Goal: Task Accomplishment & Management: Manage account settings

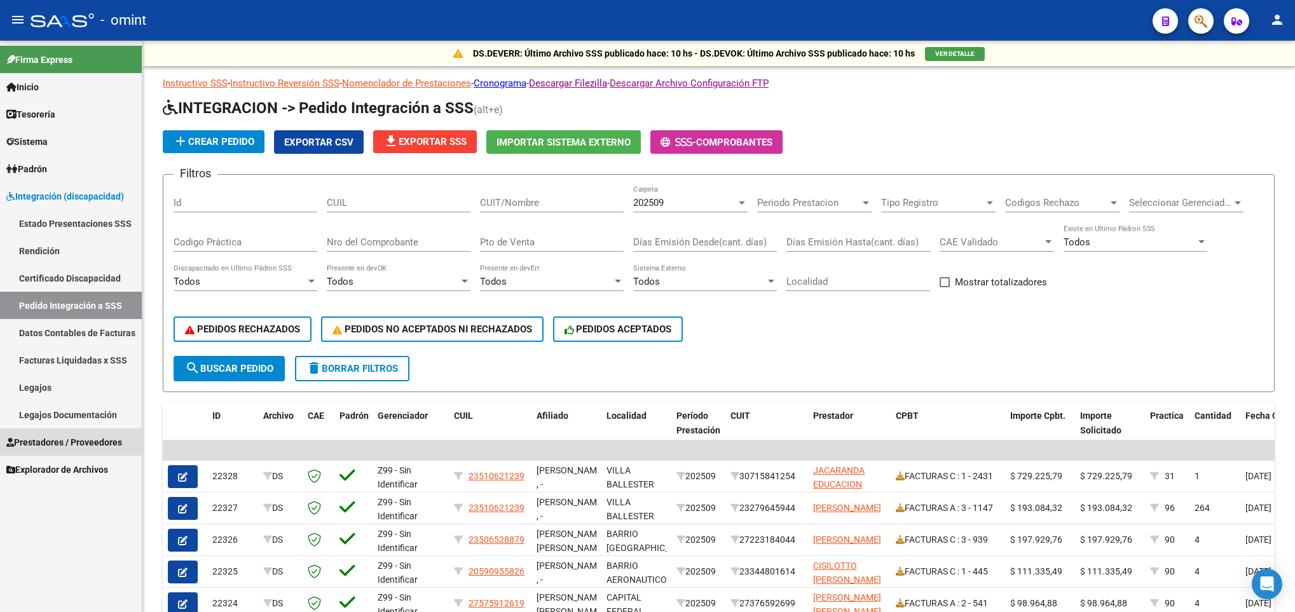
click at [31, 433] on link "Prestadores / Proveedores" at bounding box center [71, 441] width 142 height 27
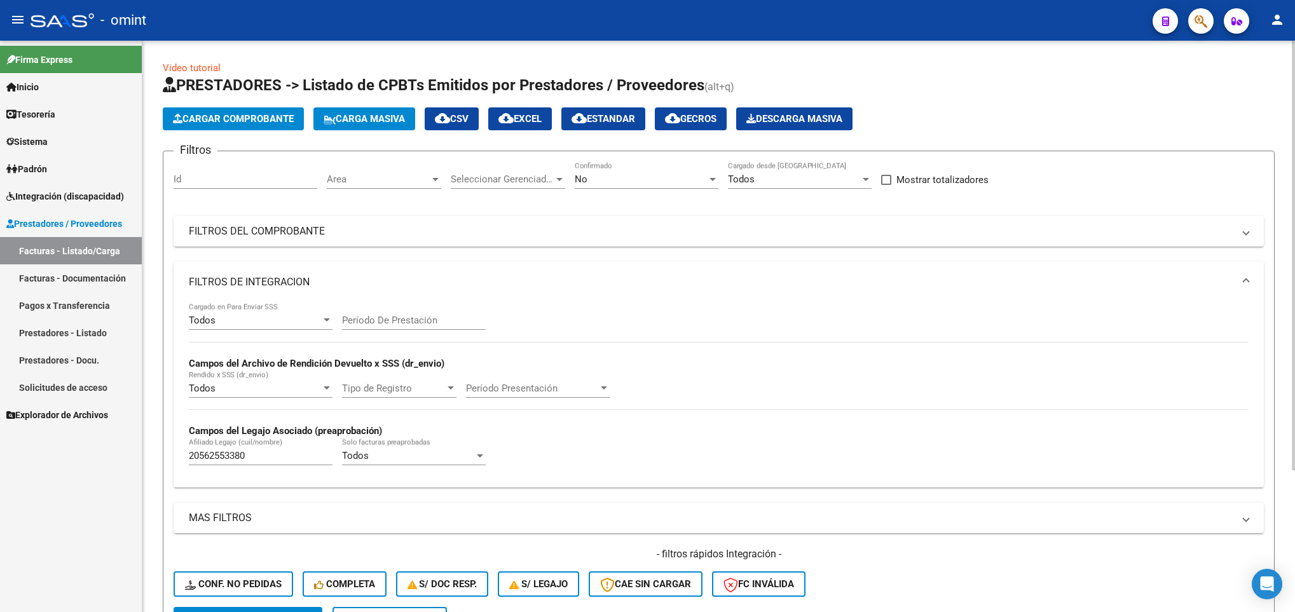
scroll to position [189, 0]
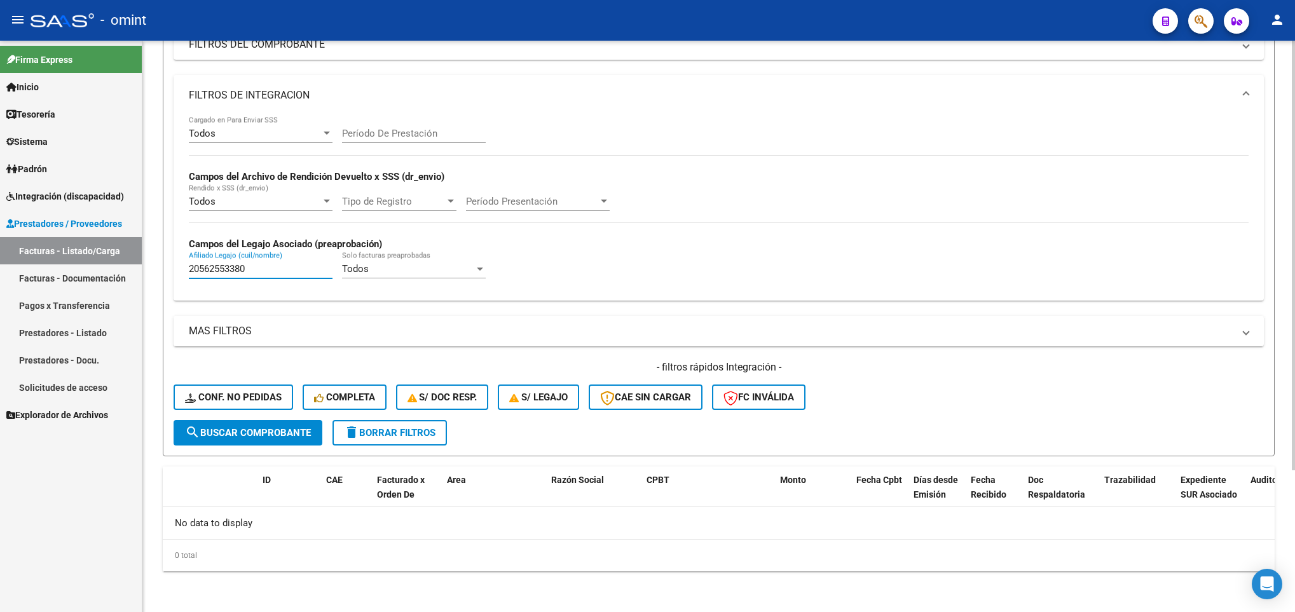
drag, startPoint x: 254, startPoint y: 266, endPoint x: 157, endPoint y: 247, distance: 98.5
click at [157, 247] on div "Video tutorial PRESTADORES -> Listado de CPBTs Emitidos por Prestadores / Prove…" at bounding box center [718, 233] width 1152 height 758
paste input "58232847"
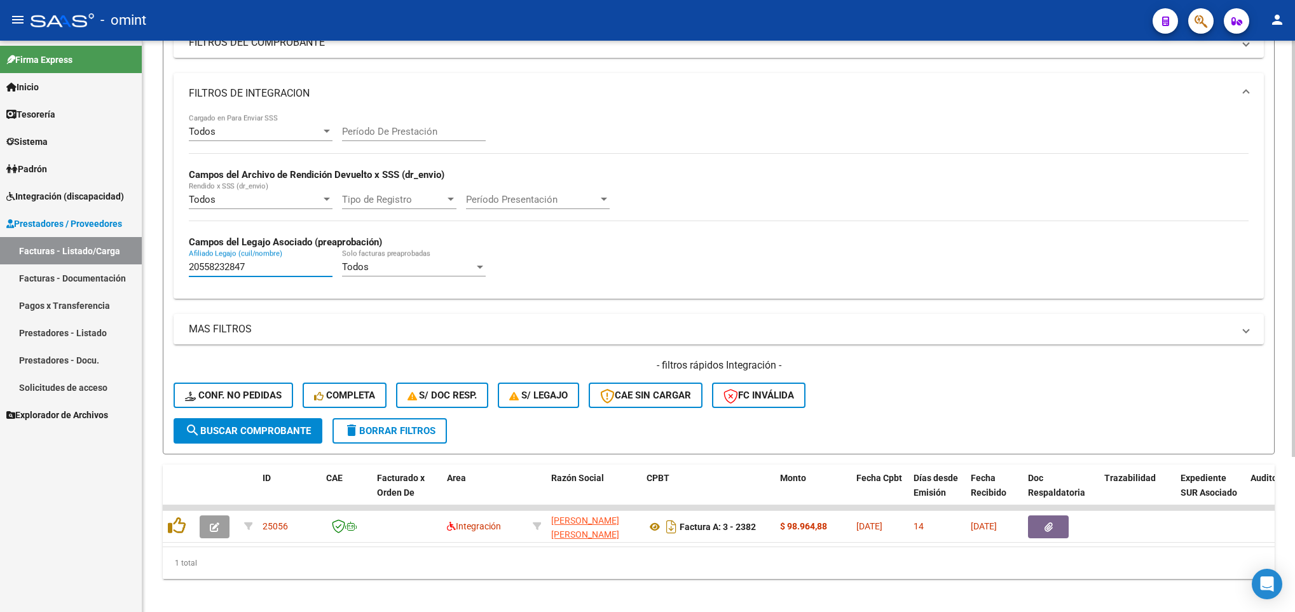
scroll to position [214, 0]
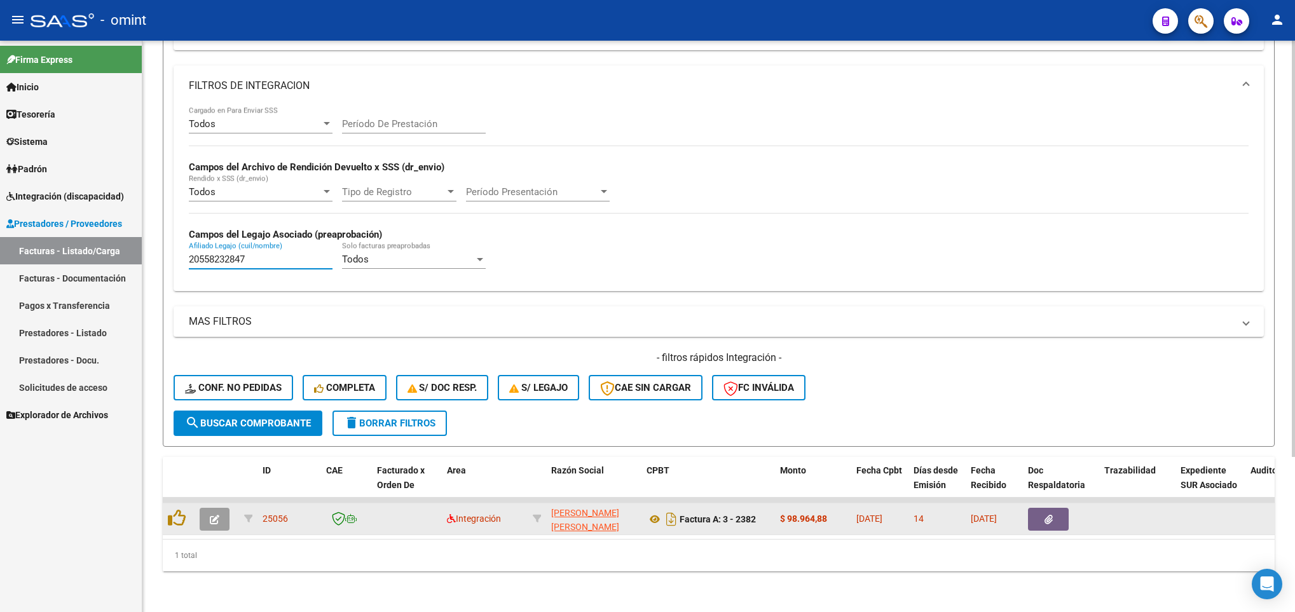
type input "20558232847"
click at [215, 514] on span "button" at bounding box center [215, 519] width 10 height 11
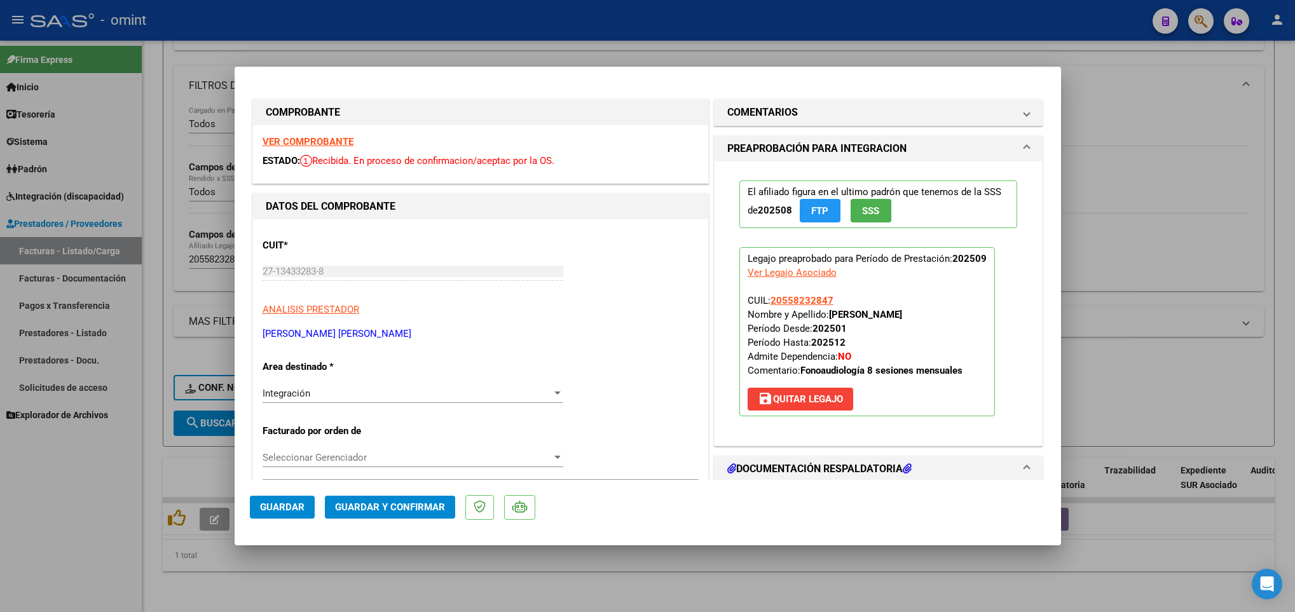
click at [338, 139] on strong "VER COMPROBANTE" at bounding box center [307, 141] width 91 height 11
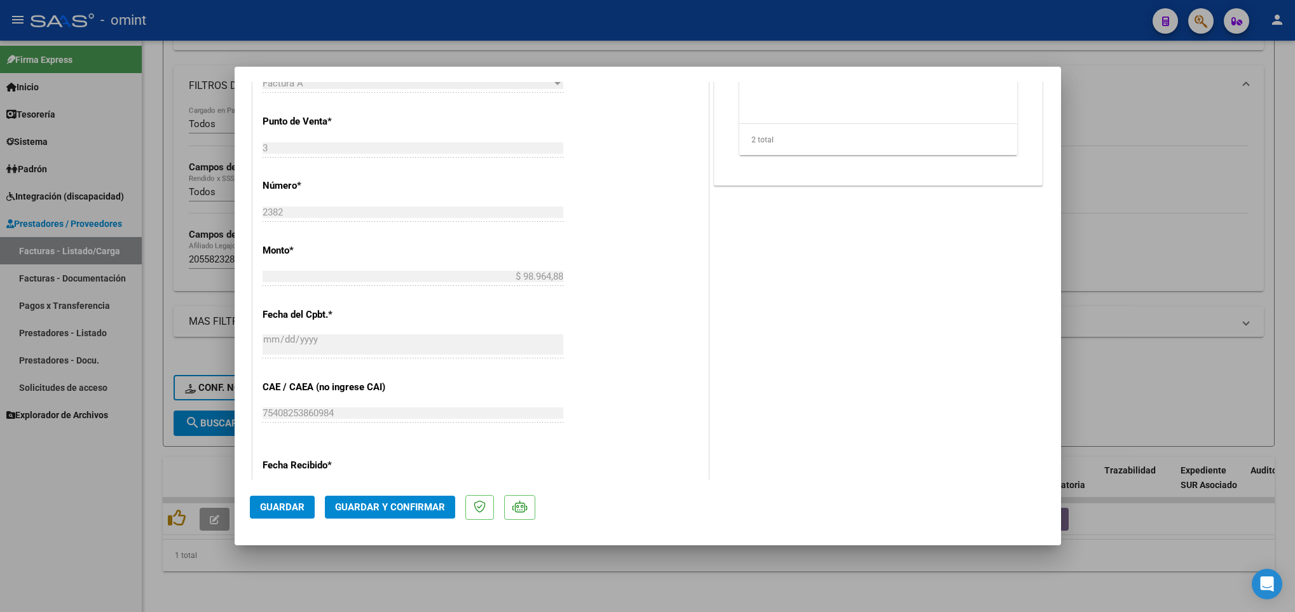
scroll to position [572, 0]
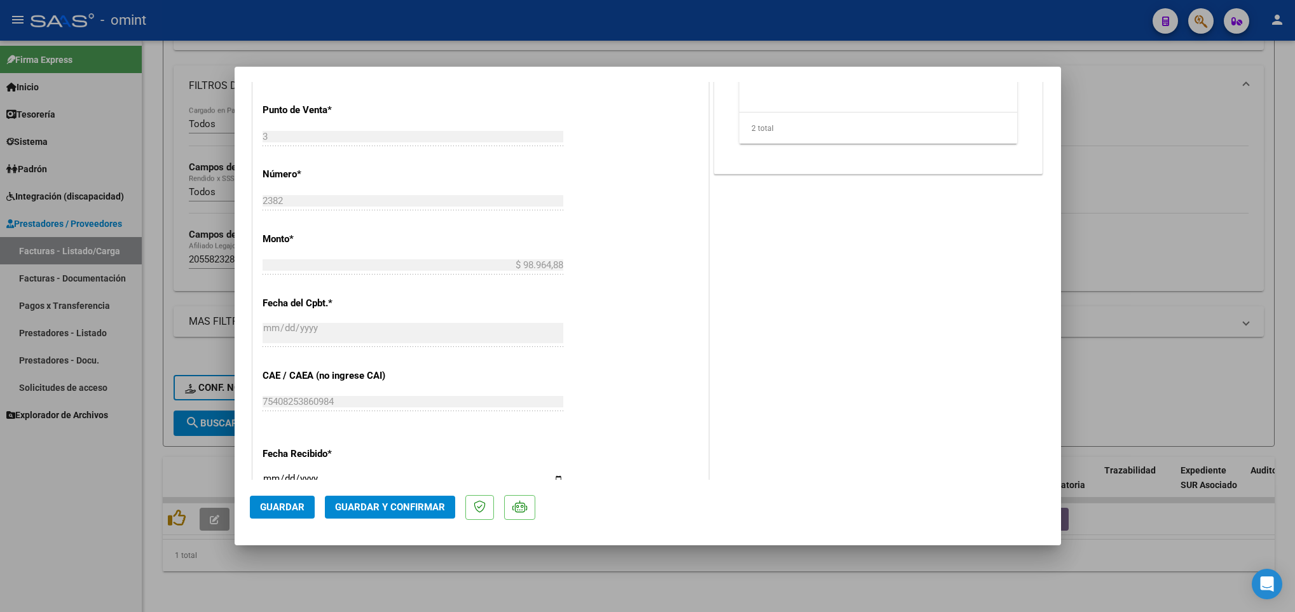
click at [410, 507] on span "Guardar y Confirmar" at bounding box center [390, 506] width 110 height 11
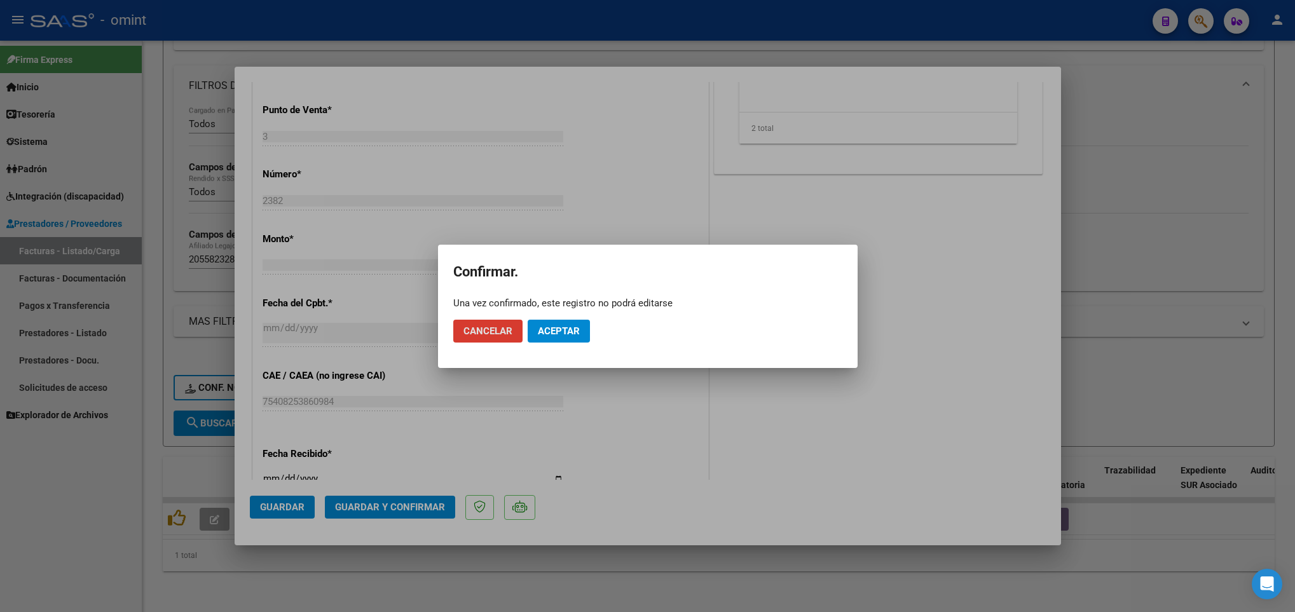
click at [571, 334] on span "Aceptar" at bounding box center [559, 330] width 42 height 11
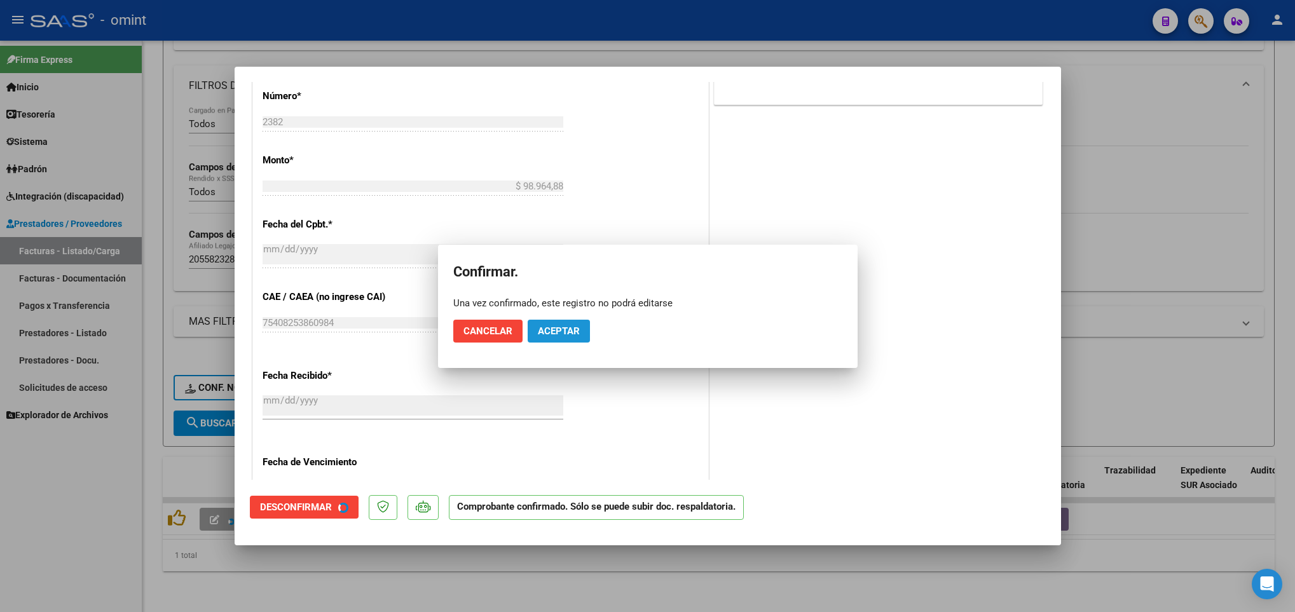
scroll to position [493, 0]
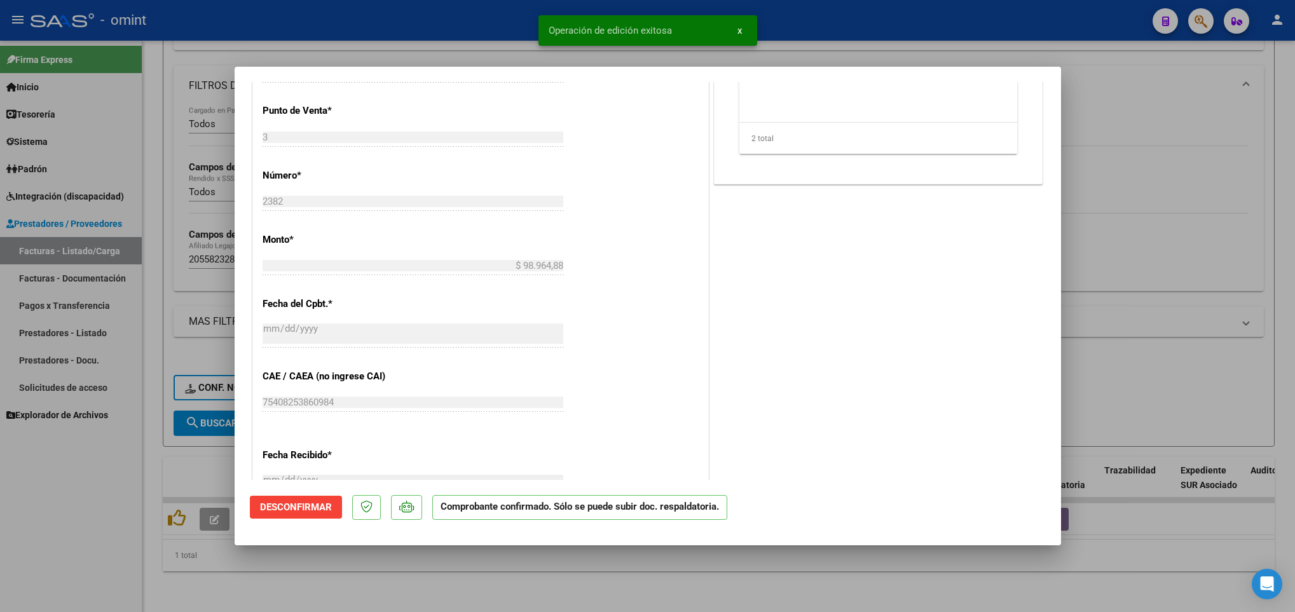
click at [193, 453] on div at bounding box center [647, 306] width 1295 height 612
type input "$ 0,00"
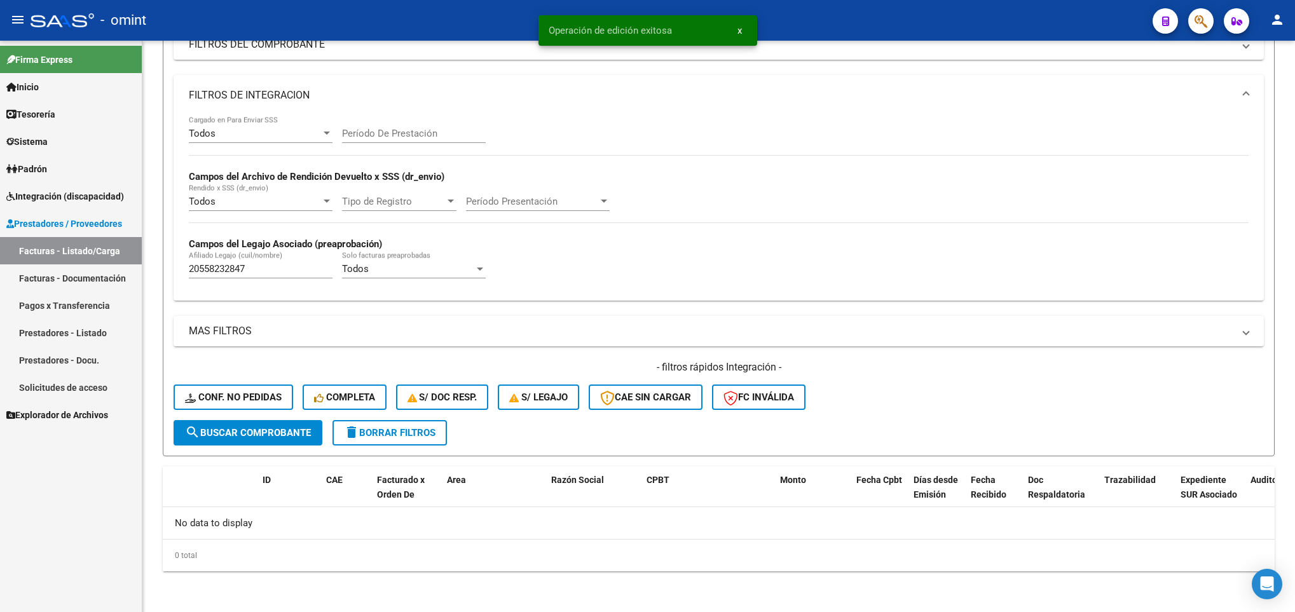
scroll to position [189, 0]
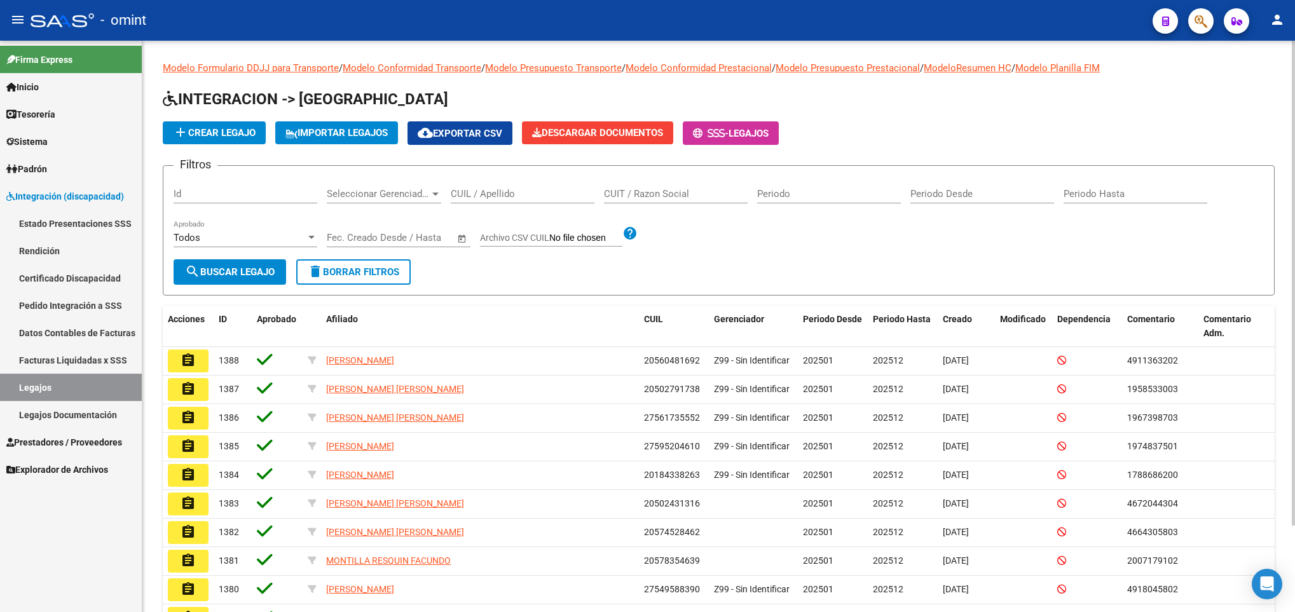
click at [535, 194] on input "CUIL / Apellido" at bounding box center [523, 193] width 144 height 11
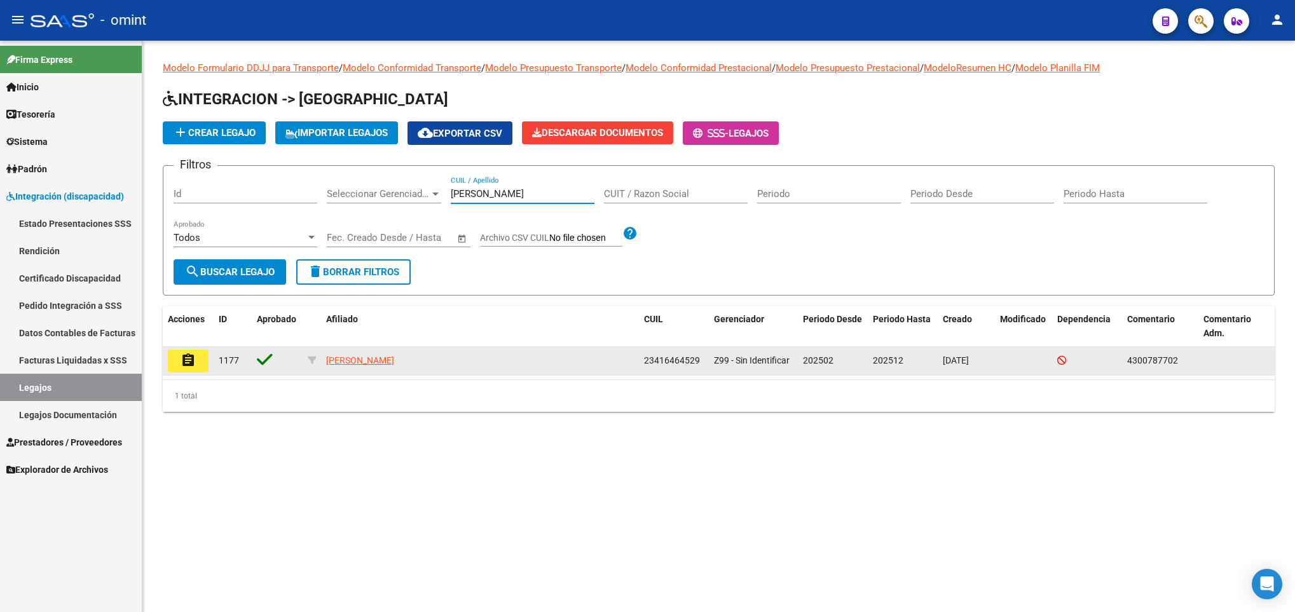
type input "[PERSON_NAME]"
click at [191, 355] on mat-icon "assignment" at bounding box center [188, 360] width 15 height 15
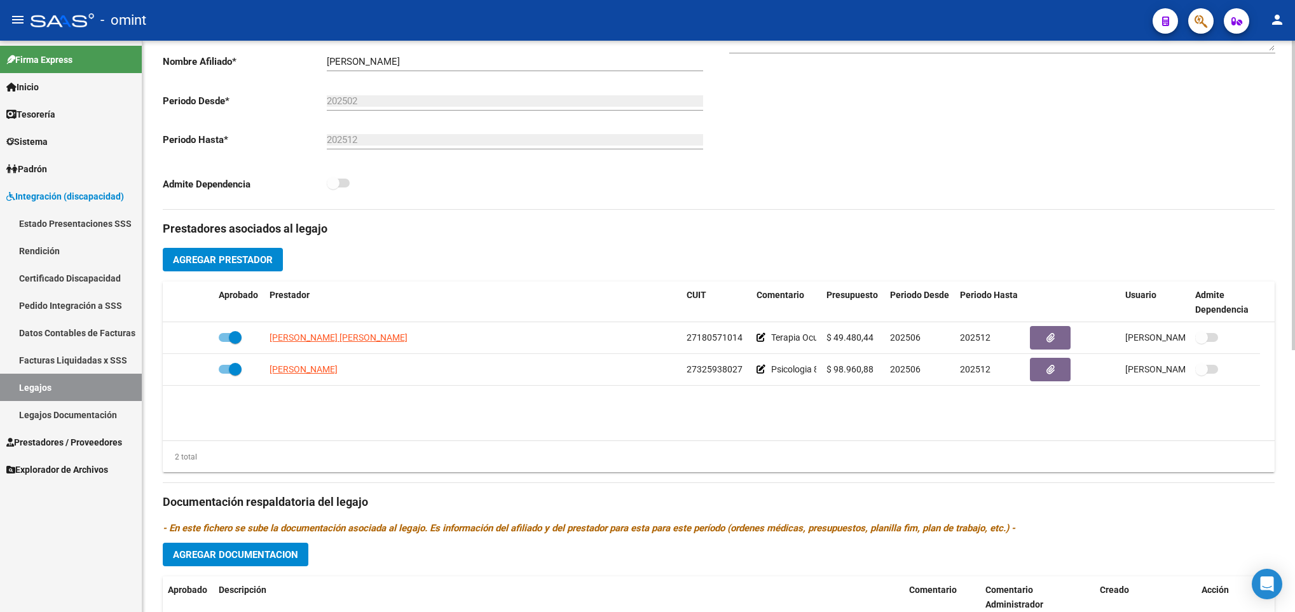
scroll to position [286, 0]
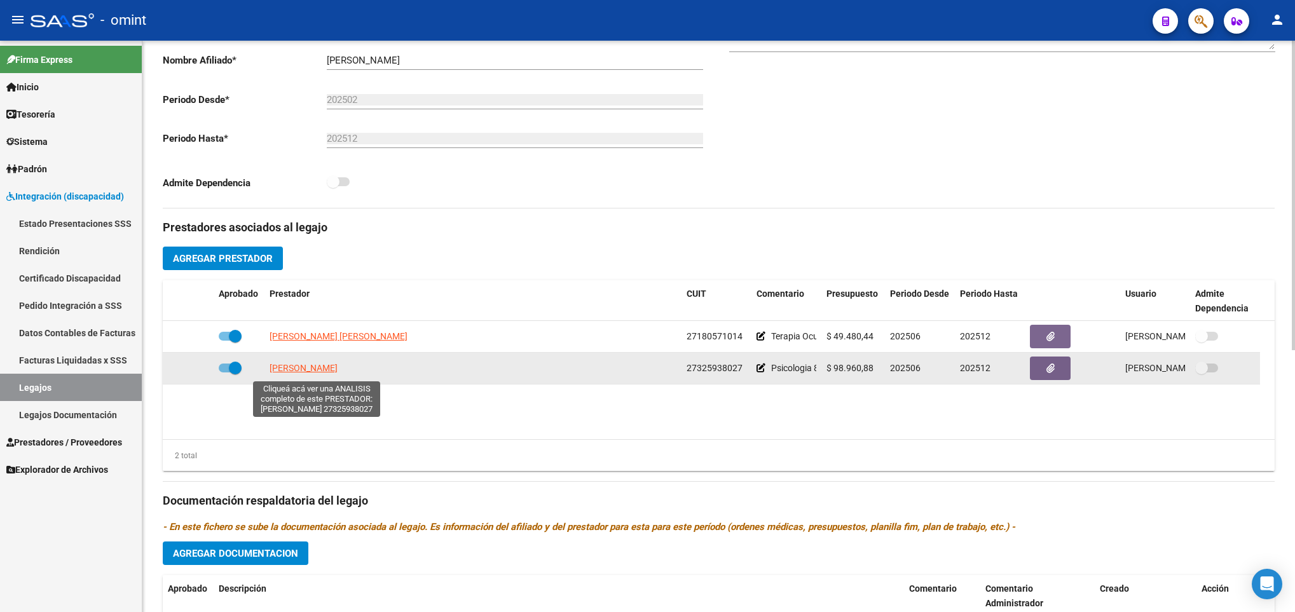
click at [320, 372] on span "[PERSON_NAME]" at bounding box center [303, 368] width 68 height 10
type textarea "27325938027"
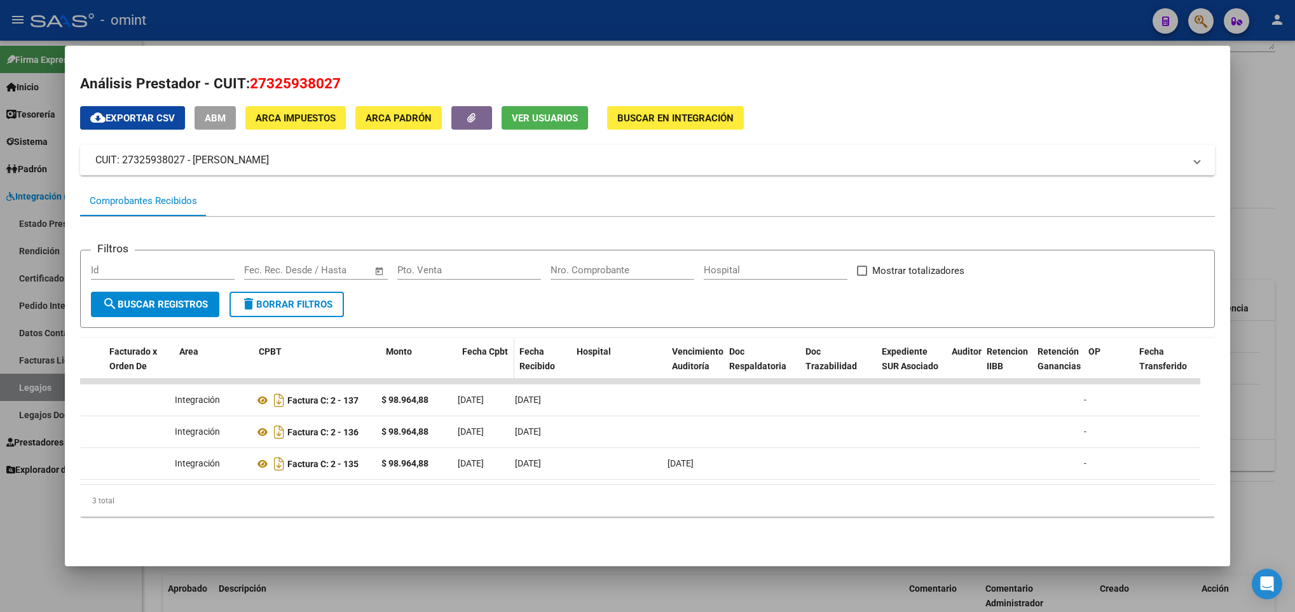
scroll to position [0, 141]
click at [280, 94] on h2 "Análisis Prestador - CUIT: 27325938027" at bounding box center [647, 84] width 1135 height 22
click at [276, 86] on span "27325938027" at bounding box center [295, 83] width 91 height 17
copy span "27325938027"
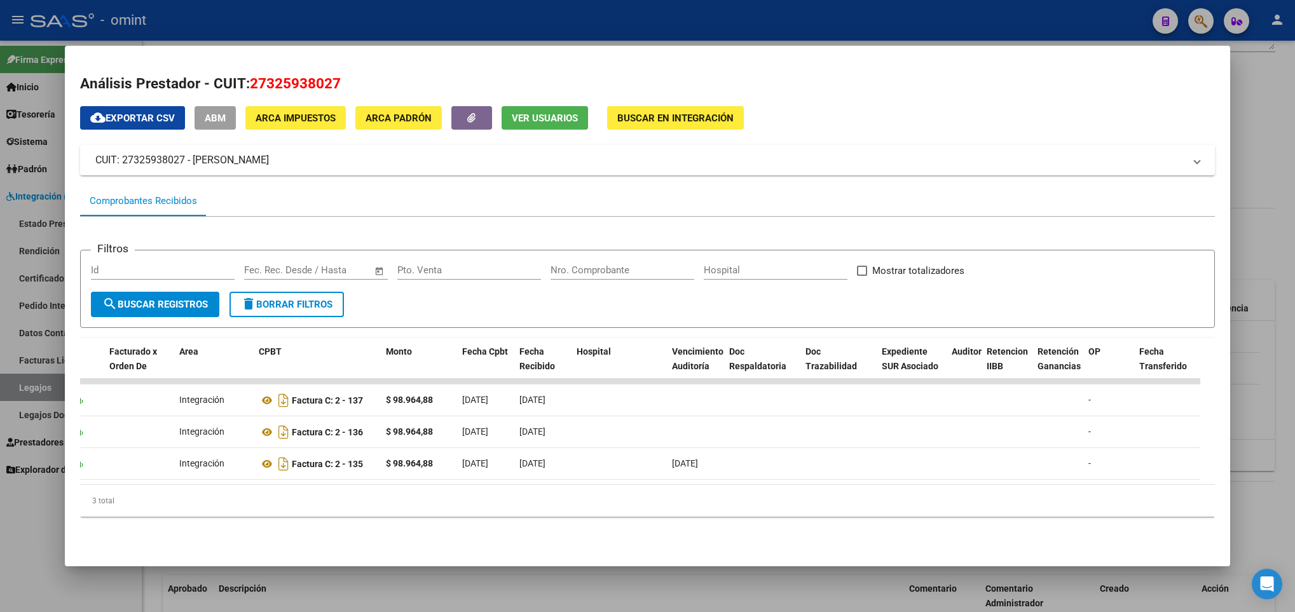
click at [540, 580] on div at bounding box center [647, 306] width 1295 height 612
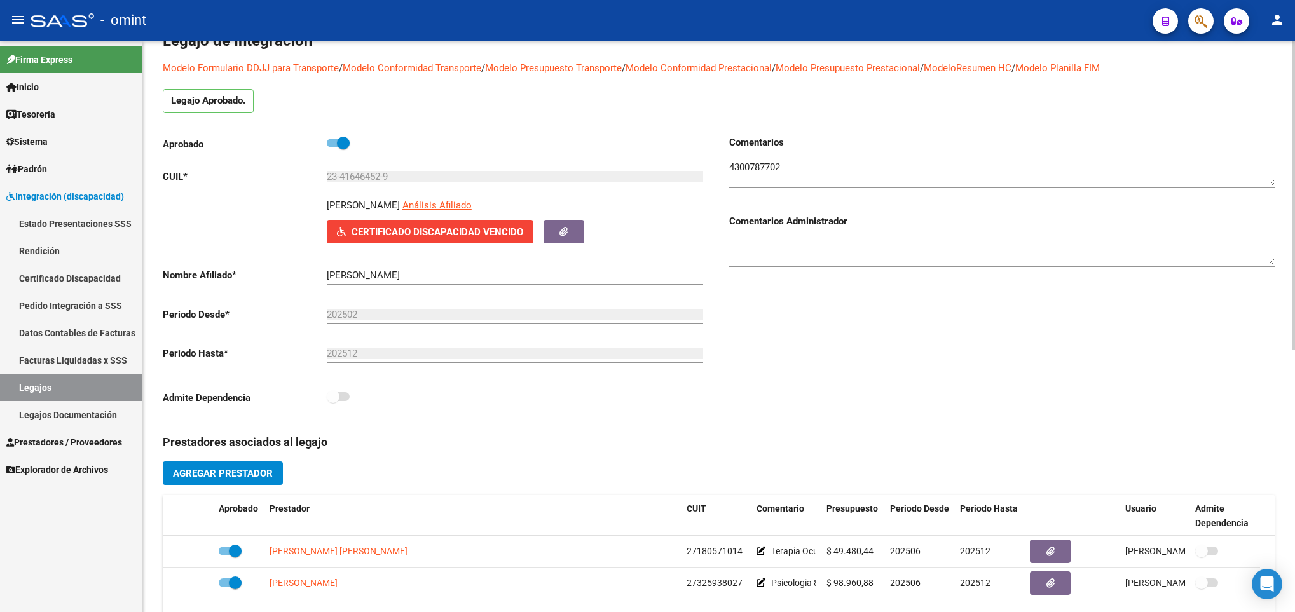
scroll to position [0, 0]
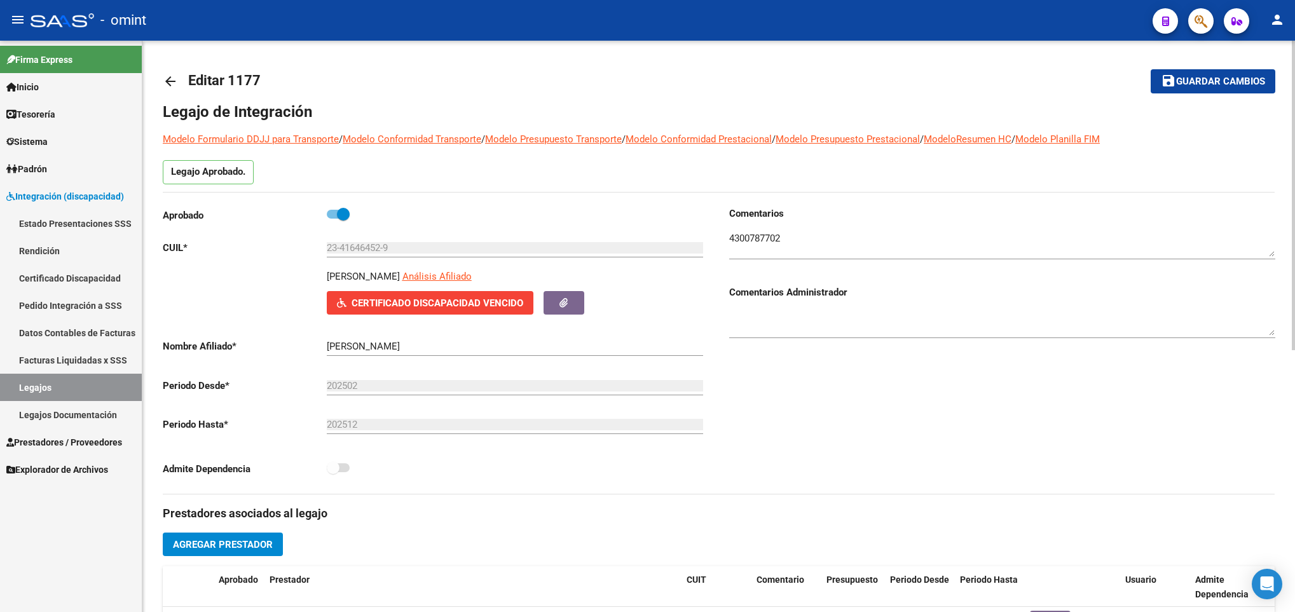
click at [367, 245] on input "23-41646452-9" at bounding box center [515, 247] width 376 height 11
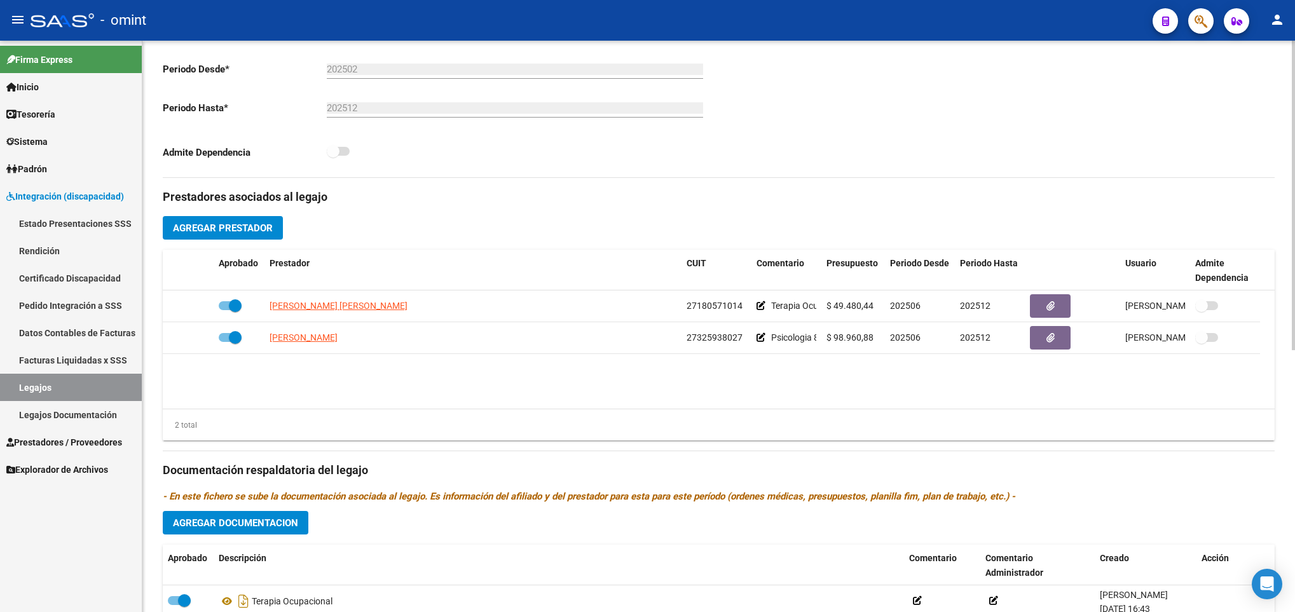
scroll to position [381, 0]
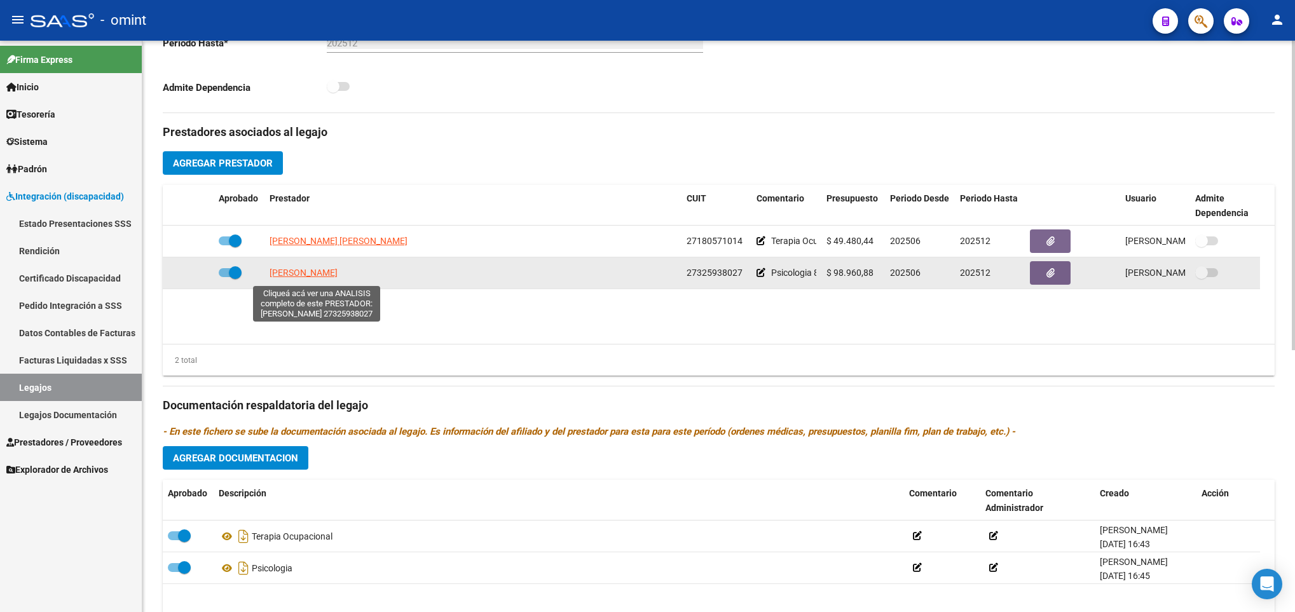
click at [317, 271] on span "SALIMO NATALIA NELA" at bounding box center [303, 273] width 68 height 10
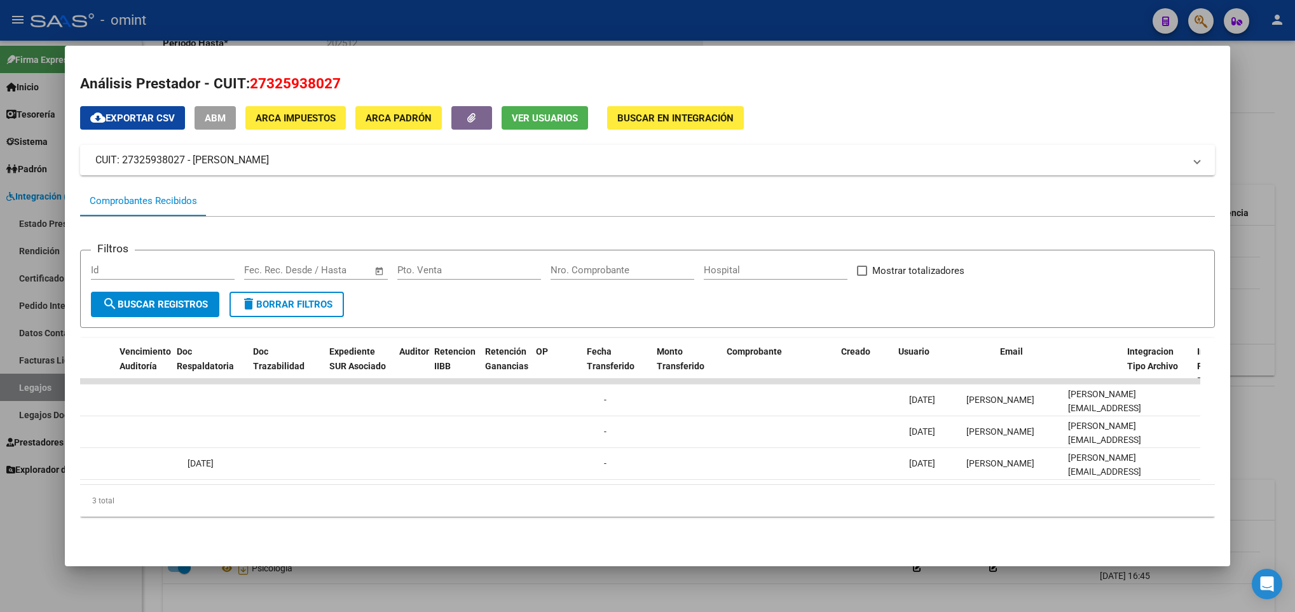
scroll to position [0, 845]
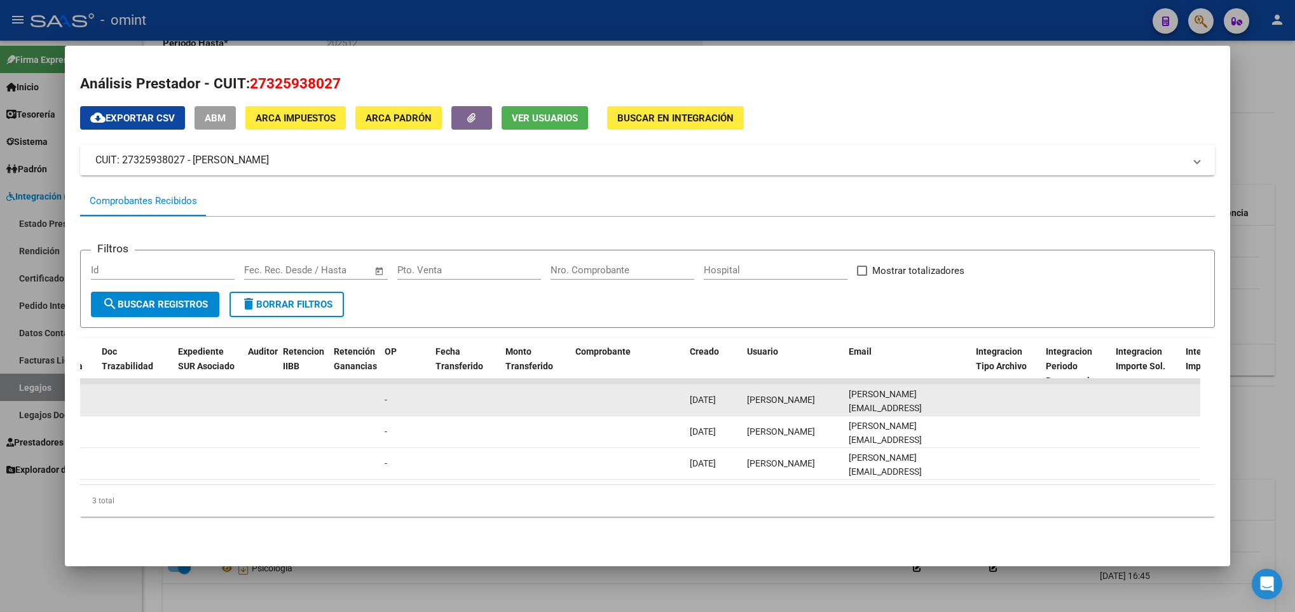
drag, startPoint x: 847, startPoint y: 399, endPoint x: 971, endPoint y: 410, distance: 124.4
click at [971, 410] on div "25072 Integración Factura C: 2 - 137 $ 98.964,88 15/09/2025 10/10/2025 - 10/10/…" at bounding box center [608, 401] width 2746 height 32
copy div "natalia.n.salimo@gmail.com"
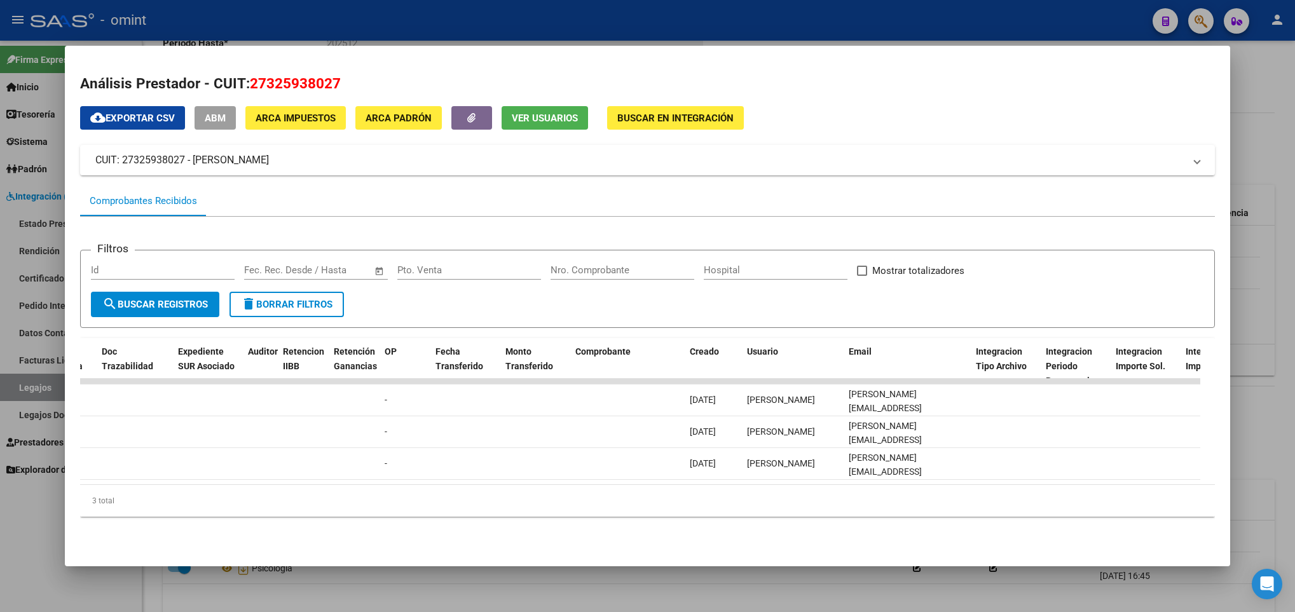
click at [608, 590] on div at bounding box center [647, 306] width 1295 height 612
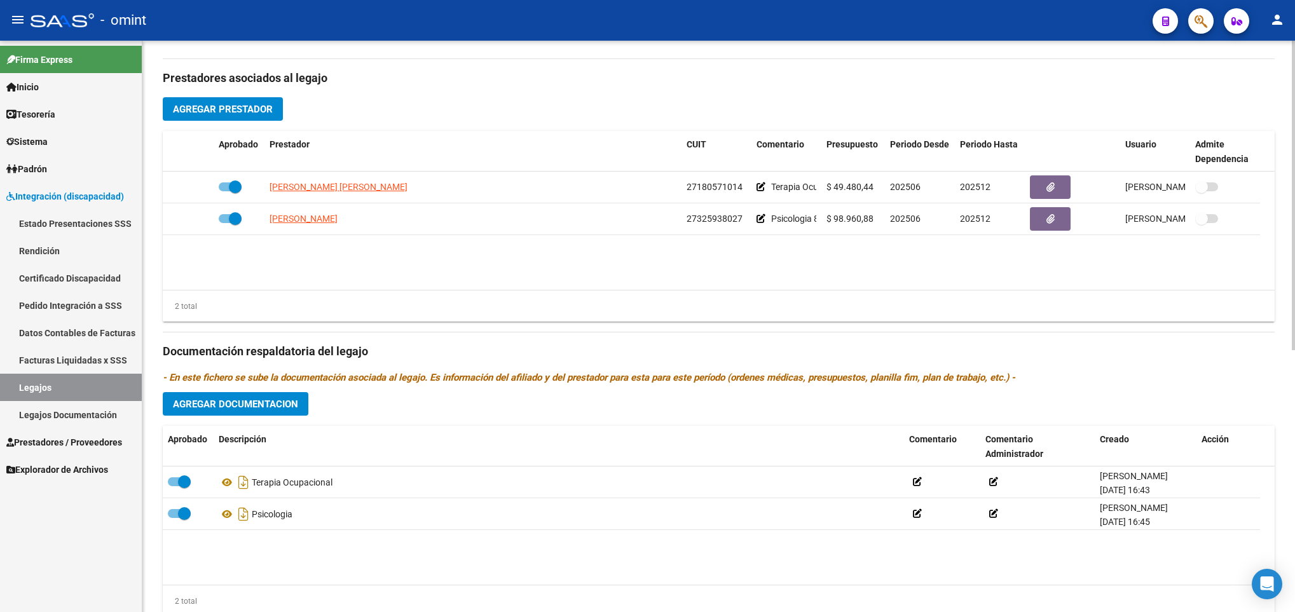
scroll to position [483, 0]
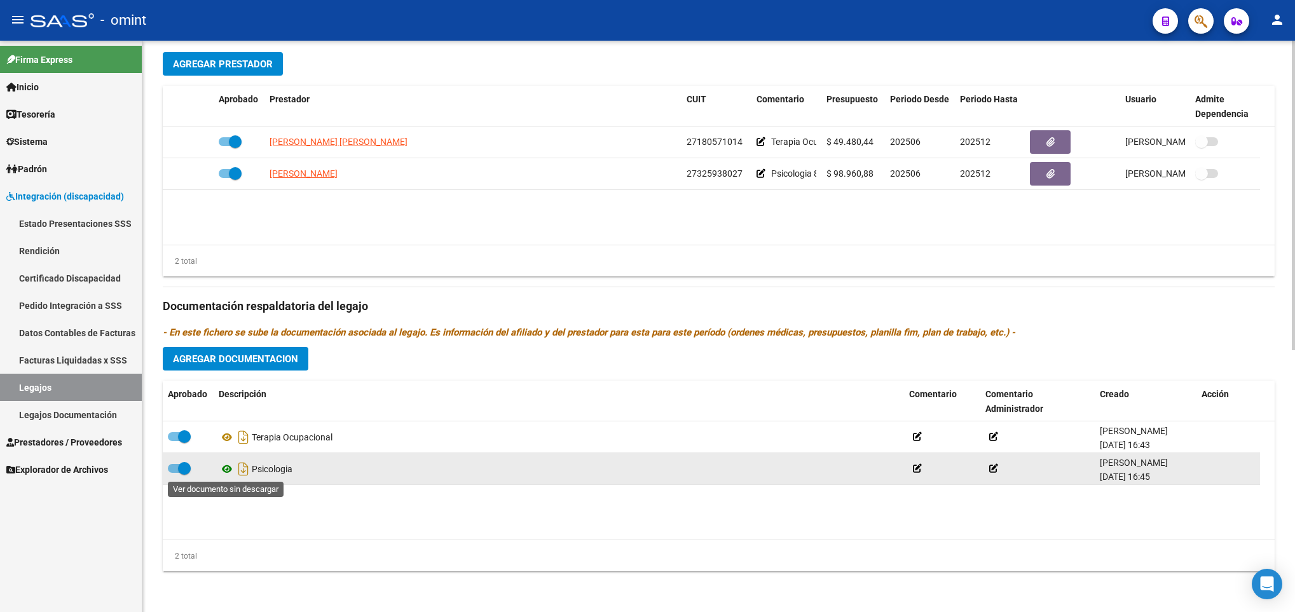
click at [226, 471] on icon at bounding box center [227, 468] width 17 height 15
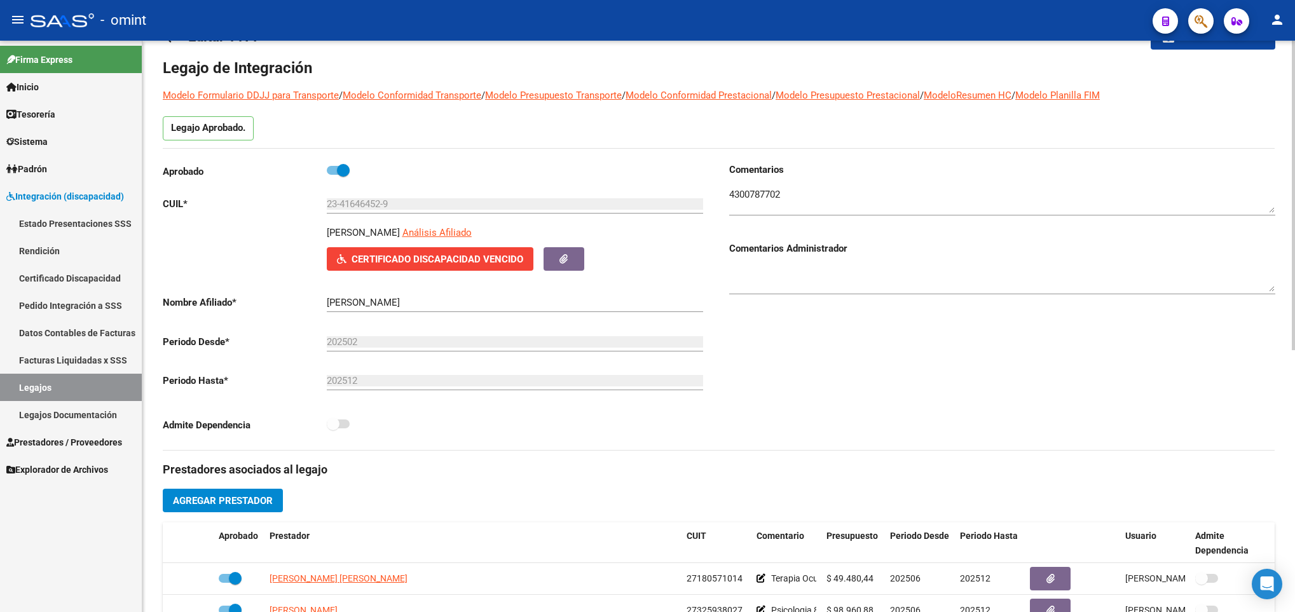
scroll to position [6, 0]
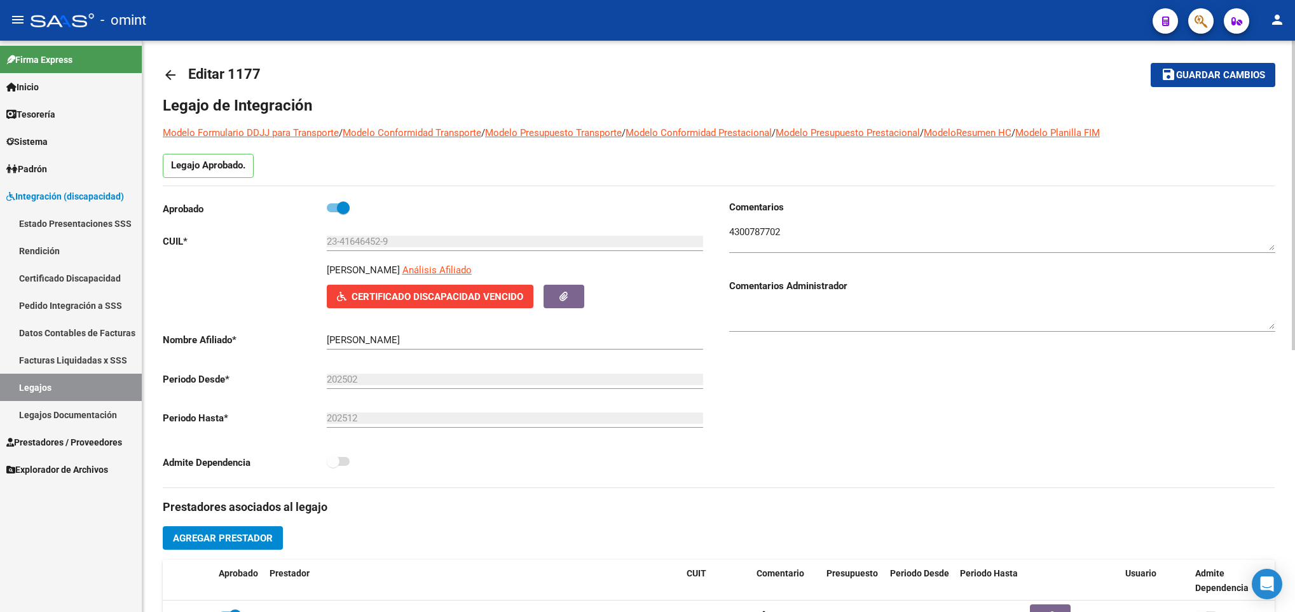
click at [731, 240] on textarea at bounding box center [1002, 237] width 546 height 25
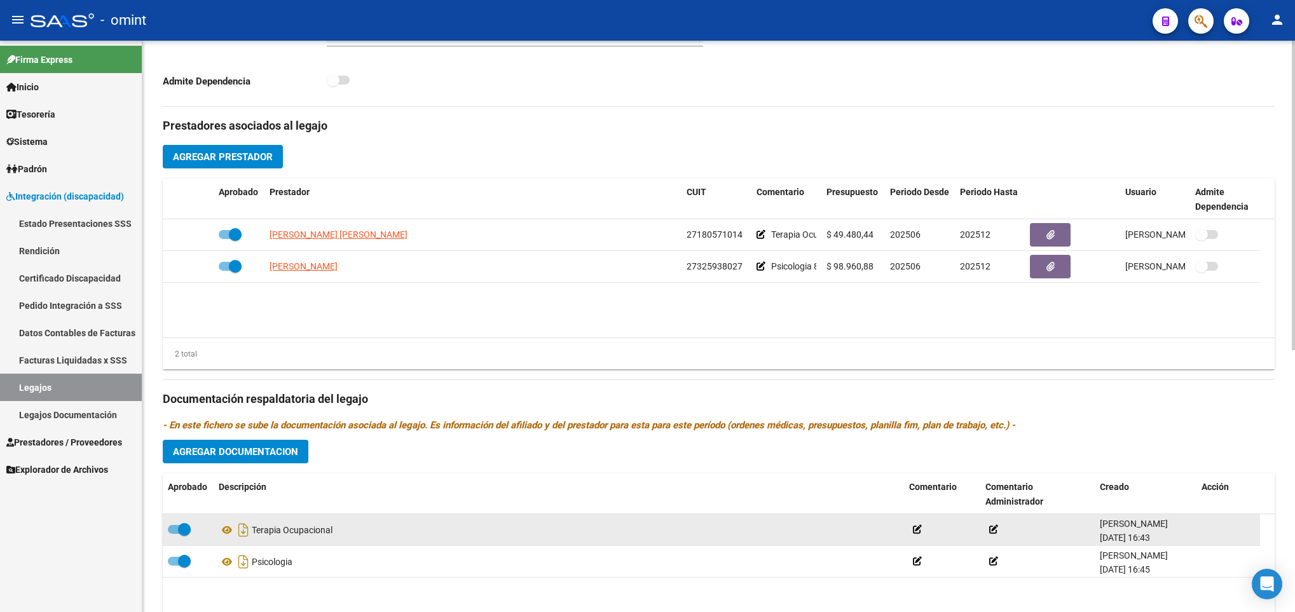
scroll to position [483, 0]
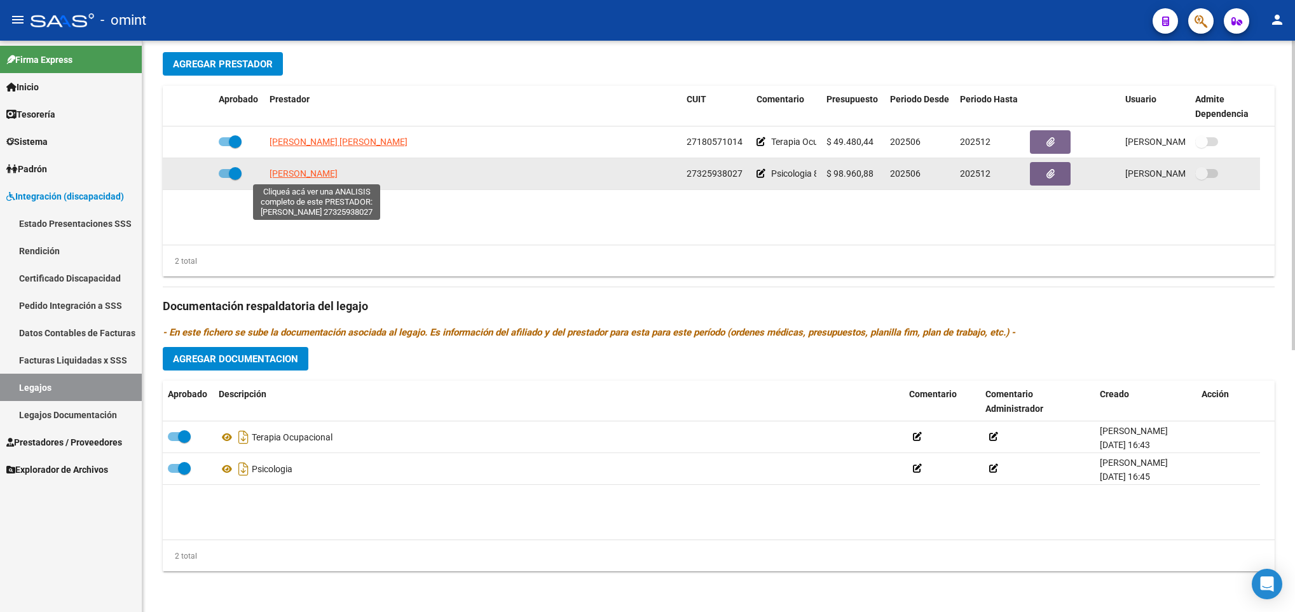
click at [289, 175] on span "[PERSON_NAME]" at bounding box center [303, 173] width 68 height 10
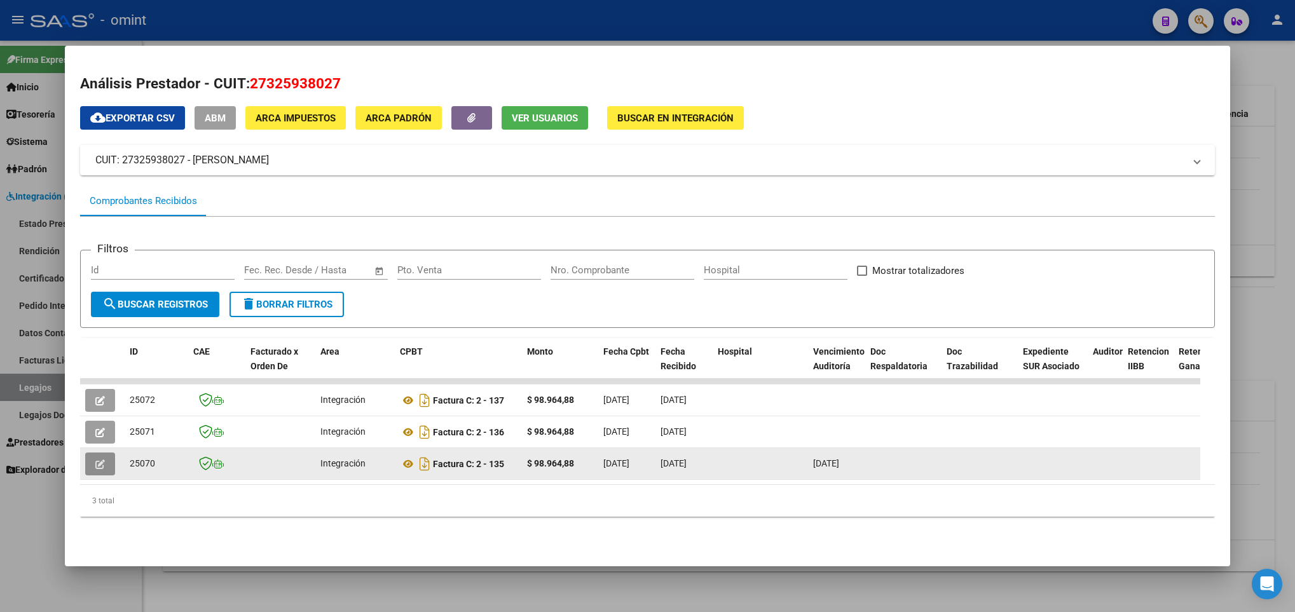
click at [106, 464] on button "button" at bounding box center [100, 464] width 30 height 23
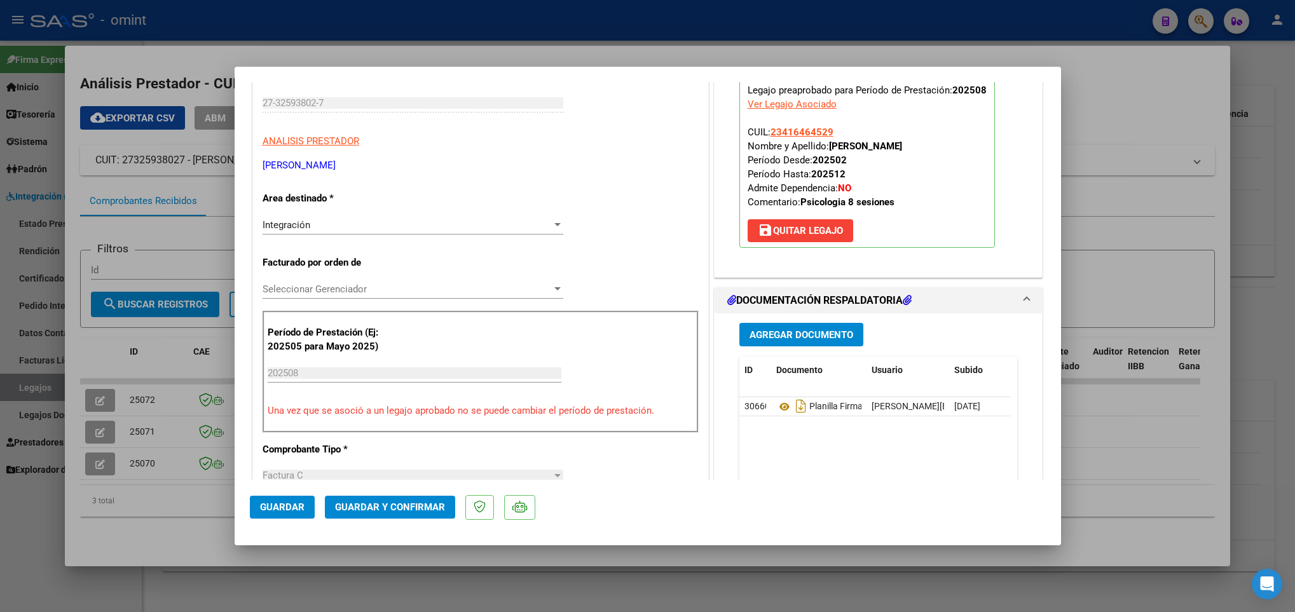
scroll to position [0, 0]
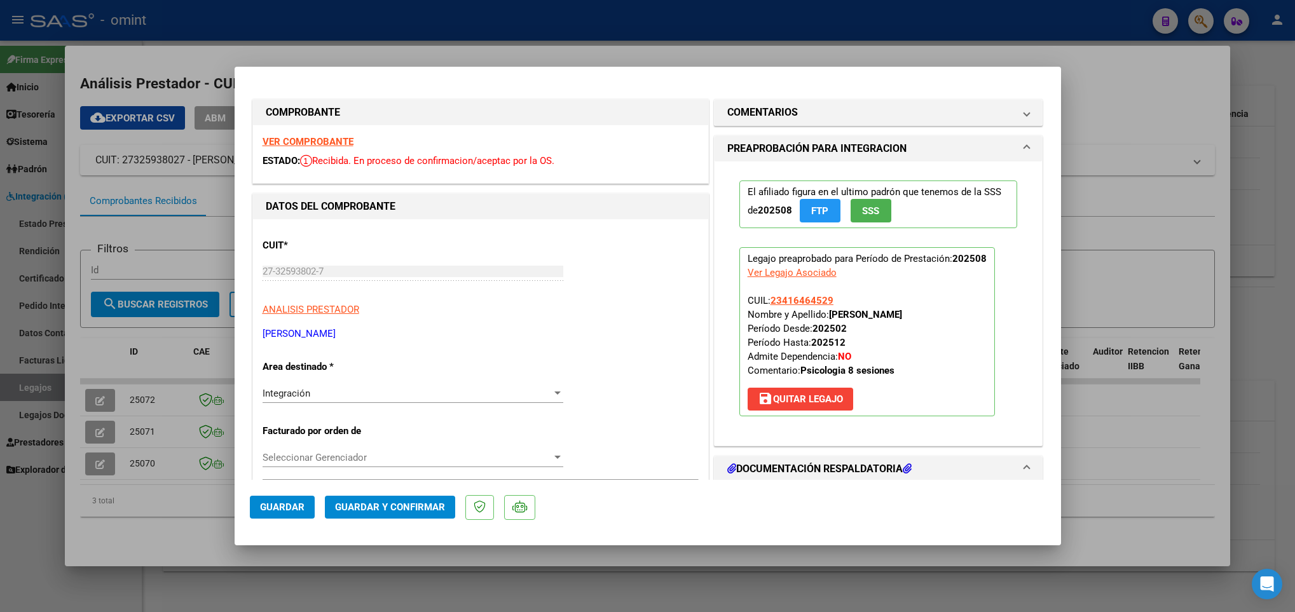
click at [185, 513] on div at bounding box center [647, 306] width 1295 height 612
type input "$ 0,00"
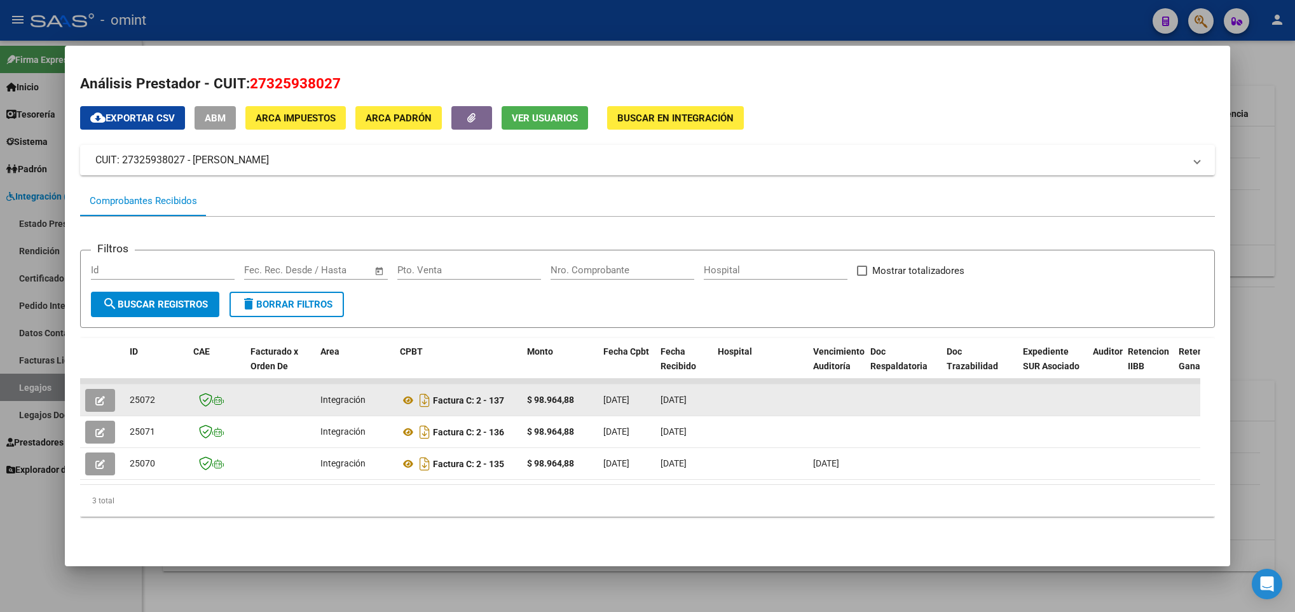
click at [92, 397] on button "button" at bounding box center [100, 400] width 30 height 23
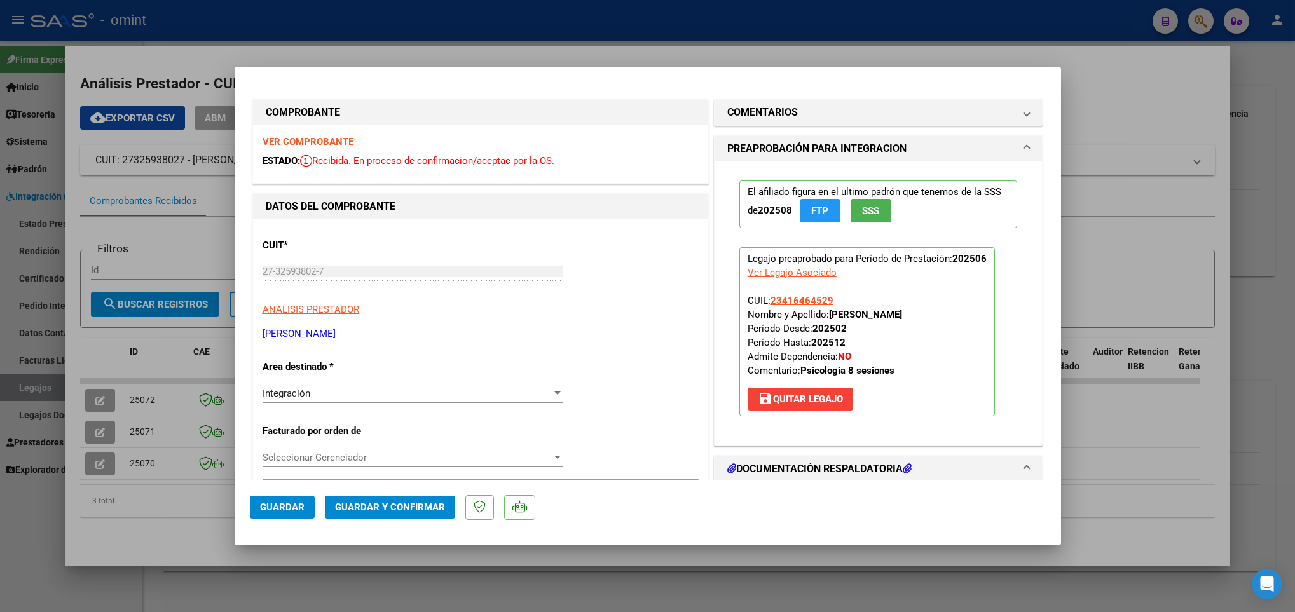
click at [307, 133] on div "VER COMPROBANTE ESTADO: Recibida. En proceso de confirmacion/aceptac por la OS." at bounding box center [480, 154] width 455 height 58
click at [310, 136] on strong "VER COMPROBANTE" at bounding box center [307, 141] width 91 height 11
click at [789, 122] on mat-expansion-panel-header "COMENTARIOS" at bounding box center [878, 112] width 328 height 25
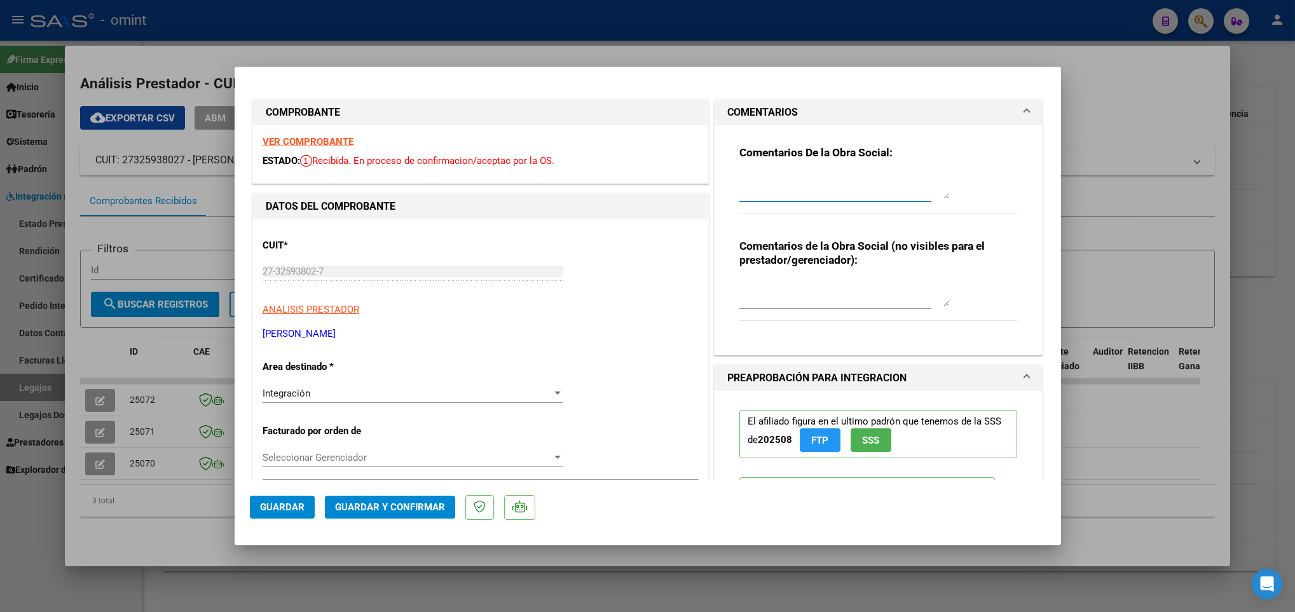
click at [757, 189] on textarea at bounding box center [844, 186] width 210 height 25
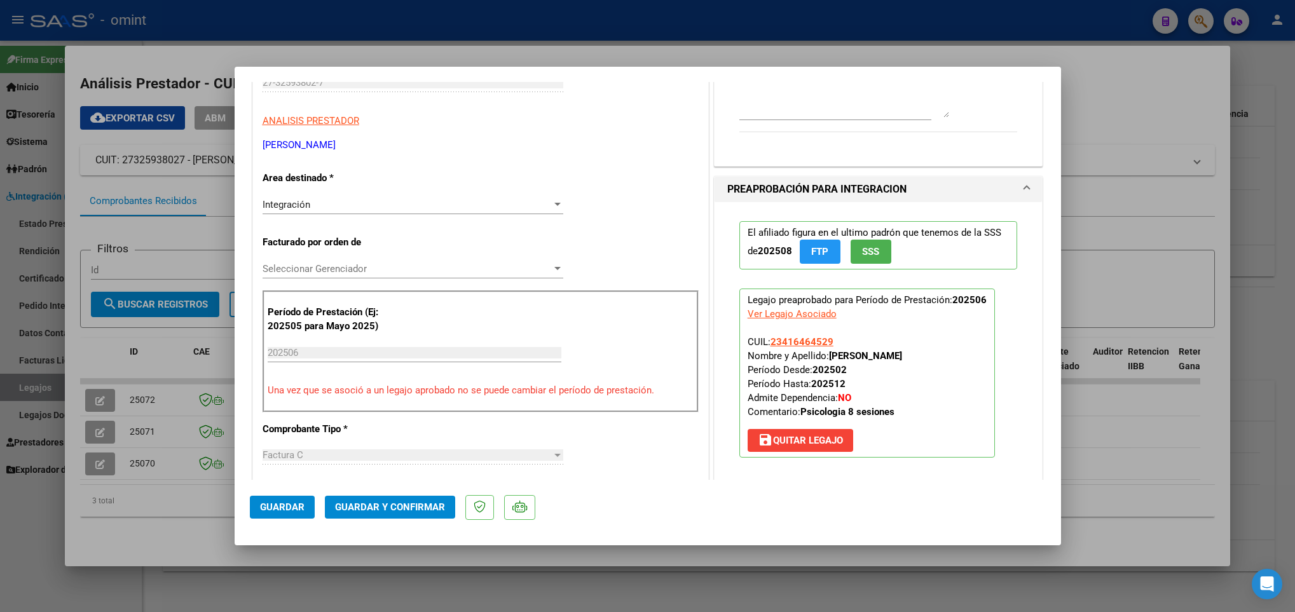
scroll to position [191, 0]
drag, startPoint x: 822, startPoint y: 355, endPoint x: 965, endPoint y: 351, distance: 143.1
click at [965, 351] on p "Legajo preaprobado para Período de Prestación: 202506 Ver Legajo Asociado CUIL:…" at bounding box center [867, 371] width 256 height 169
copy strong "VERASAY FACUNDO MARCELO"
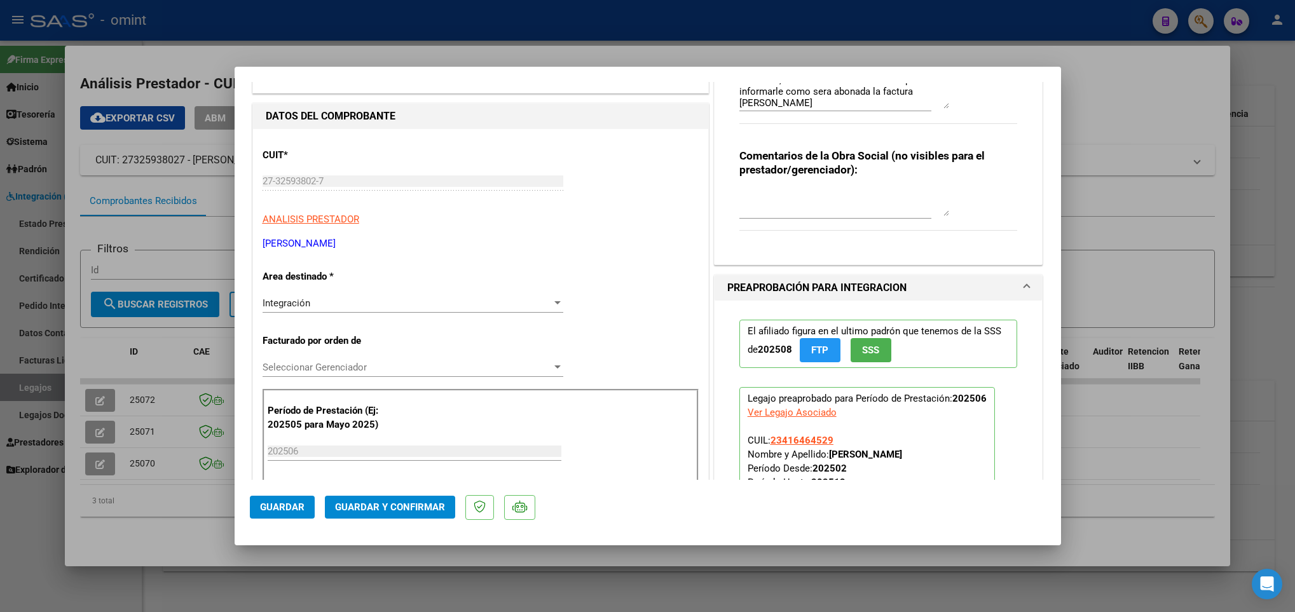
scroll to position [0, 0]
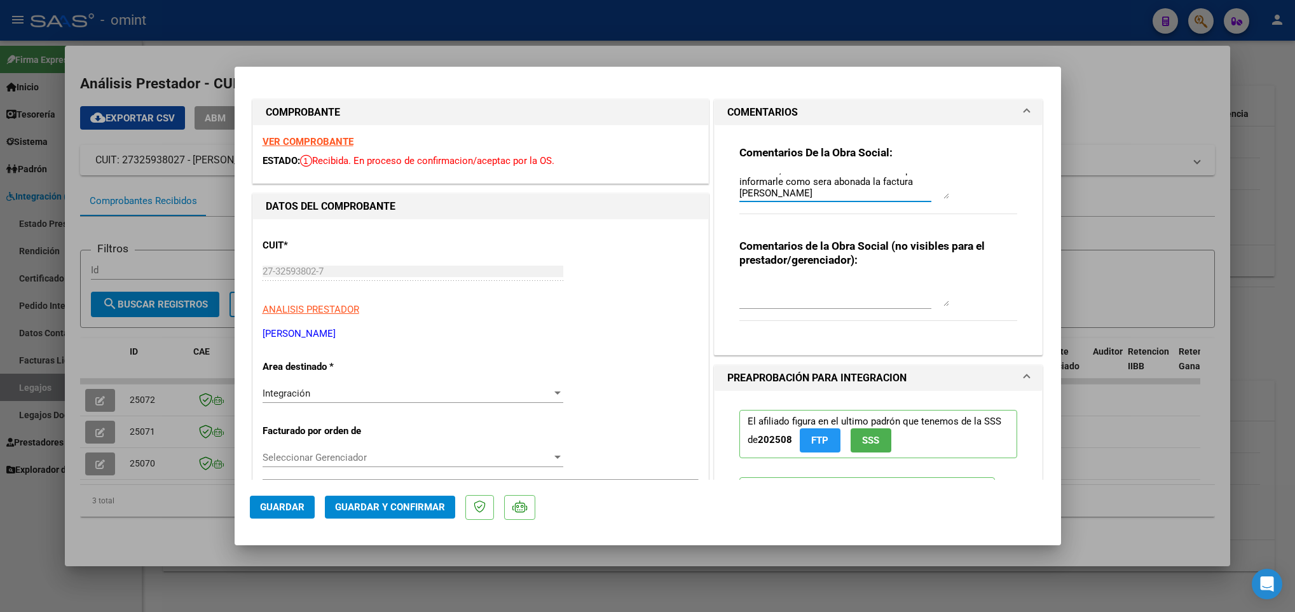
click at [796, 194] on textarea "Estimada la factura de Junio se encuentra fuera de los tiempos de presentacion …" at bounding box center [844, 186] width 210 height 25
paste textarea "VERASAY FACUNDO MARCELO"
type textarea "Estimada la factura de Junio se encuentra fuera de los tiempos de presentacion …"
click at [452, 395] on div "Integración" at bounding box center [406, 393] width 289 height 11
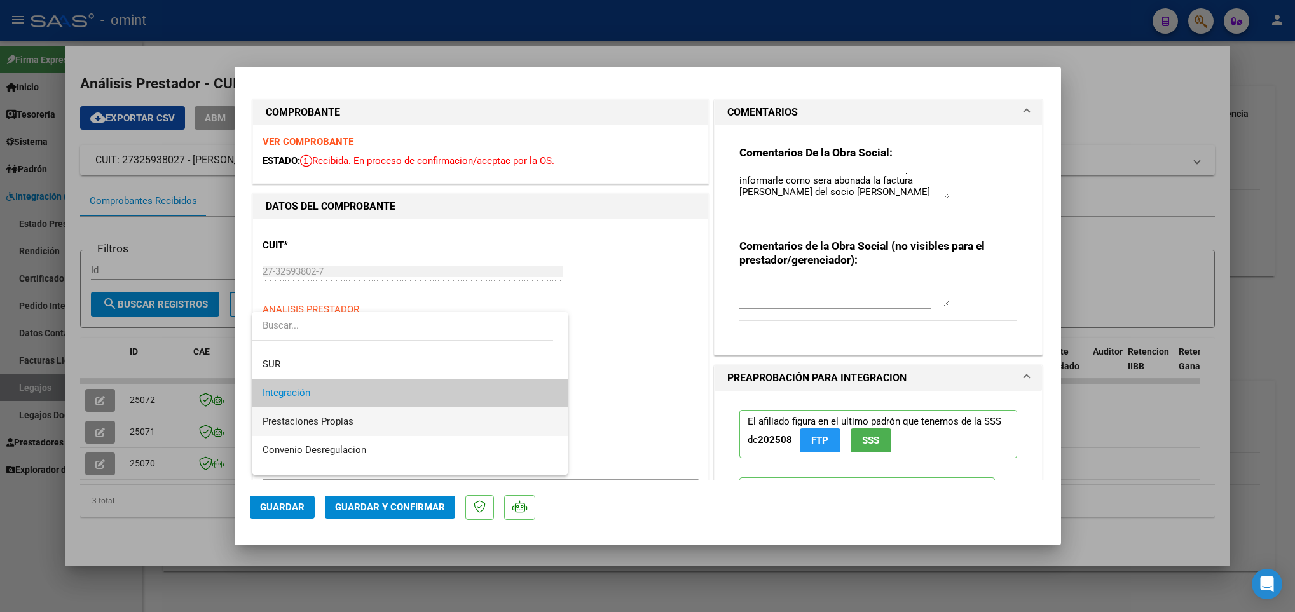
scroll to position [123, 0]
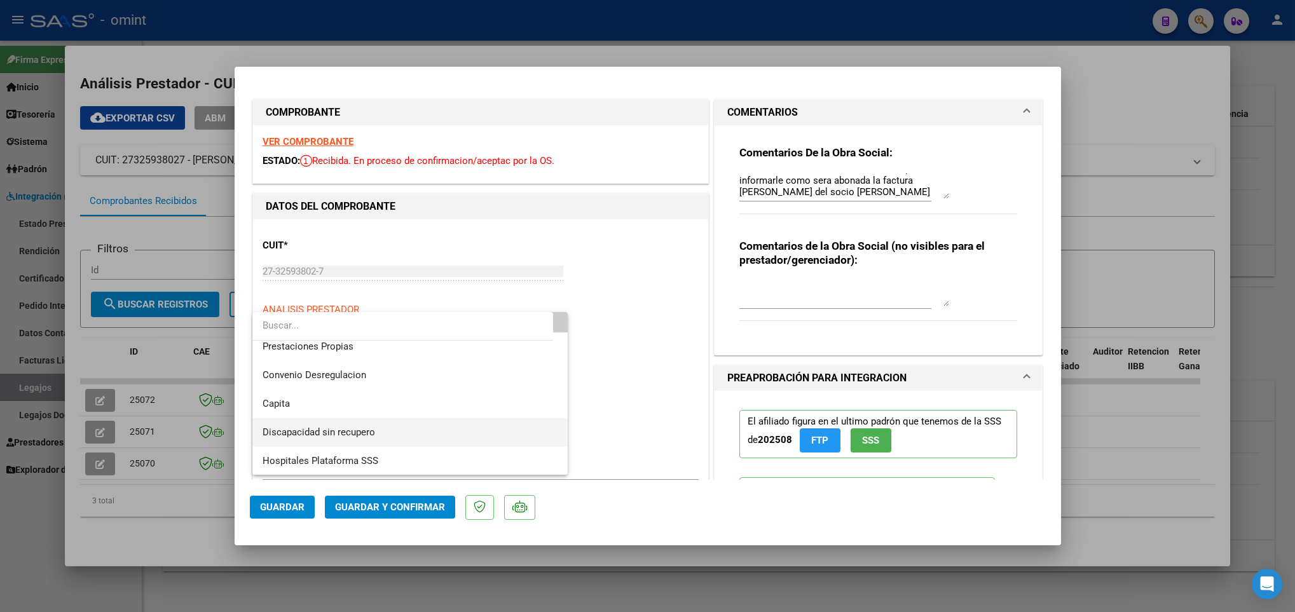
click at [446, 430] on span "Discapacidad sin recupero" at bounding box center [409, 432] width 295 height 29
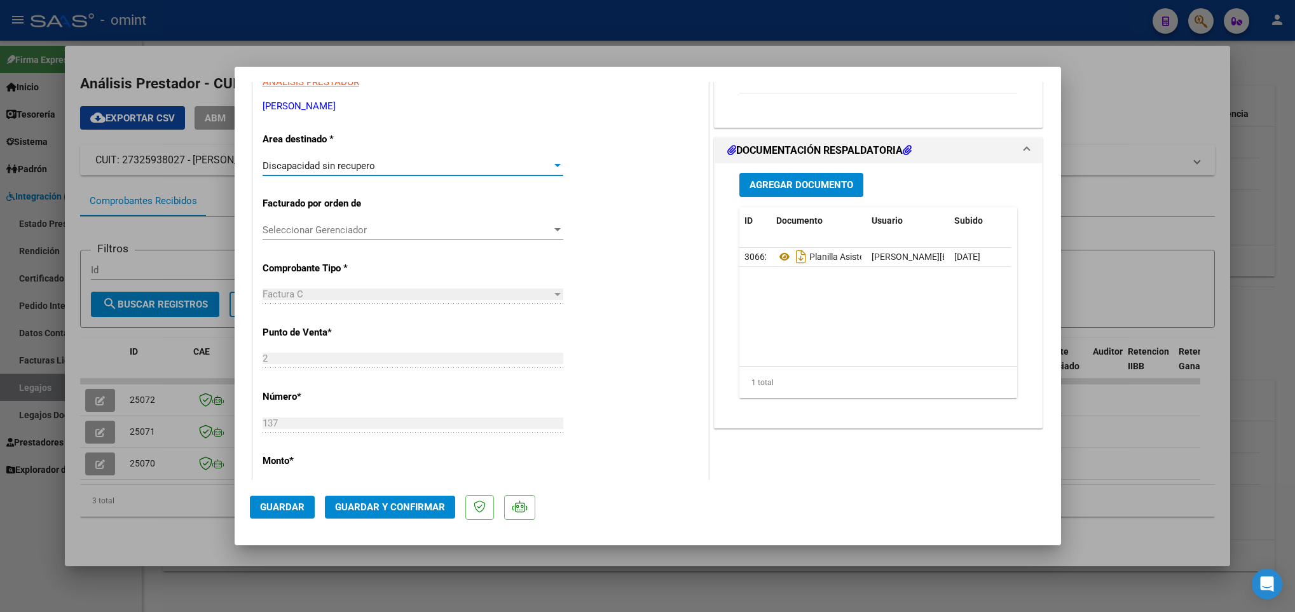
scroll to position [286, 0]
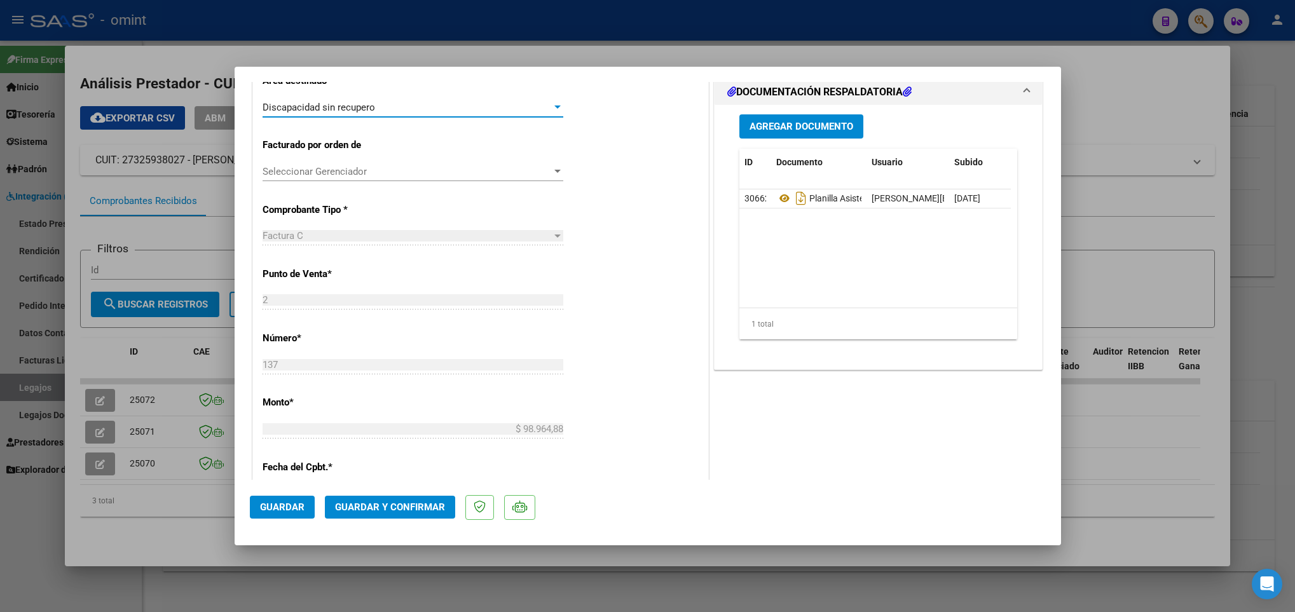
click at [421, 508] on span "Guardar y Confirmar" at bounding box center [390, 506] width 110 height 11
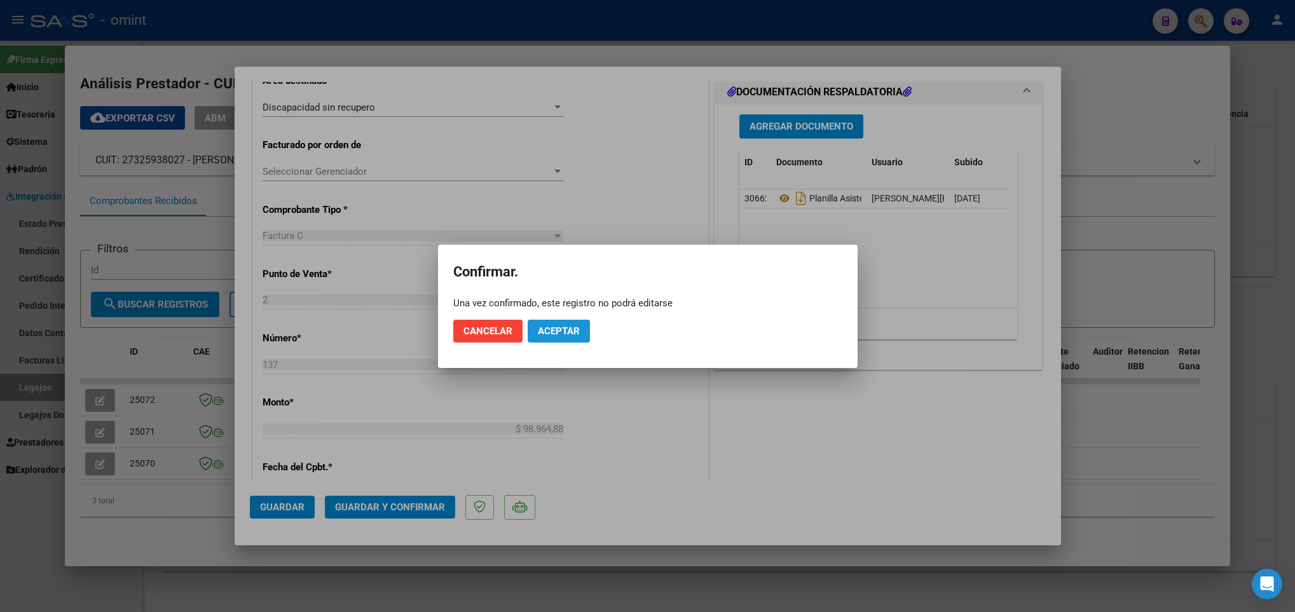
click at [557, 336] on button "Aceptar" at bounding box center [559, 331] width 62 height 23
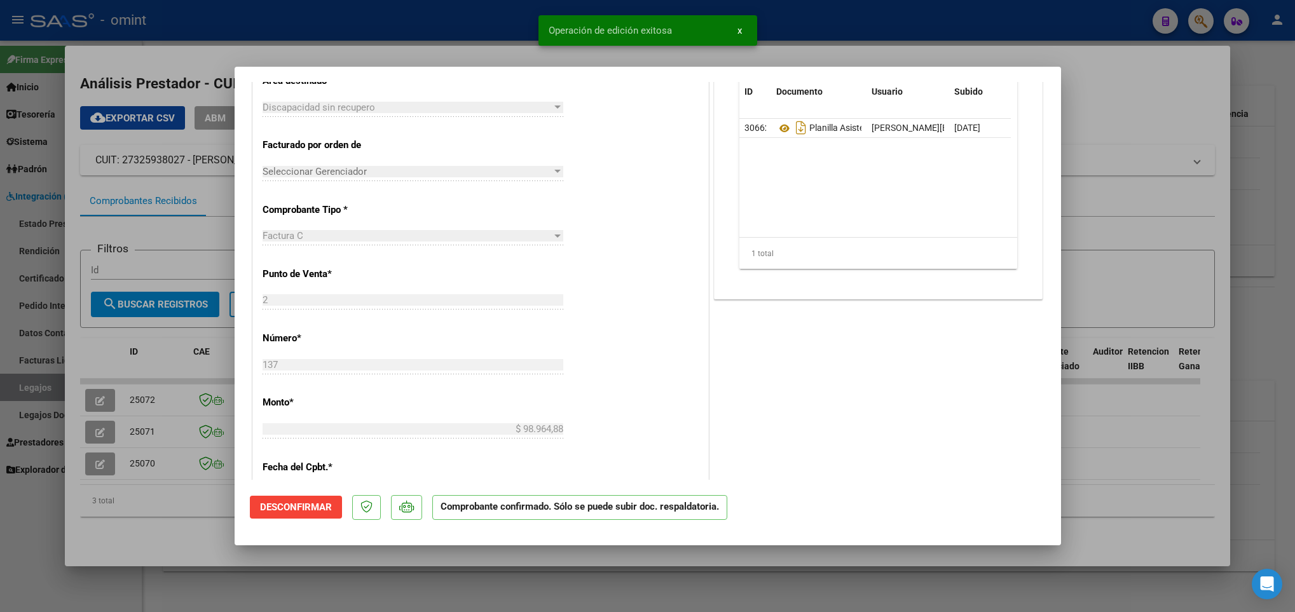
click at [189, 527] on div at bounding box center [647, 306] width 1295 height 612
type input "$ 0,00"
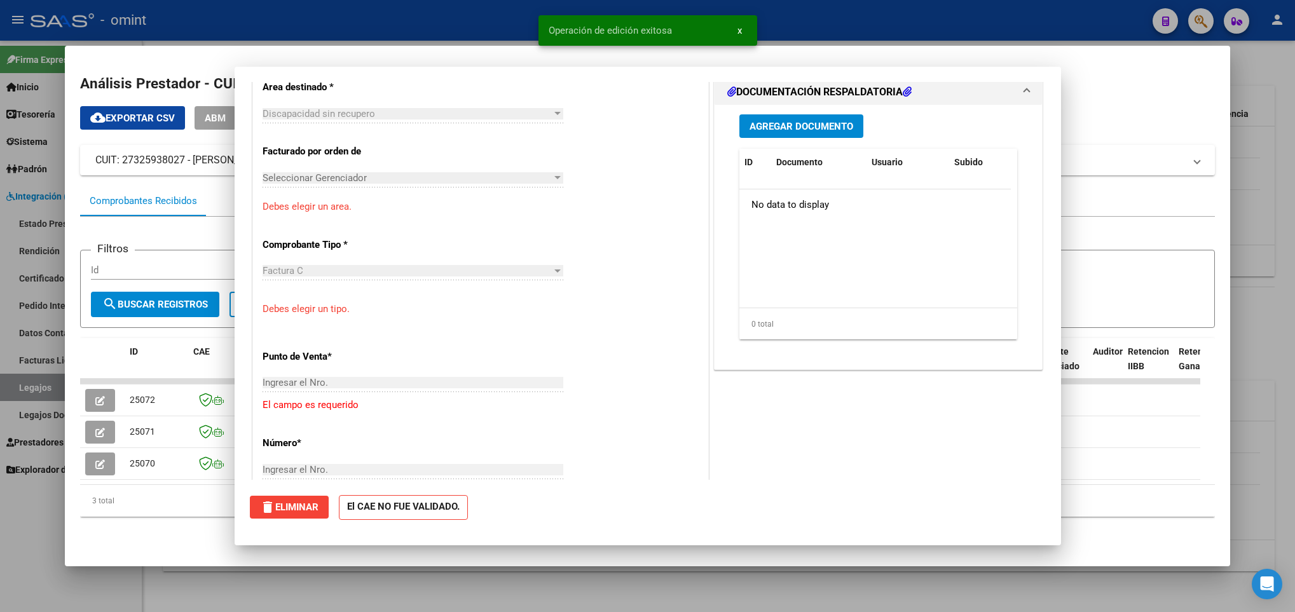
scroll to position [0, 0]
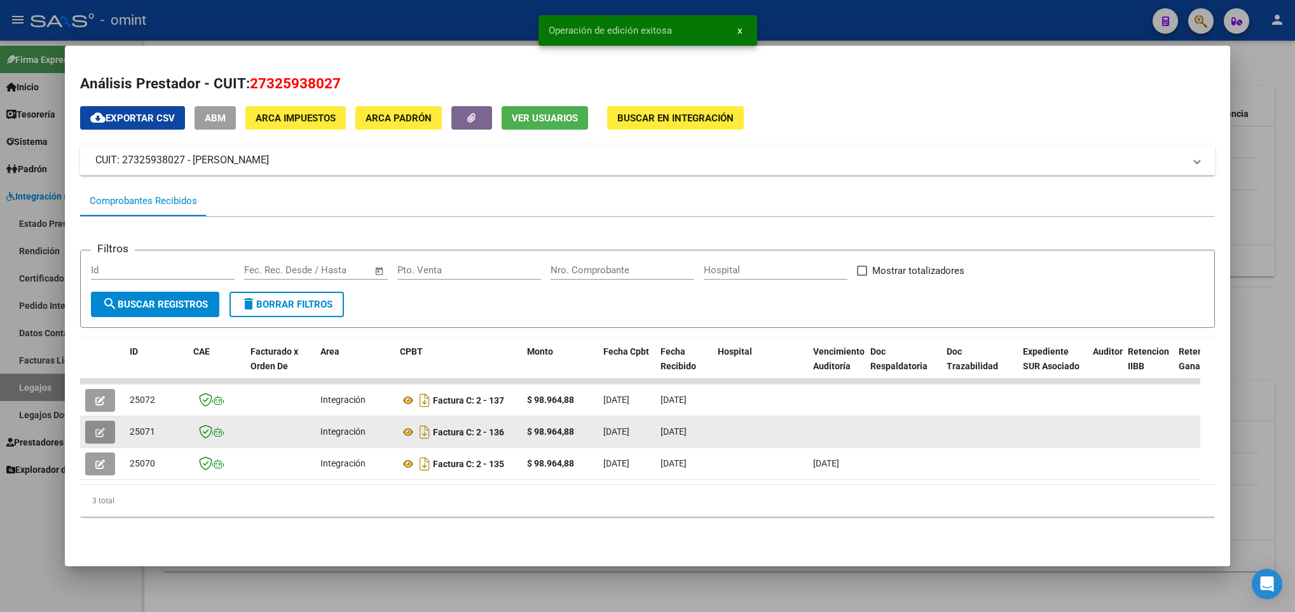
click at [92, 433] on button "button" at bounding box center [100, 432] width 30 height 23
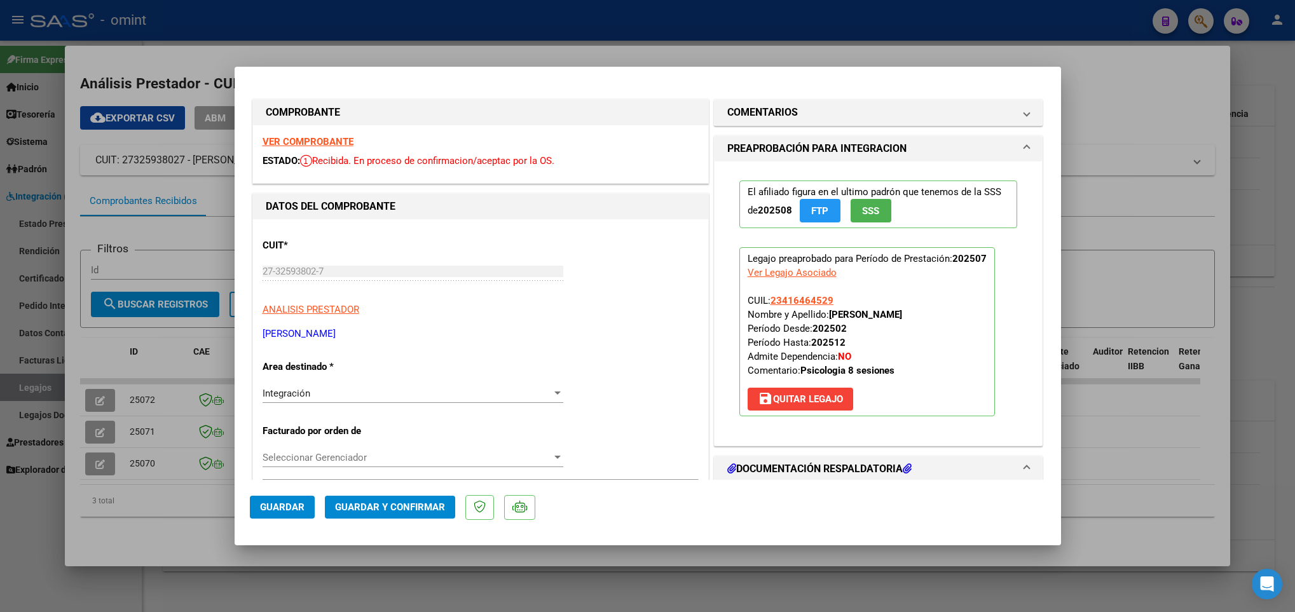
click at [327, 138] on strong "VER COMPROBANTE" at bounding box center [307, 141] width 91 height 11
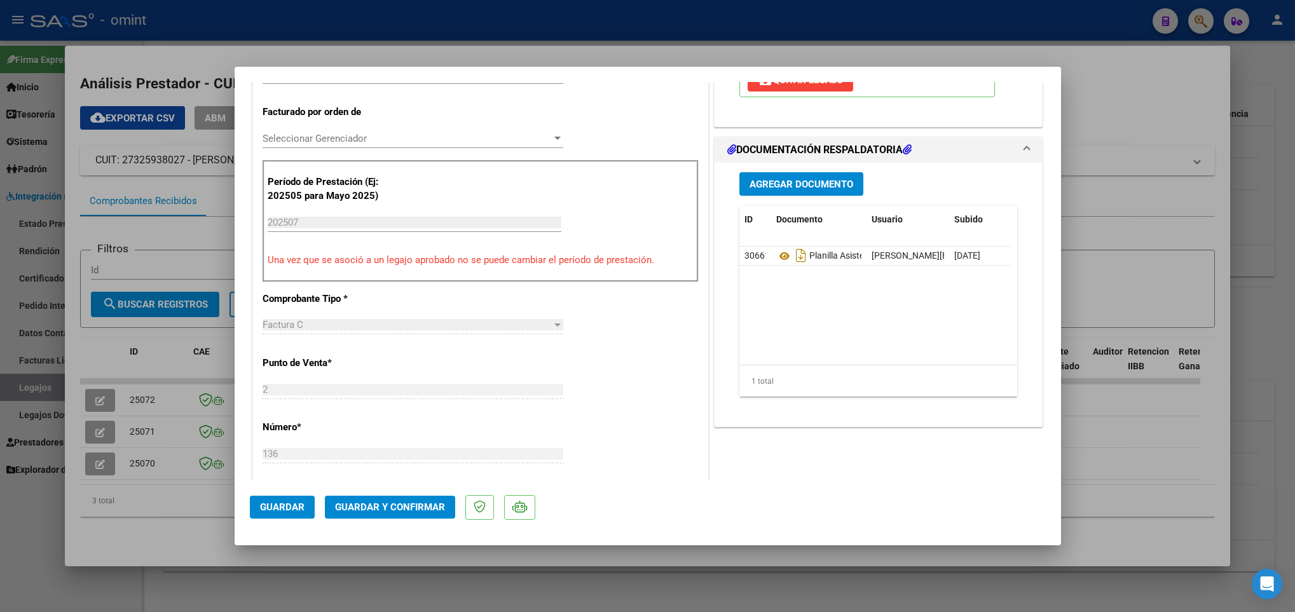
scroll to position [381, 0]
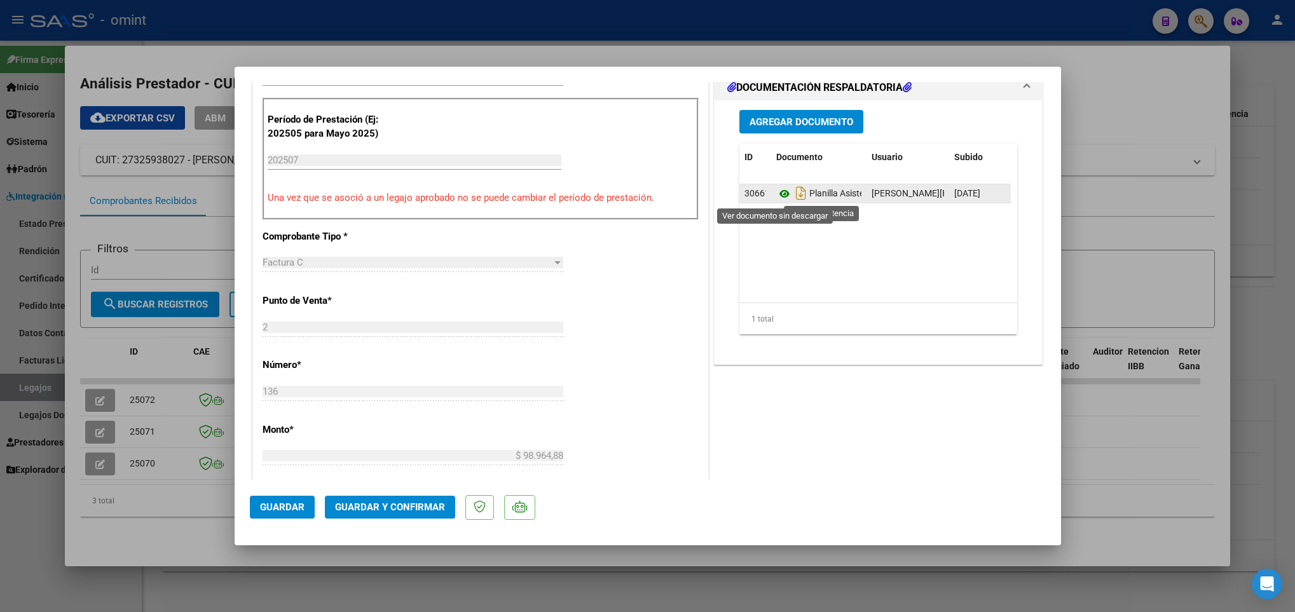
click at [778, 198] on icon at bounding box center [784, 193] width 17 height 15
click at [368, 505] on span "Guardar y Confirmar" at bounding box center [390, 506] width 110 height 11
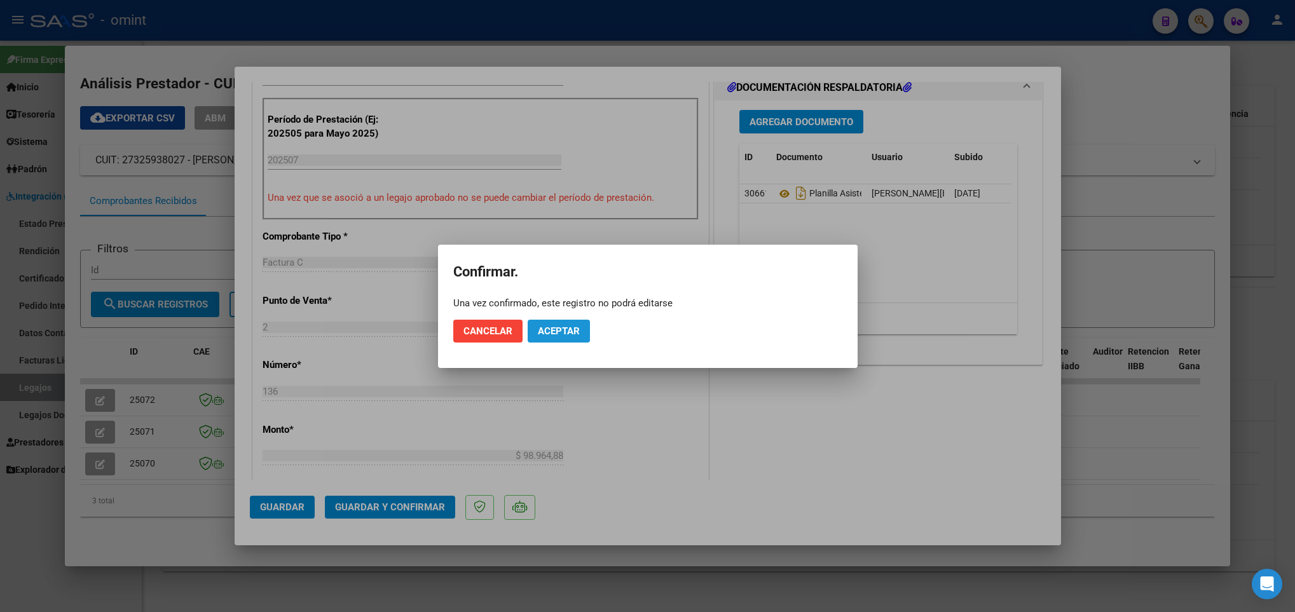
click at [564, 334] on span "Aceptar" at bounding box center [559, 330] width 42 height 11
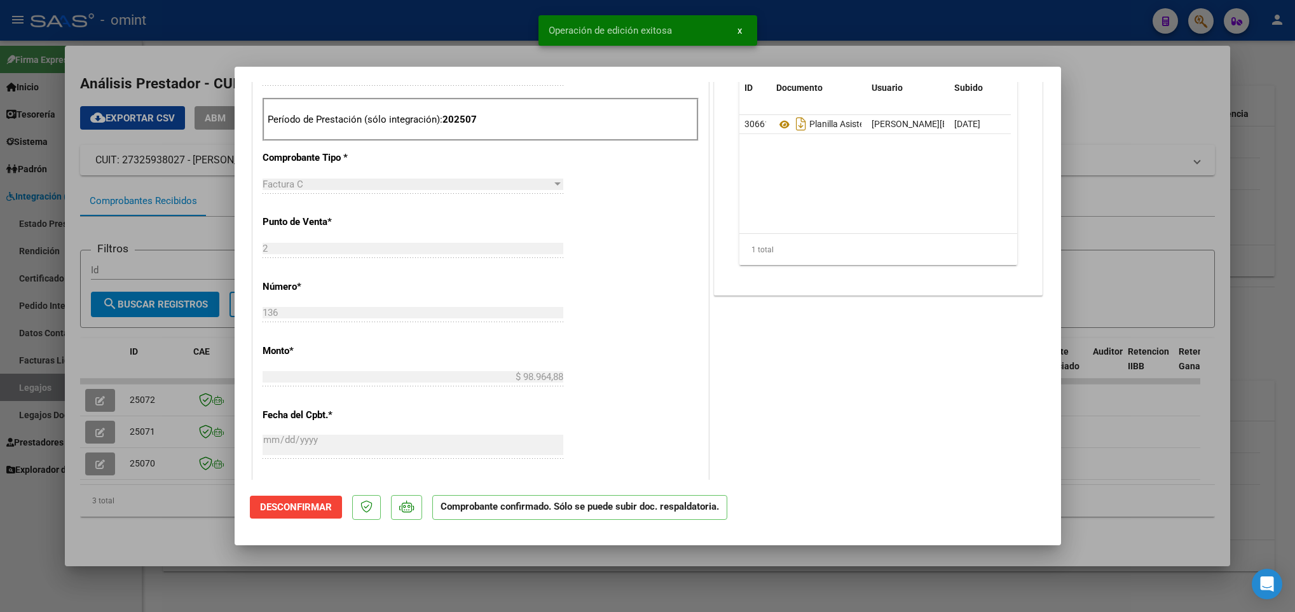
click at [157, 532] on div at bounding box center [647, 306] width 1295 height 612
type input "$ 0,00"
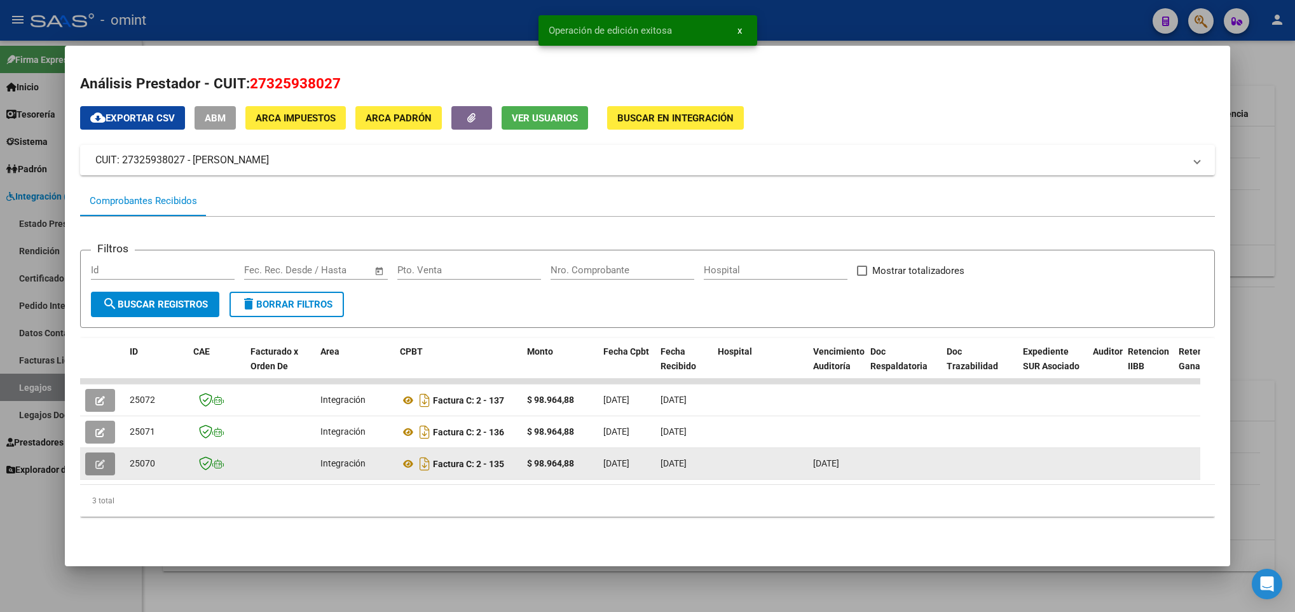
click at [92, 461] on button "button" at bounding box center [100, 464] width 30 height 23
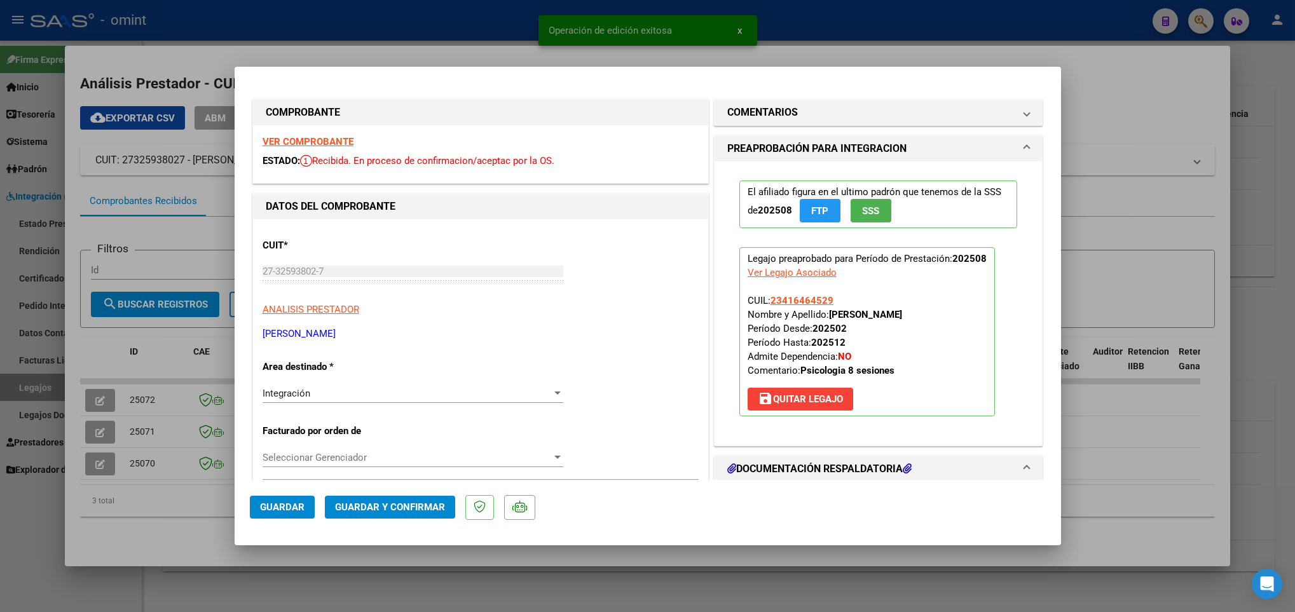
click at [311, 137] on strong "VER COMPROBANTE" at bounding box center [307, 141] width 91 height 11
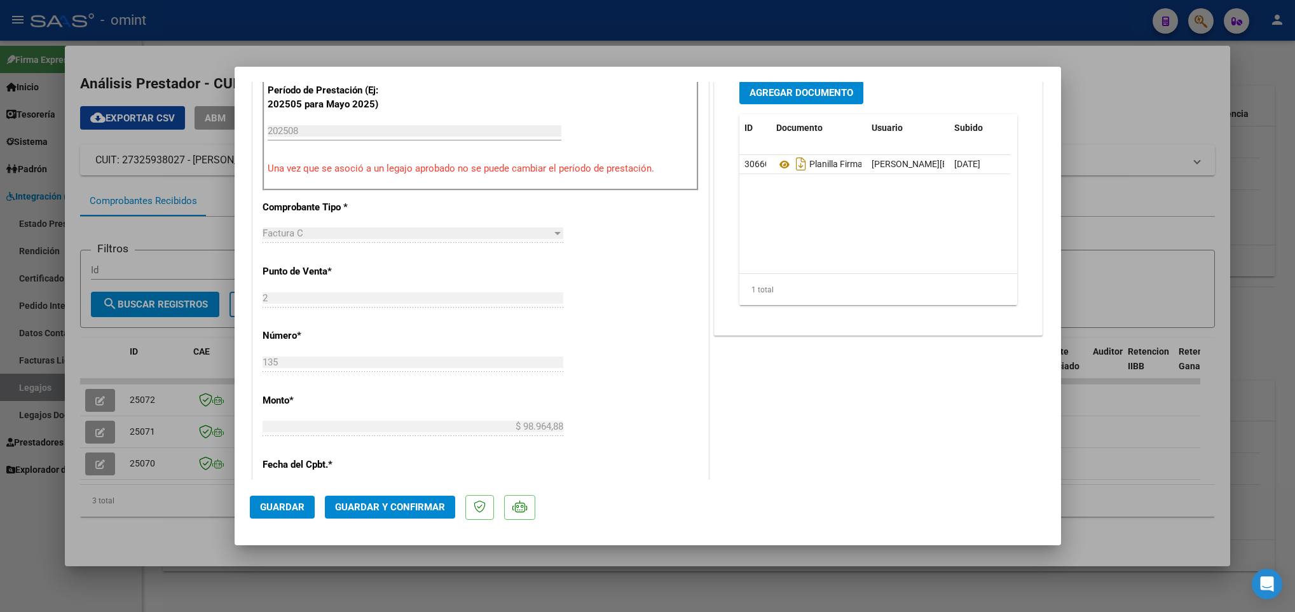
scroll to position [477, 0]
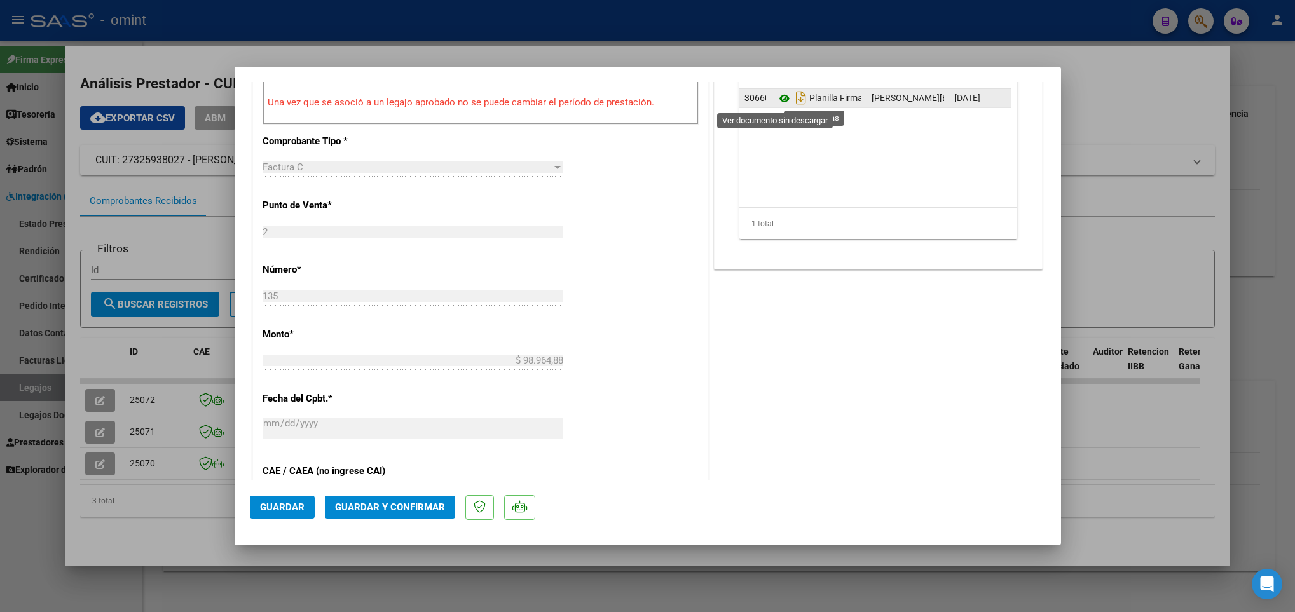
click at [777, 101] on icon at bounding box center [784, 98] width 17 height 15
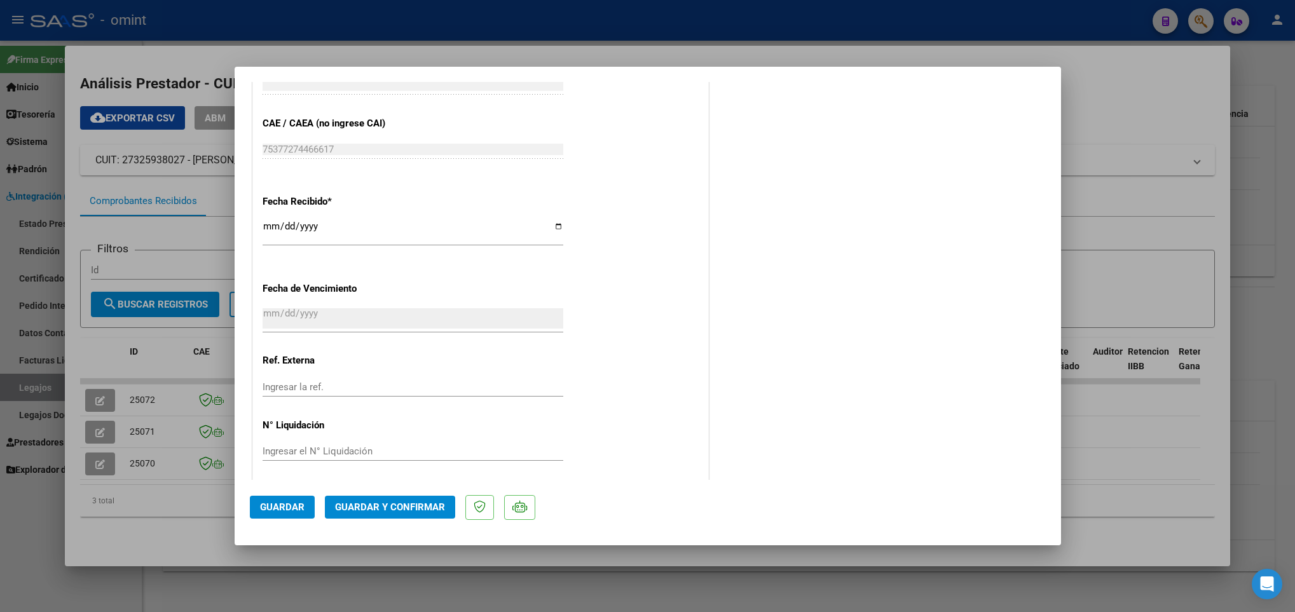
scroll to position [833, 0]
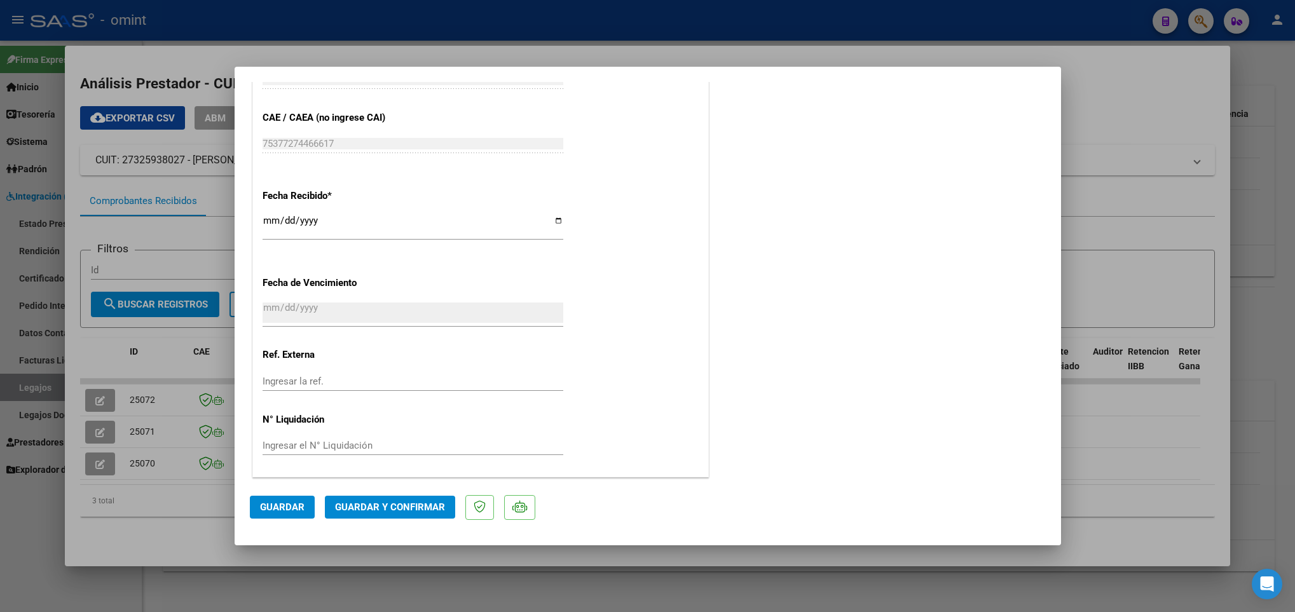
click at [392, 508] on span "Guardar y Confirmar" at bounding box center [390, 506] width 110 height 11
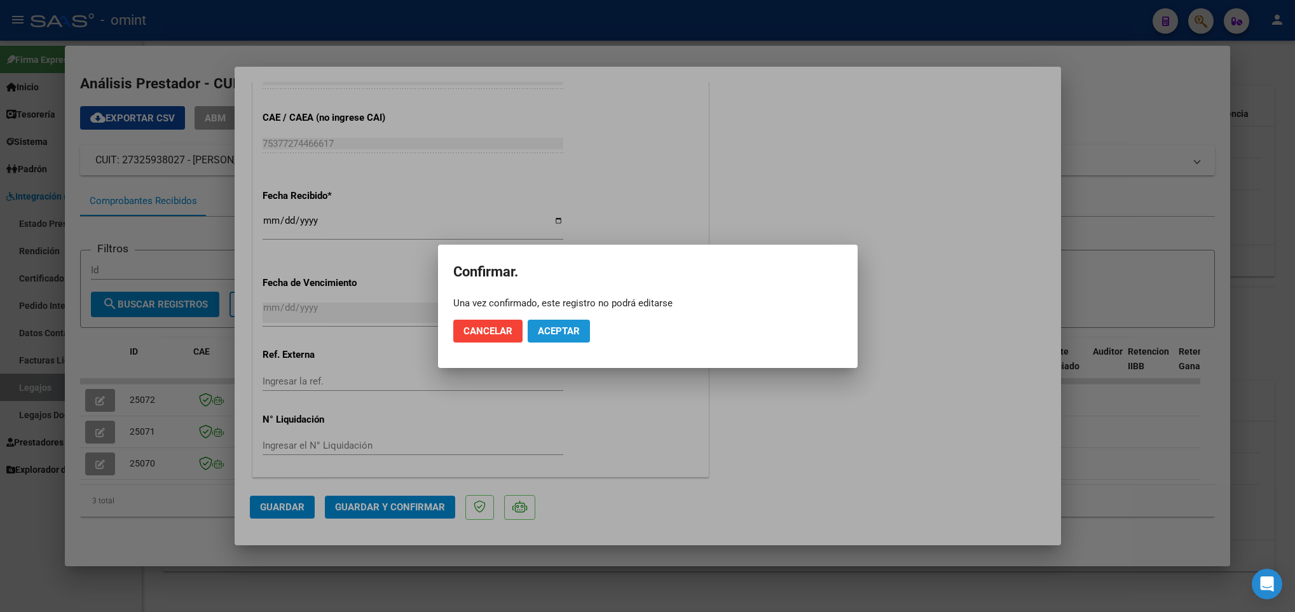
click at [575, 336] on span "Aceptar" at bounding box center [559, 330] width 42 height 11
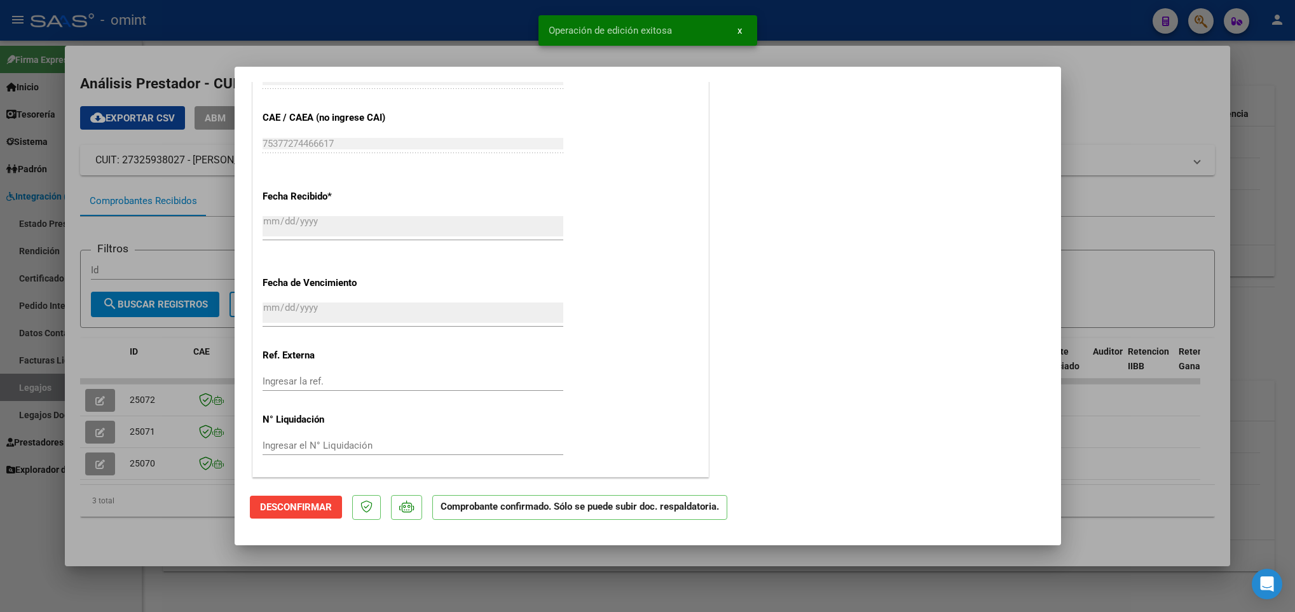
click at [165, 519] on div at bounding box center [647, 306] width 1295 height 612
type input "$ 0,00"
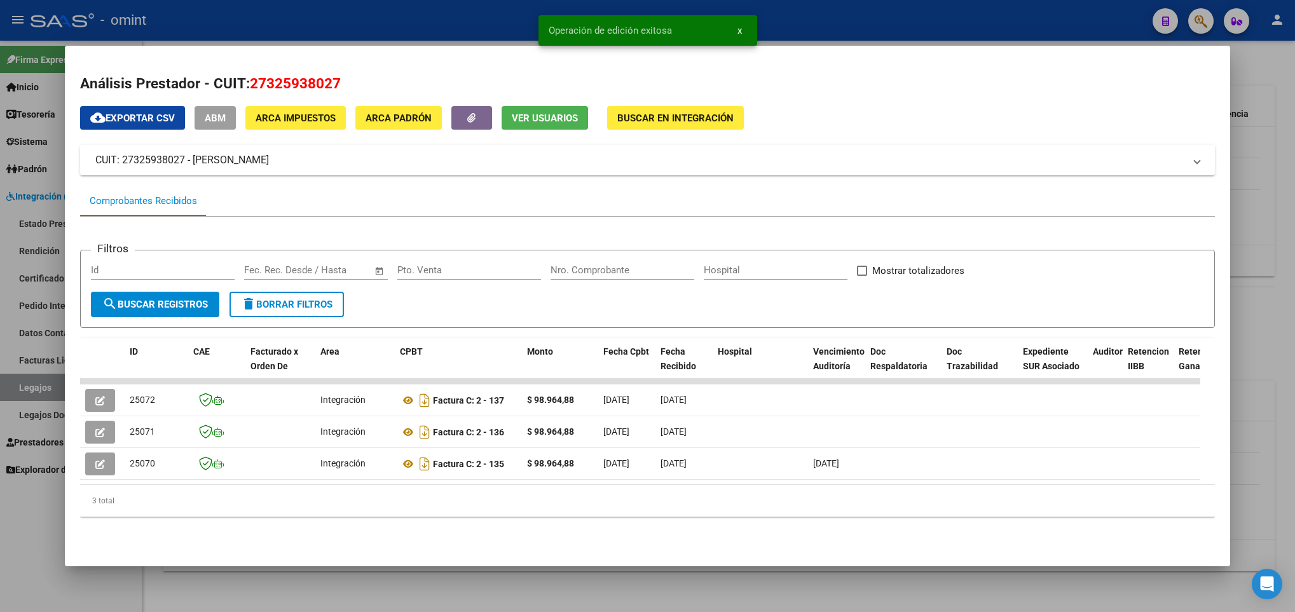
click at [654, 580] on div at bounding box center [647, 306] width 1295 height 612
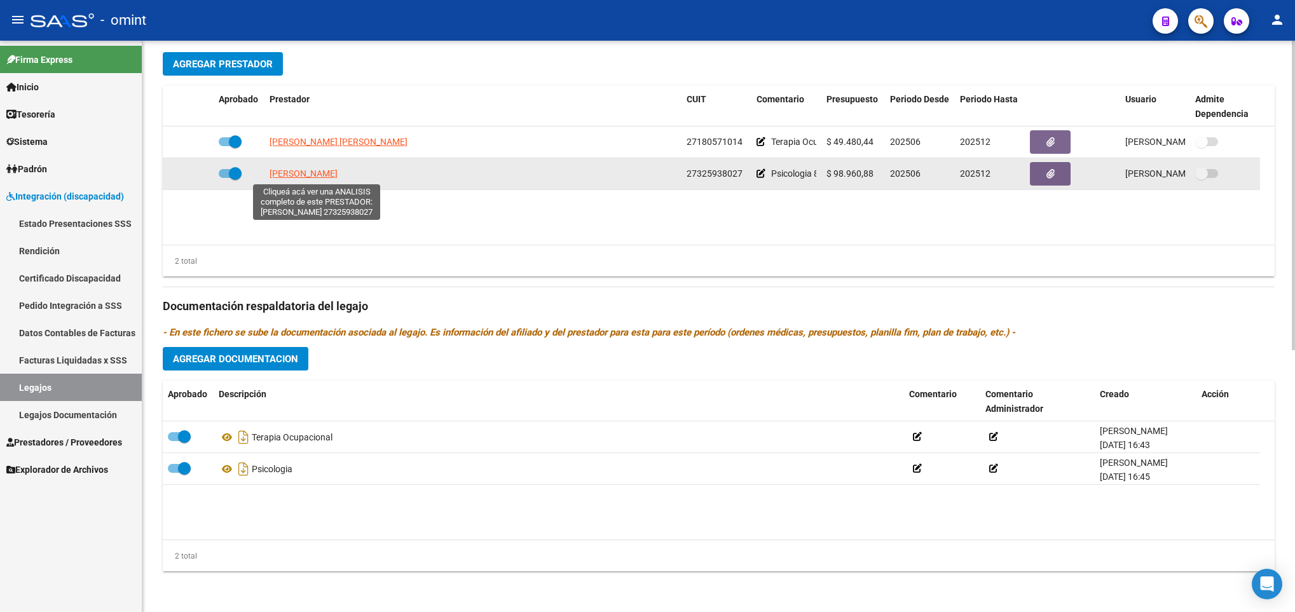
click at [311, 172] on span "SALIMO NATALIA NELA" at bounding box center [303, 173] width 68 height 10
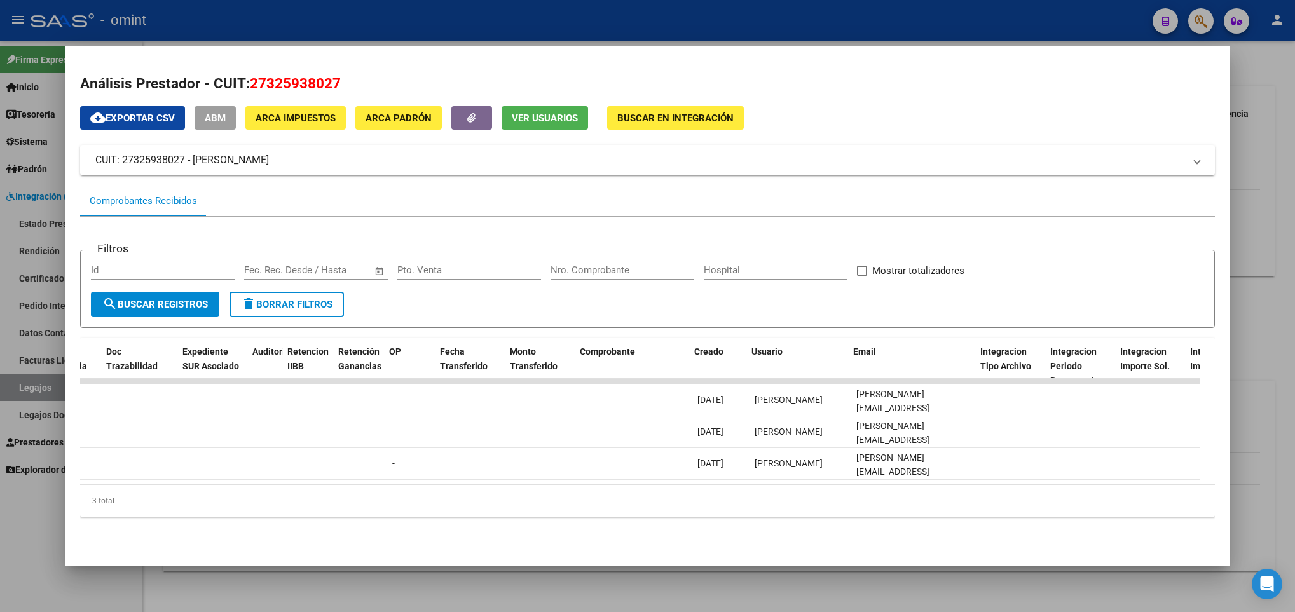
scroll to position [0, 840]
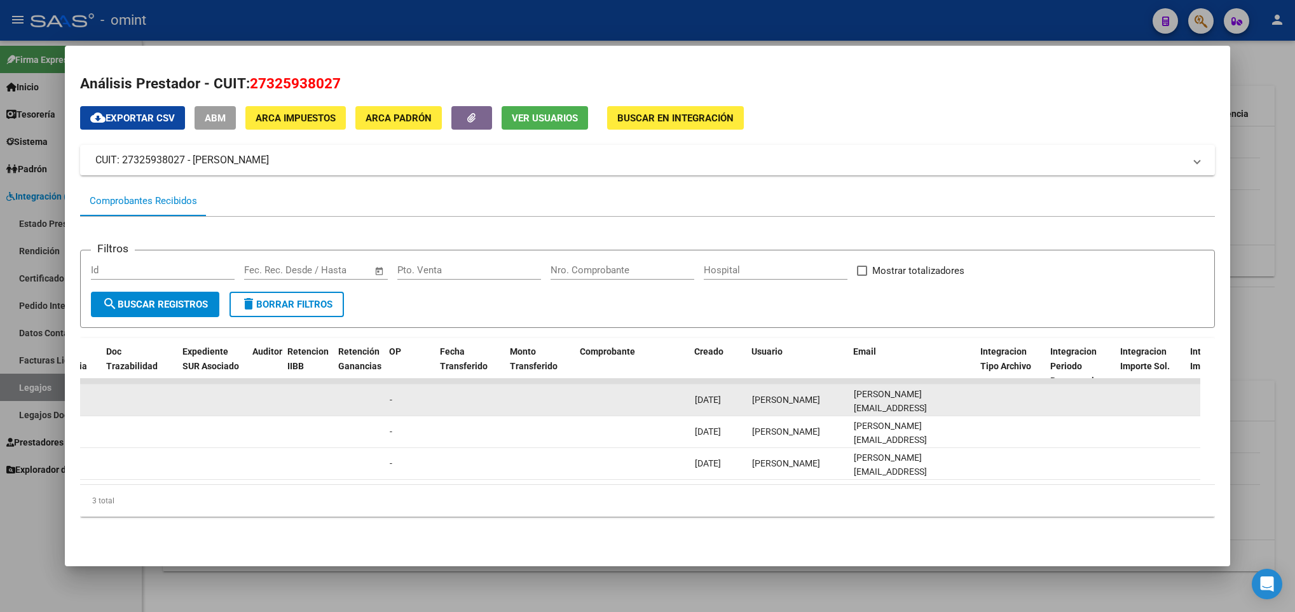
drag, startPoint x: 854, startPoint y: 401, endPoint x: 965, endPoint y: 410, distance: 110.9
click at [965, 410] on datatable-body-cell "natalia.n.salimo@gmail.com" at bounding box center [912, 400] width 127 height 31
copy span "natalia.n.salimo@gmail.com"
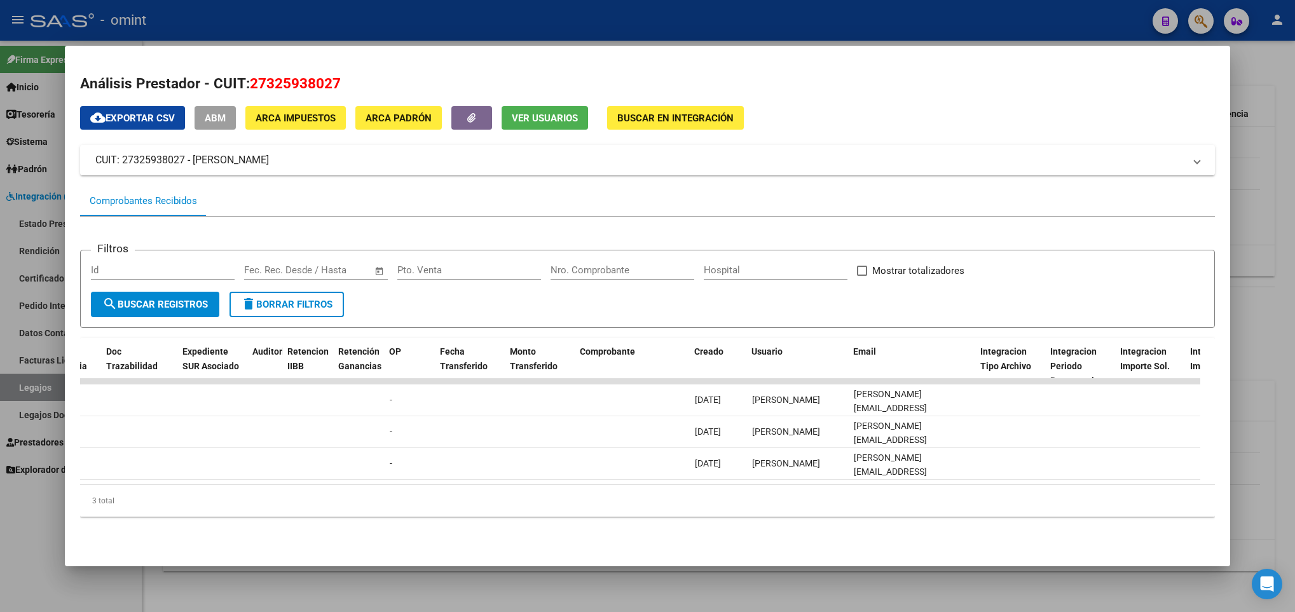
click at [698, 592] on div at bounding box center [647, 306] width 1295 height 612
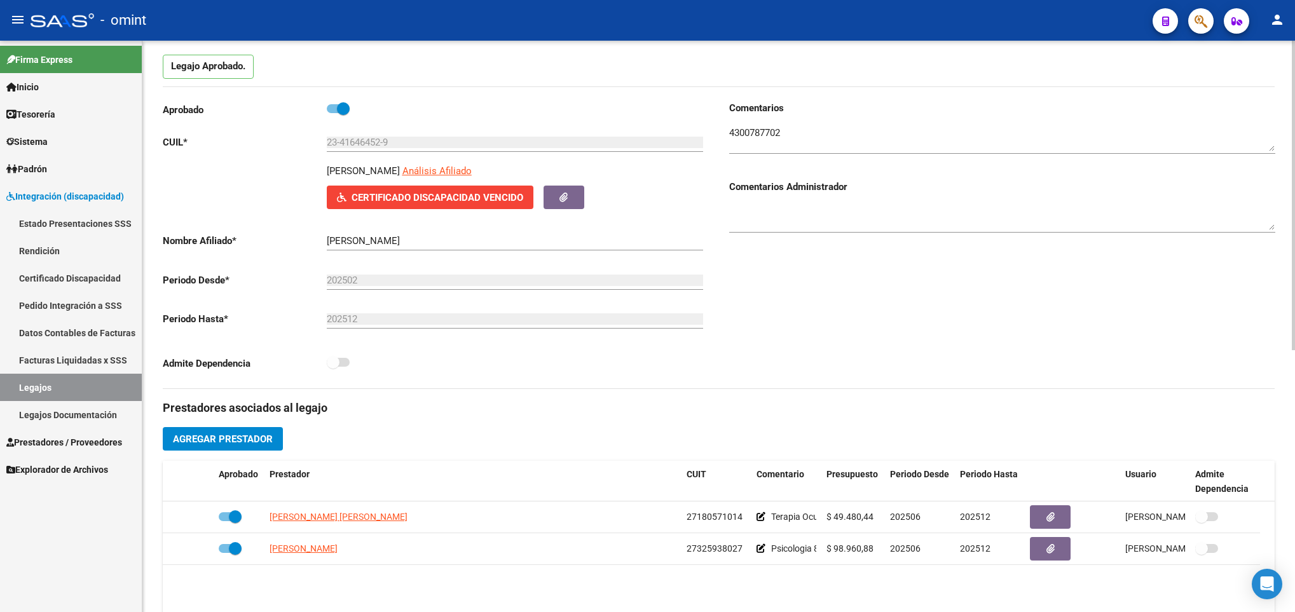
scroll to position [102, 0]
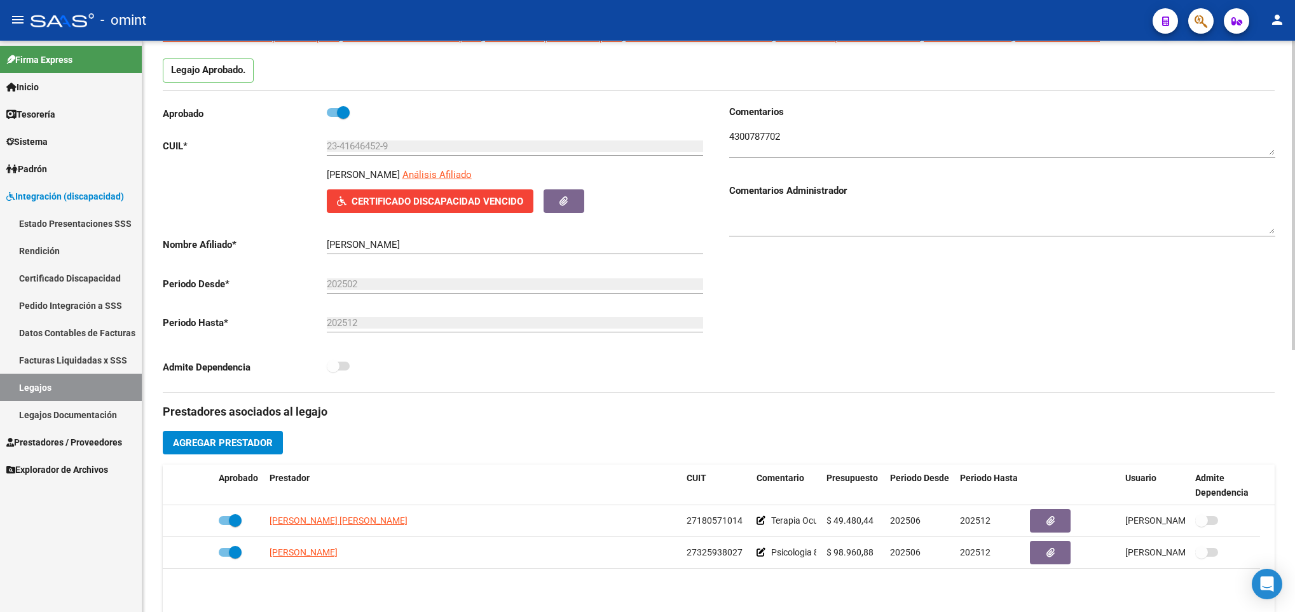
drag, startPoint x: 322, startPoint y: 175, endPoint x: 458, endPoint y: 189, distance: 136.7
click at [458, 189] on div "VERASAY FACUNDO MARCELO Análisis Afiliado Certificado Discapacidad Vencido ARCA…" at bounding box center [436, 190] width 546 height 45
copy p "VERASAY FACUNDO MARCELO"
click at [765, 137] on textarea at bounding box center [1002, 142] width 546 height 25
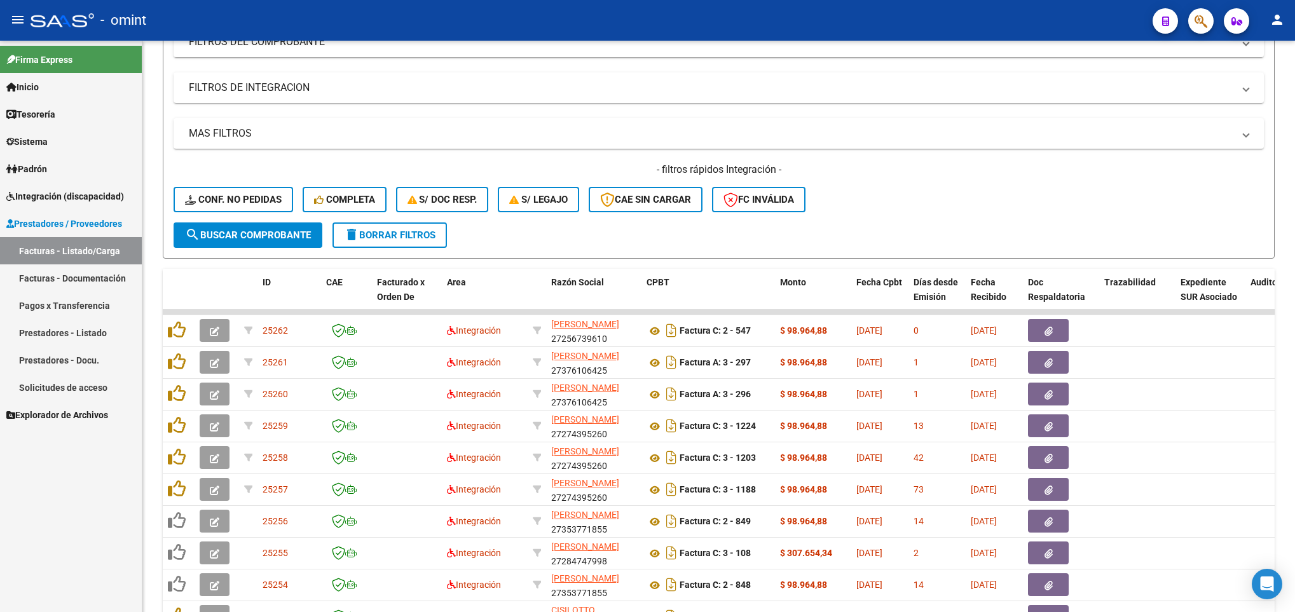
scroll to position [191, 0]
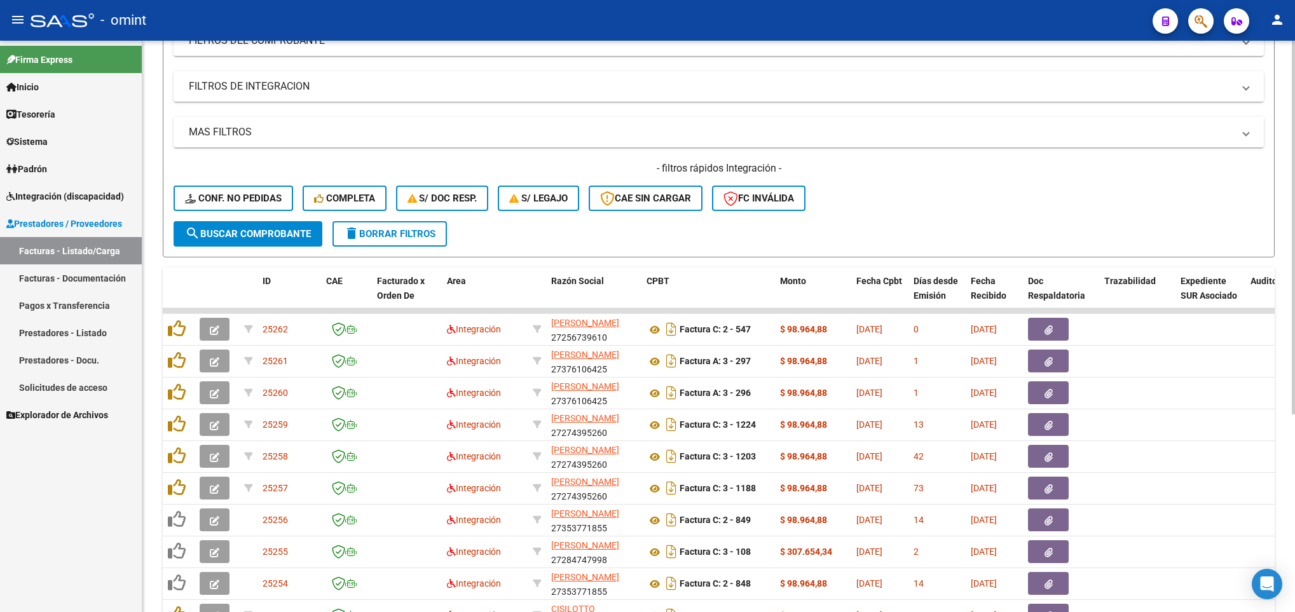
click at [297, 90] on mat-panel-title "FILTROS DE INTEGRACION" at bounding box center [711, 86] width 1044 height 14
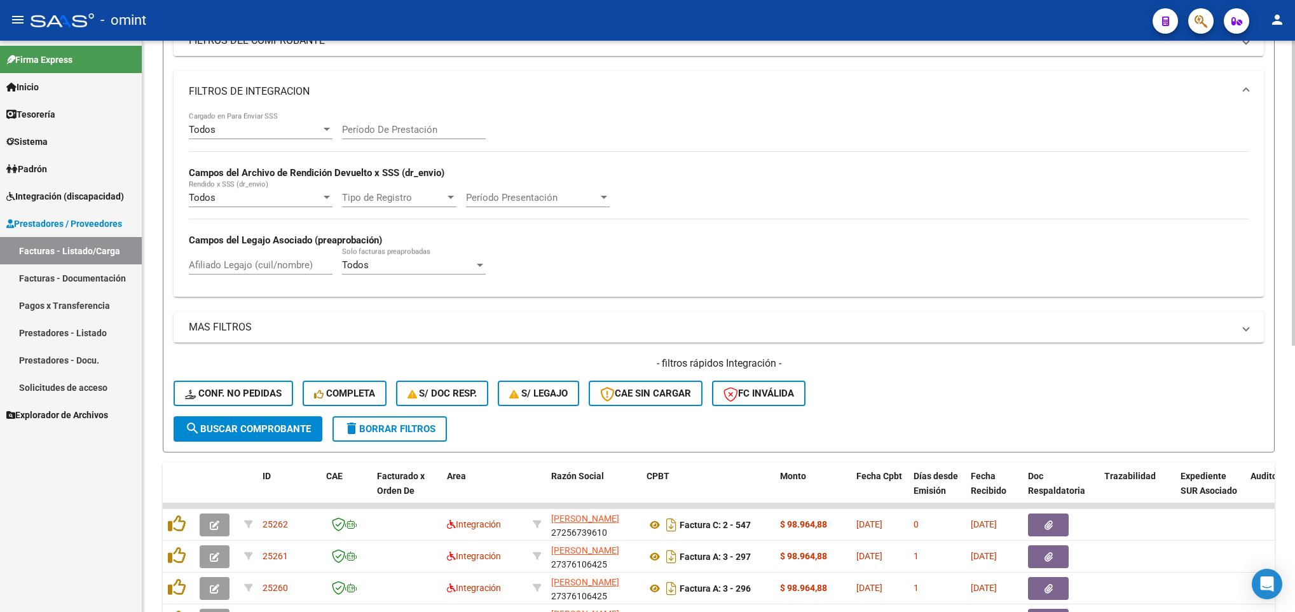
click at [237, 269] on input "Afiliado Legajo (cuil/nombre)" at bounding box center [261, 264] width 144 height 11
paste input "23416464529"
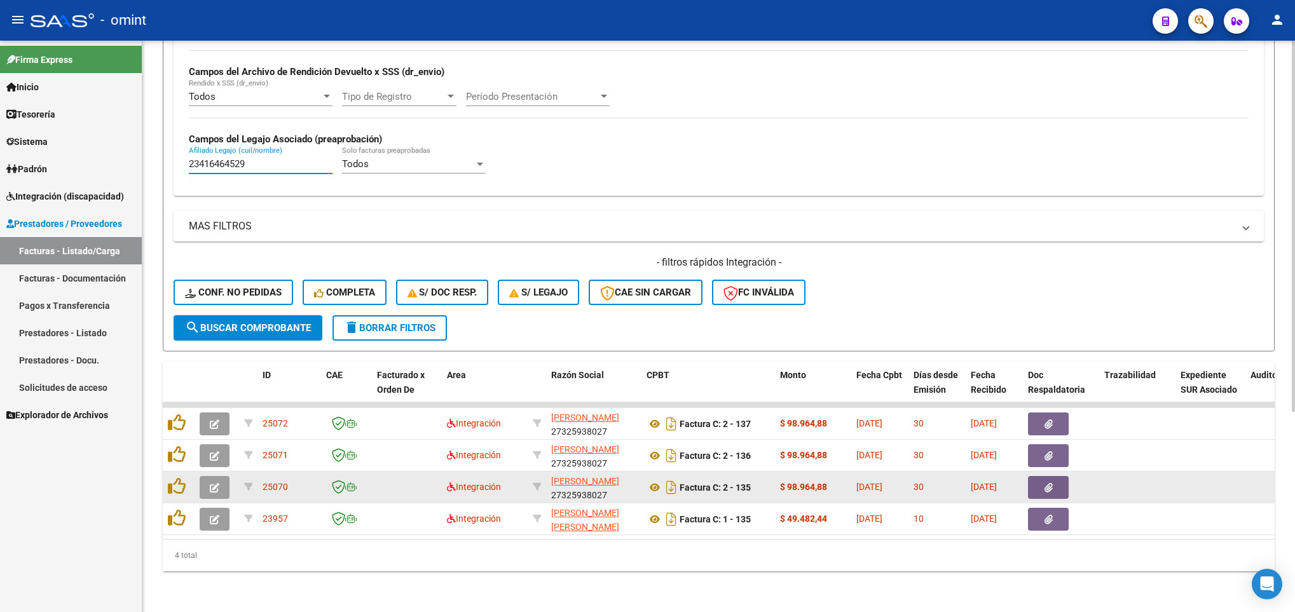
scroll to position [309, 0]
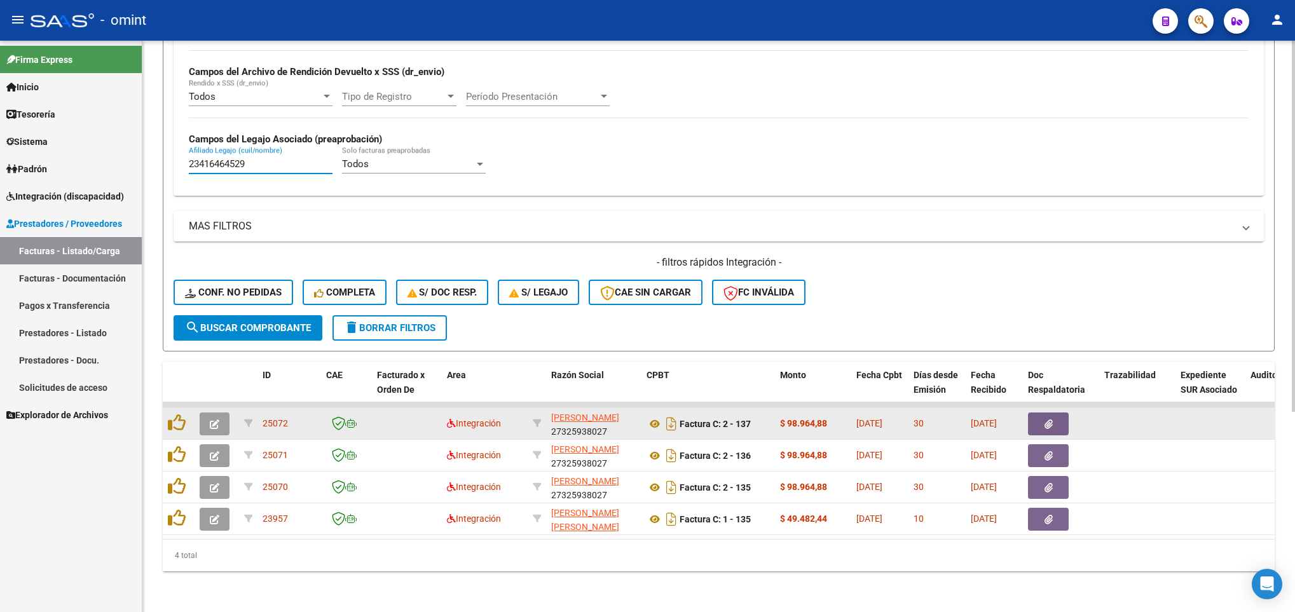
type input "23416464529"
click at [219, 412] on button "button" at bounding box center [215, 423] width 30 height 23
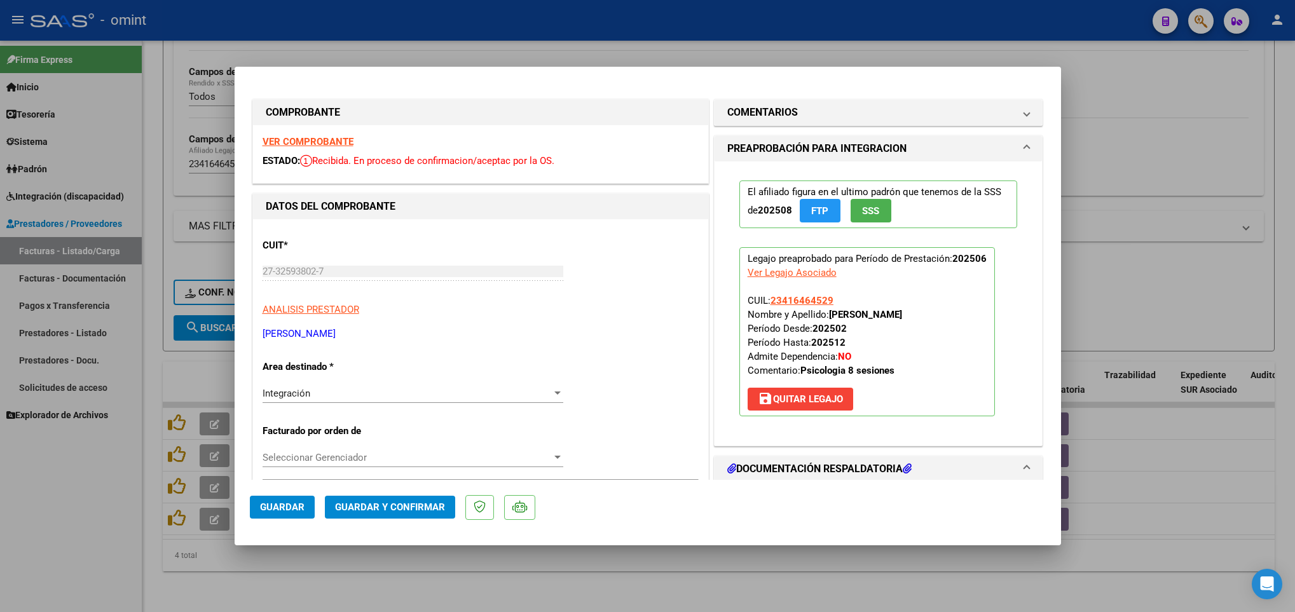
click at [323, 139] on strong "VER COMPROBANTE" at bounding box center [307, 141] width 91 height 11
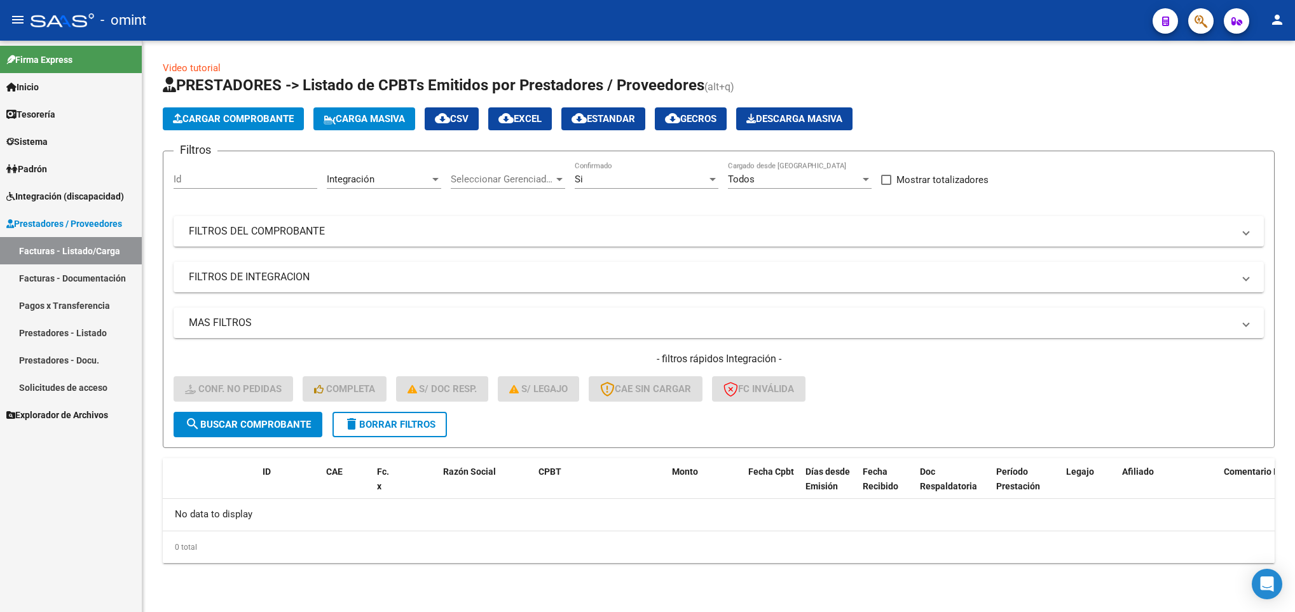
click at [55, 193] on span "Integración (discapacidad)" at bounding box center [65, 196] width 118 height 14
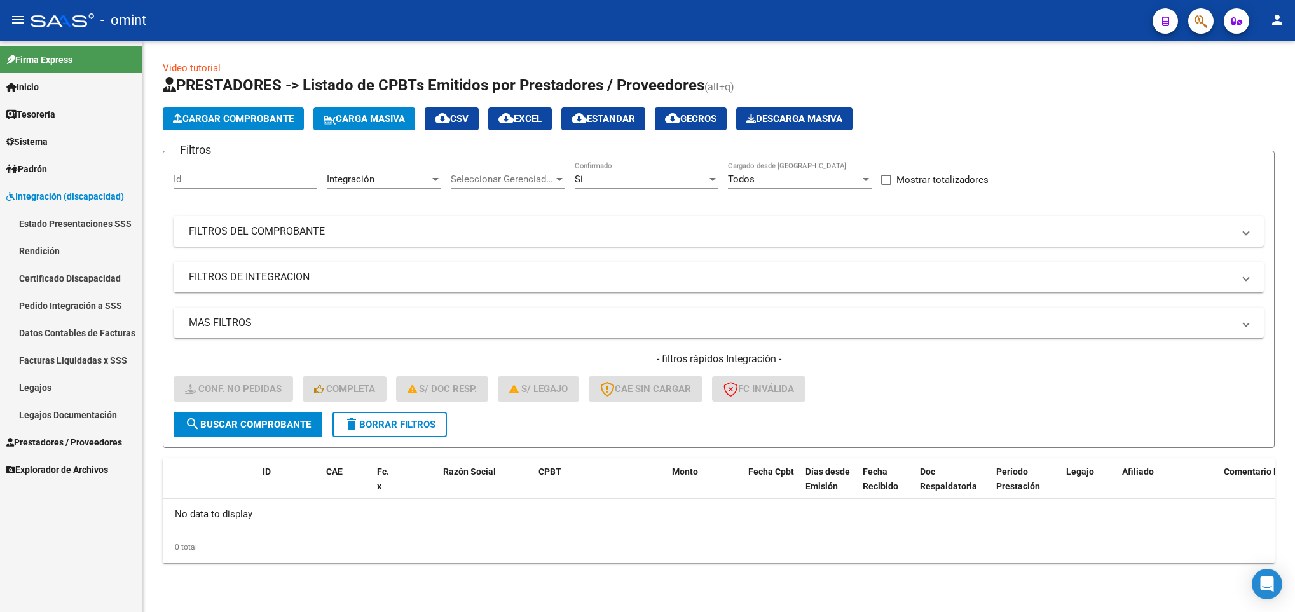
click at [79, 360] on link "Facturas Liquidadas x SSS" at bounding box center [71, 359] width 142 height 27
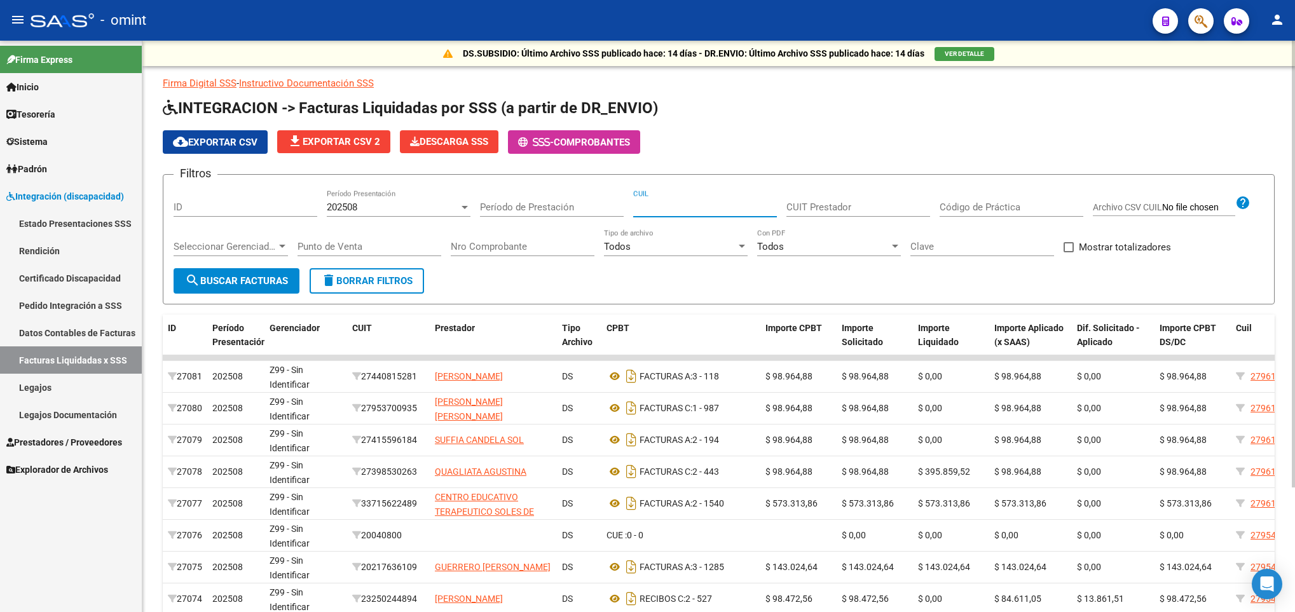
click at [671, 208] on input "CUIL" at bounding box center [705, 206] width 144 height 11
paste input "23-41646452-9"
type input "23-41646452-9"
click at [410, 199] on div "202508 Período Presentación" at bounding box center [399, 202] width 144 height 27
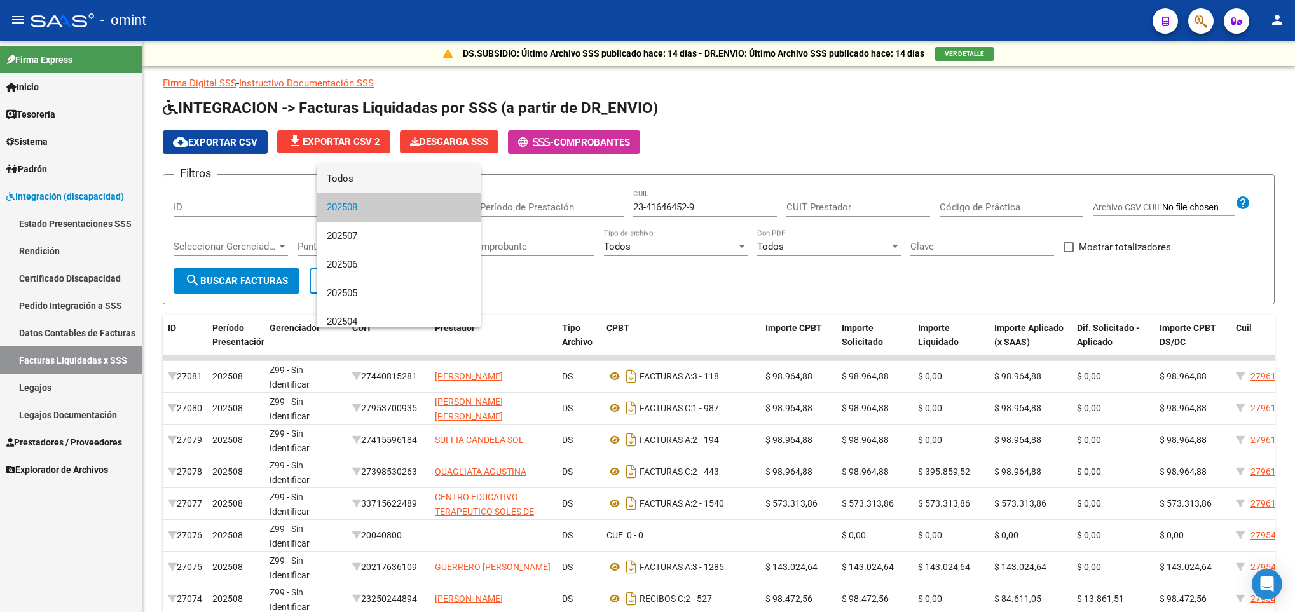
click at [393, 170] on span "Todos" at bounding box center [399, 179] width 144 height 29
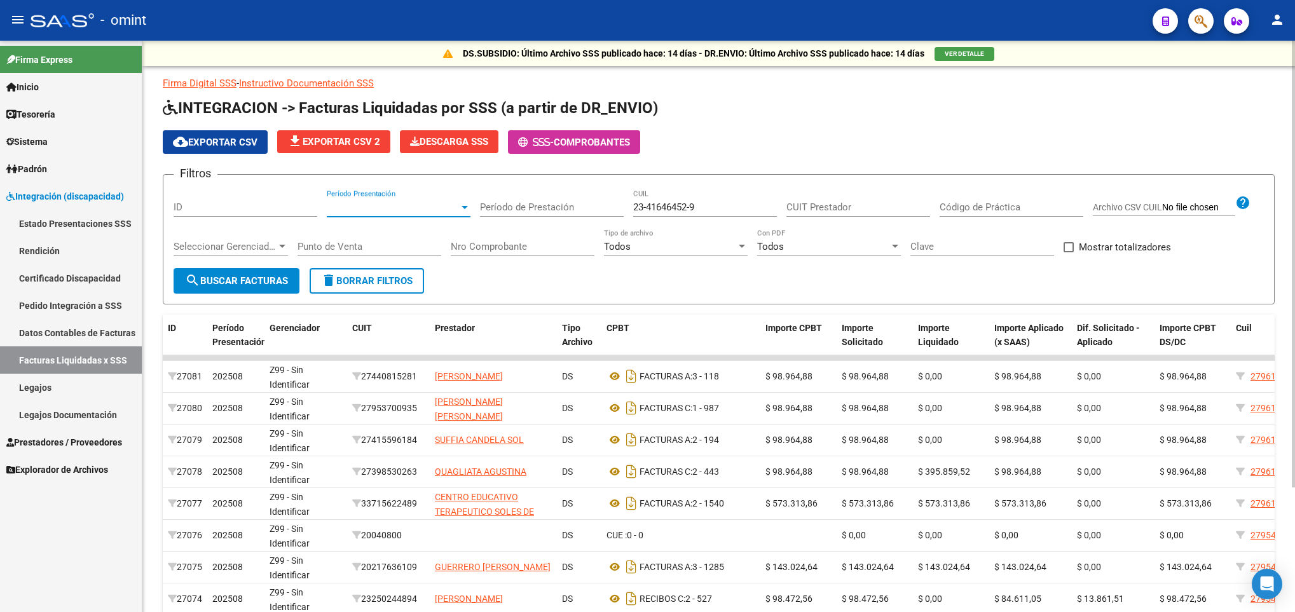
click at [212, 271] on button "search Buscar Facturas" at bounding box center [237, 280] width 126 height 25
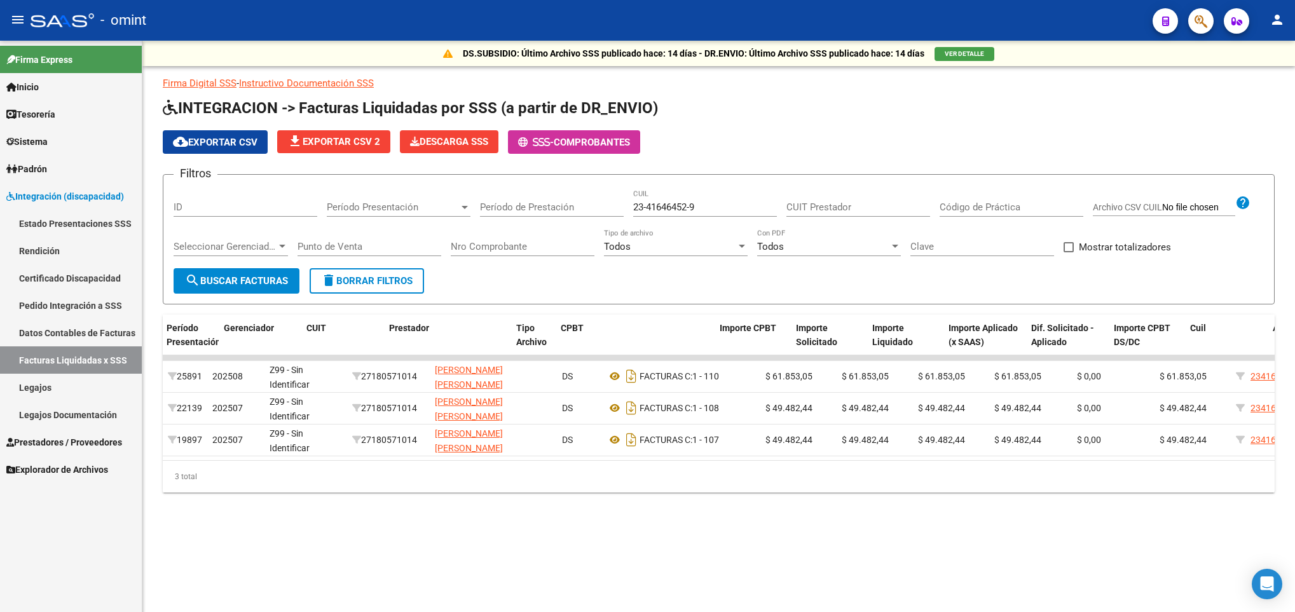
scroll to position [0, 318]
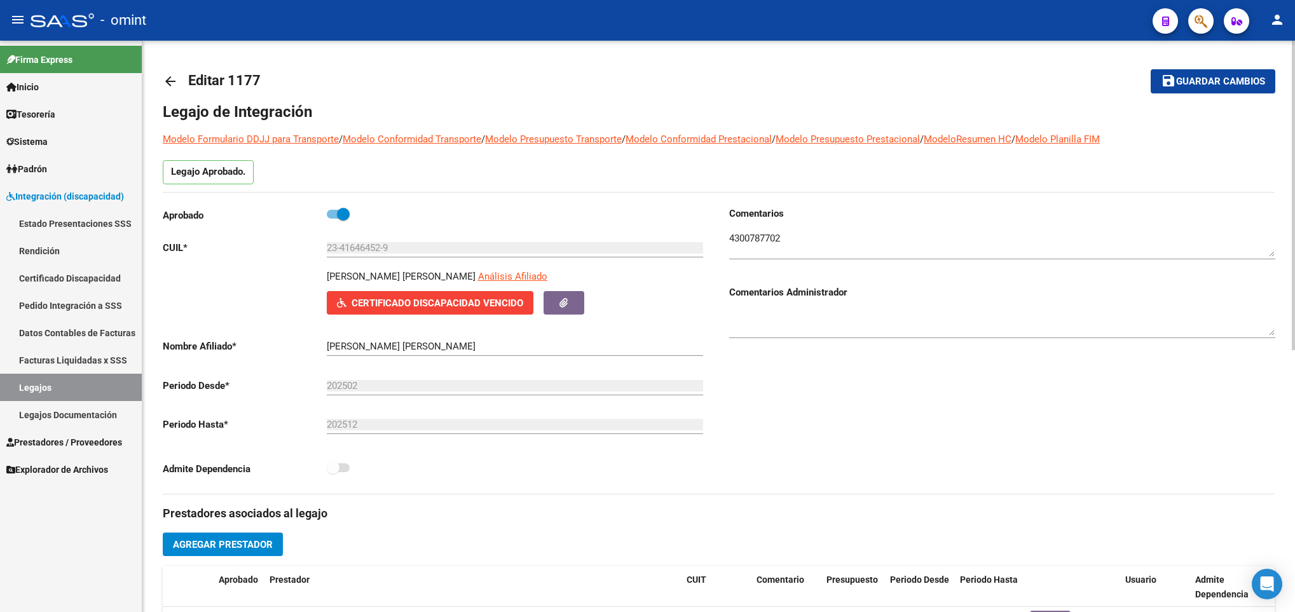
click at [172, 84] on mat-icon "arrow_back" at bounding box center [170, 81] width 15 height 15
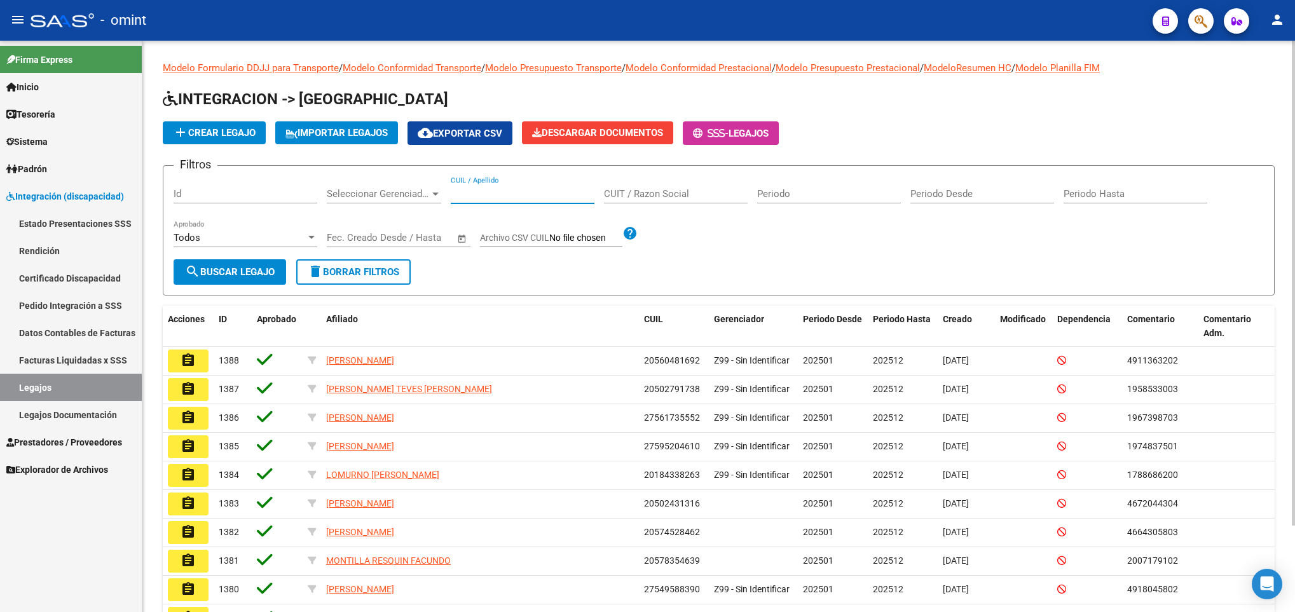
click at [471, 199] on input "CUIL / Apellido" at bounding box center [523, 193] width 144 height 11
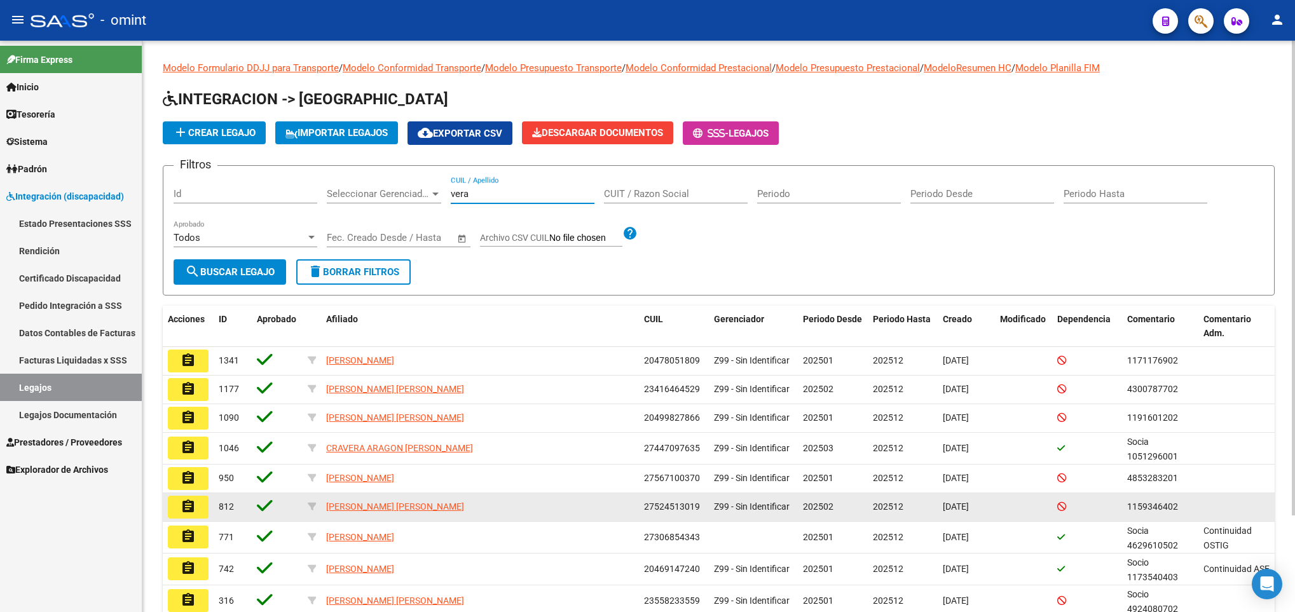
scroll to position [95, 0]
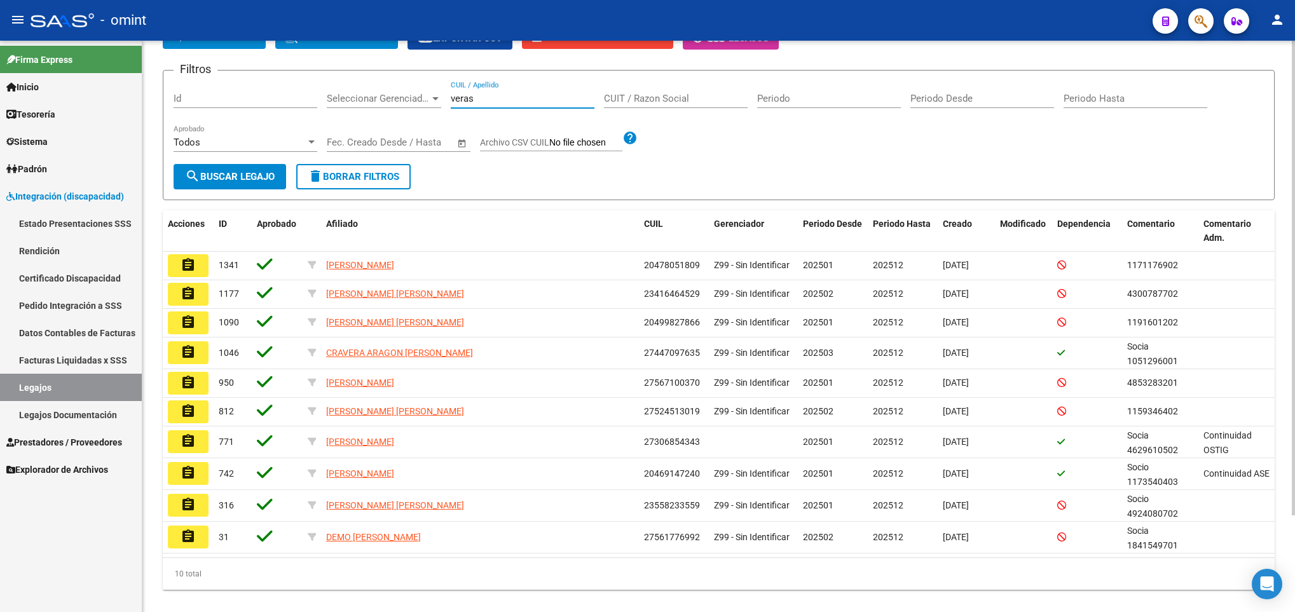
click at [258, 168] on button "search Buscar Legajo" at bounding box center [230, 176] width 112 height 25
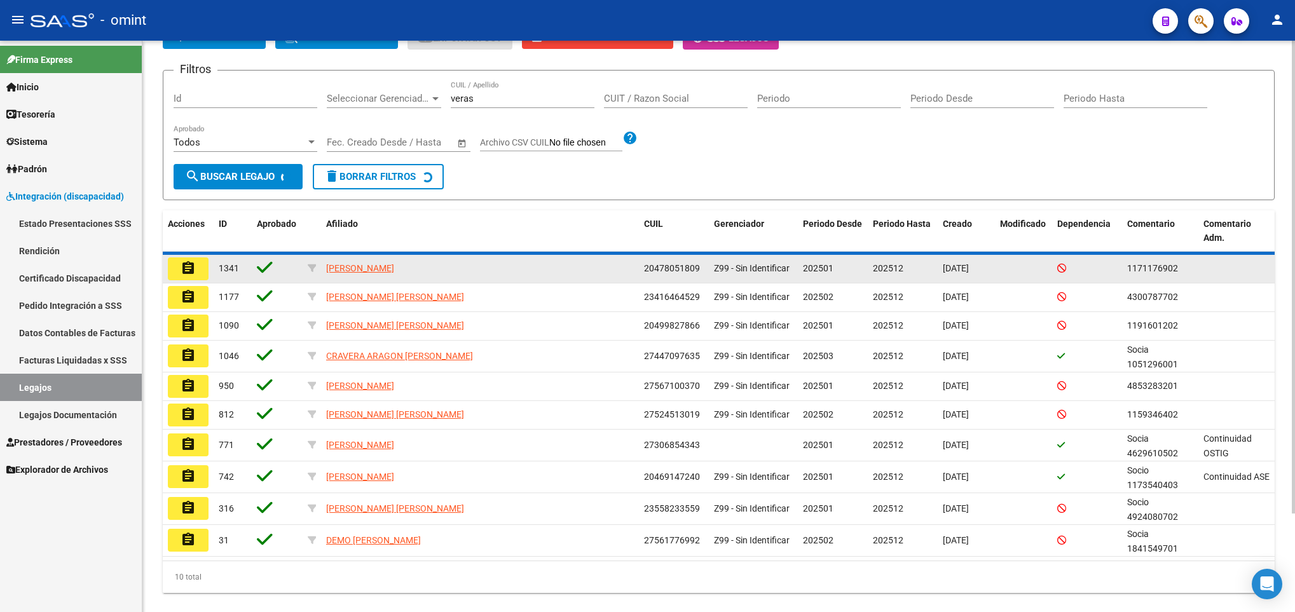
scroll to position [0, 0]
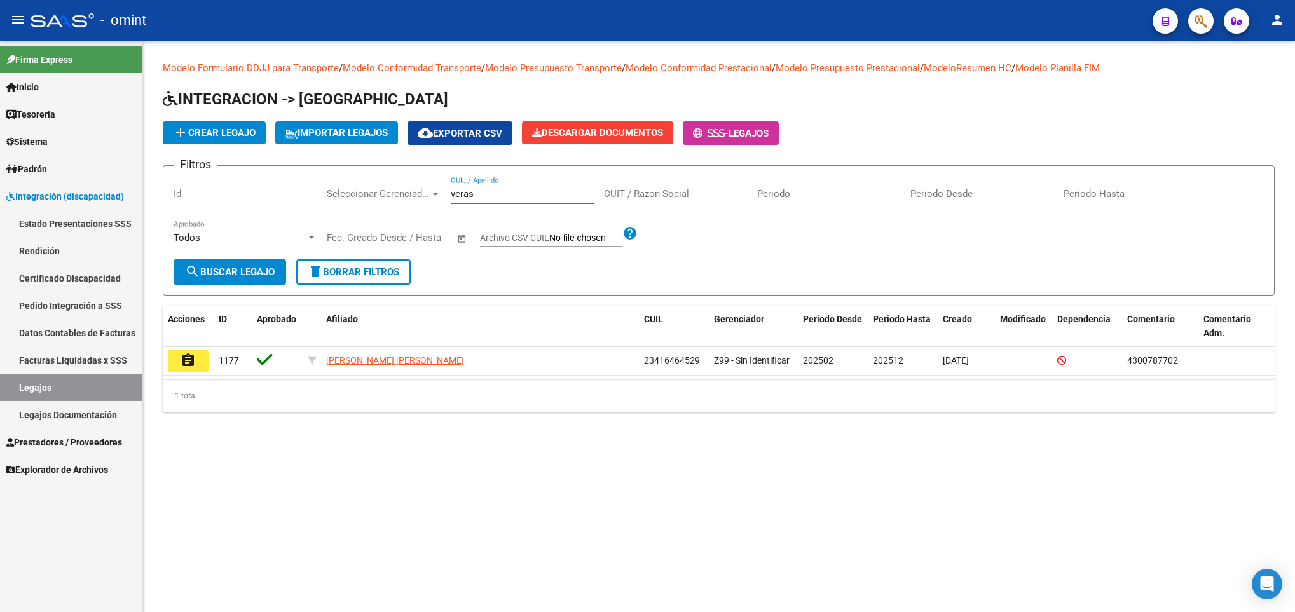
drag, startPoint x: 488, startPoint y: 191, endPoint x: 472, endPoint y: 189, distance: 16.6
click at [472, 189] on input "veras" at bounding box center [523, 193] width 144 height 11
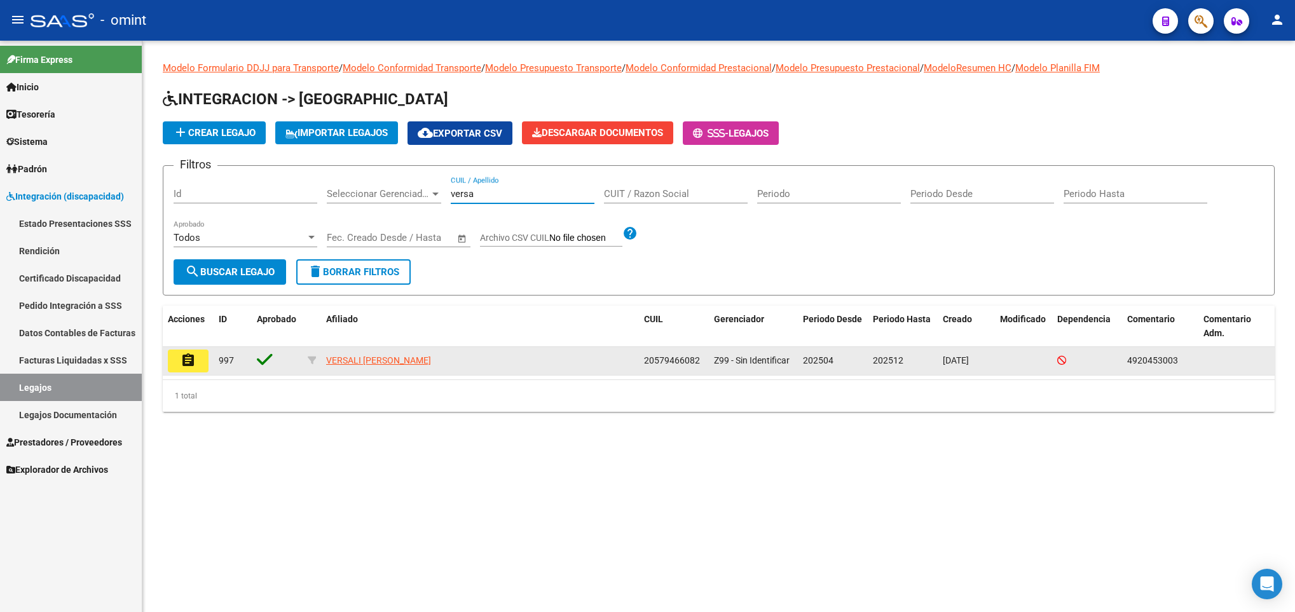
type input "versa"
click at [184, 364] on mat-icon "assignment" at bounding box center [188, 360] width 15 height 15
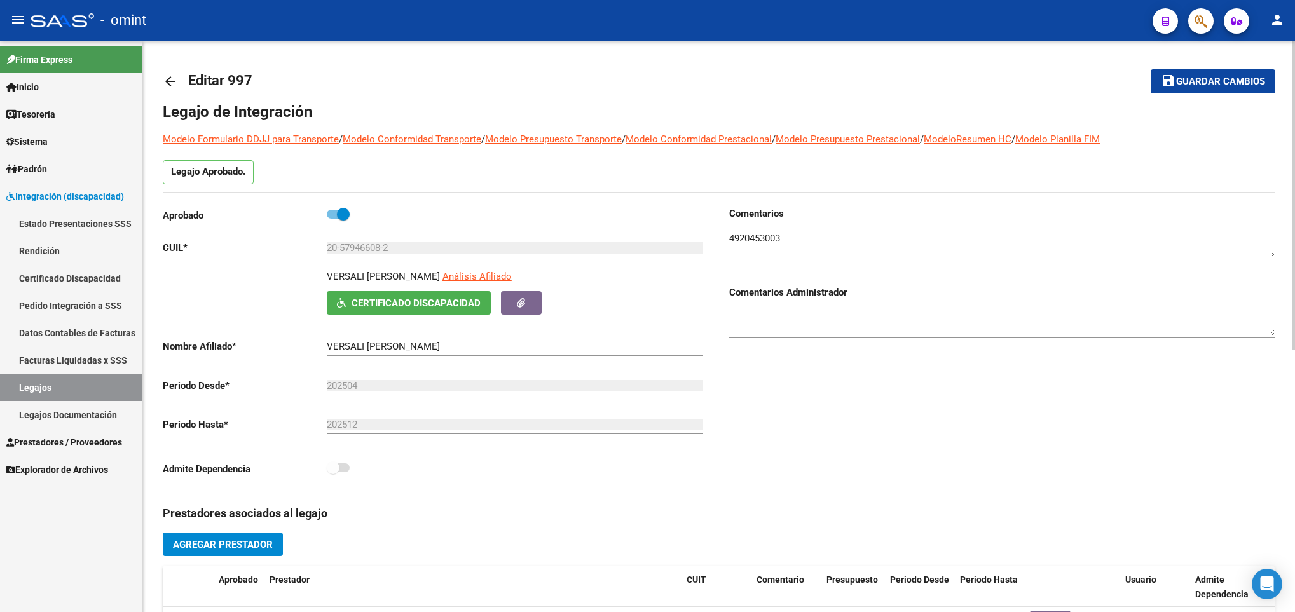
click at [166, 82] on mat-icon "arrow_back" at bounding box center [170, 81] width 15 height 15
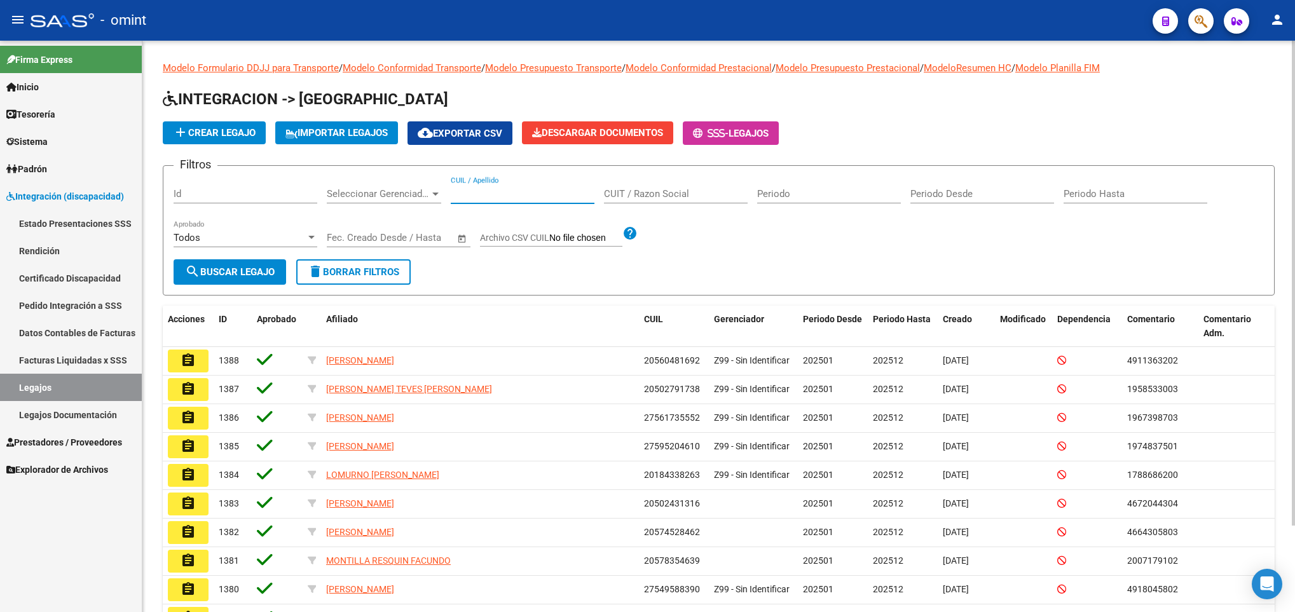
click at [477, 191] on input "CUIL / Apellido" at bounding box center [523, 193] width 144 height 11
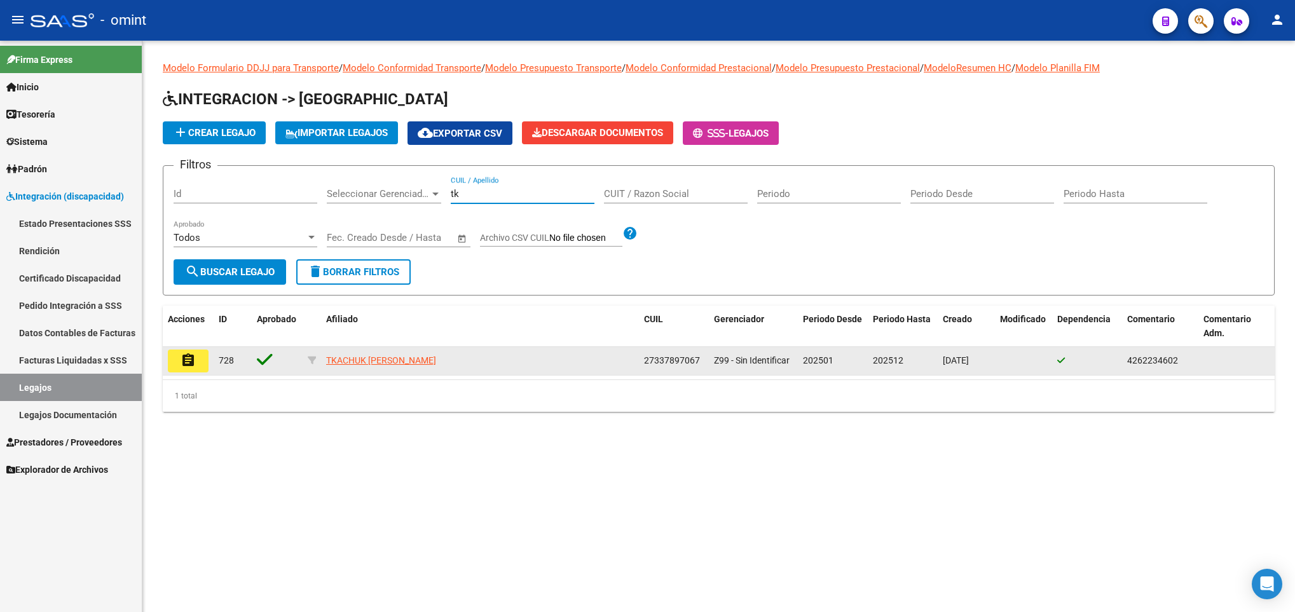
type input "tk"
click at [197, 361] on button "assignment" at bounding box center [188, 361] width 41 height 23
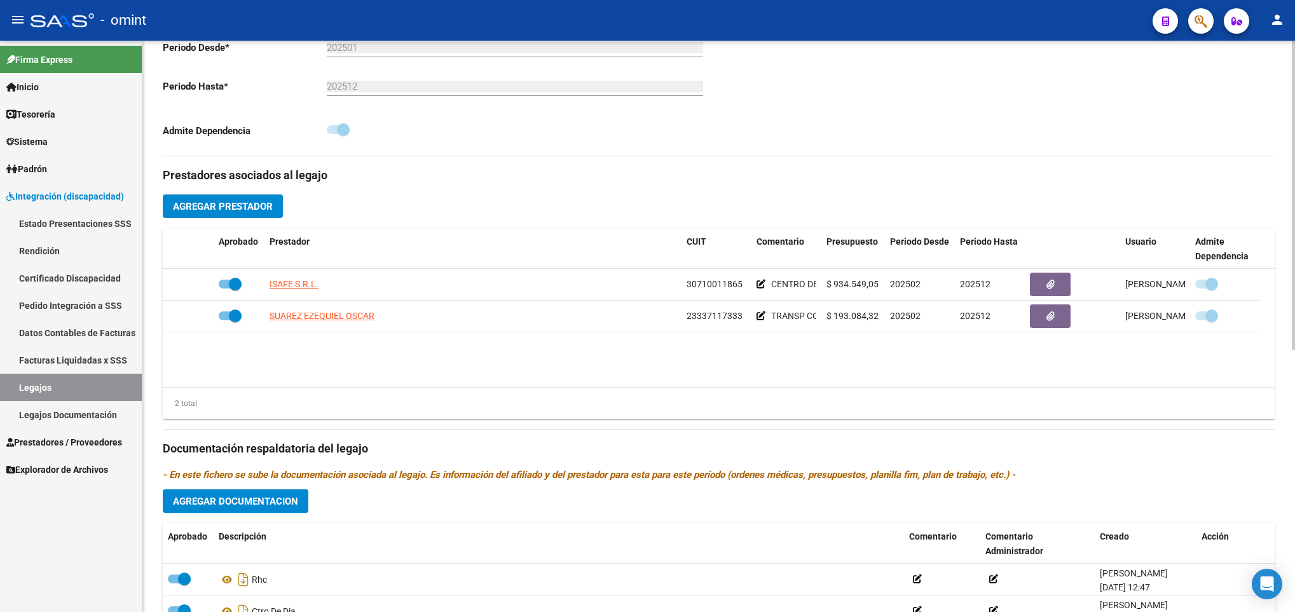
scroll to position [477, 0]
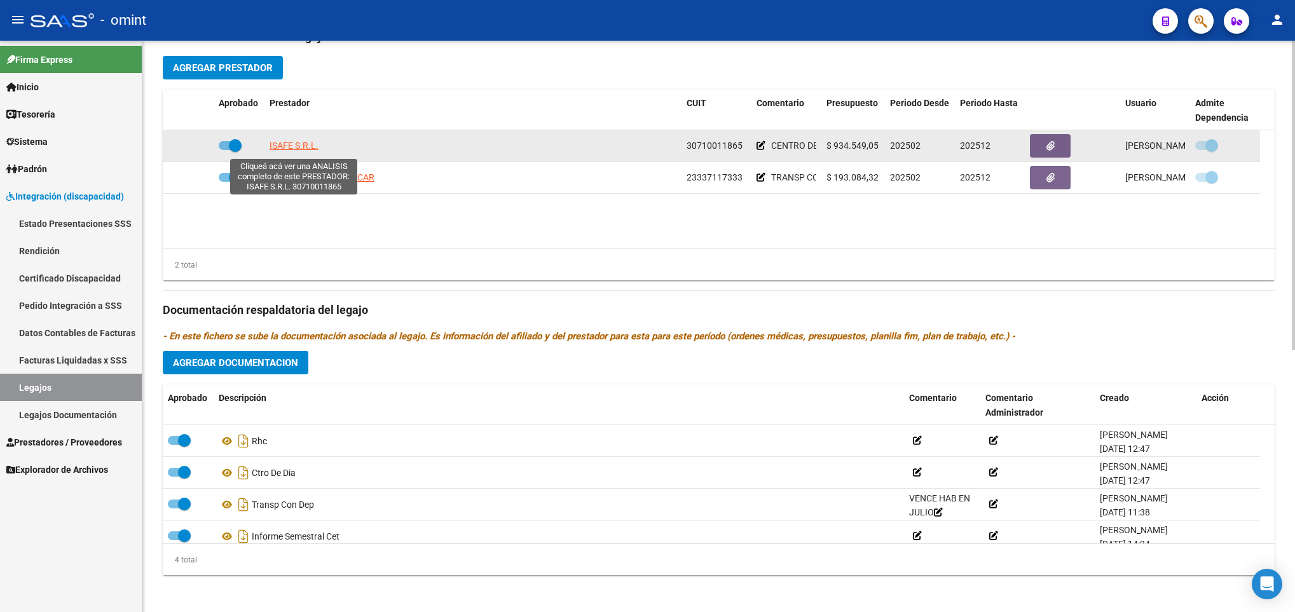
click at [297, 147] on span "ISAFE S.R.L." at bounding box center [293, 145] width 49 height 10
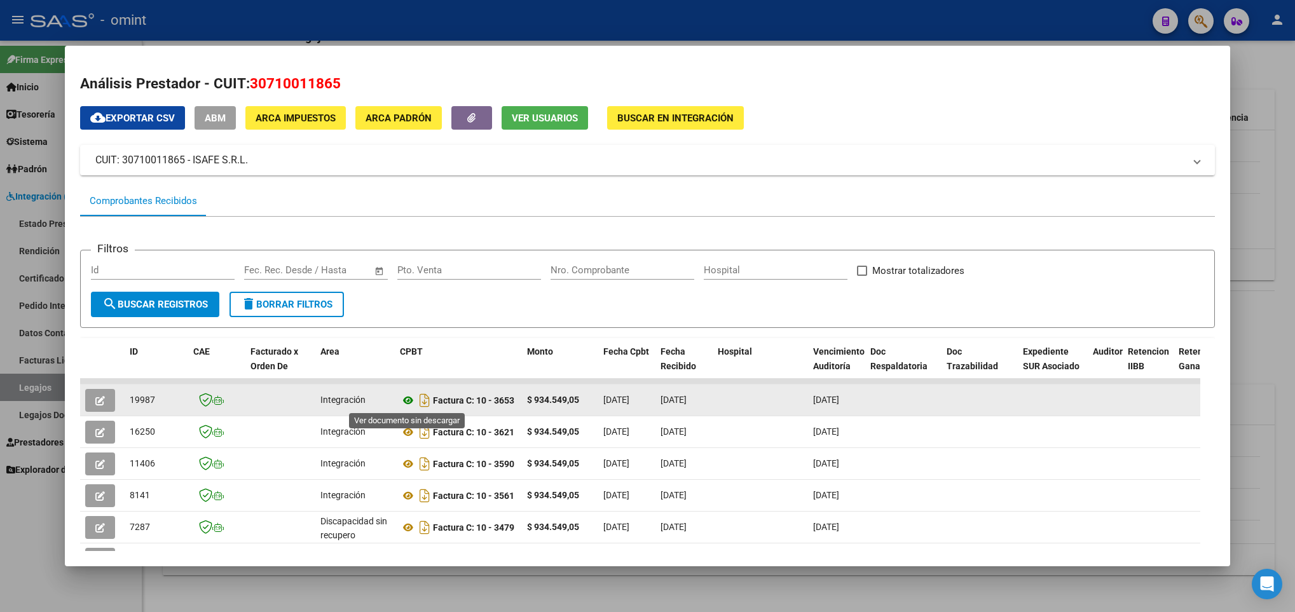
click at [408, 402] on icon at bounding box center [408, 400] width 17 height 15
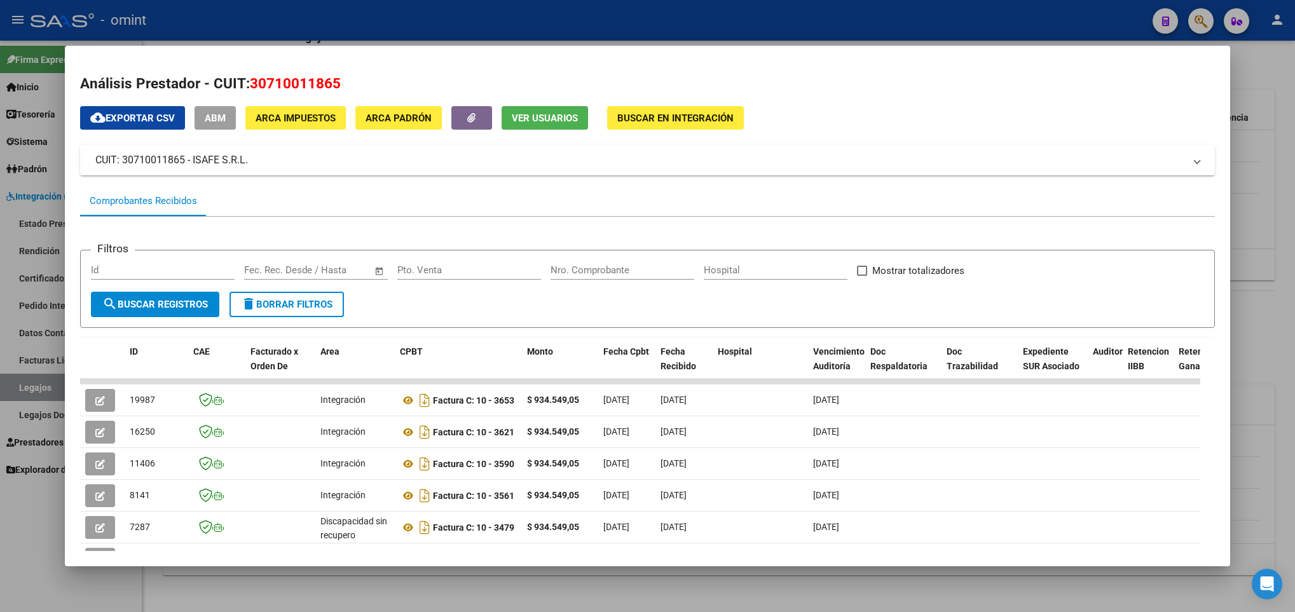
click at [390, 576] on div at bounding box center [647, 306] width 1295 height 612
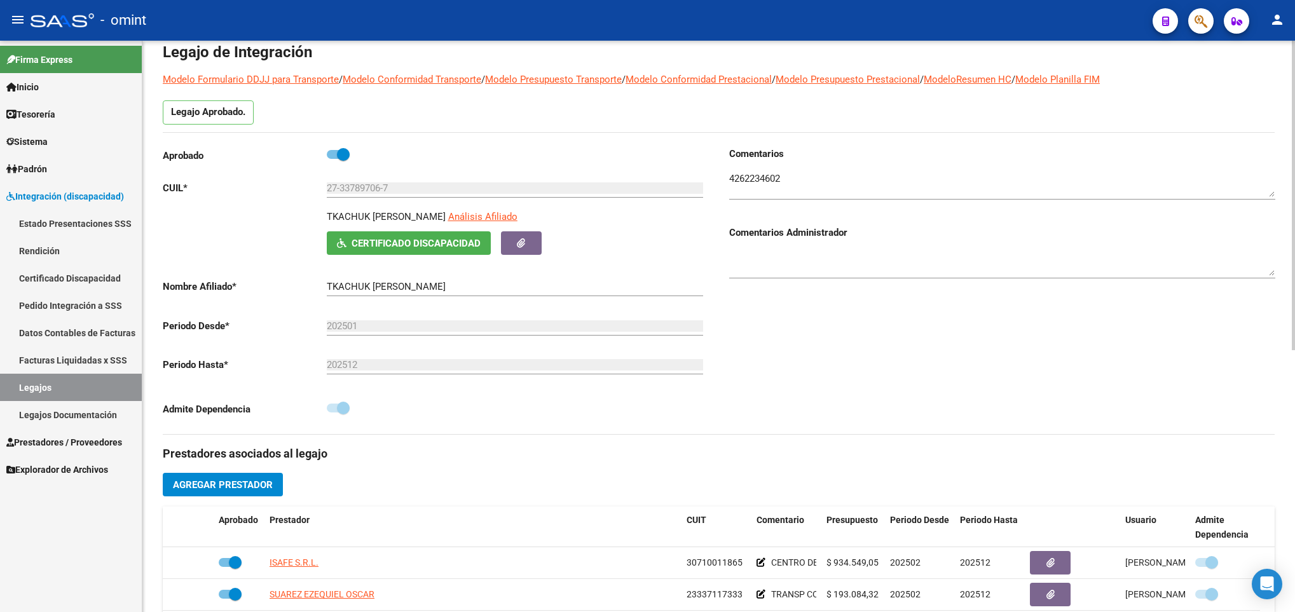
scroll to position [0, 0]
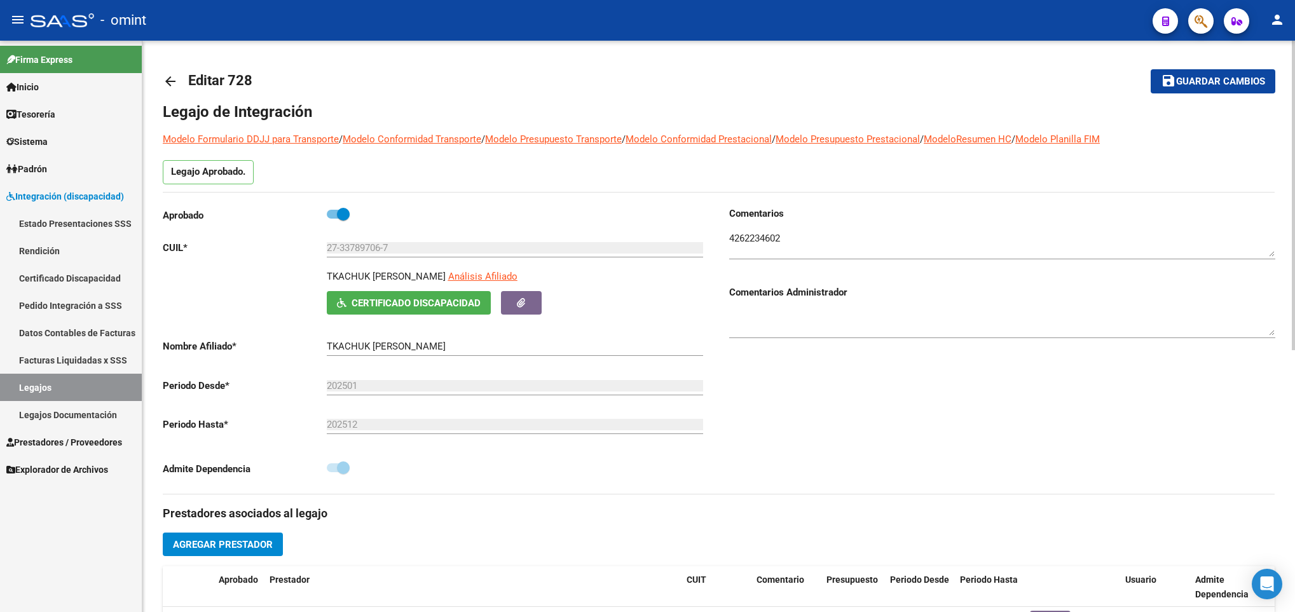
click at [166, 75] on mat-icon "arrow_back" at bounding box center [170, 81] width 15 height 15
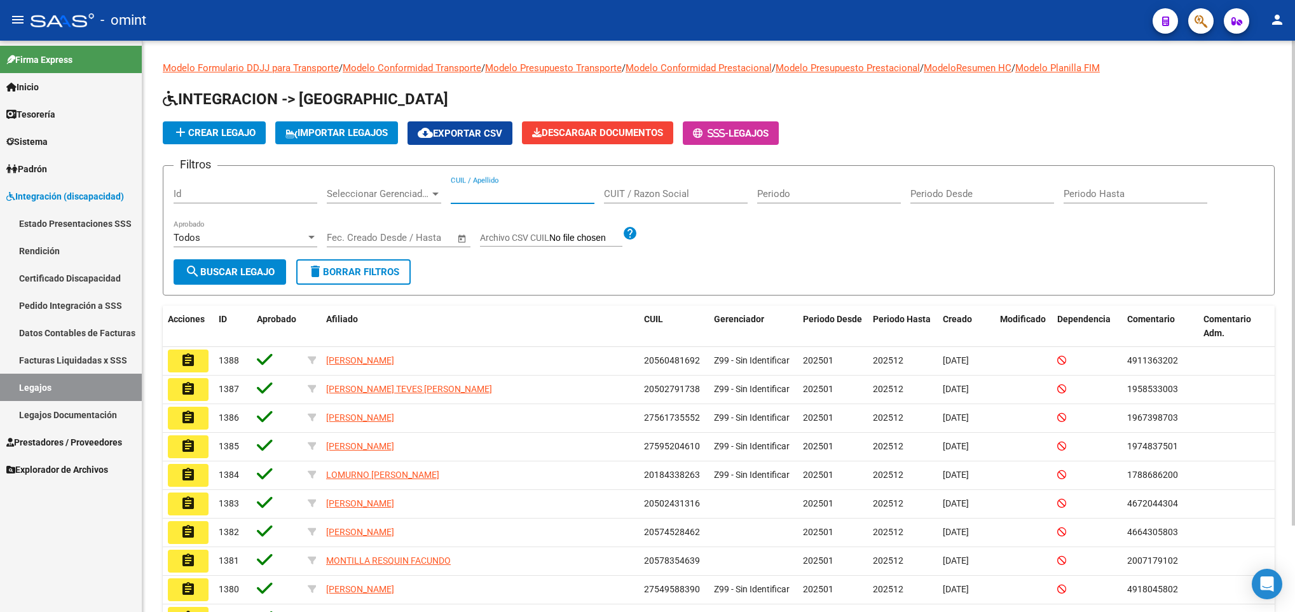
click at [492, 191] on input "CUIL / Apellido" at bounding box center [523, 193] width 144 height 11
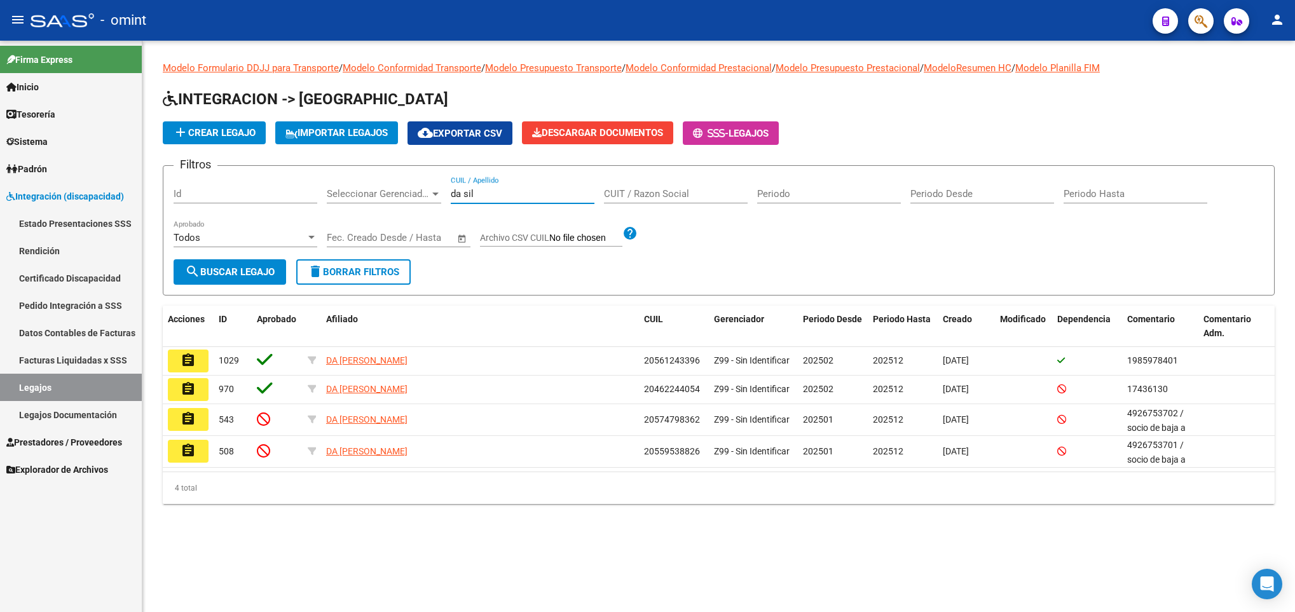
drag, startPoint x: 501, startPoint y: 193, endPoint x: 355, endPoint y: 167, distance: 149.1
click at [355, 167] on form "Filtros Id Seleccionar Gerenciador Seleccionar Gerenciador da sil CUIL / Apelli…" at bounding box center [719, 230] width 1112 height 130
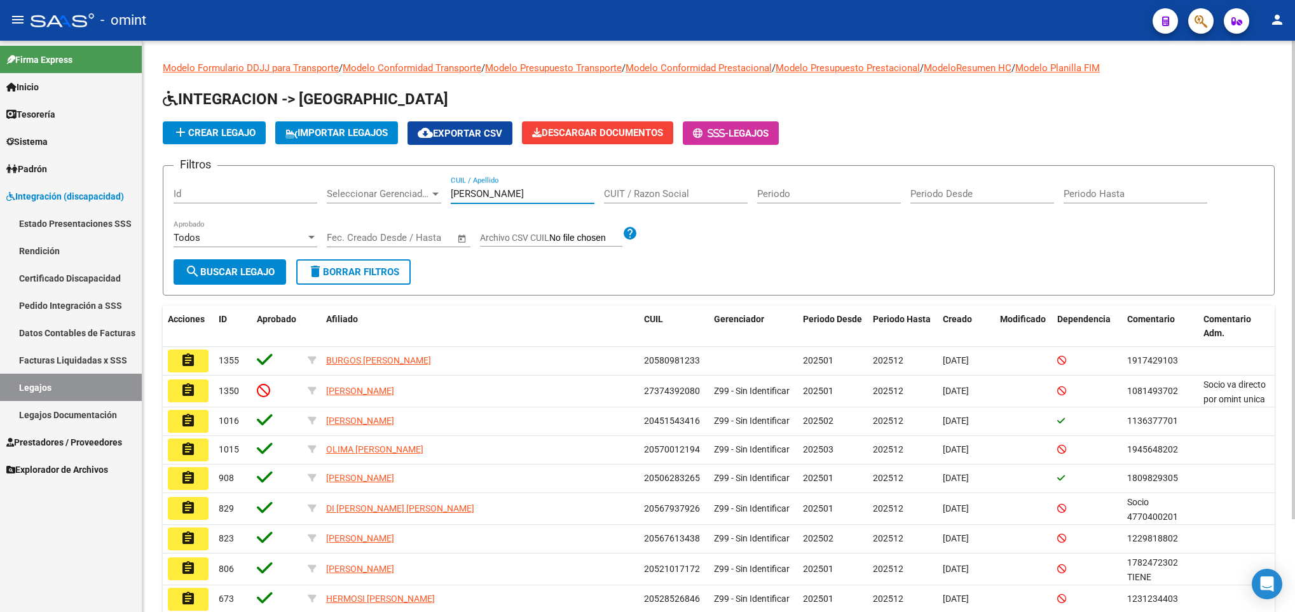
drag, startPoint x: 493, startPoint y: 196, endPoint x: 376, endPoint y: 183, distance: 117.1
click at [376, 183] on div "Filtros Id Seleccionar Gerenciador Seleccionar Gerenciador lorenz CUIL / Apelli…" at bounding box center [719, 217] width 1090 height 83
type input "i"
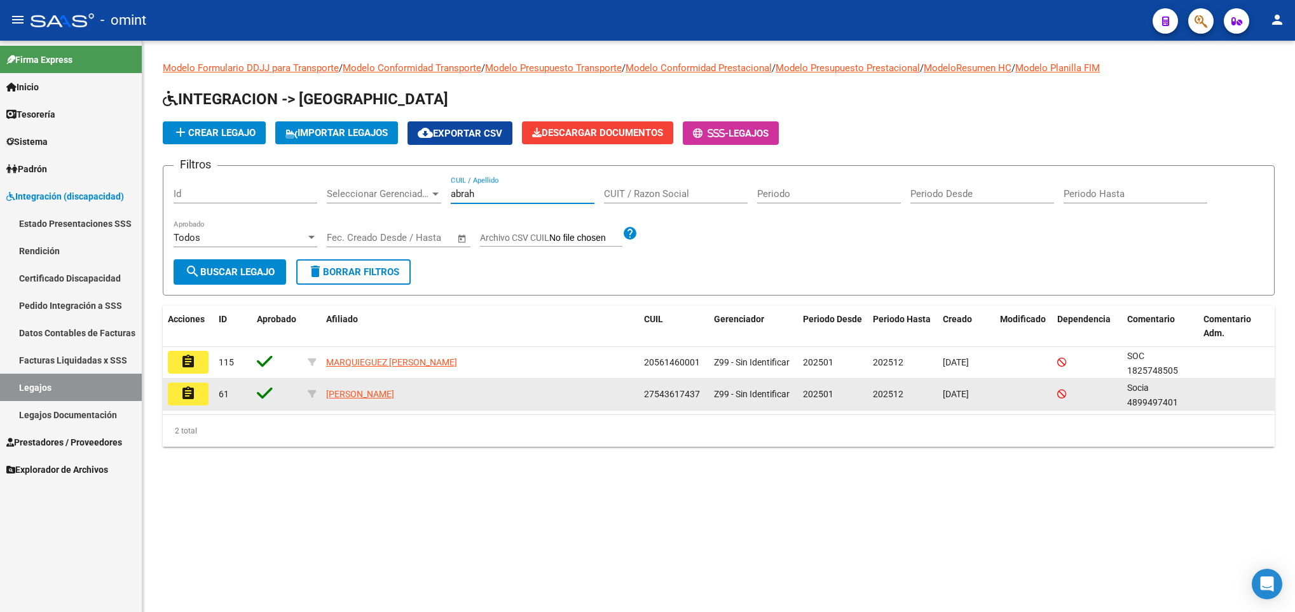
type input "abrah"
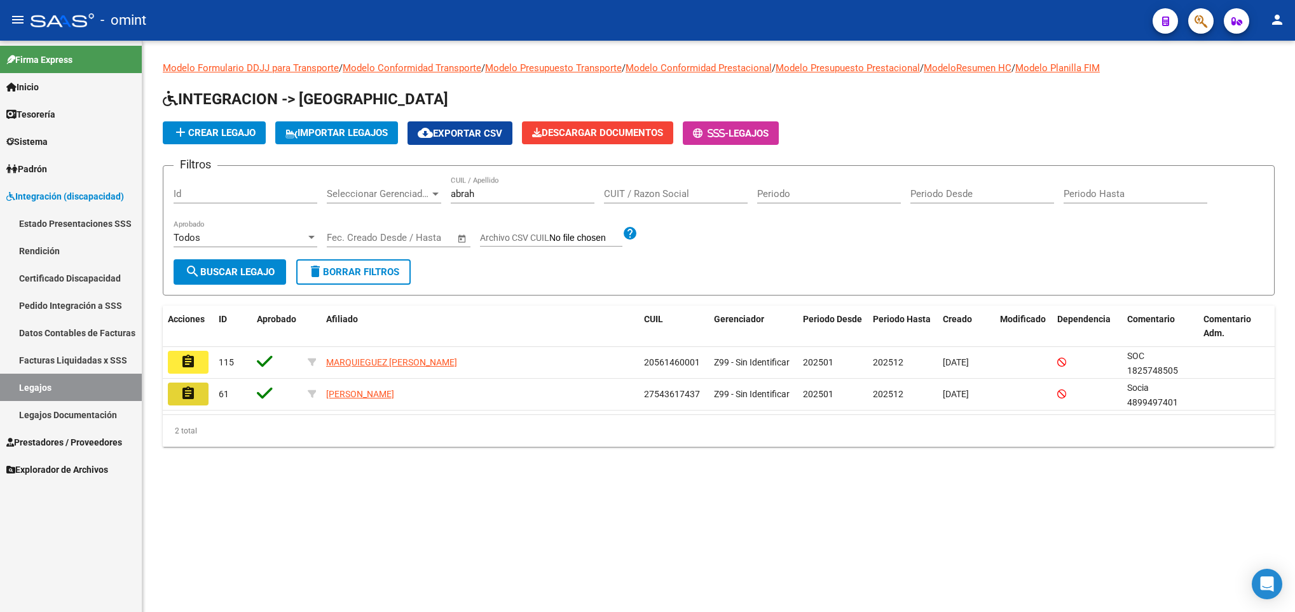
click at [183, 399] on mat-icon "assignment" at bounding box center [188, 393] width 15 height 15
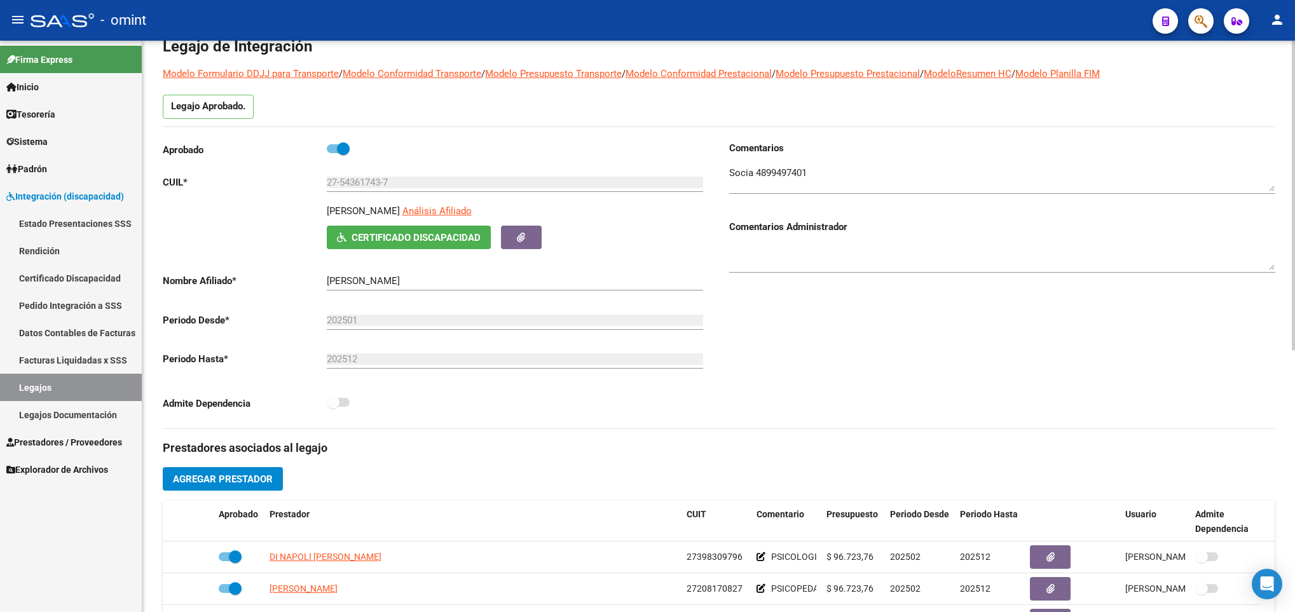
scroll to position [191, 0]
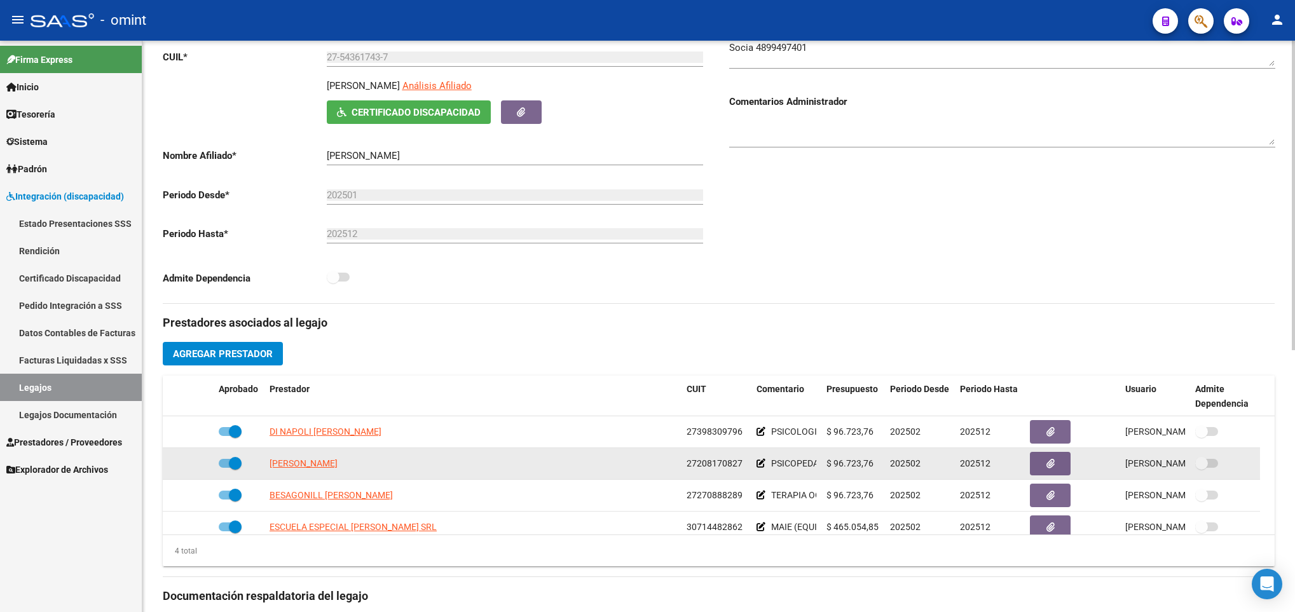
click at [337, 471] on app-link-go-to "FERNANDEZ MARIA INES" at bounding box center [303, 463] width 68 height 15
click at [337, 466] on span "FERNANDEZ MARIA INES" at bounding box center [303, 463] width 68 height 10
type textarea "27208170827"
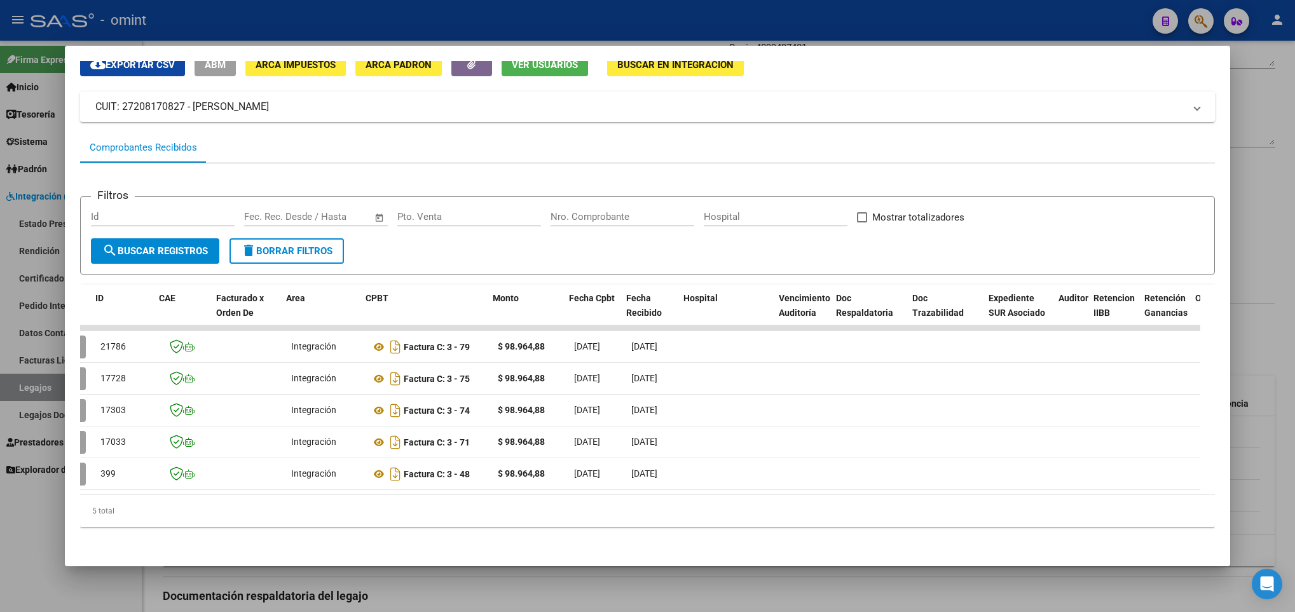
scroll to position [0, 0]
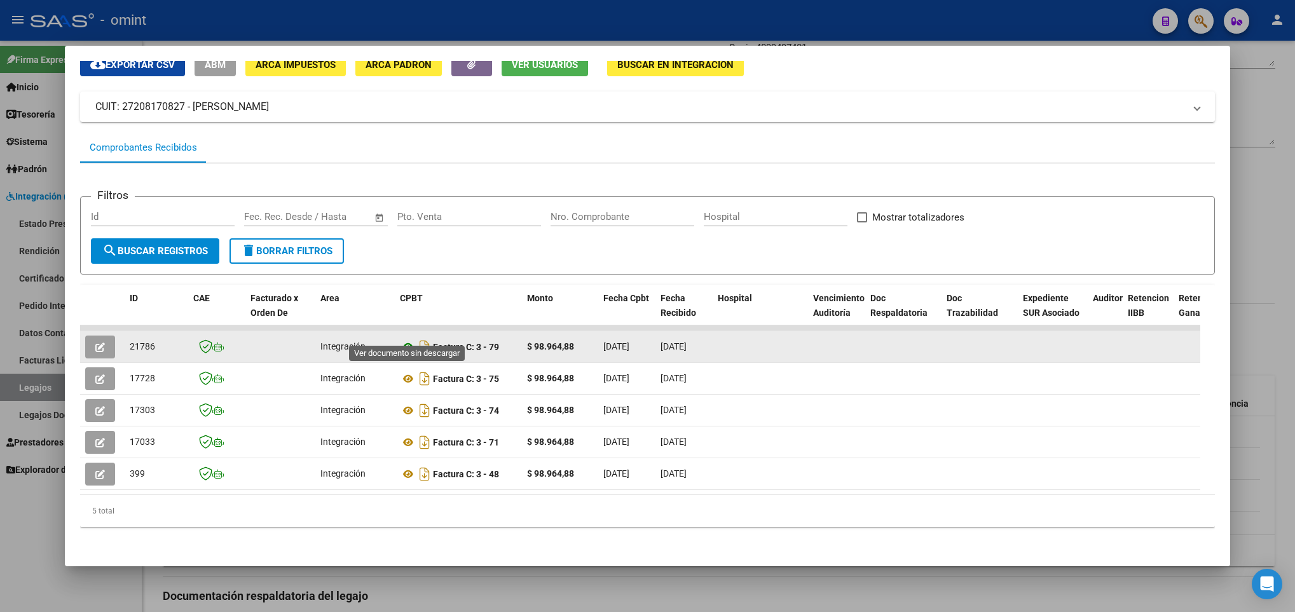
click at [406, 339] on icon at bounding box center [408, 346] width 17 height 15
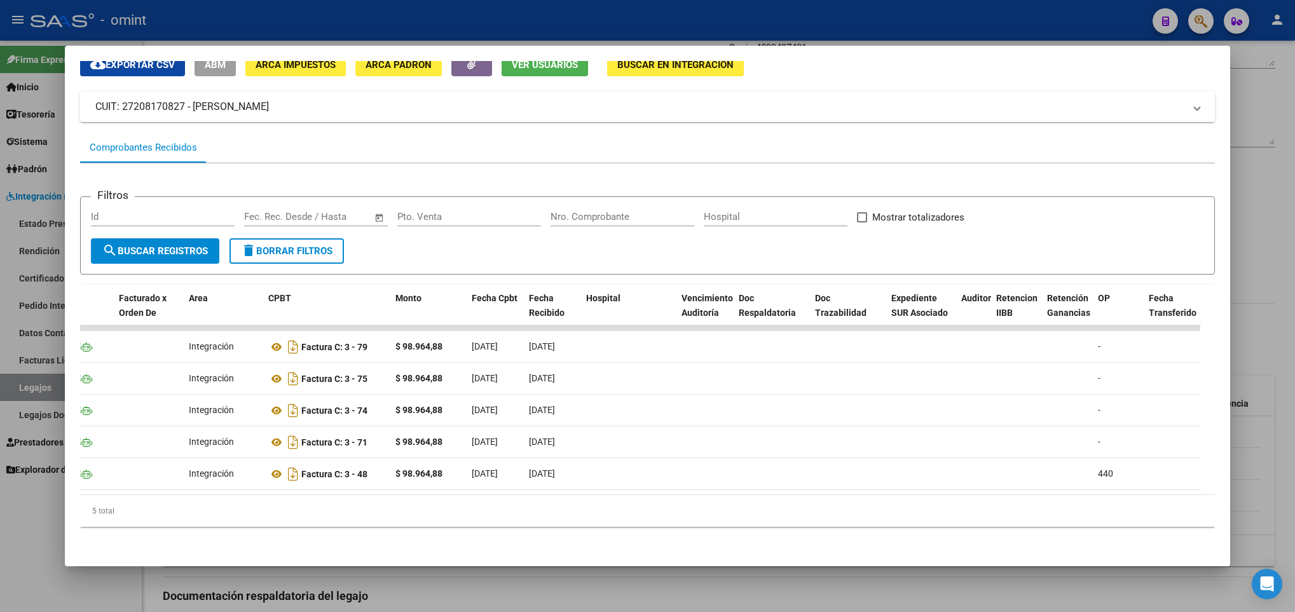
scroll to position [0, 88]
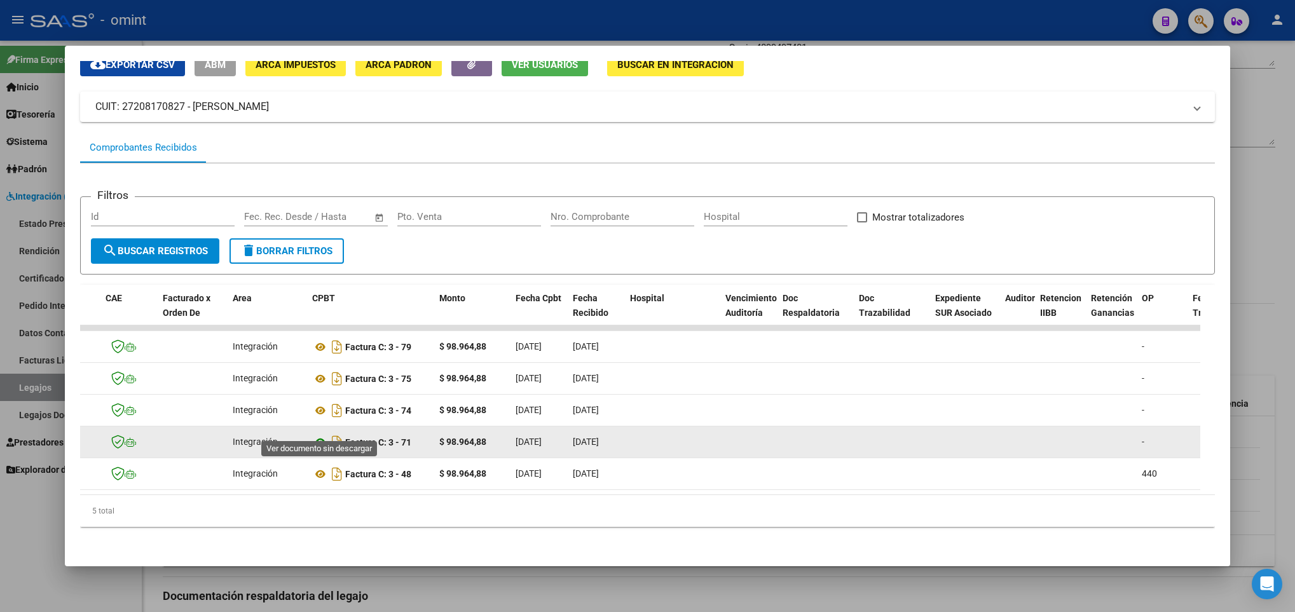
click at [317, 435] on icon at bounding box center [320, 442] width 17 height 15
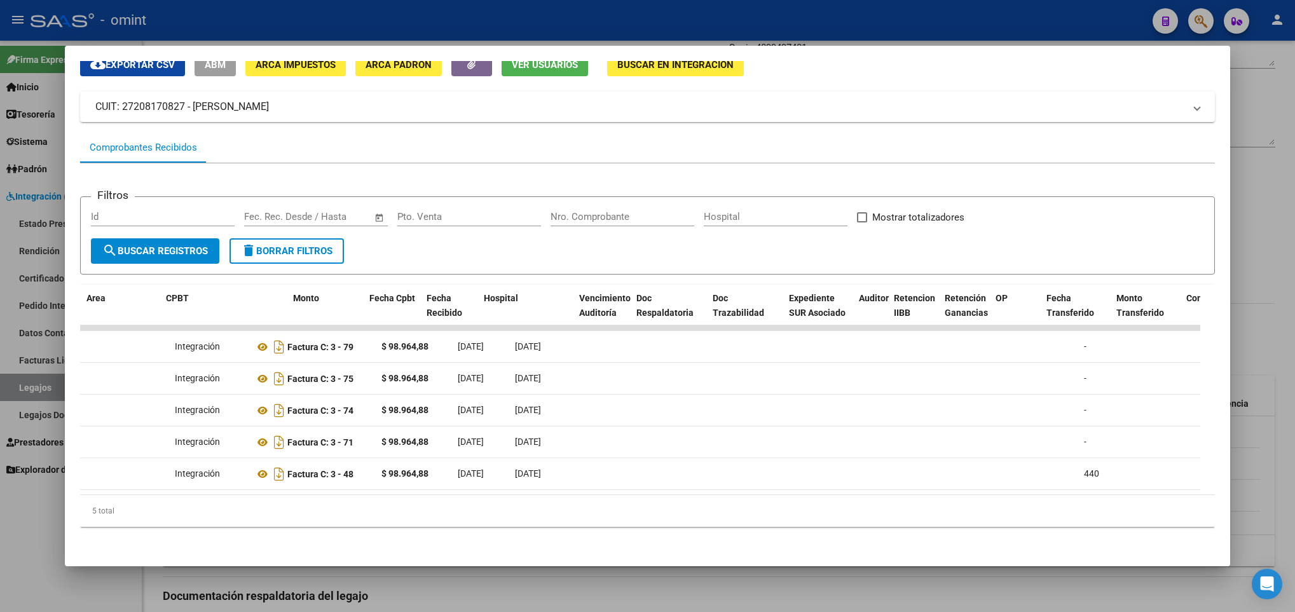
scroll to position [0, 0]
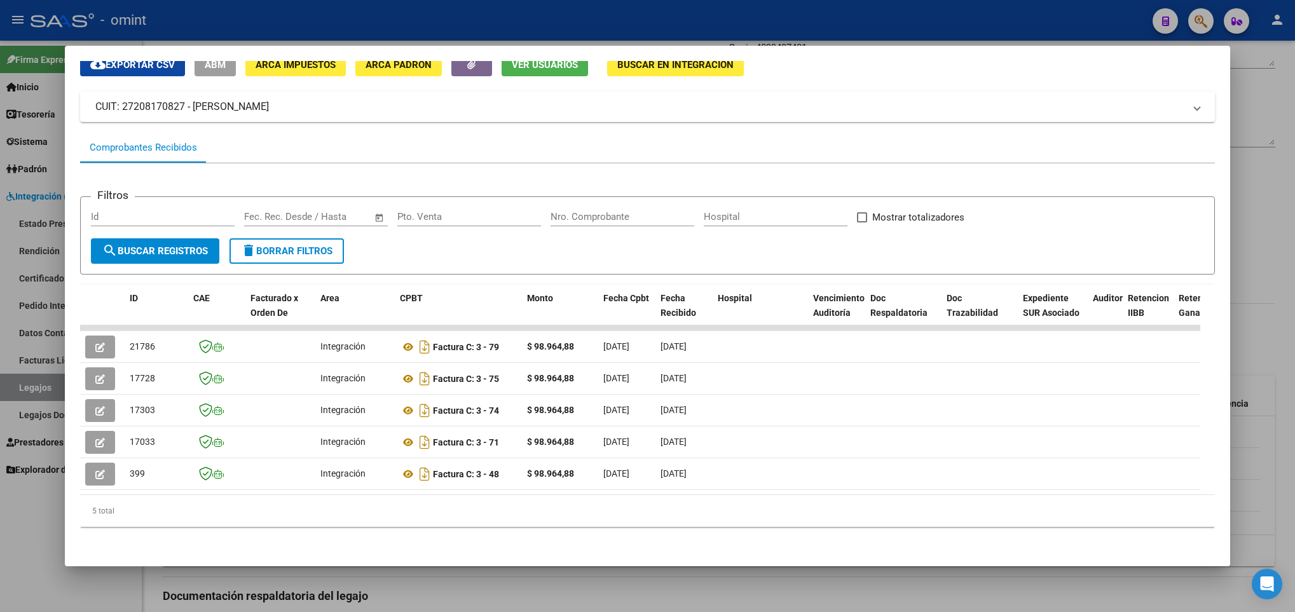
click at [572, 596] on div at bounding box center [647, 306] width 1295 height 612
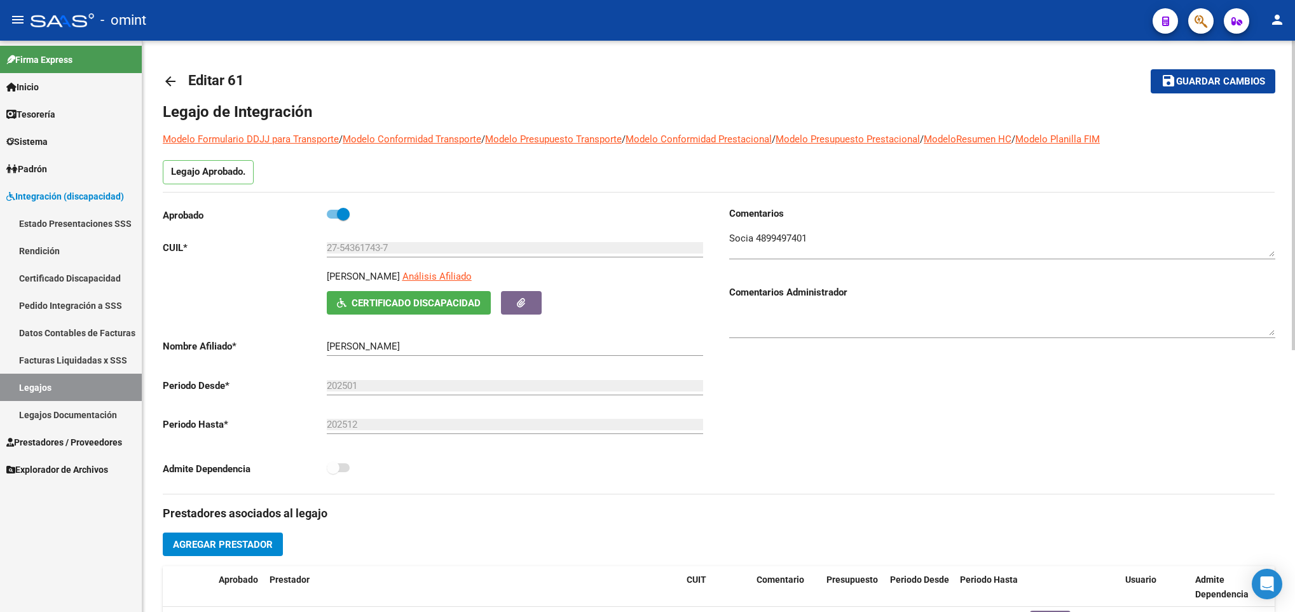
click at [174, 83] on mat-icon "arrow_back" at bounding box center [170, 81] width 15 height 15
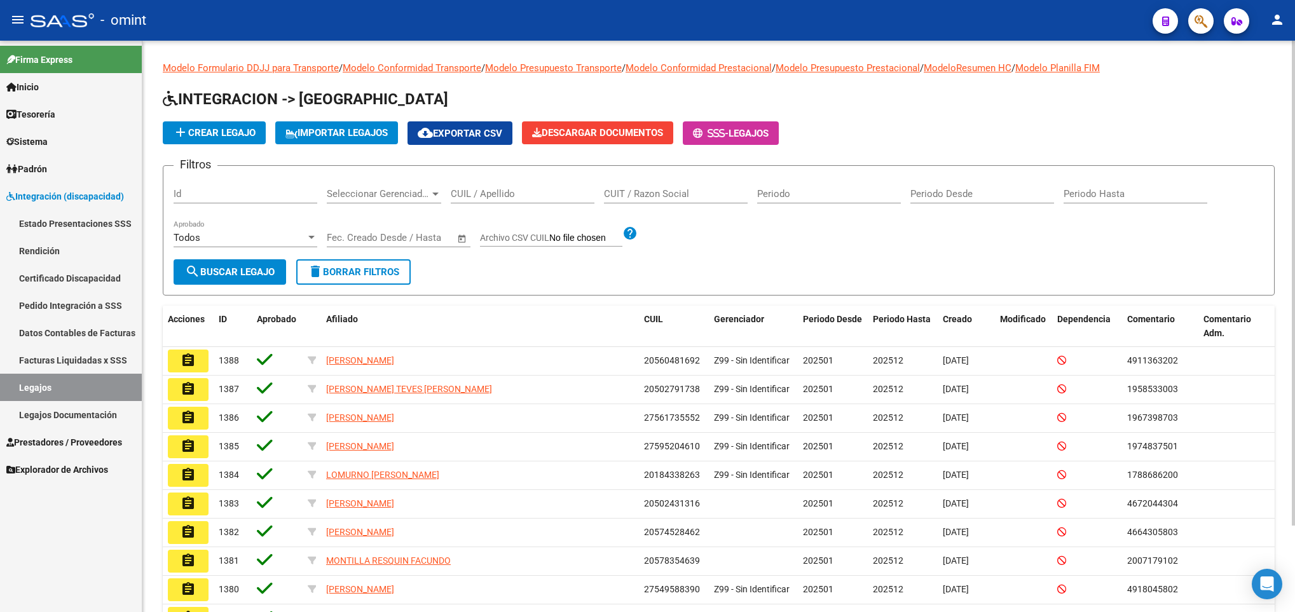
click at [523, 196] on input "CUIL / Apellido" at bounding box center [523, 193] width 144 height 11
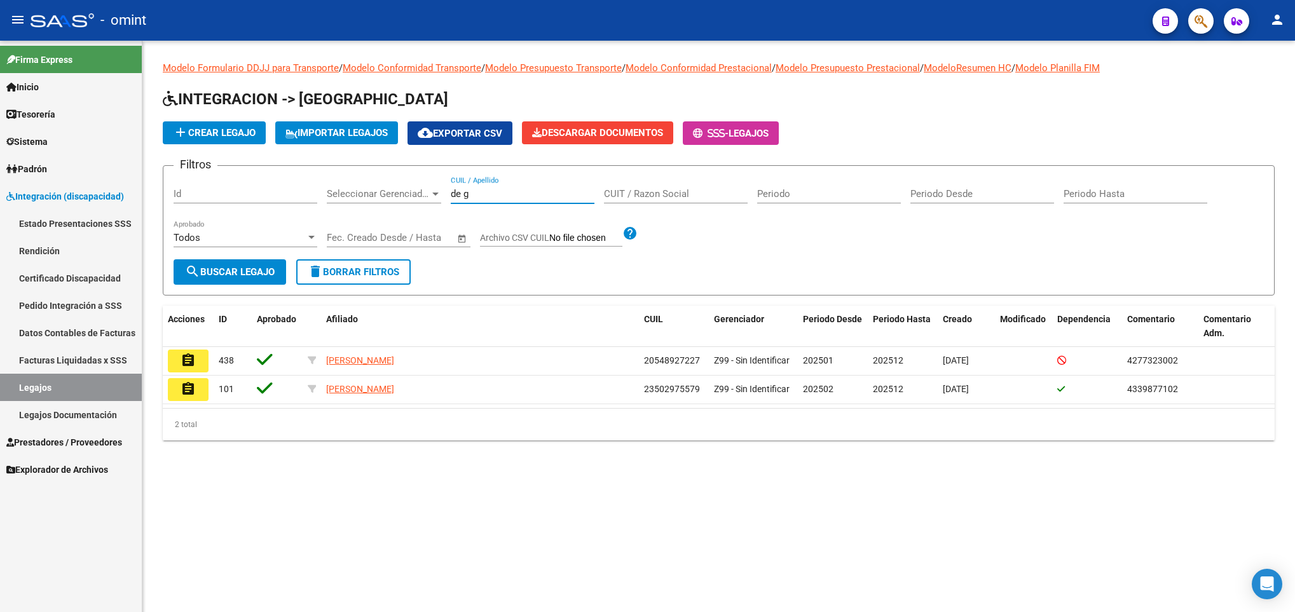
drag, startPoint x: 509, startPoint y: 194, endPoint x: 348, endPoint y: 172, distance: 163.1
click at [348, 172] on form "Filtros Id Seleccionar Gerenciador Seleccionar Gerenciador de g CUIL / Apellido…" at bounding box center [719, 230] width 1112 height 130
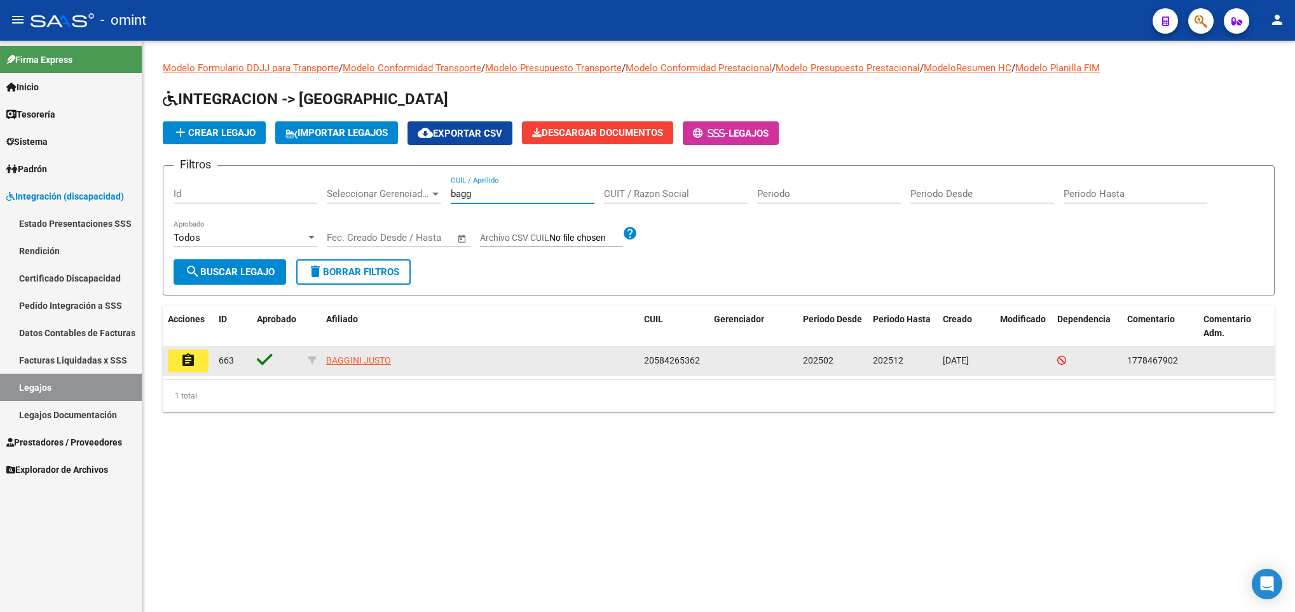
type input "bagg"
click at [196, 363] on button "assignment" at bounding box center [188, 361] width 41 height 23
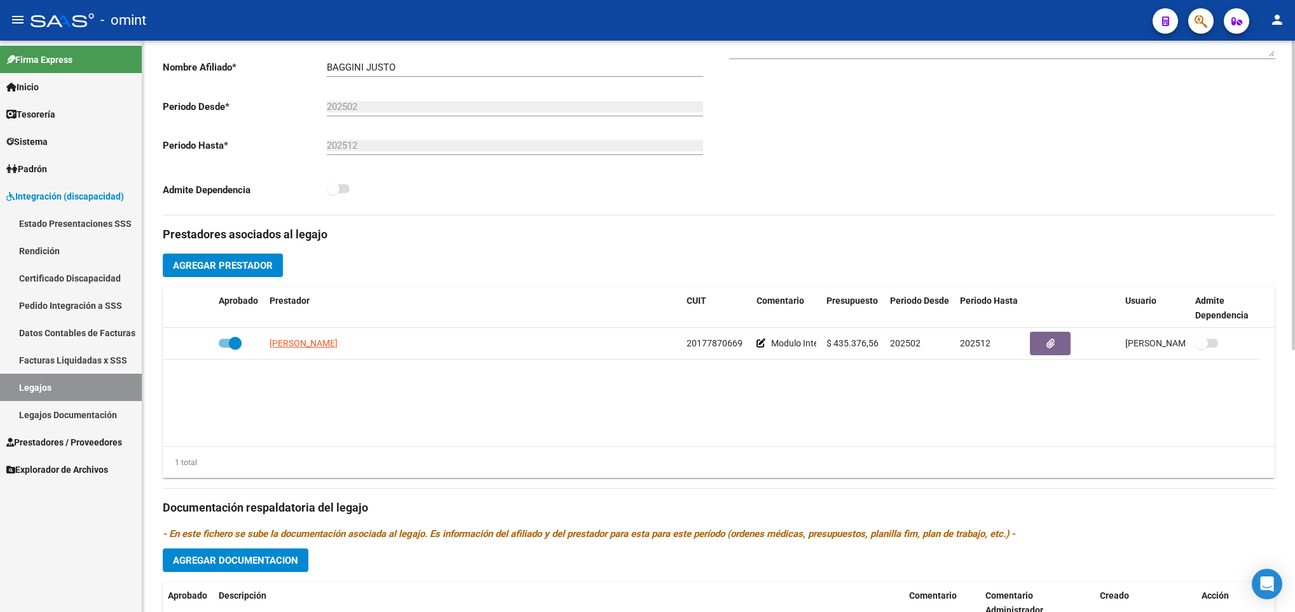
scroll to position [286, 0]
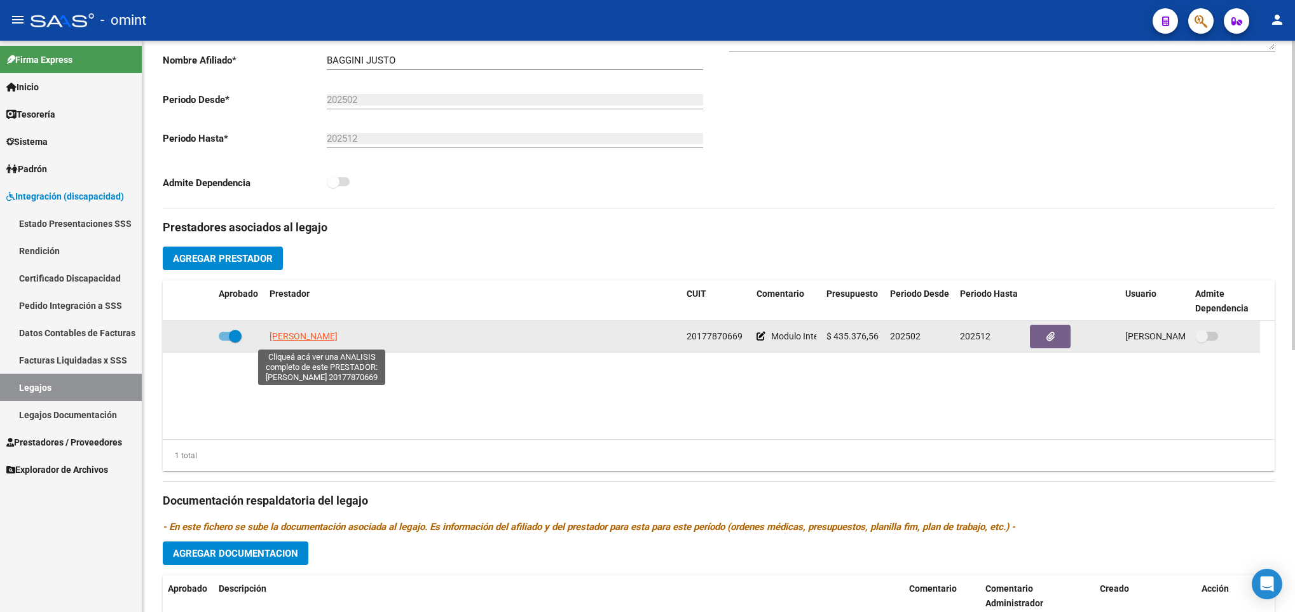
click at [317, 336] on span "MARZARI JOSE EDUARDO" at bounding box center [303, 336] width 68 height 10
type textarea "20177870669"
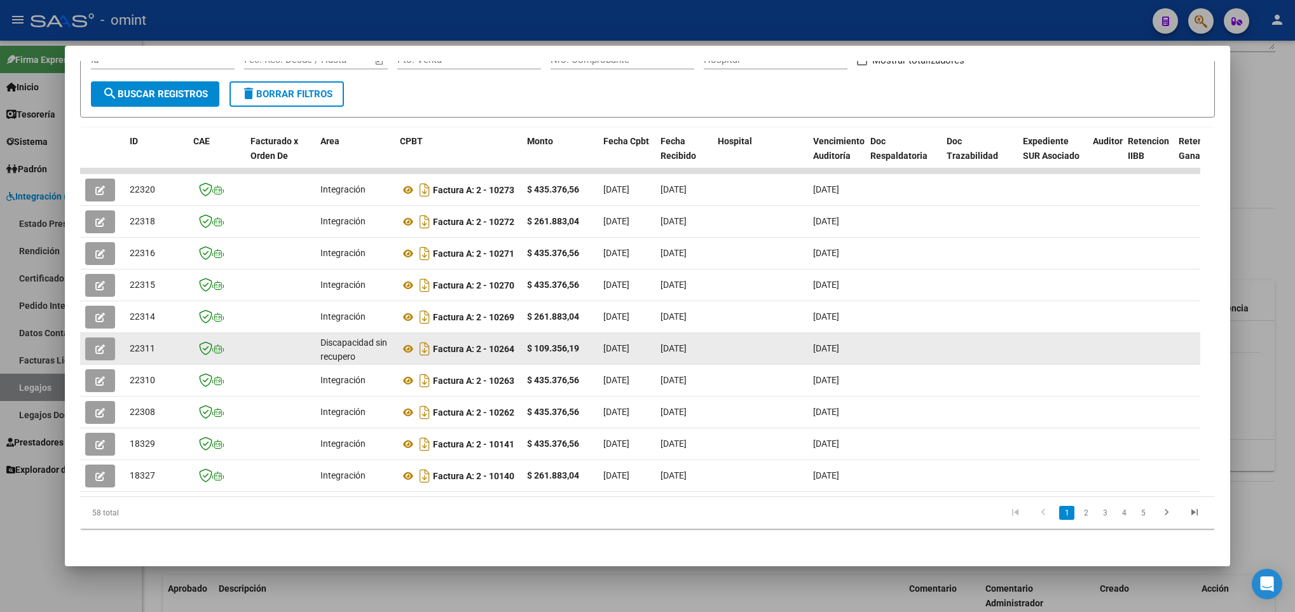
scroll to position [227, 0]
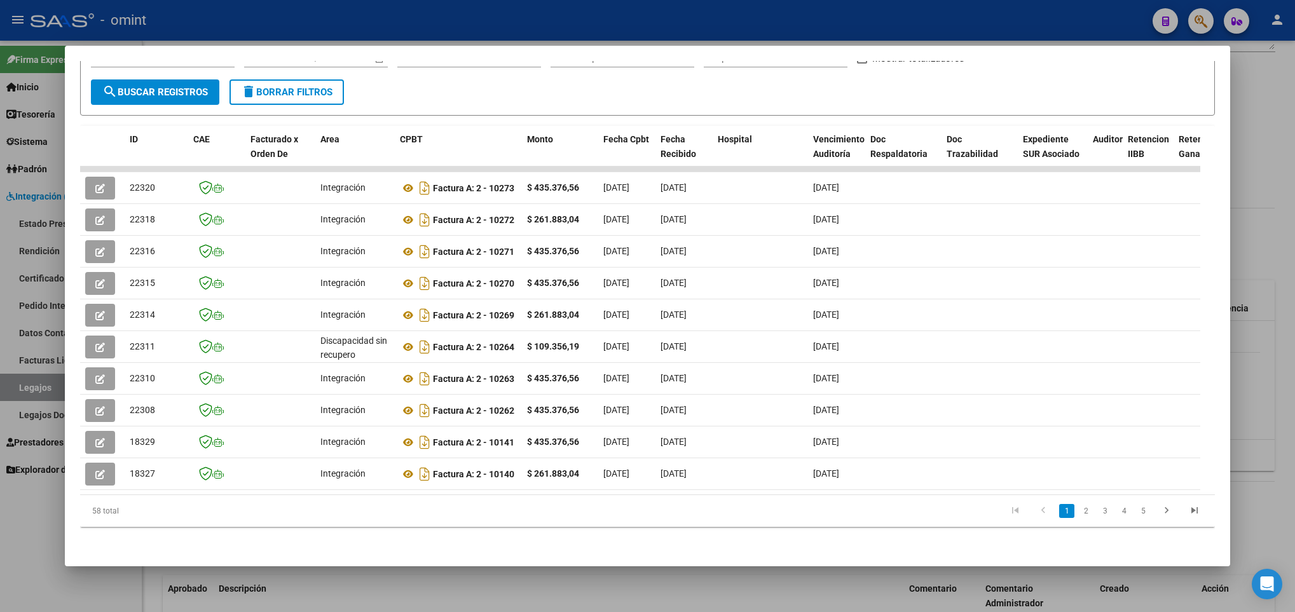
drag, startPoint x: 469, startPoint y: 494, endPoint x: 618, endPoint y: 484, distance: 149.7
click at [618, 484] on div "ID CAE Facturado x Orden De Area CPBT Monto Fecha Cpbt Fecha Recibido Hospital …" at bounding box center [647, 326] width 1135 height 401
click at [1186, 514] on icon "go to last page" at bounding box center [1194, 512] width 17 height 15
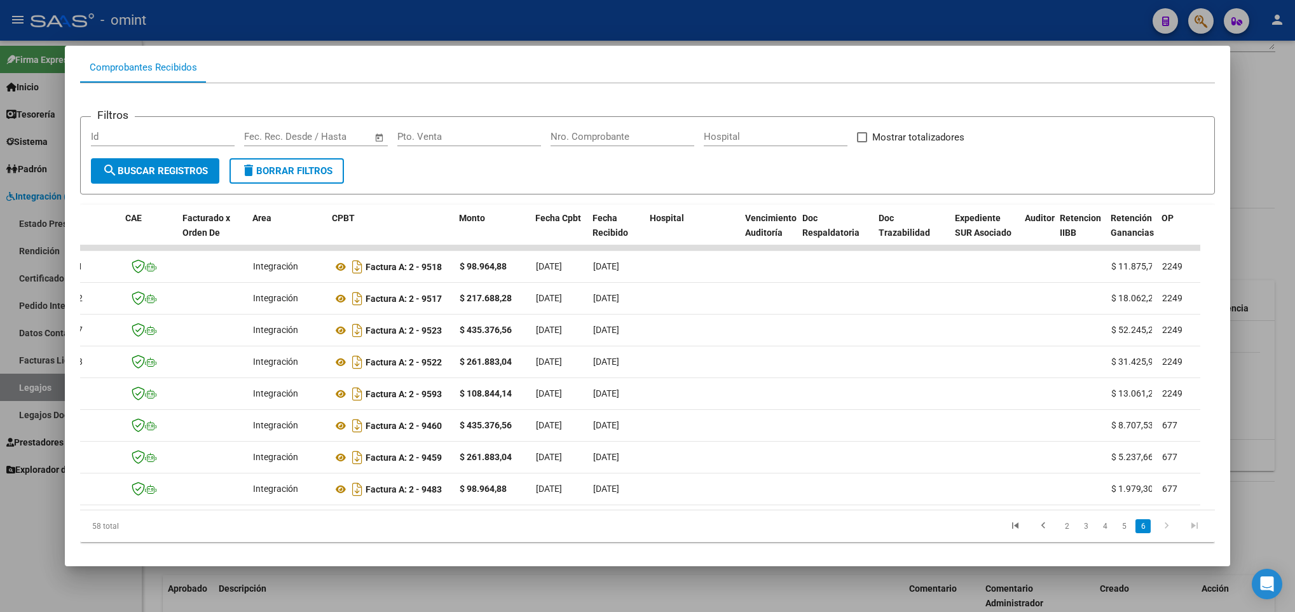
scroll to position [163, 0]
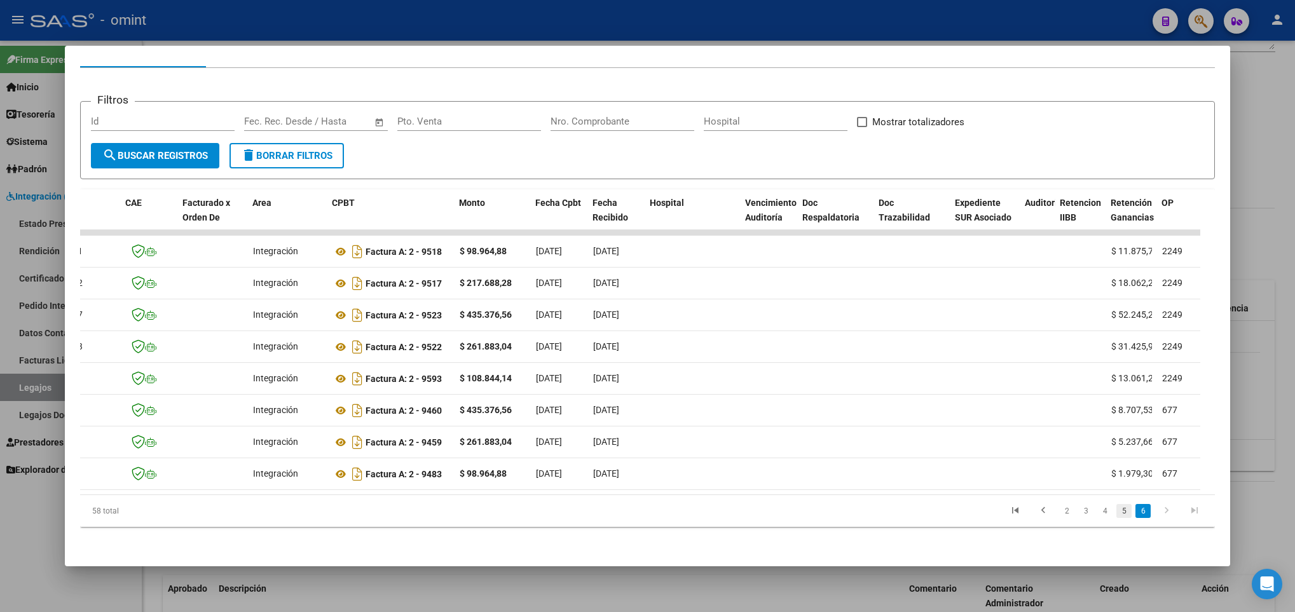
click at [1116, 505] on link "5" at bounding box center [1123, 511] width 15 height 14
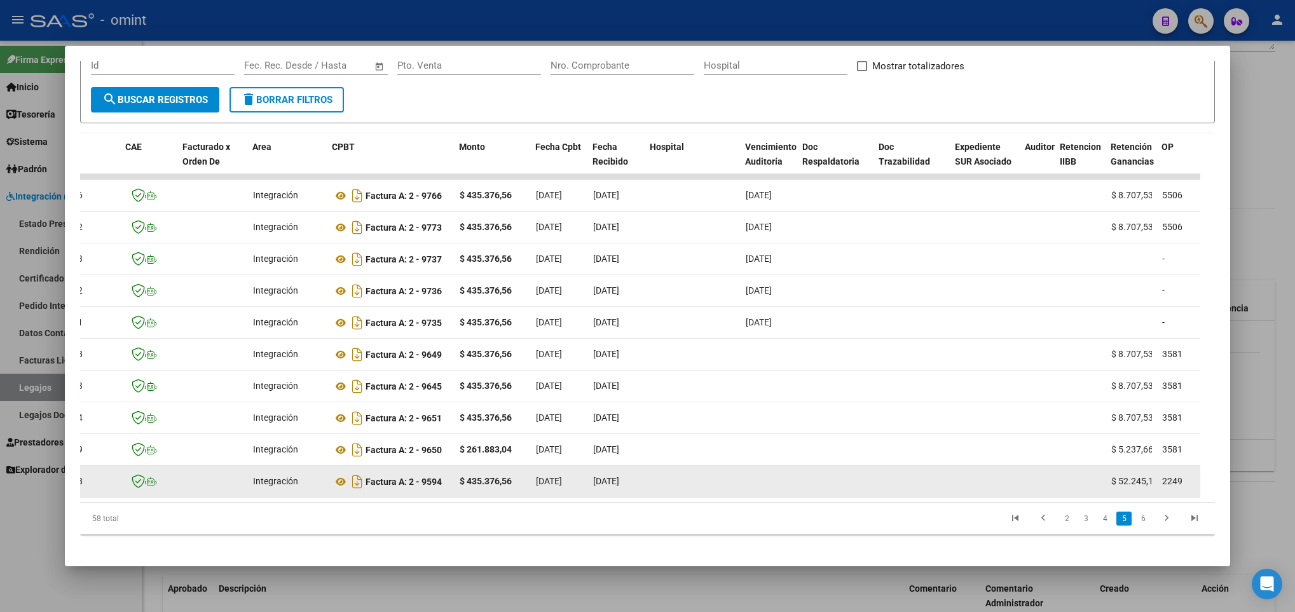
scroll to position [227, 0]
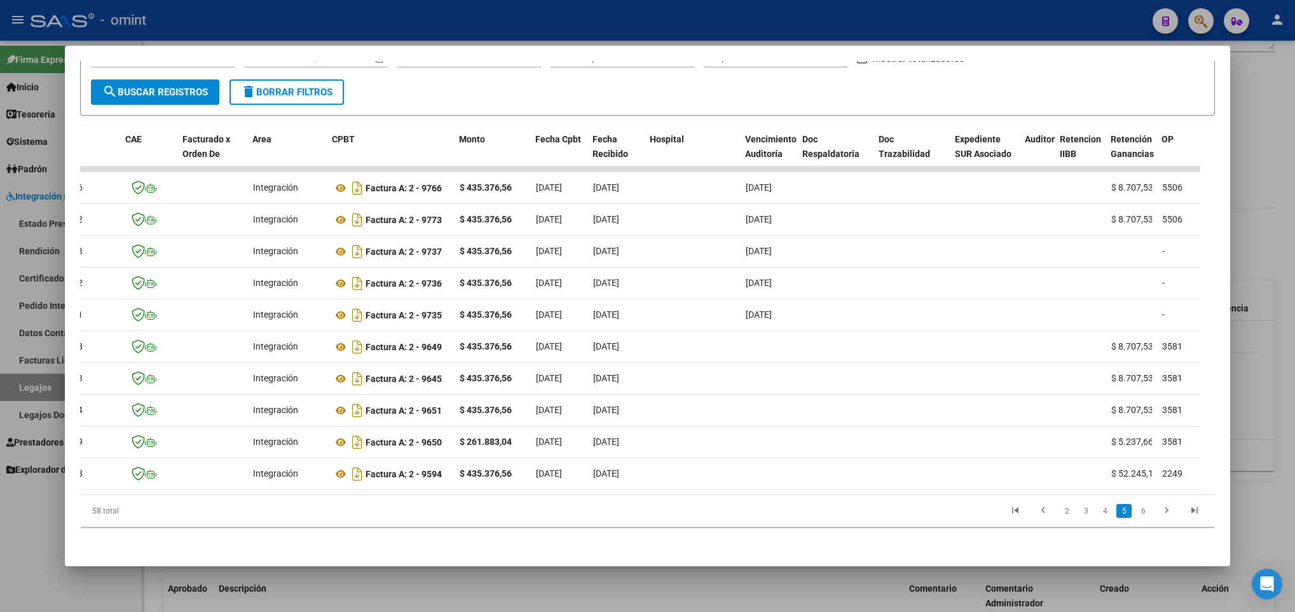
click at [450, 506] on datatable-pager "2 3 4 5 6" at bounding box center [759, 511] width 897 height 22
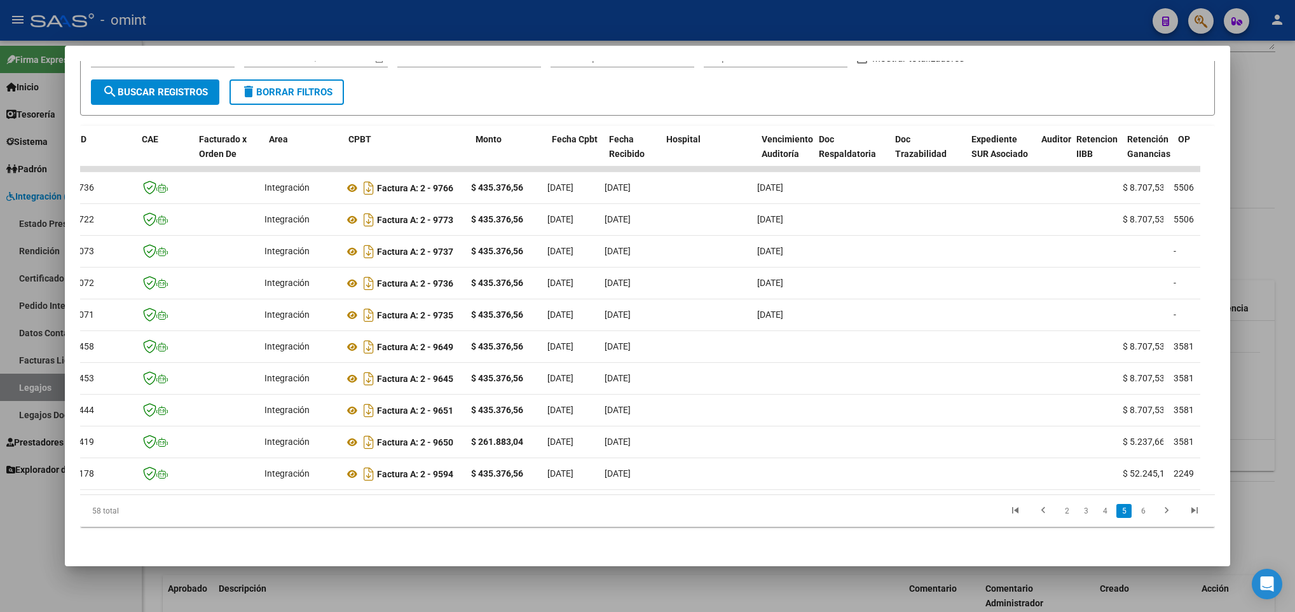
scroll to position [0, 0]
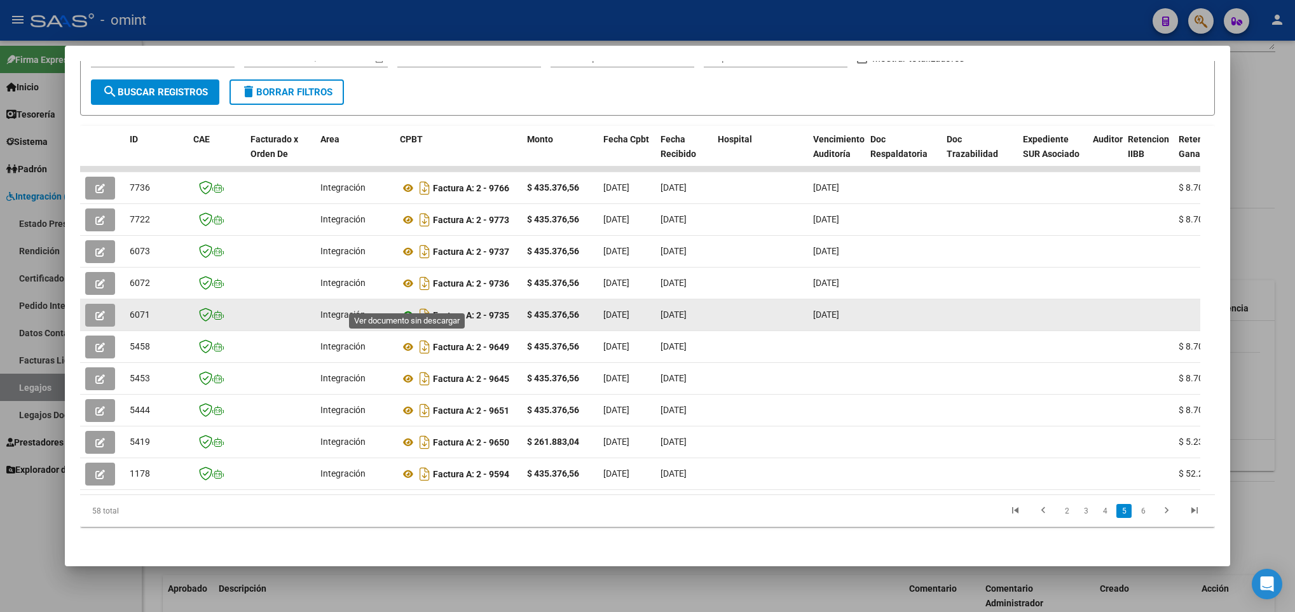
click at [408, 308] on icon at bounding box center [408, 315] width 17 height 15
click at [111, 304] on button "button" at bounding box center [100, 315] width 30 height 23
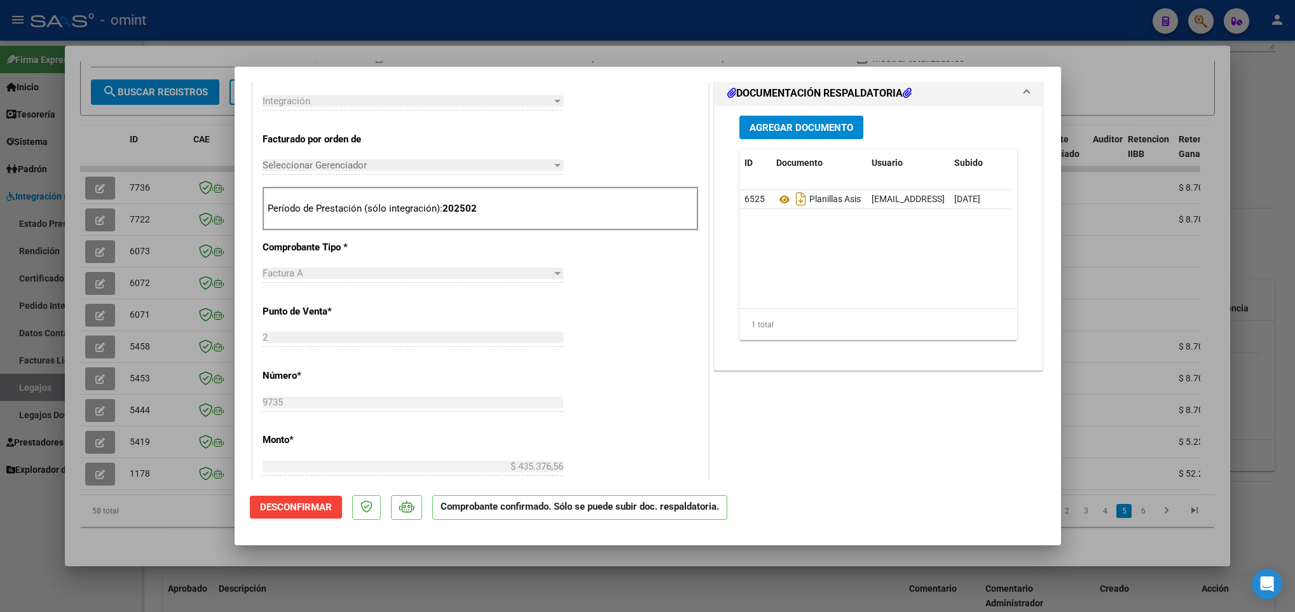
scroll to position [667, 0]
click at [172, 507] on div at bounding box center [647, 306] width 1295 height 612
type input "$ 0,00"
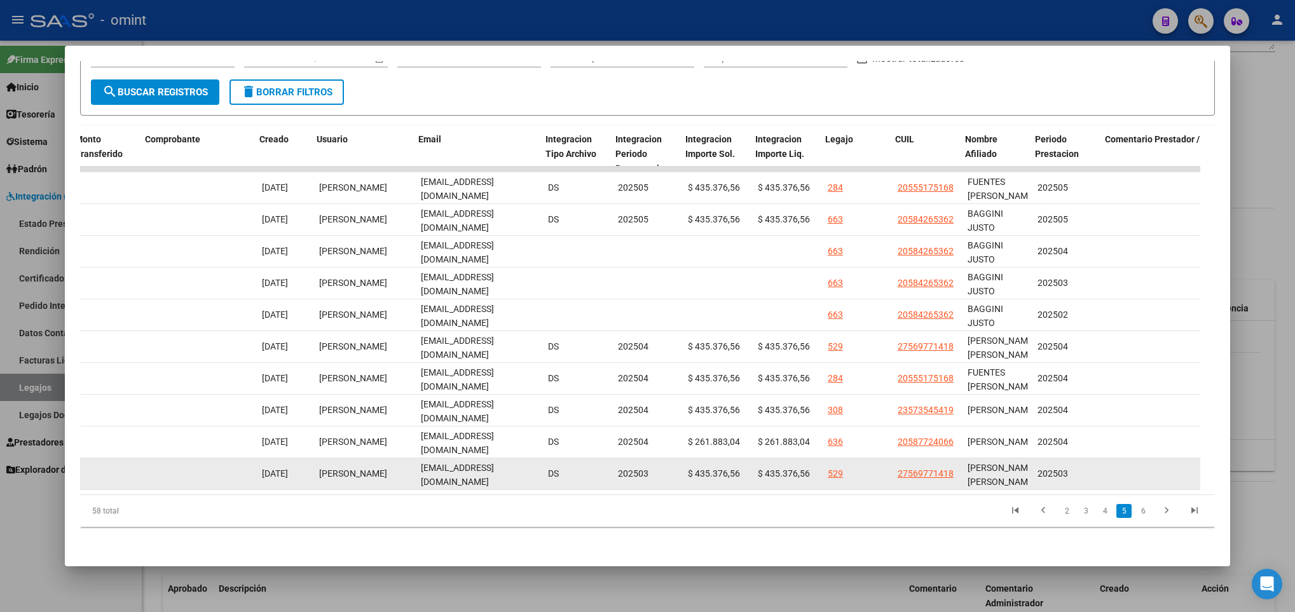
scroll to position [0, 1274]
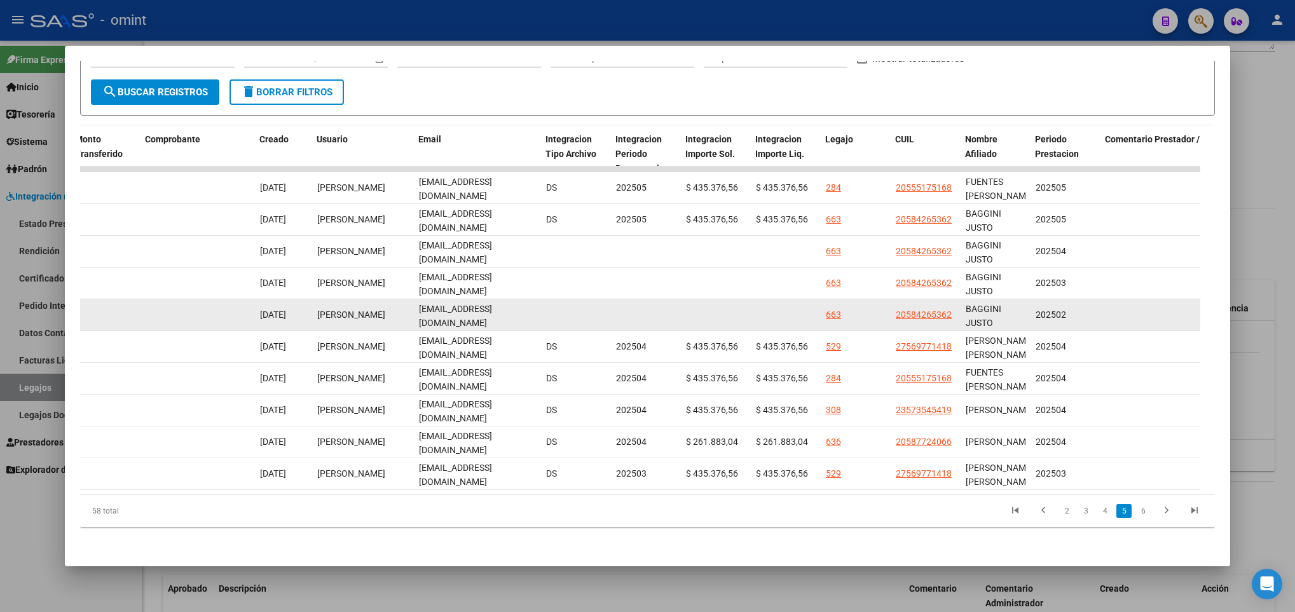
drag, startPoint x: 954, startPoint y: 301, endPoint x: 868, endPoint y: 308, distance: 86.0
click at [868, 308] on div "6071 Integración Factura A: 2 - 9735 $ 435.376,56 12/05/2025 13/05/2025 22/05/2…" at bounding box center [179, 315] width 2746 height 32
copy div "20584265362"
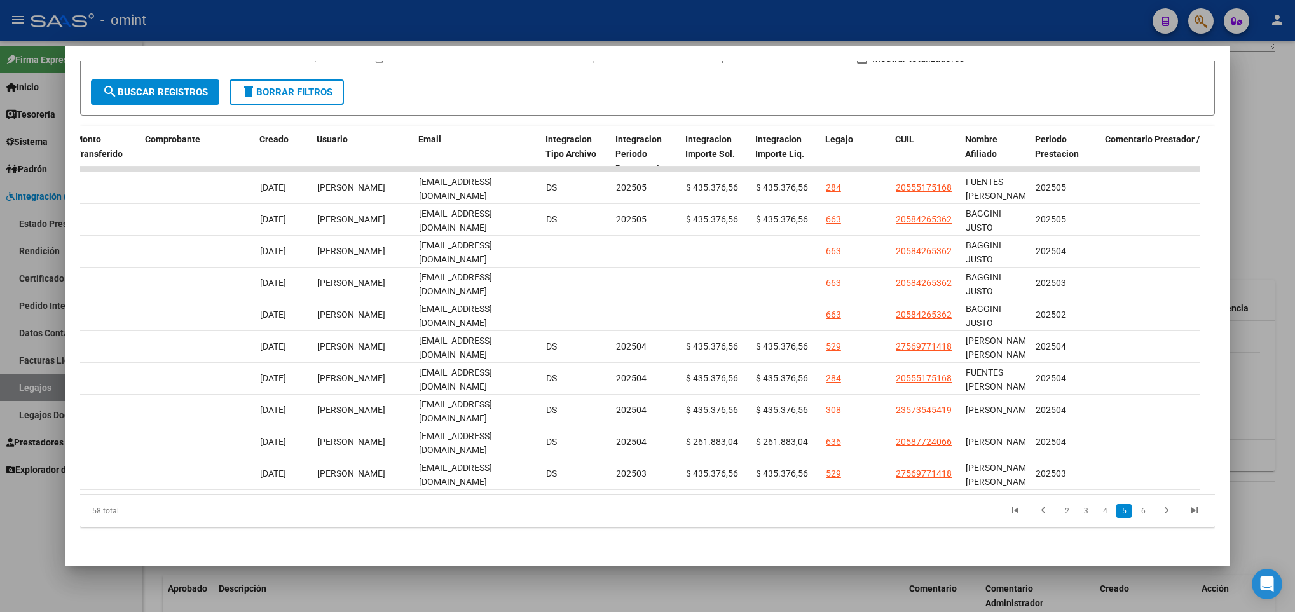
click at [746, 601] on div at bounding box center [647, 306] width 1295 height 612
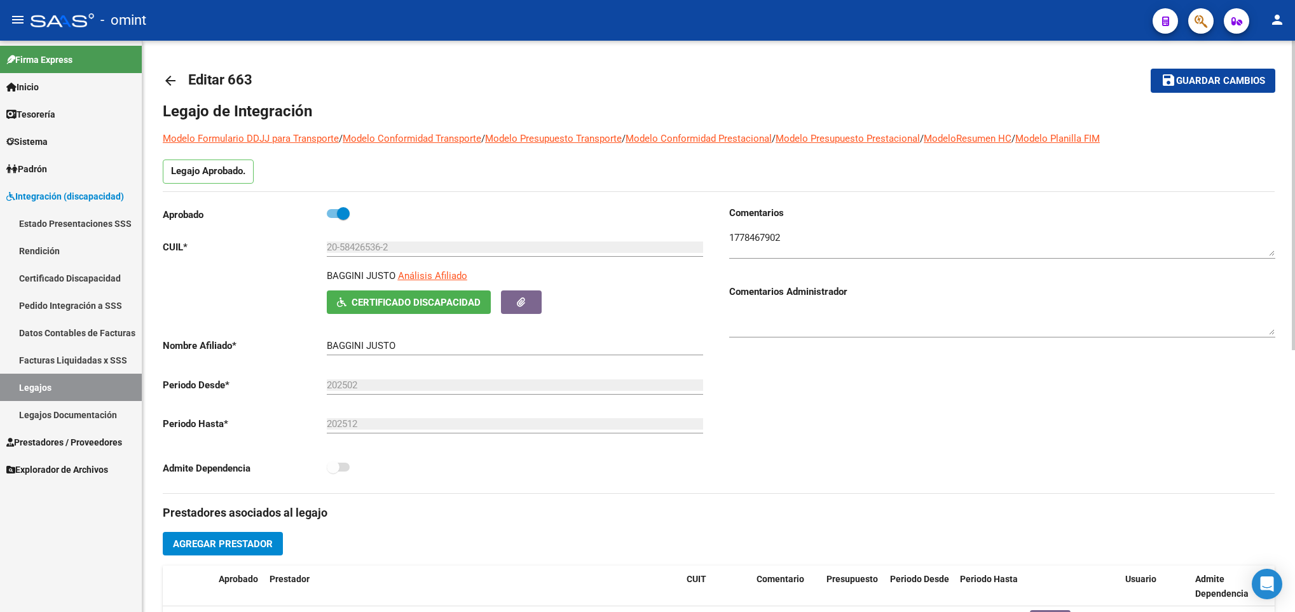
scroll to position [0, 0]
click at [160, 76] on div "arrow_back Editar 663 save Guardar cambios Legajo de Integración Modelo Formula…" at bounding box center [718, 567] width 1152 height 1052
click at [172, 75] on mat-icon "arrow_back" at bounding box center [170, 81] width 15 height 15
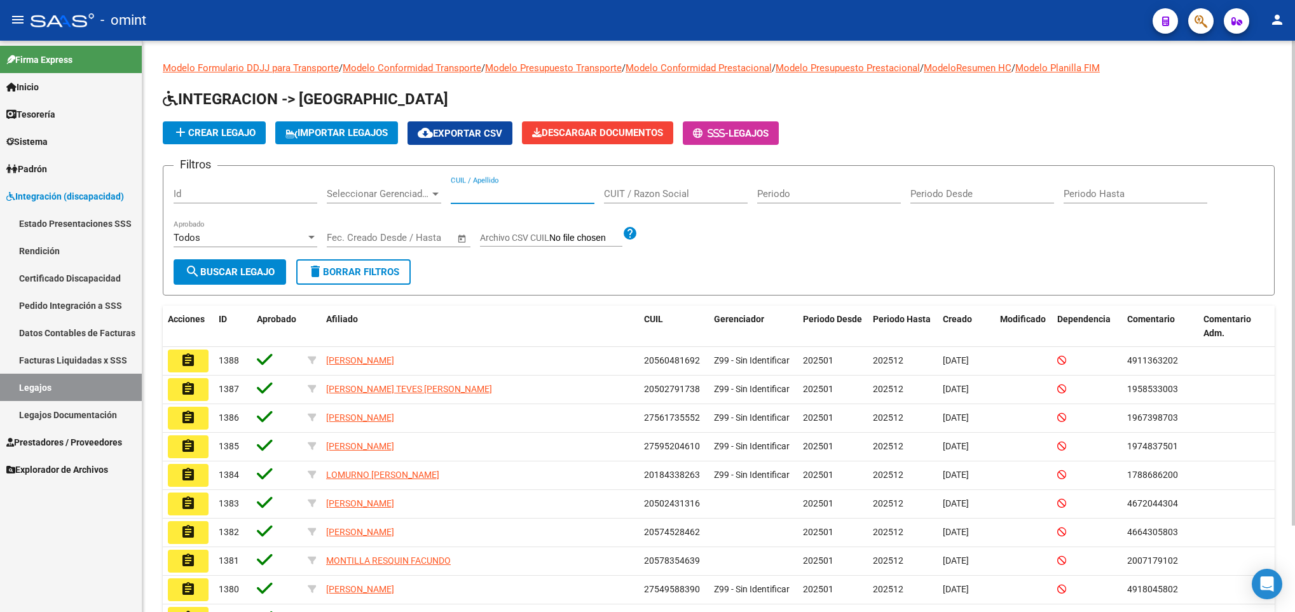
click at [477, 189] on input "CUIL / Apellido" at bounding box center [523, 193] width 144 height 11
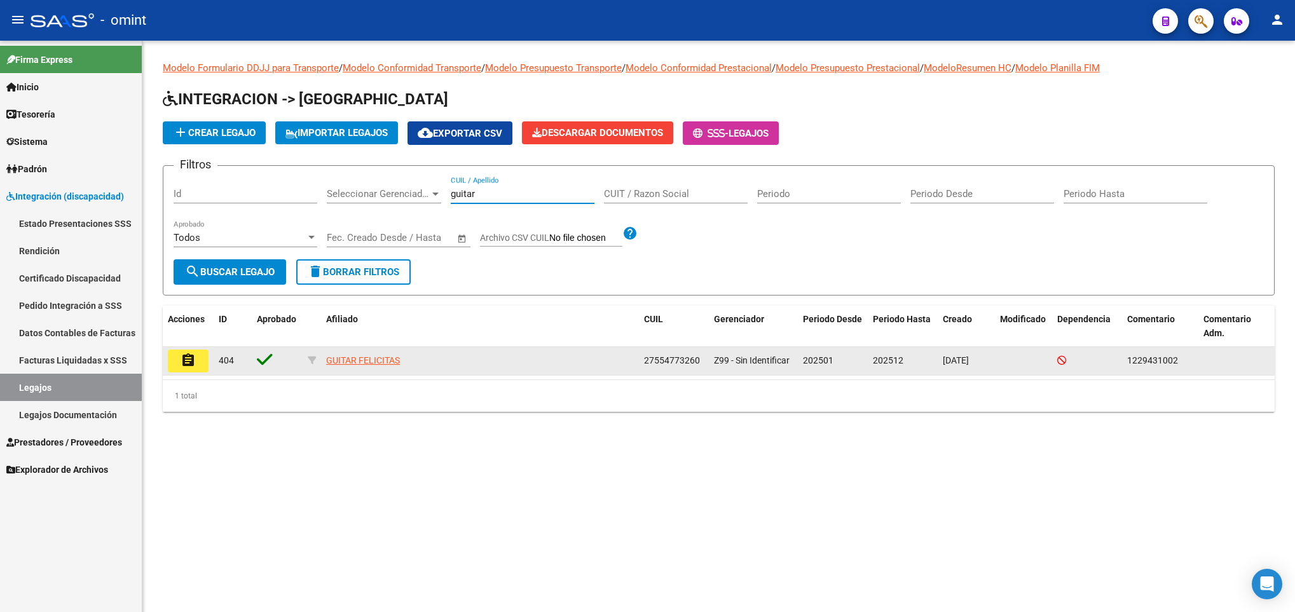
type input "guitar"
click at [187, 355] on mat-icon "assignment" at bounding box center [188, 360] width 15 height 15
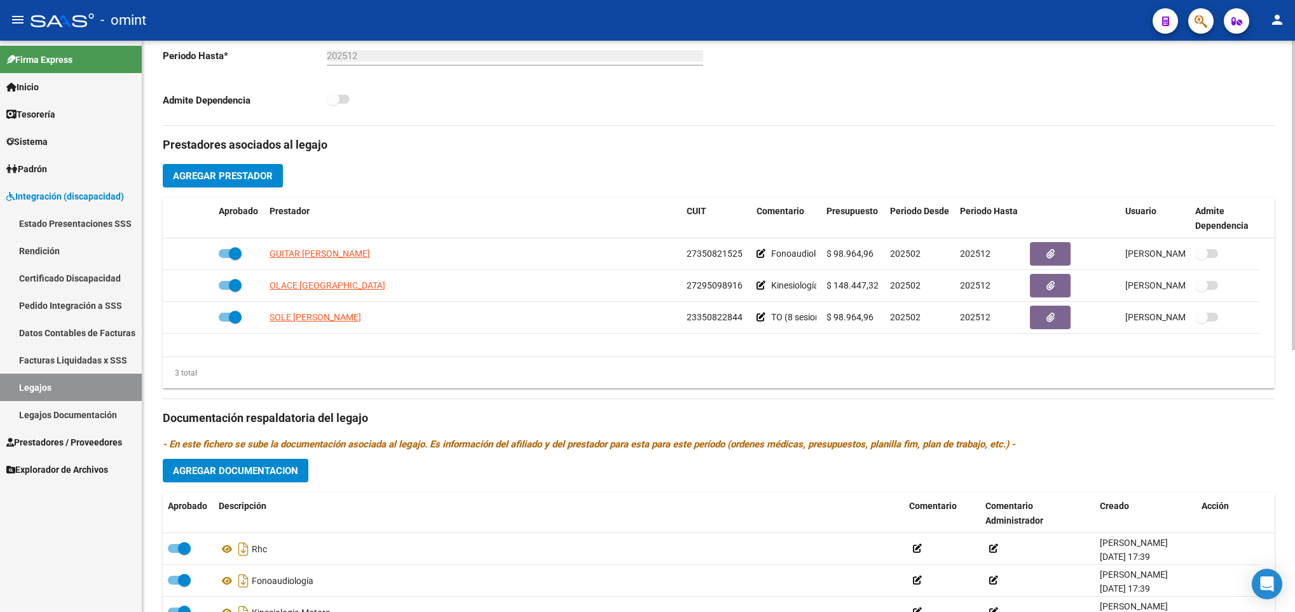
scroll to position [381, 0]
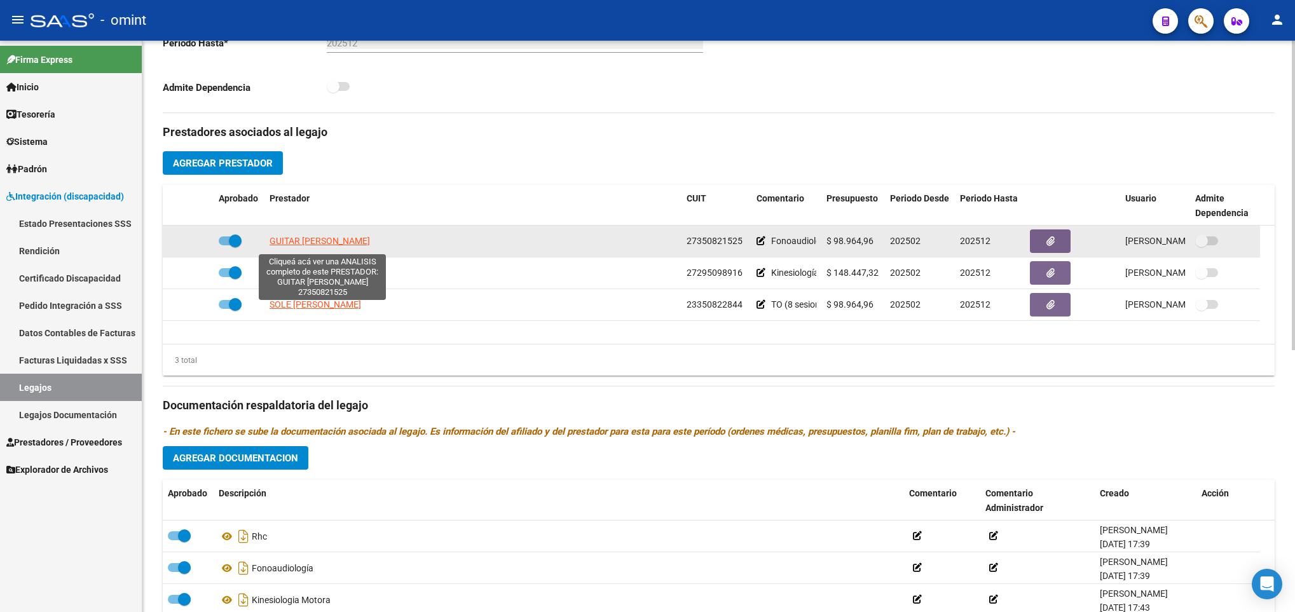
click at [318, 245] on span "GUITAR JACQUELINE INES" at bounding box center [319, 241] width 100 height 10
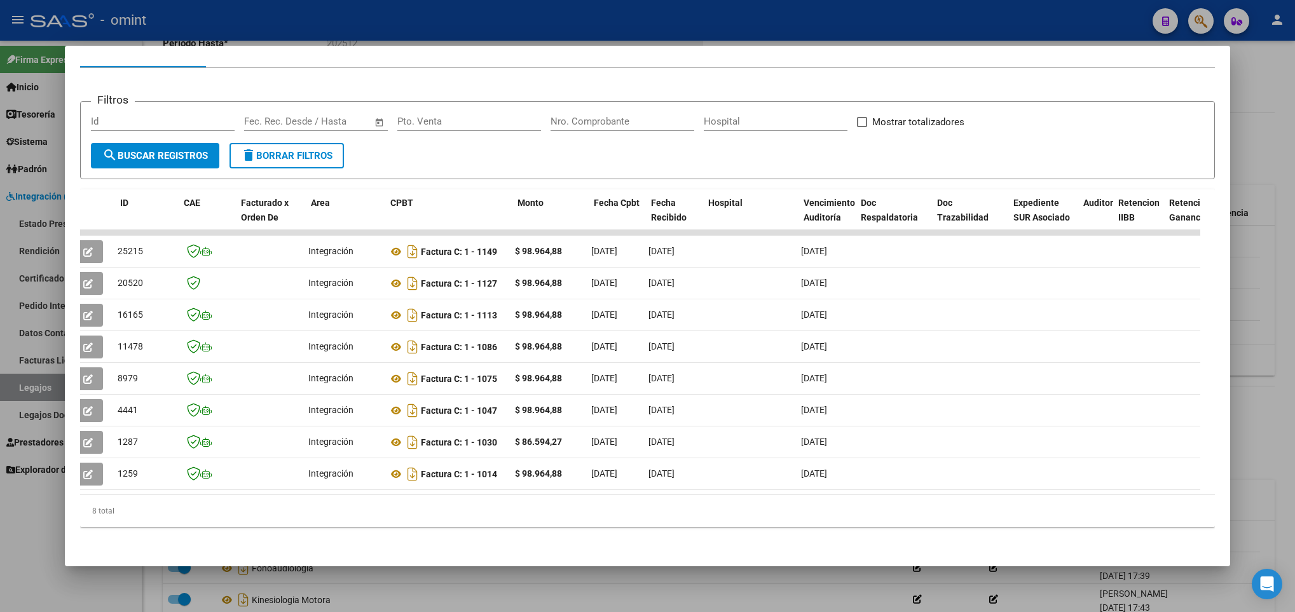
scroll to position [0, 10]
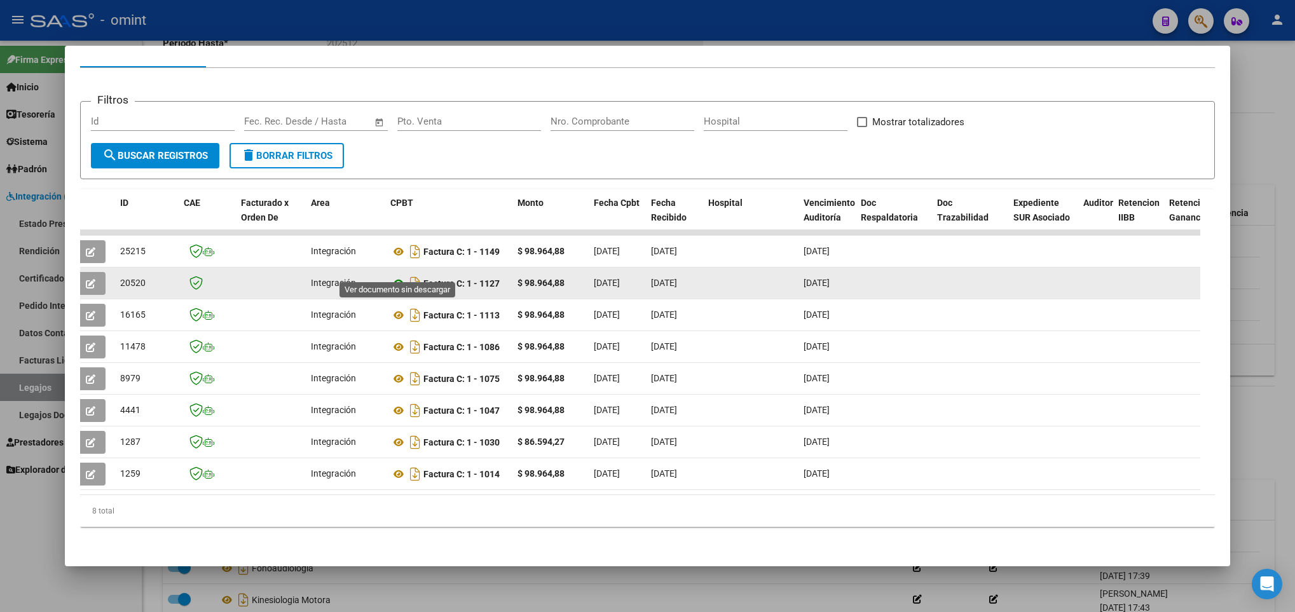
click at [399, 276] on icon at bounding box center [398, 283] width 17 height 15
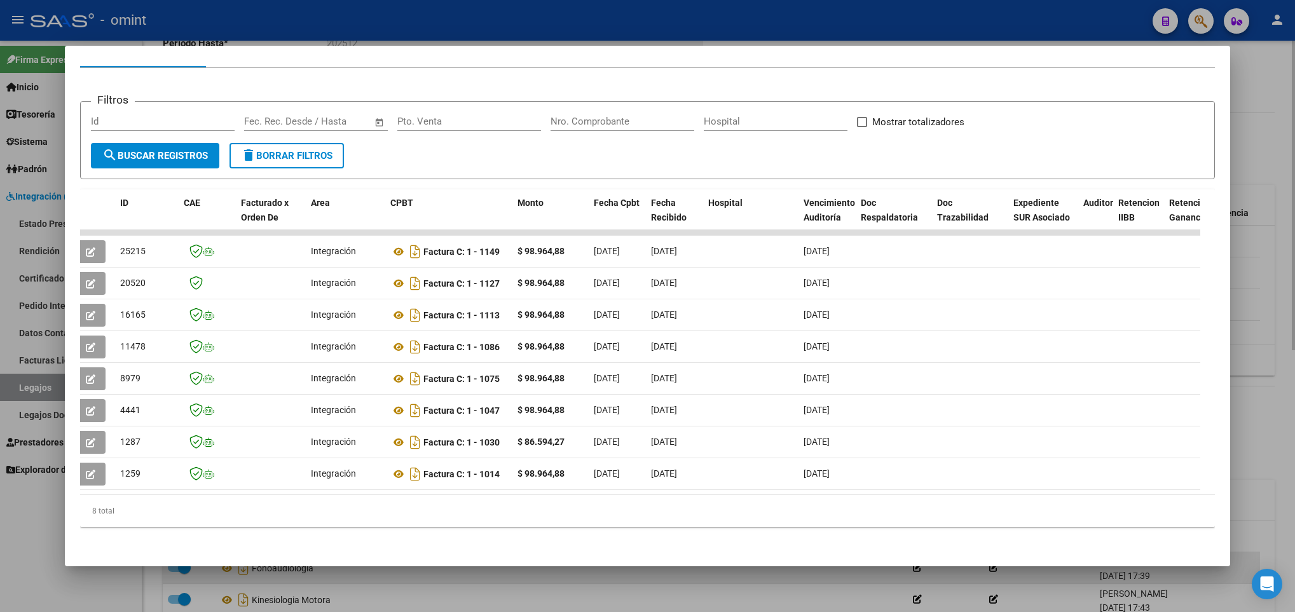
drag, startPoint x: 571, startPoint y: 583, endPoint x: 570, endPoint y: 571, distance: 12.7
click at [571, 583] on div at bounding box center [647, 306] width 1295 height 612
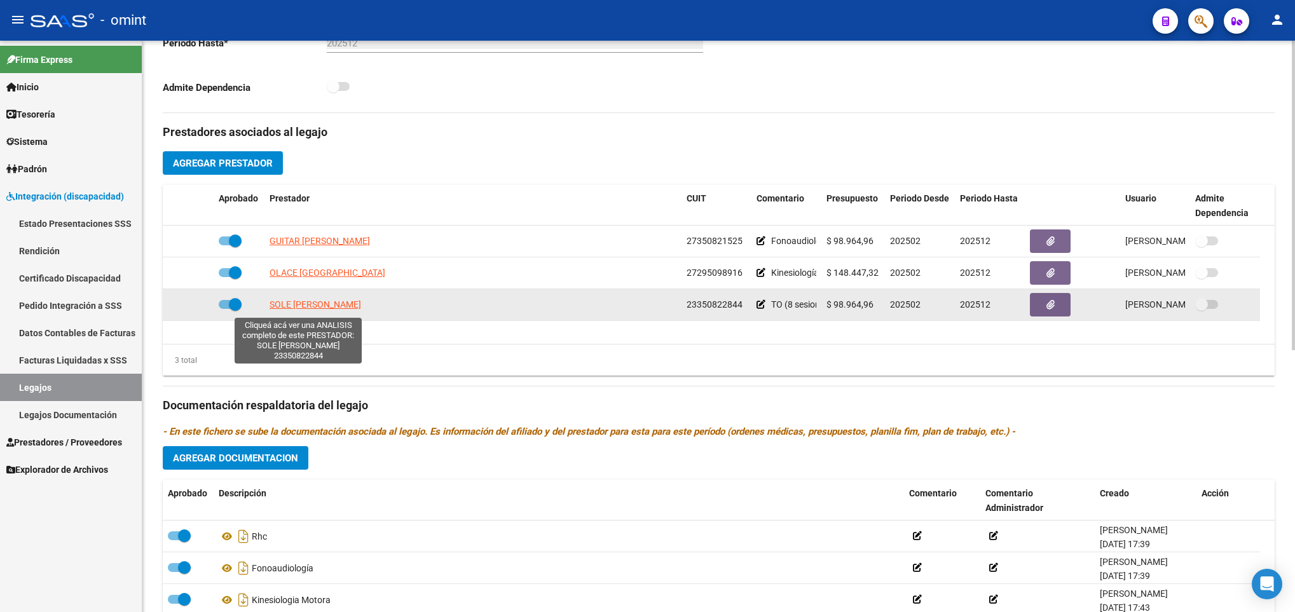
click at [290, 303] on span "SOLE JULIETA" at bounding box center [315, 304] width 92 height 10
type textarea "23350822844"
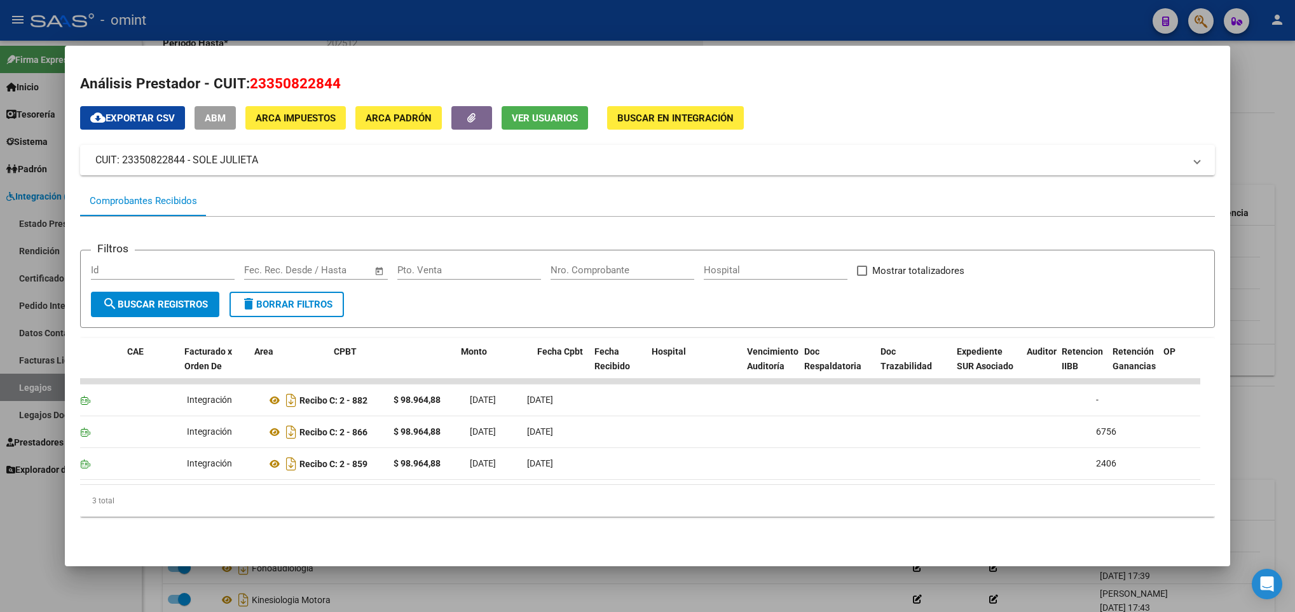
scroll to position [0, 0]
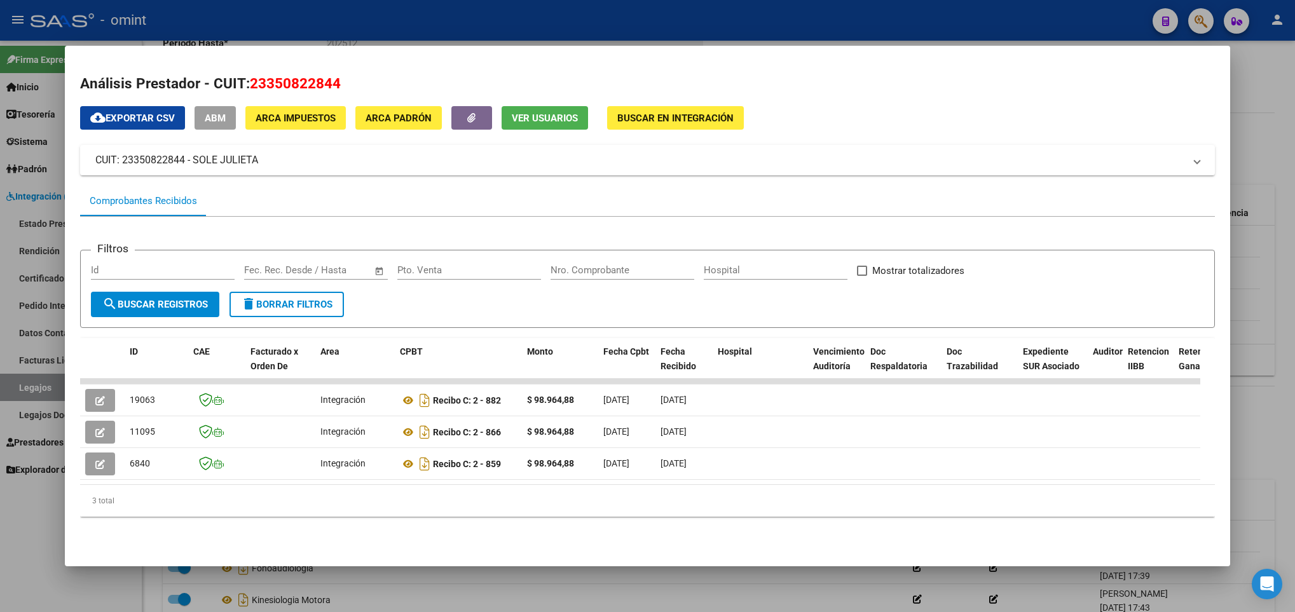
click at [576, 590] on div at bounding box center [647, 306] width 1295 height 612
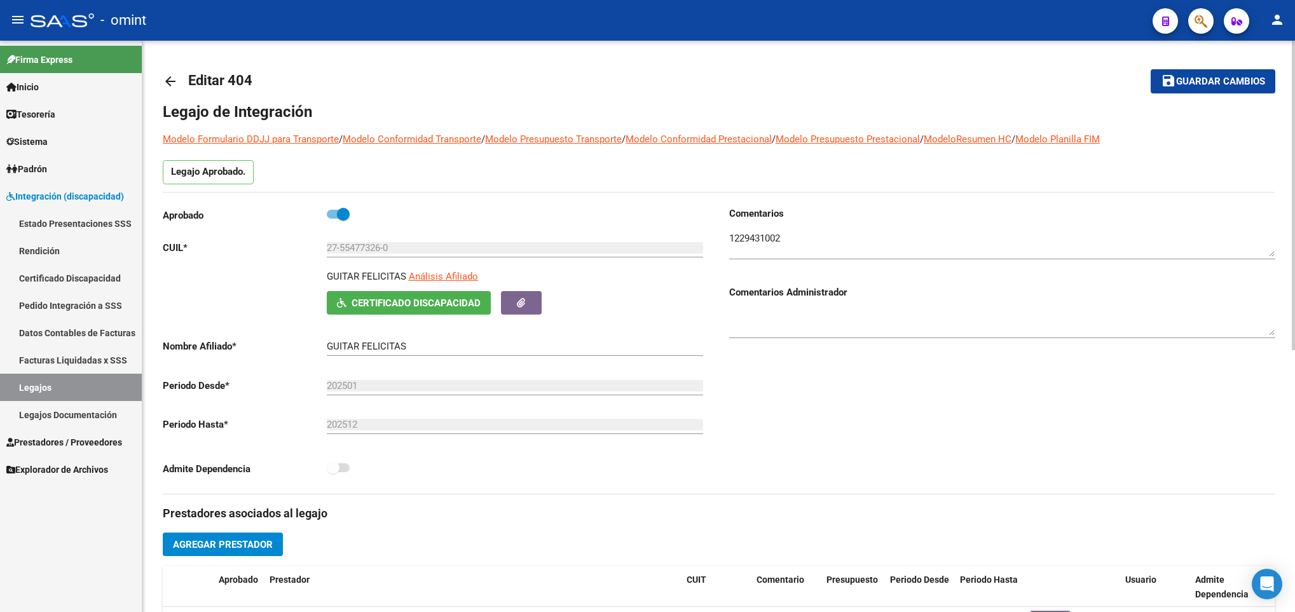
click at [172, 78] on mat-icon "arrow_back" at bounding box center [170, 81] width 15 height 15
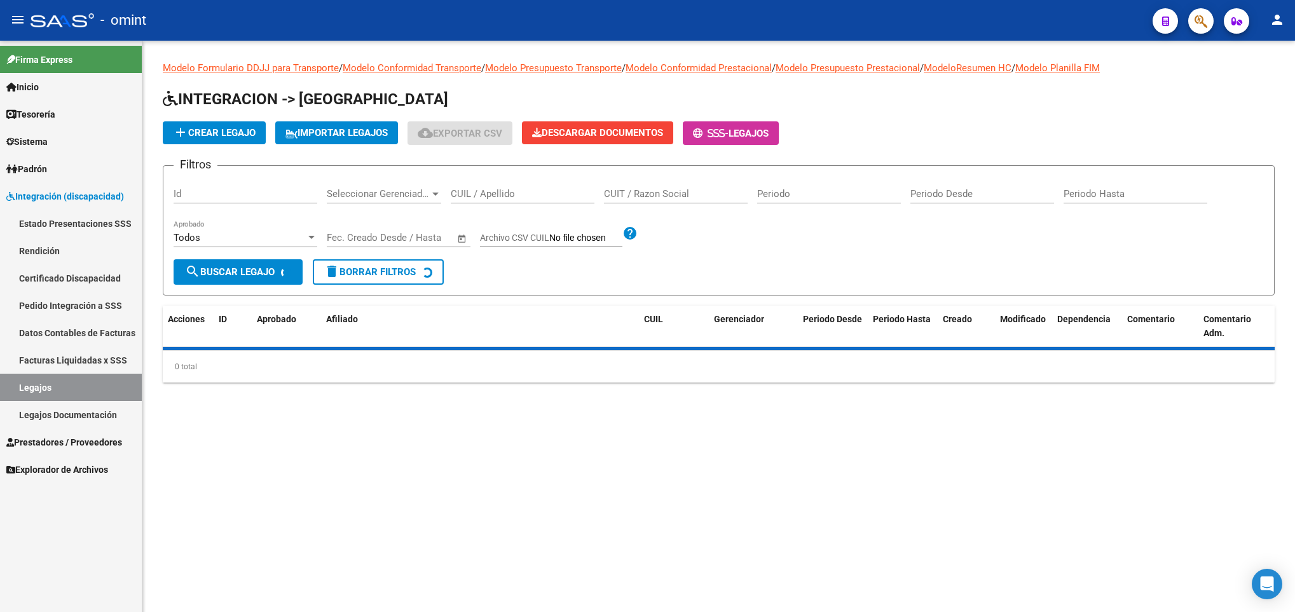
click at [507, 199] on input "CUIL / Apellido" at bounding box center [523, 193] width 144 height 11
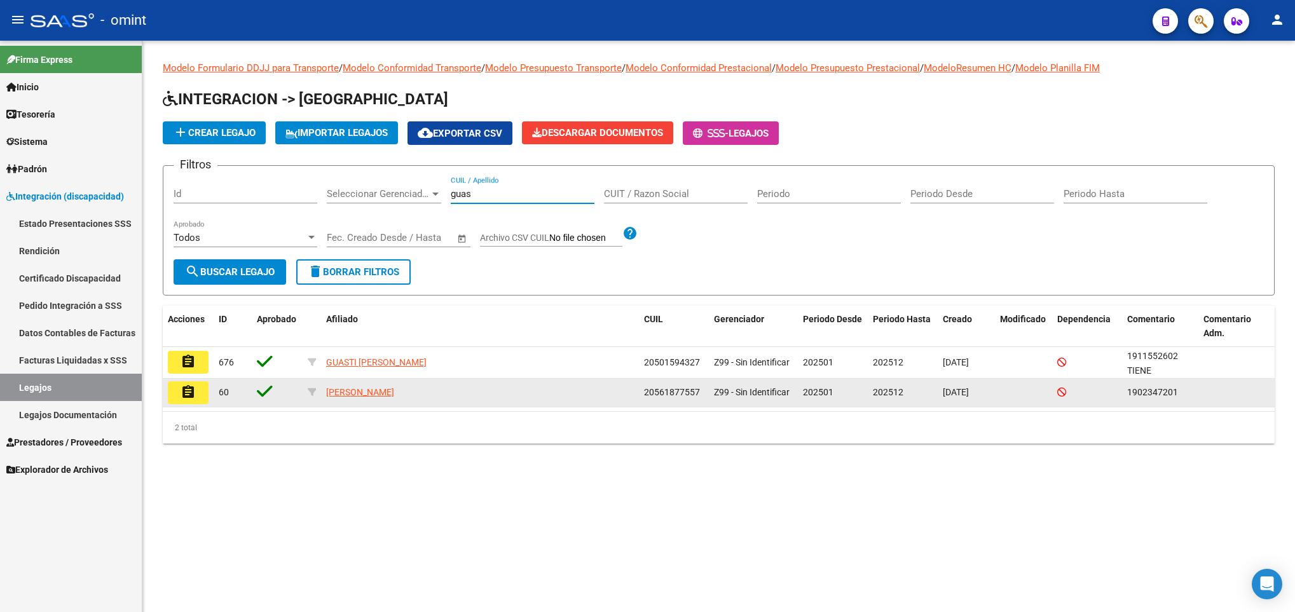
type input "guas"
click at [186, 390] on mat-icon "assignment" at bounding box center [188, 392] width 15 height 15
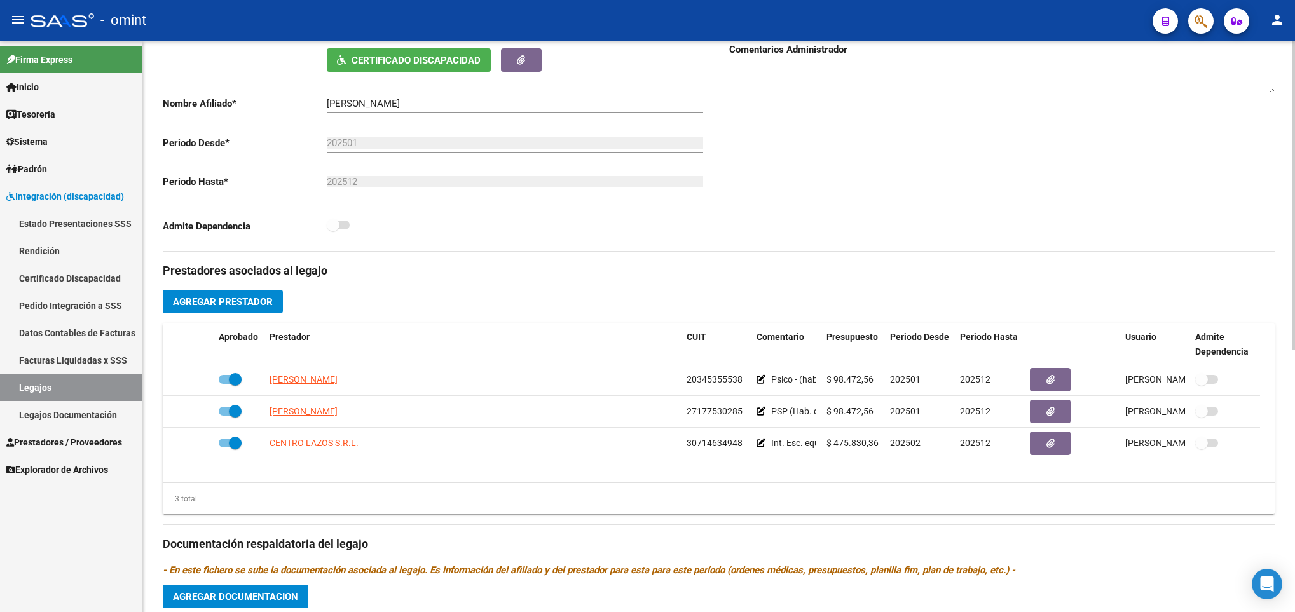
scroll to position [286, 0]
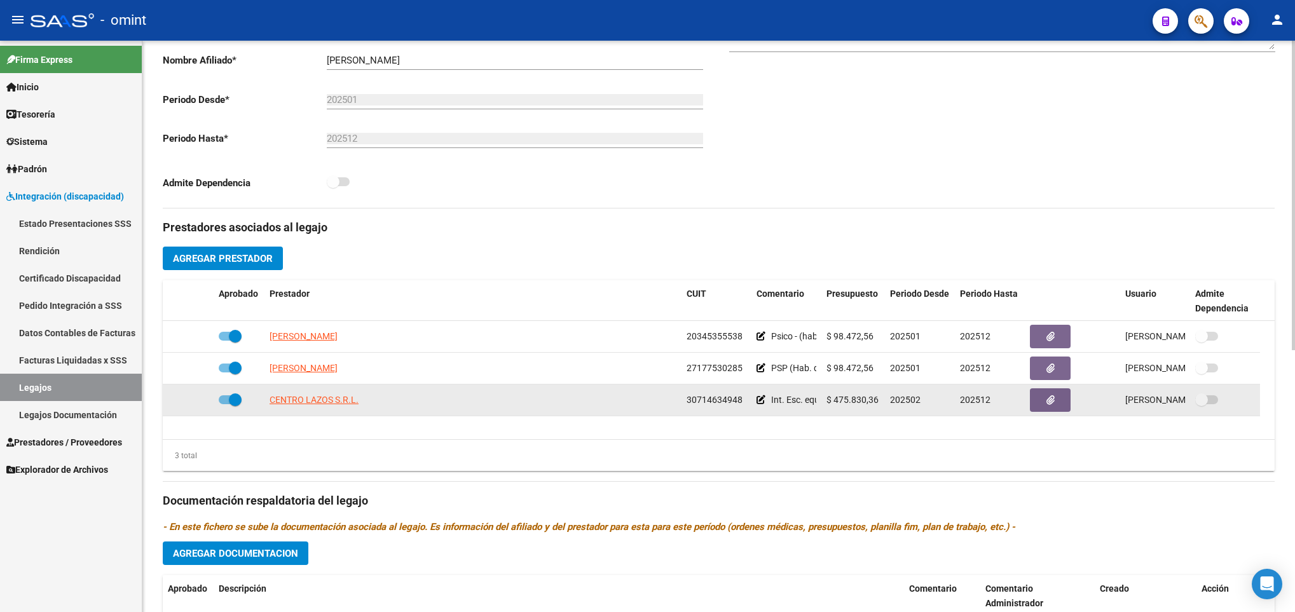
click at [277, 395] on app-link-go-to "CENTRO LAZOS S.R.L." at bounding box center [313, 400] width 89 height 15
click at [283, 402] on span "CENTRO LAZOS S.R.L." at bounding box center [313, 400] width 89 height 10
type textarea "30714634948"
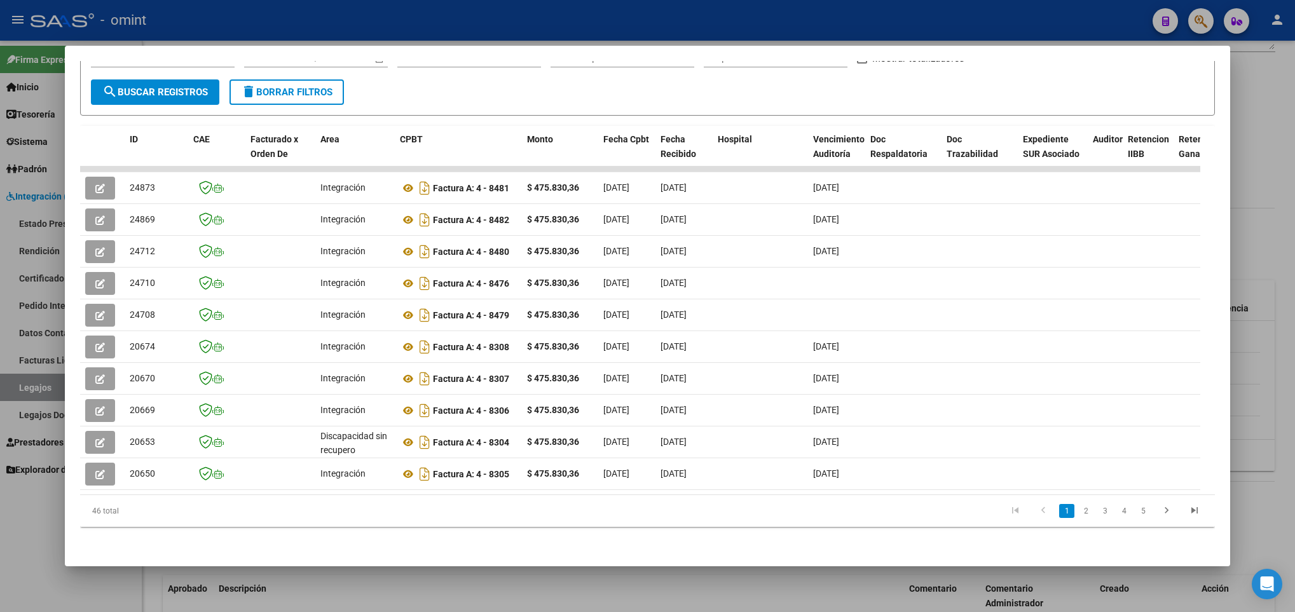
scroll to position [227, 0]
click at [462, 599] on div at bounding box center [647, 306] width 1295 height 612
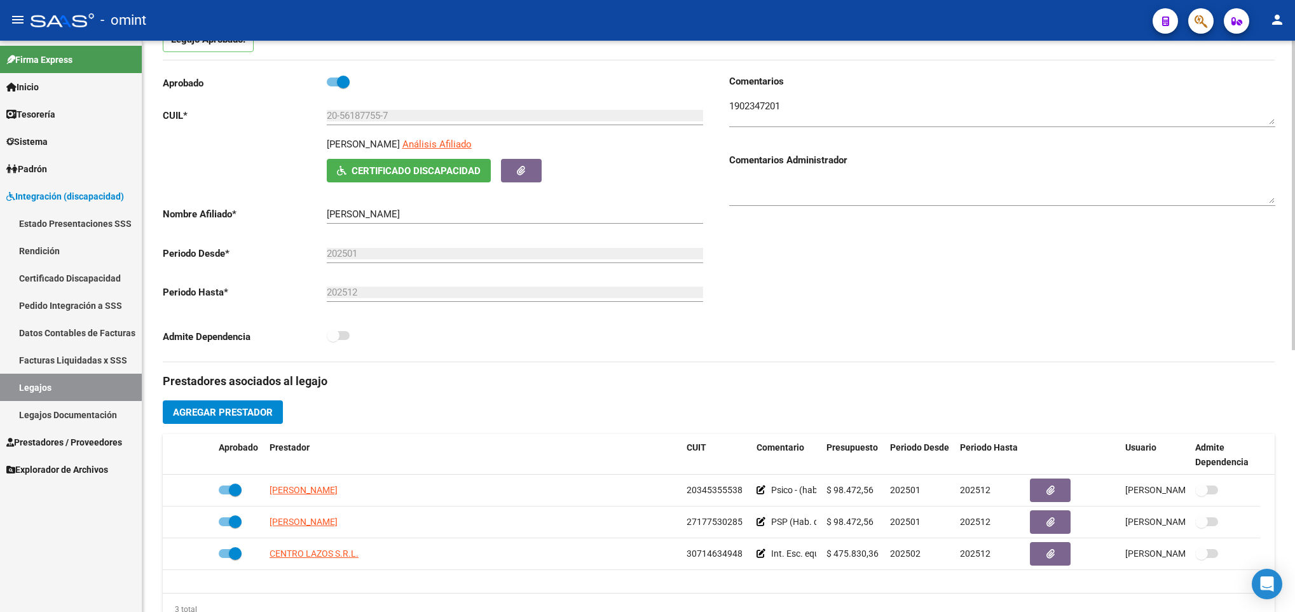
scroll to position [0, 0]
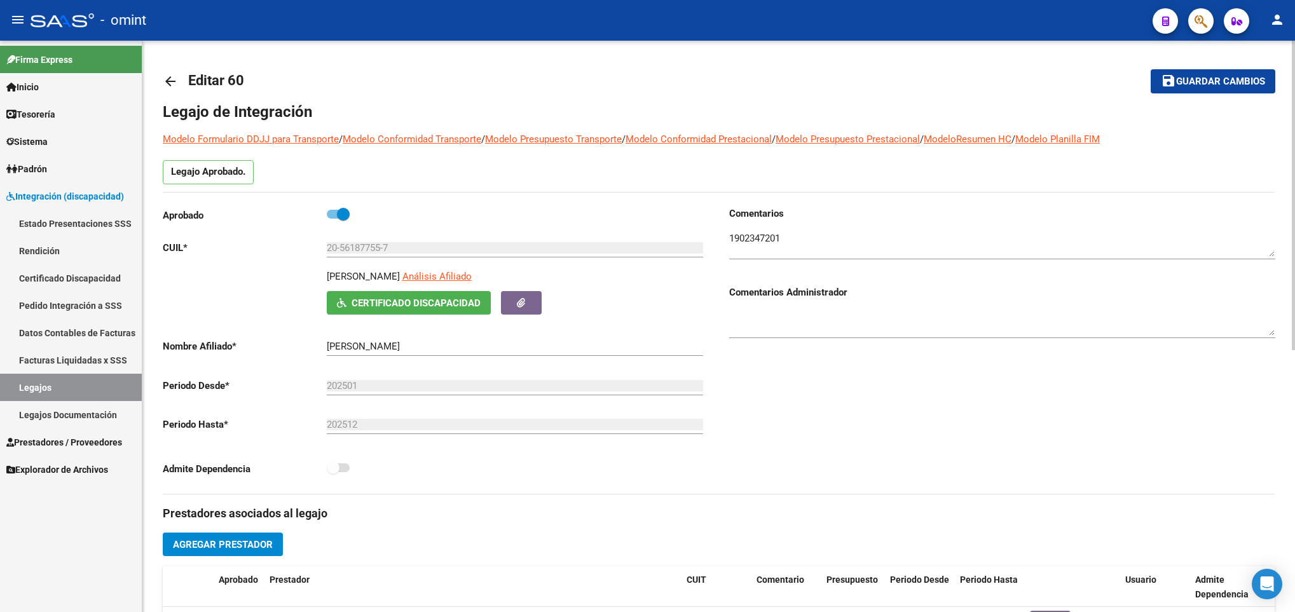
click at [172, 69] on link "arrow_back" at bounding box center [175, 81] width 25 height 30
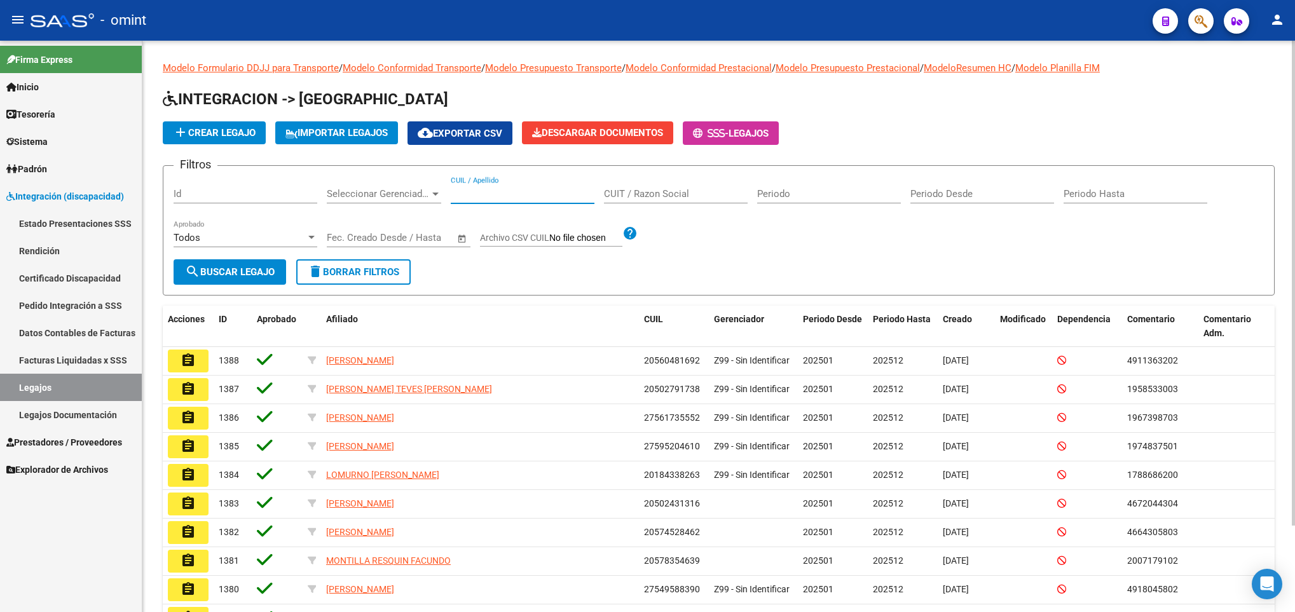
click at [507, 197] on input "CUIL / Apellido" at bounding box center [523, 193] width 144 height 11
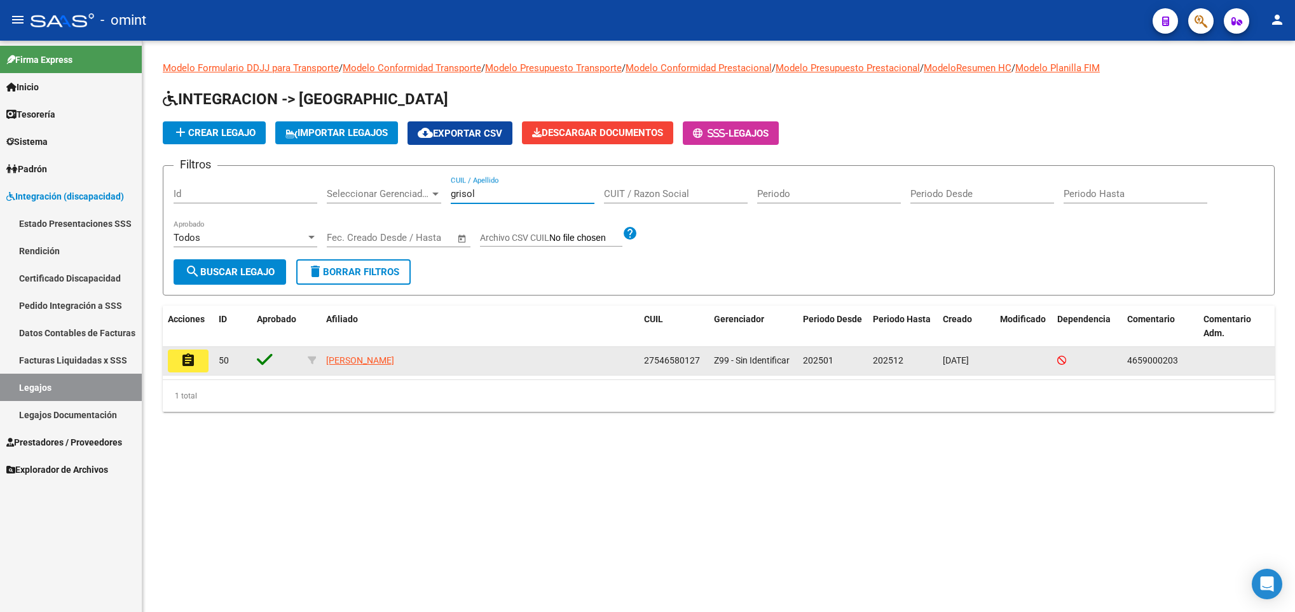
type input "grisol"
click at [189, 353] on mat-icon "assignment" at bounding box center [188, 360] width 15 height 15
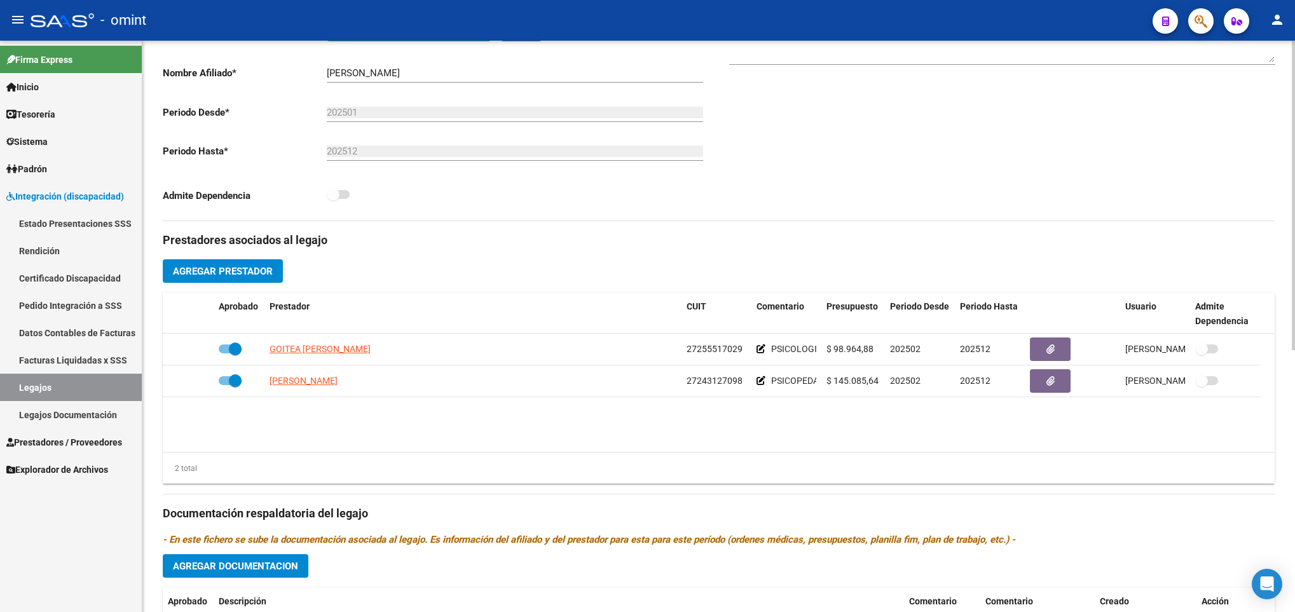
scroll to position [286, 0]
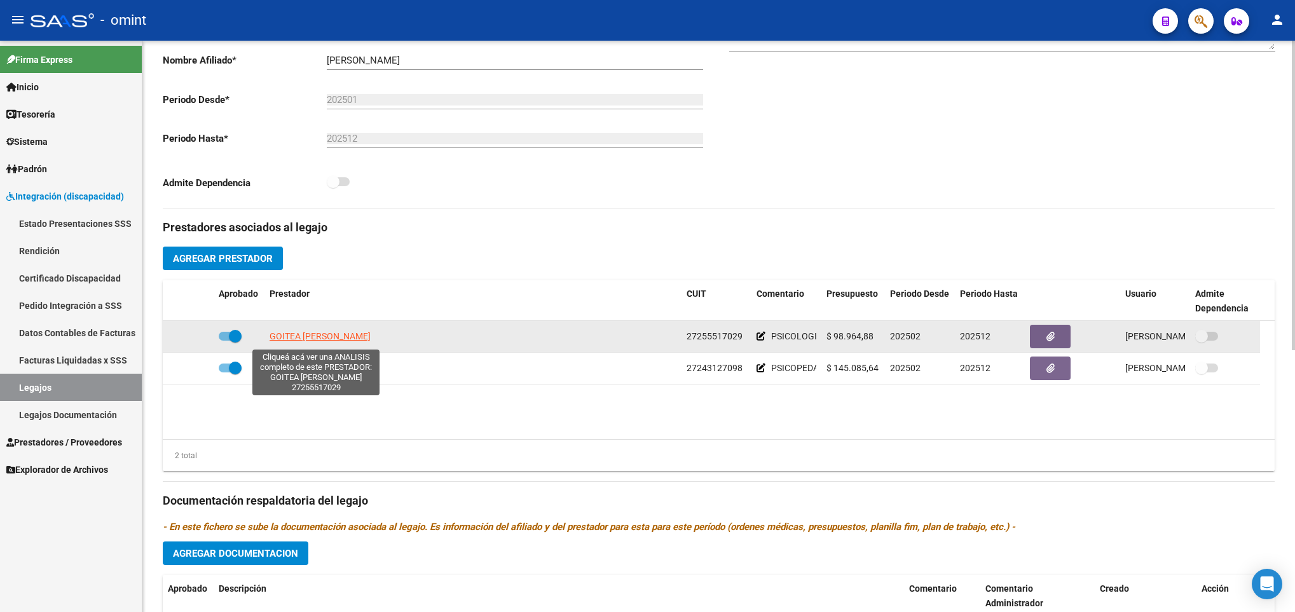
click at [336, 337] on span "GOITEA ETEL MARICEL" at bounding box center [319, 336] width 101 height 10
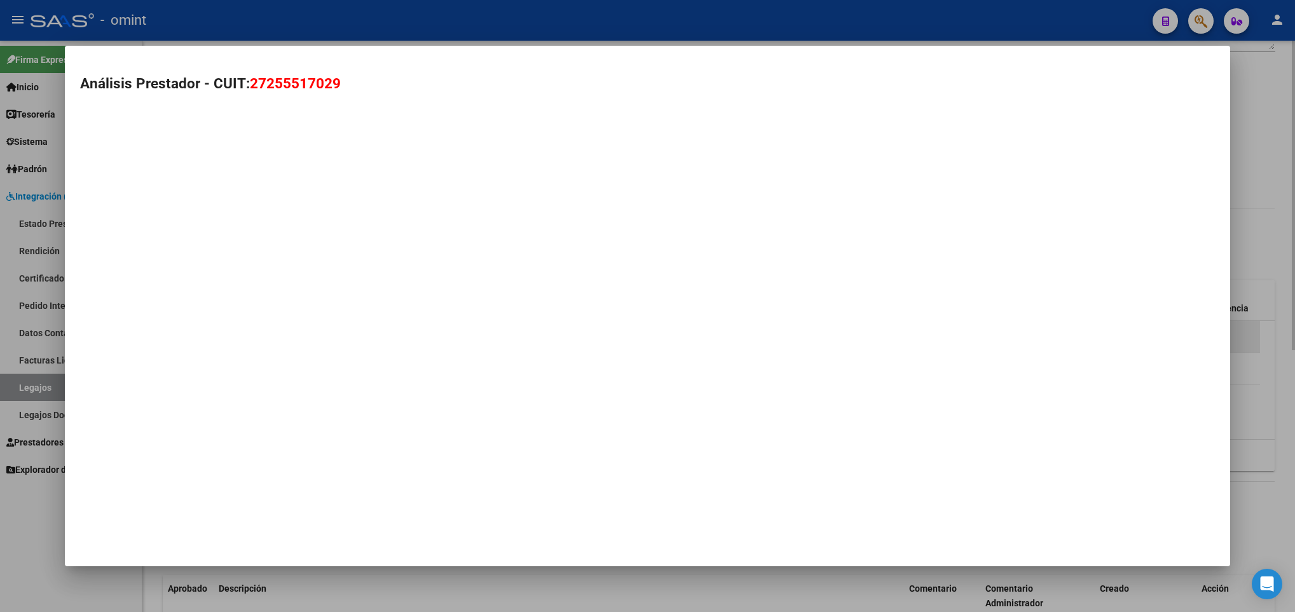
type textarea "27255517029"
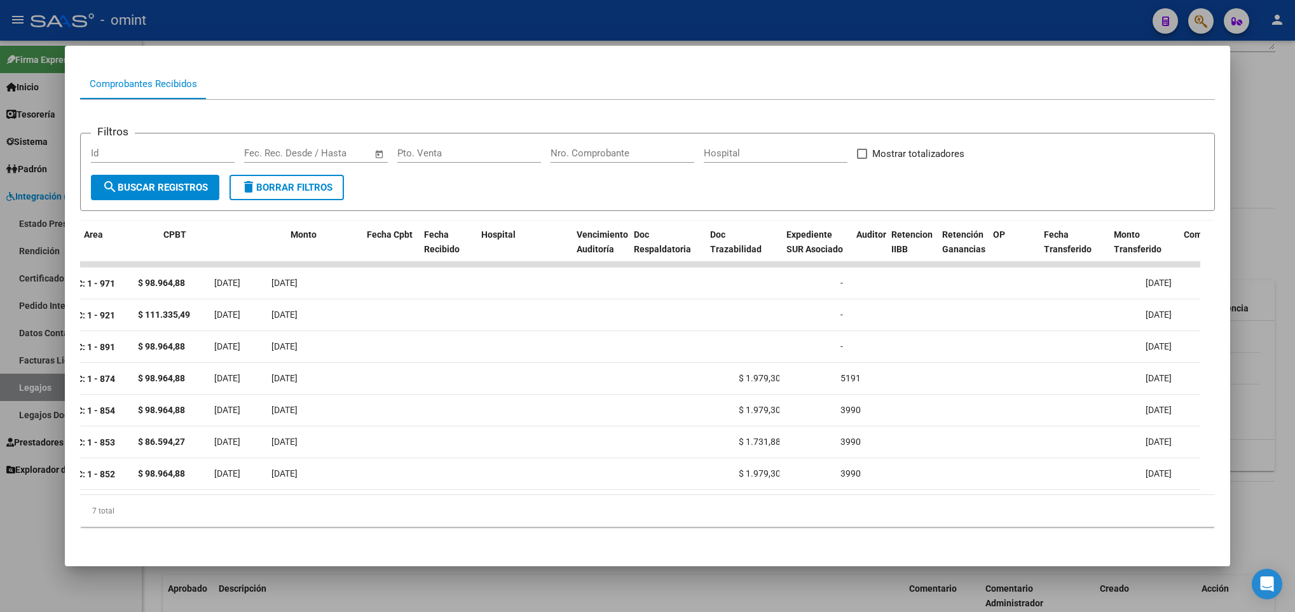
scroll to position [0, 25]
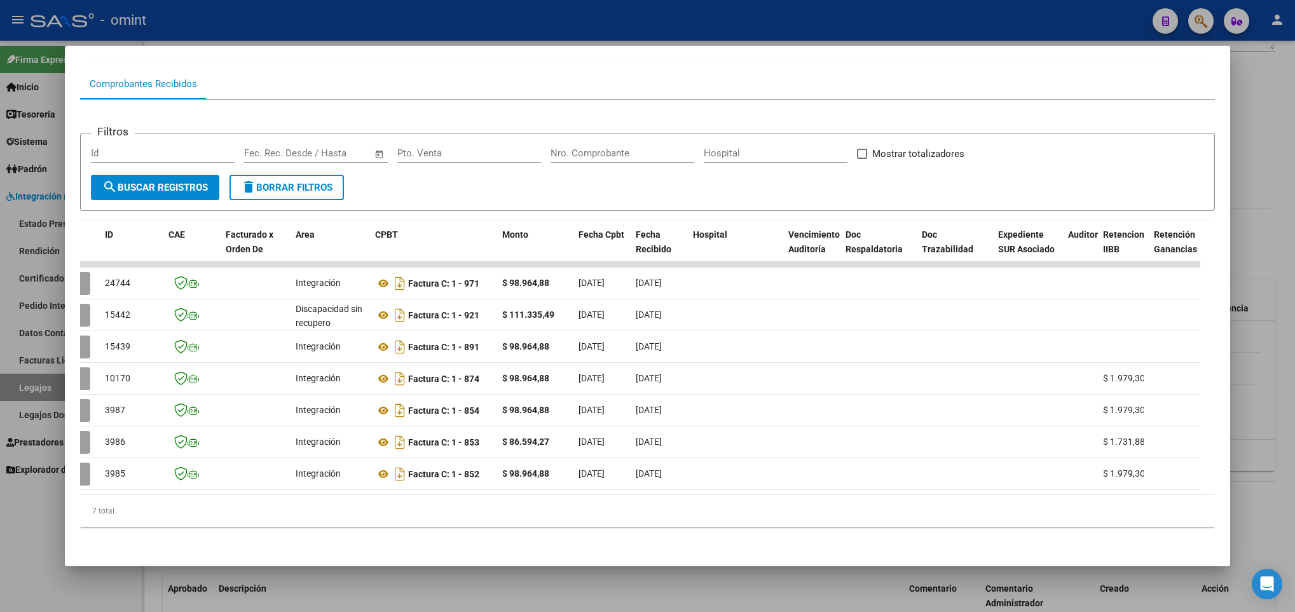
click at [573, 578] on div at bounding box center [647, 306] width 1295 height 612
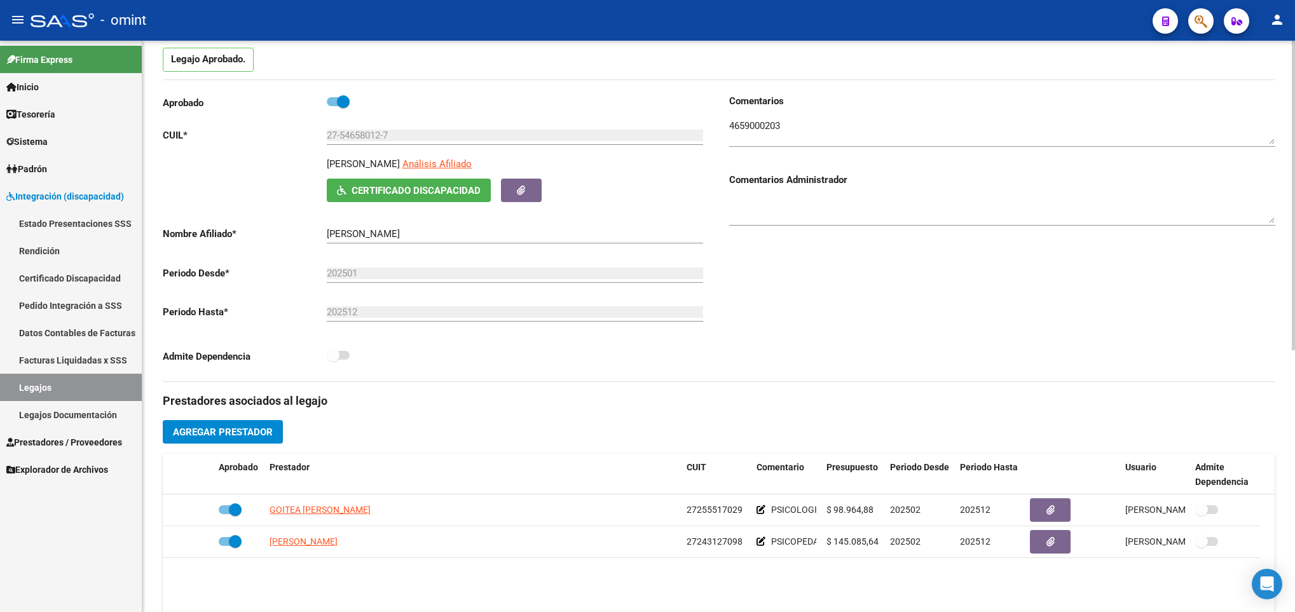
scroll to position [0, 0]
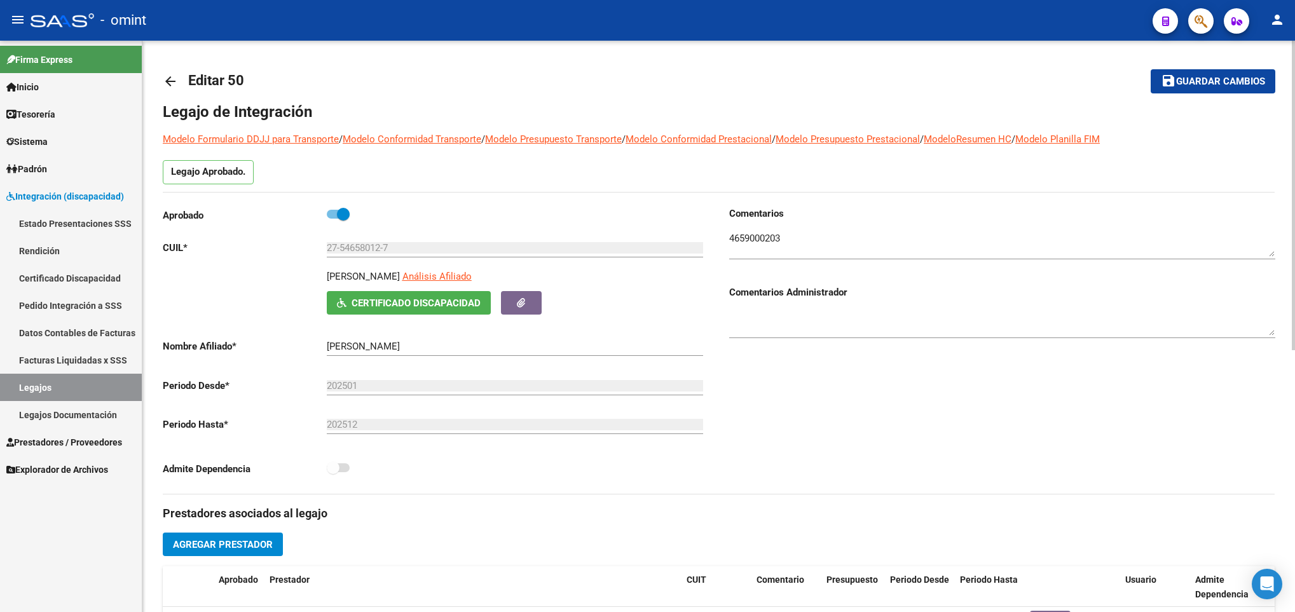
click at [164, 71] on link "arrow_back" at bounding box center [175, 81] width 25 height 30
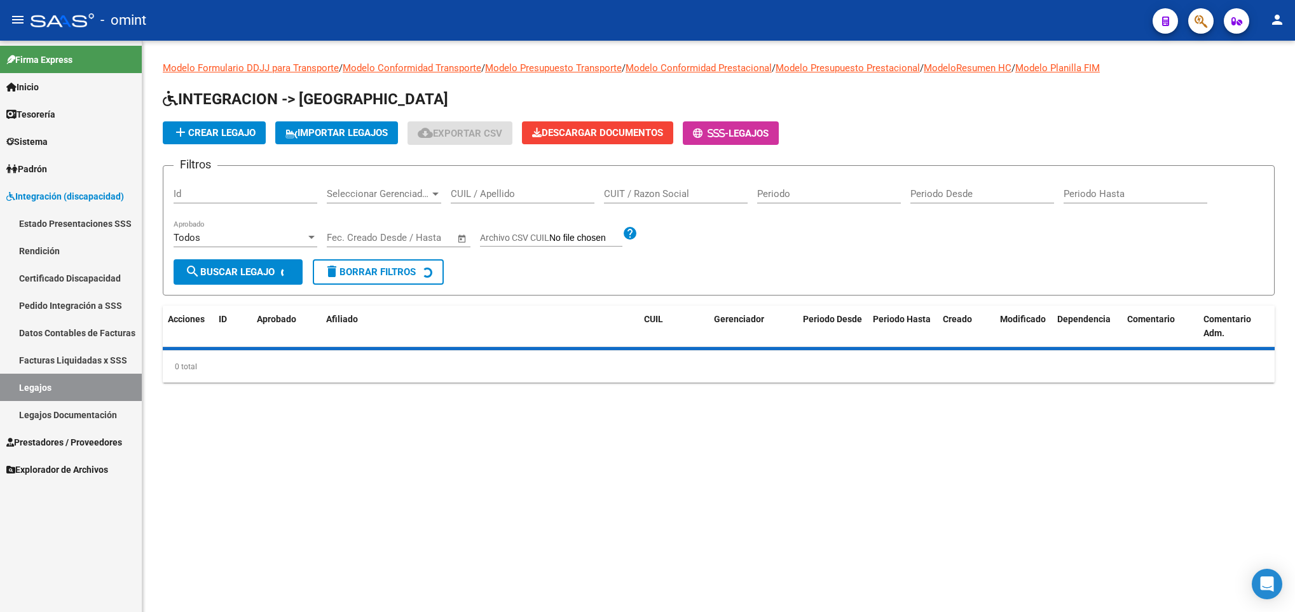
click at [536, 203] on div "CUIL / Apellido" at bounding box center [523, 189] width 144 height 27
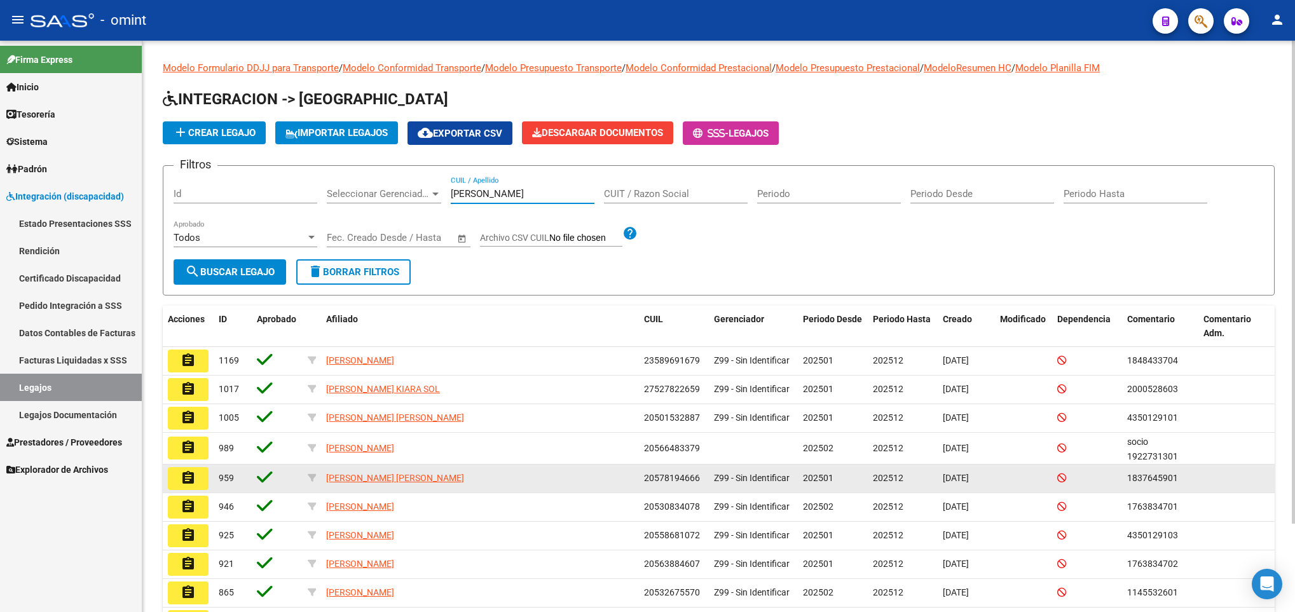
type input "rodriguez"
click at [193, 481] on mat-icon "assignment" at bounding box center [188, 477] width 15 height 15
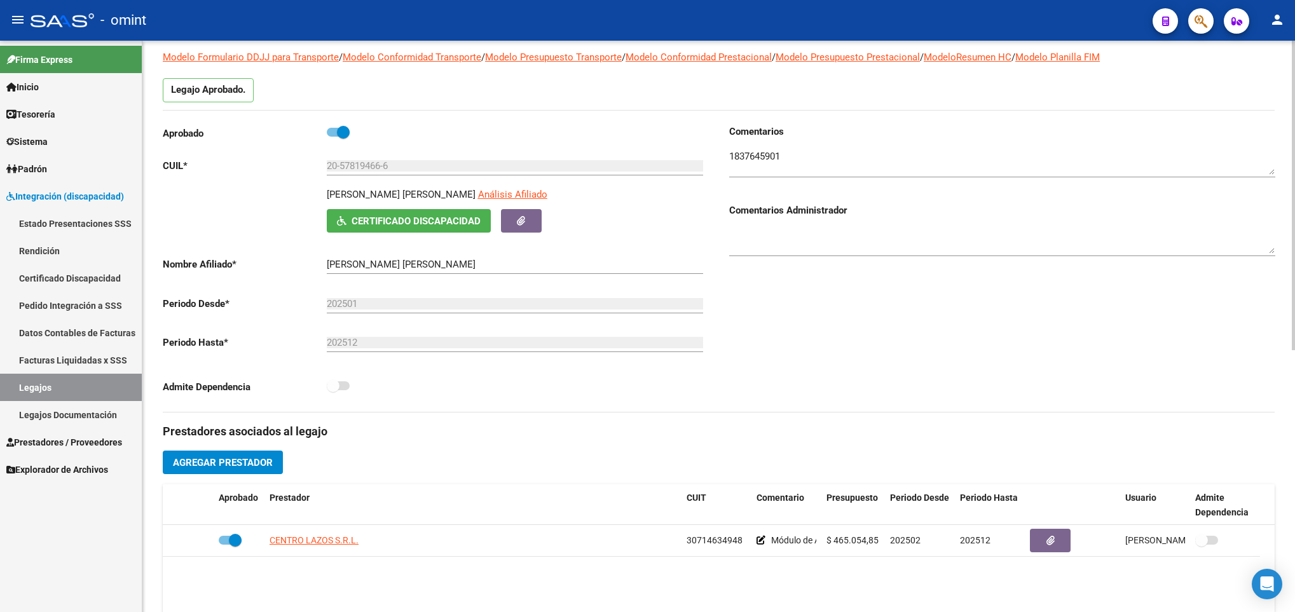
scroll to position [286, 0]
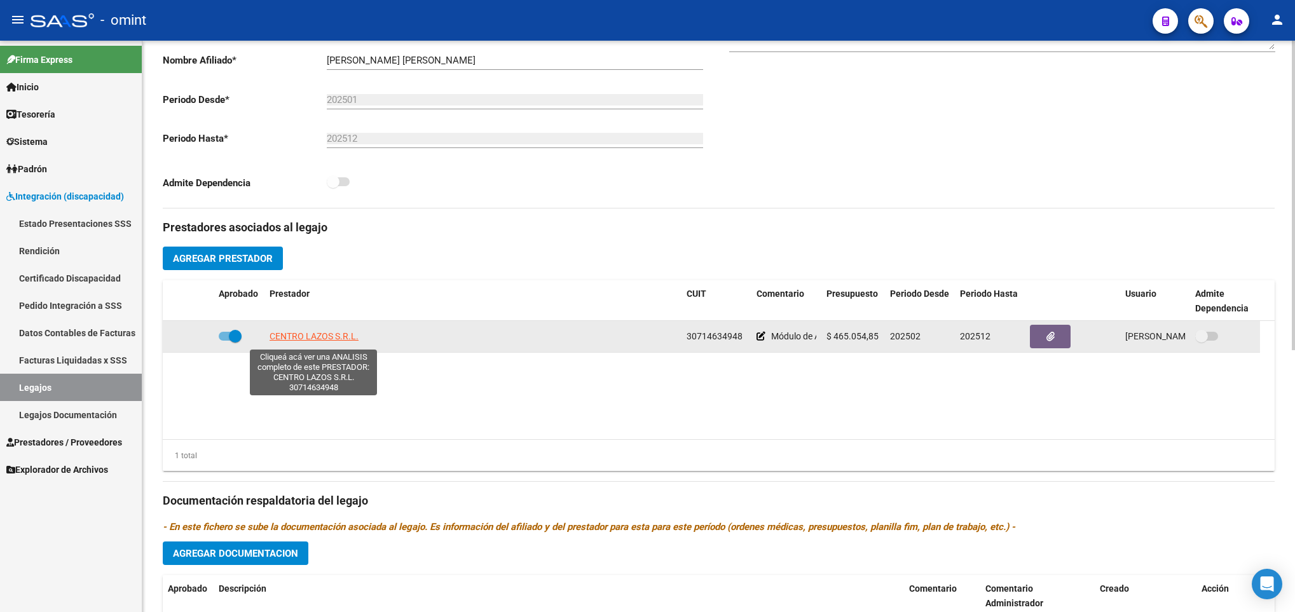
click at [313, 332] on app-link-go-to "CENTRO LAZOS S.R.L." at bounding box center [313, 336] width 89 height 15
click at [321, 338] on span "CENTRO LAZOS S.R.L." at bounding box center [313, 336] width 89 height 10
type textarea "30714634948"
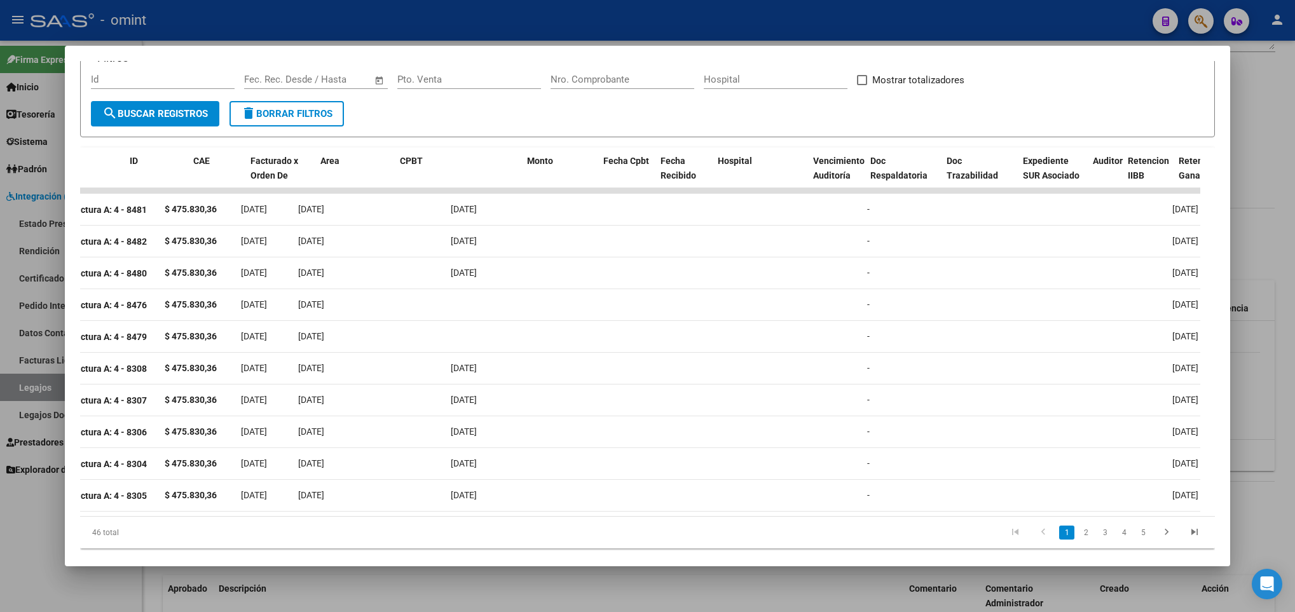
scroll to position [0, 0]
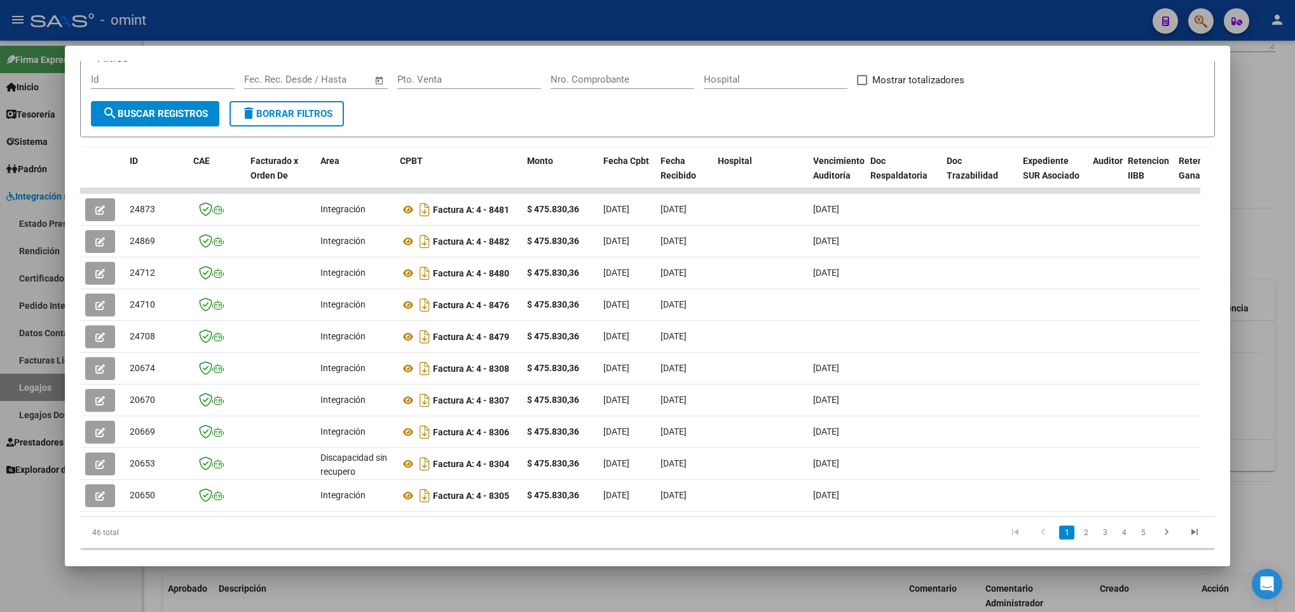
click at [408, 594] on div at bounding box center [647, 306] width 1295 height 612
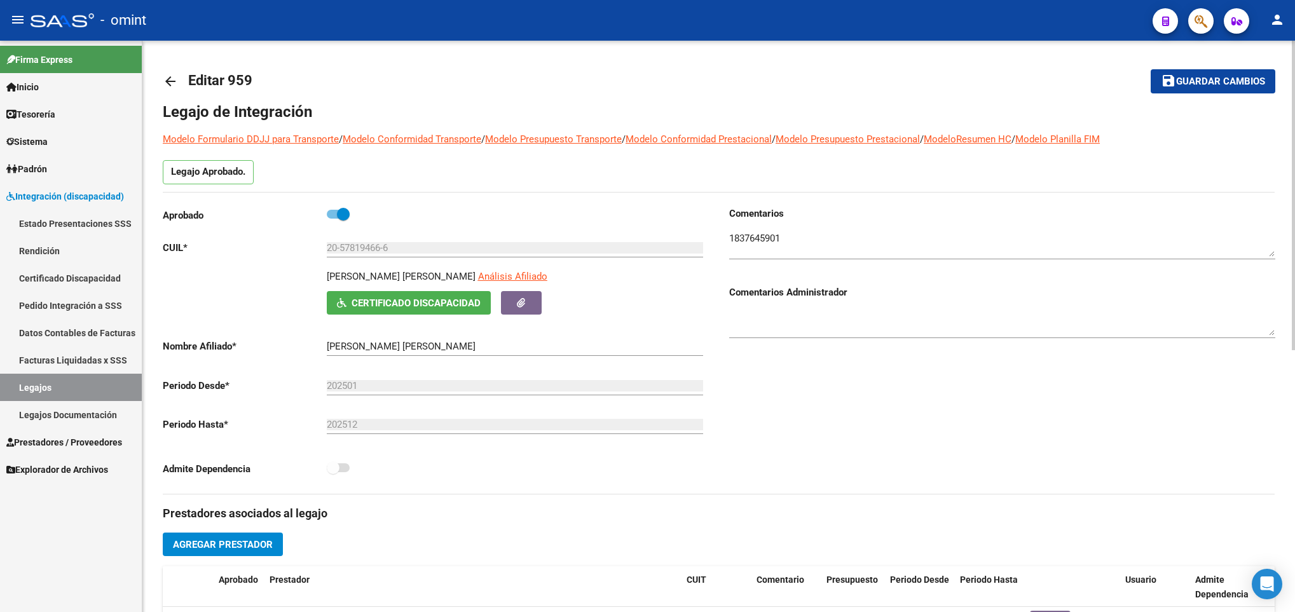
click at [167, 81] on mat-icon "arrow_back" at bounding box center [170, 81] width 15 height 15
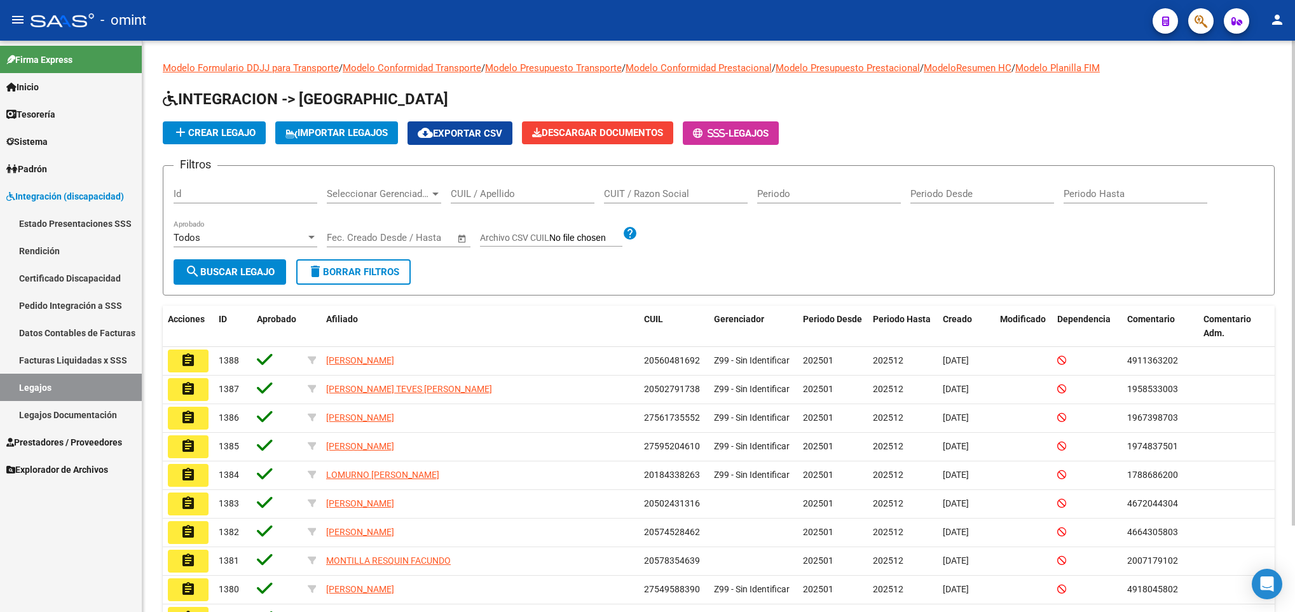
click at [553, 201] on div "CUIL / Apellido" at bounding box center [523, 189] width 144 height 27
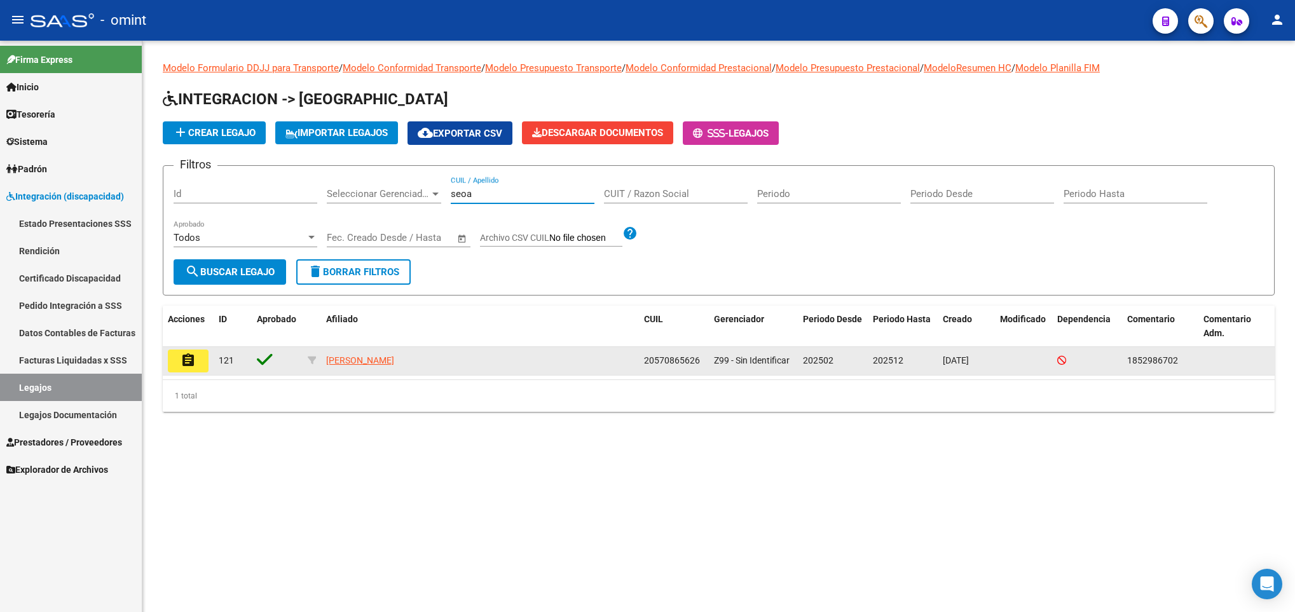
type input "seoa"
click at [189, 362] on mat-icon "assignment" at bounding box center [188, 360] width 15 height 15
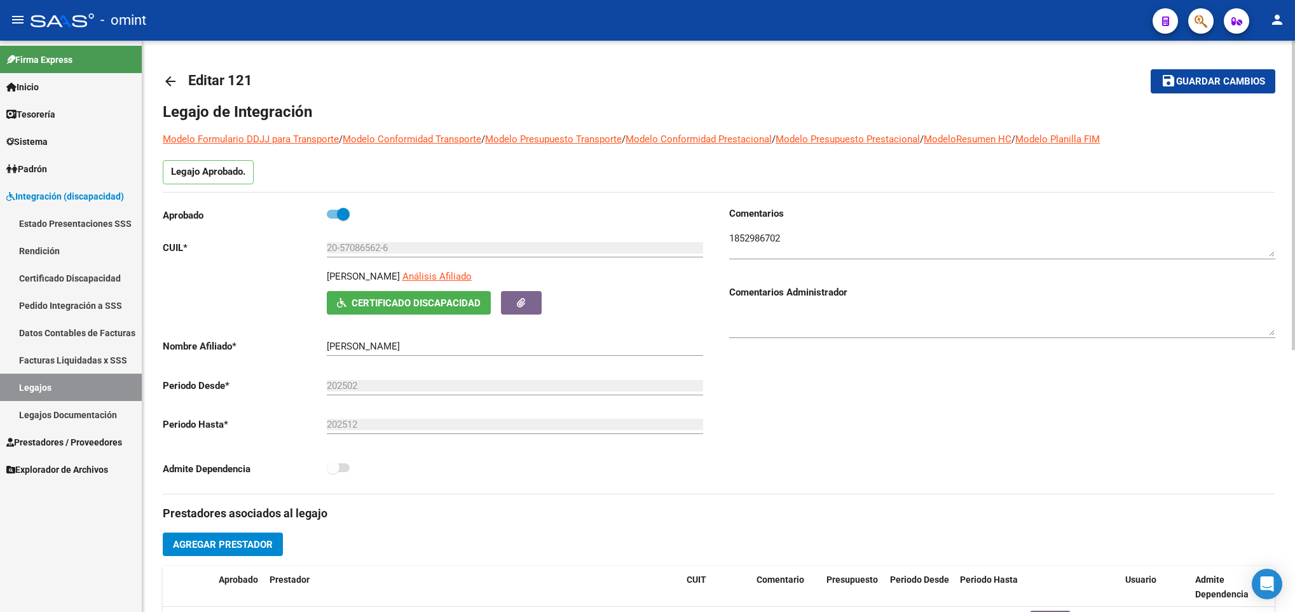
scroll to position [286, 0]
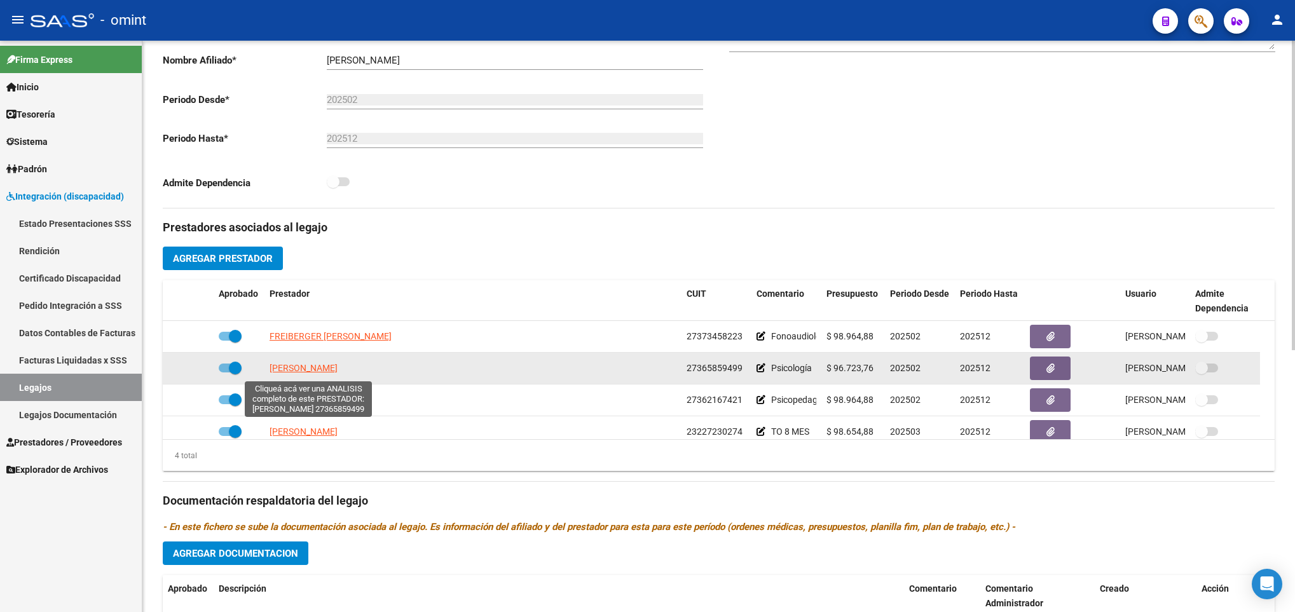
click at [308, 372] on span "OSELLAME ELIANA" at bounding box center [303, 368] width 68 height 10
type textarea "27365859499"
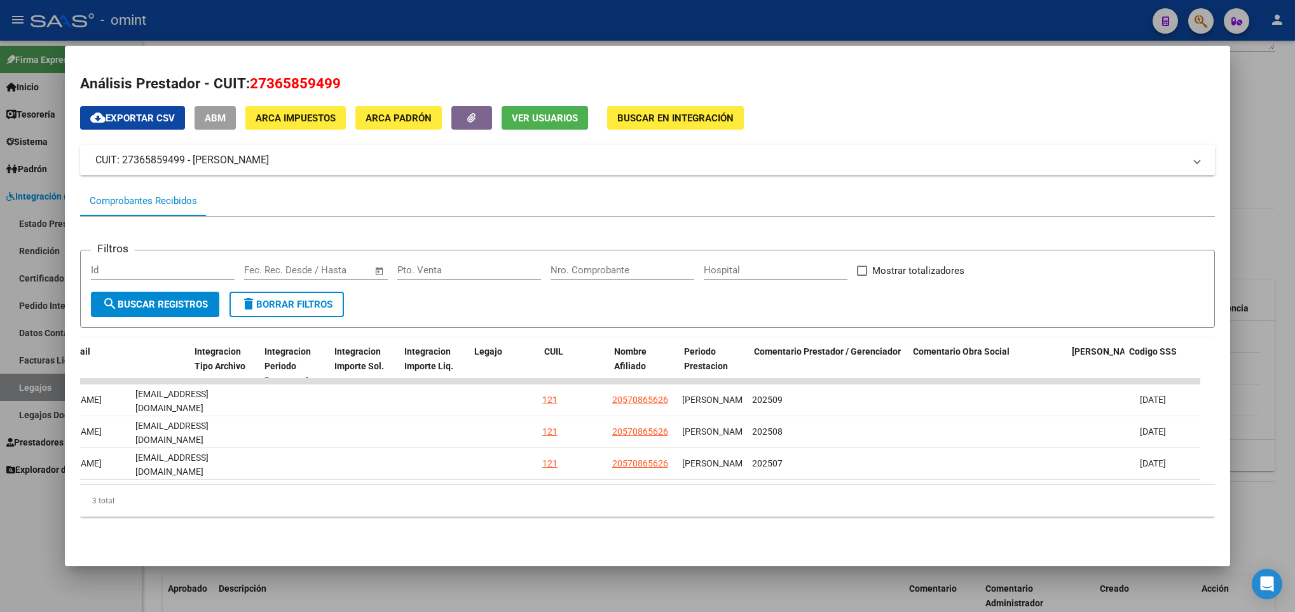
scroll to position [0, 1625]
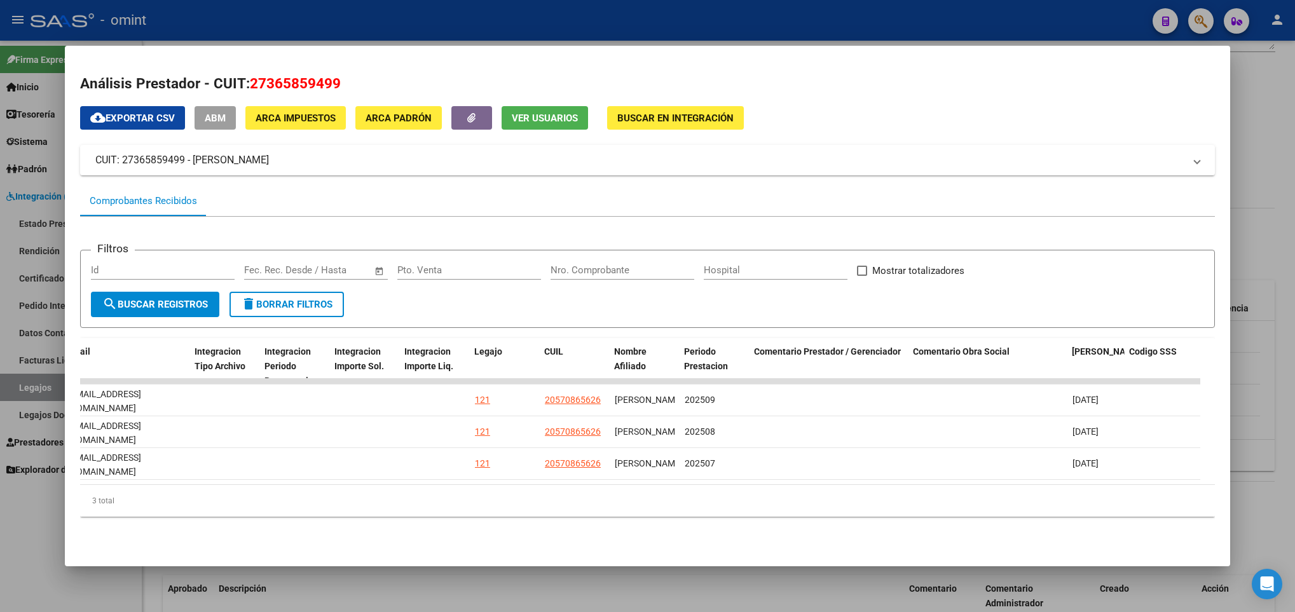
click at [667, 587] on div at bounding box center [647, 306] width 1295 height 612
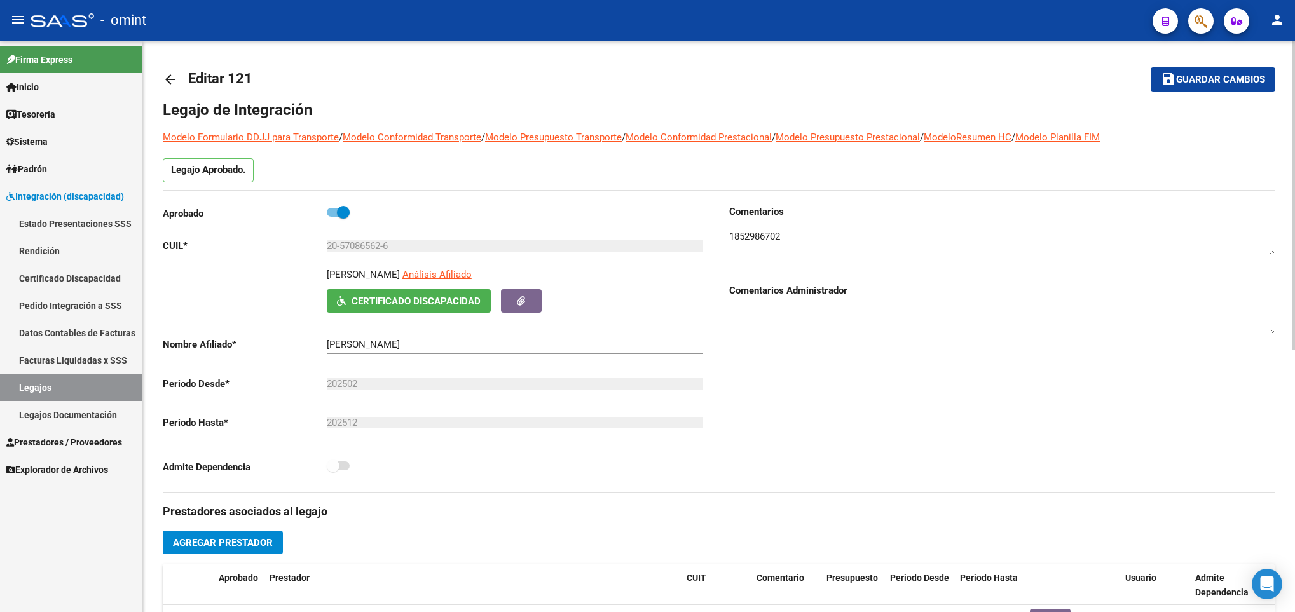
scroll to position [0, 0]
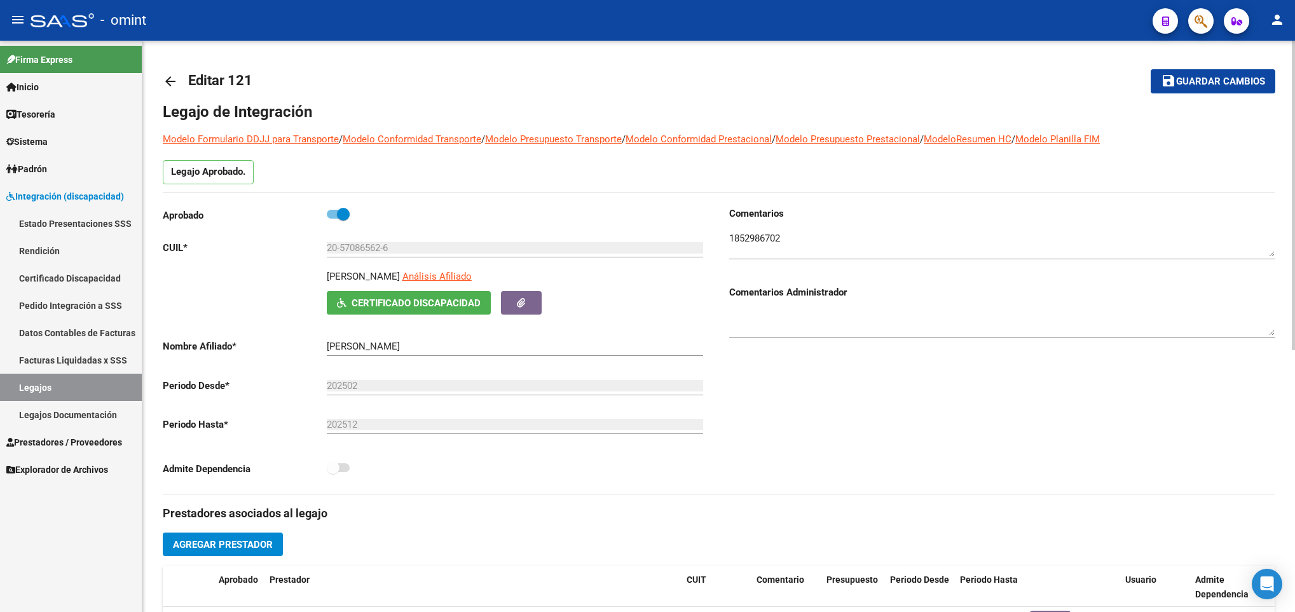
click at [170, 83] on mat-icon "arrow_back" at bounding box center [170, 81] width 15 height 15
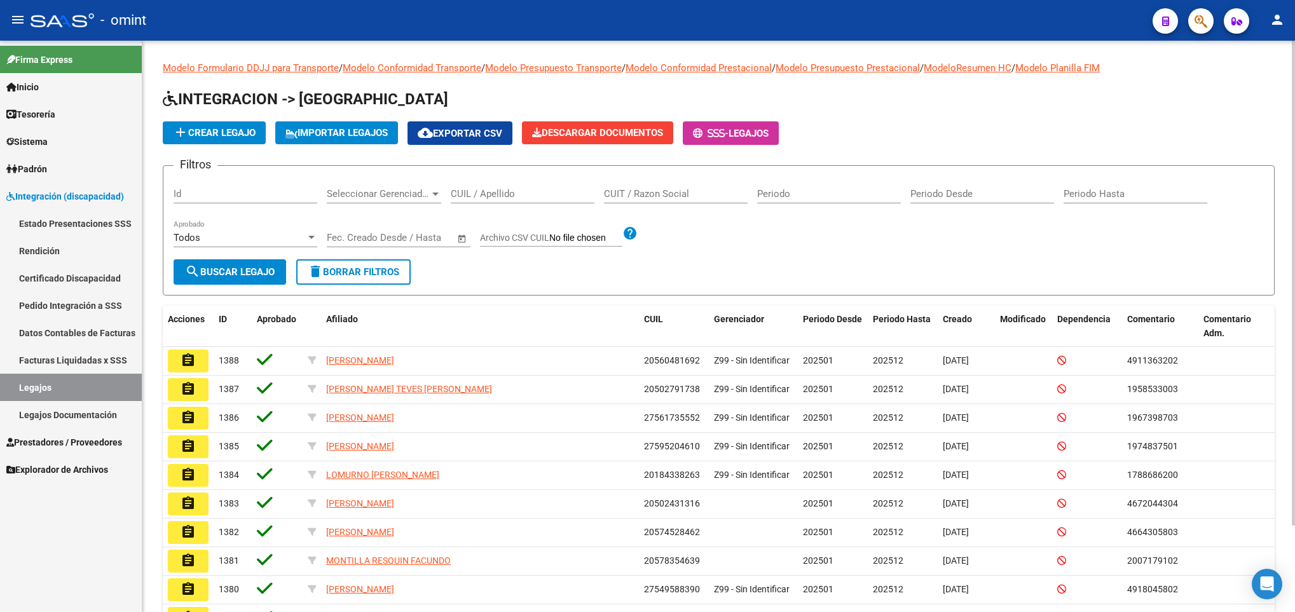
click at [474, 189] on input "CUIL / Apellido" at bounding box center [523, 193] width 144 height 11
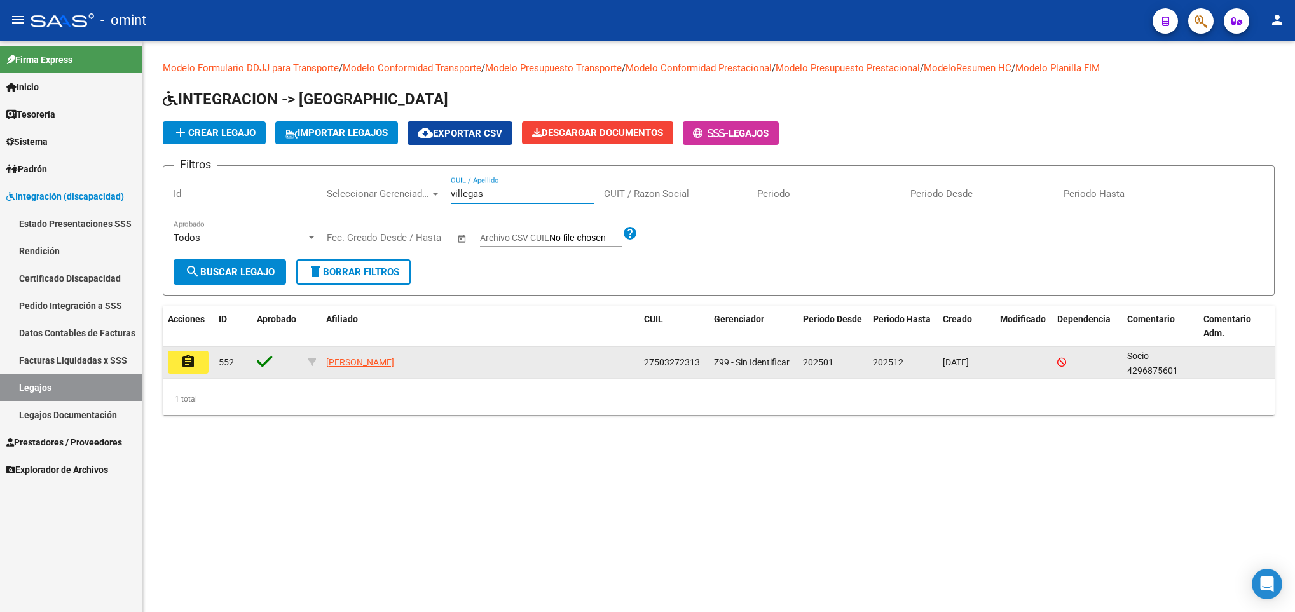
type input "villegas"
click at [191, 370] on button "assignment" at bounding box center [188, 362] width 41 height 23
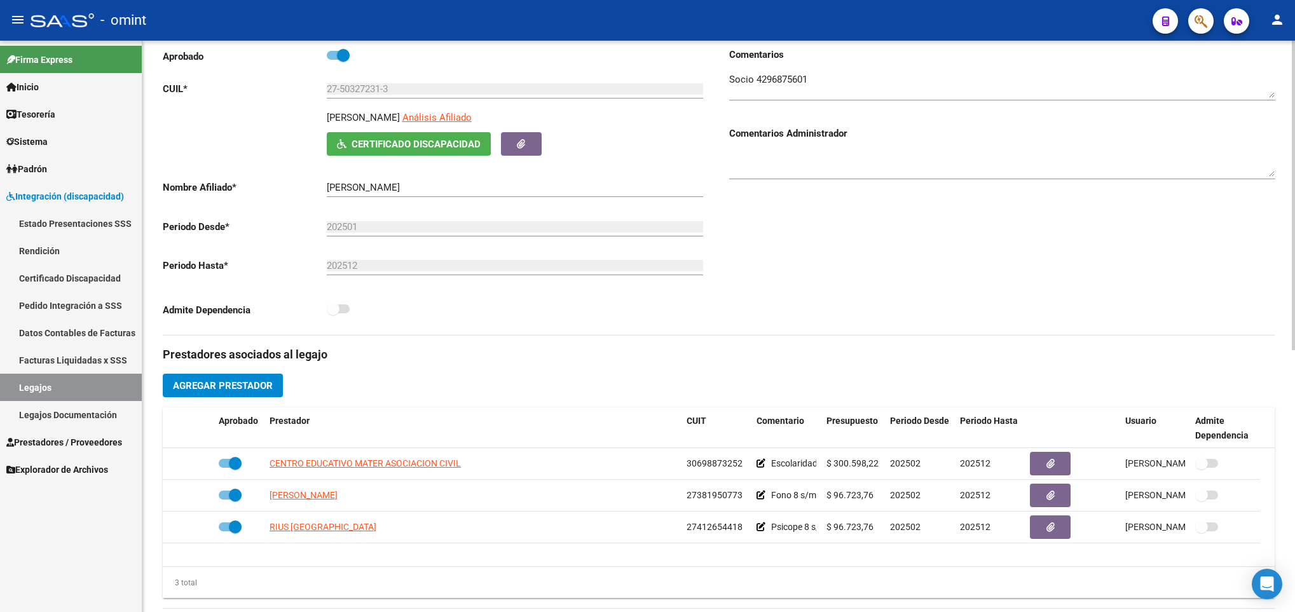
scroll to position [191, 0]
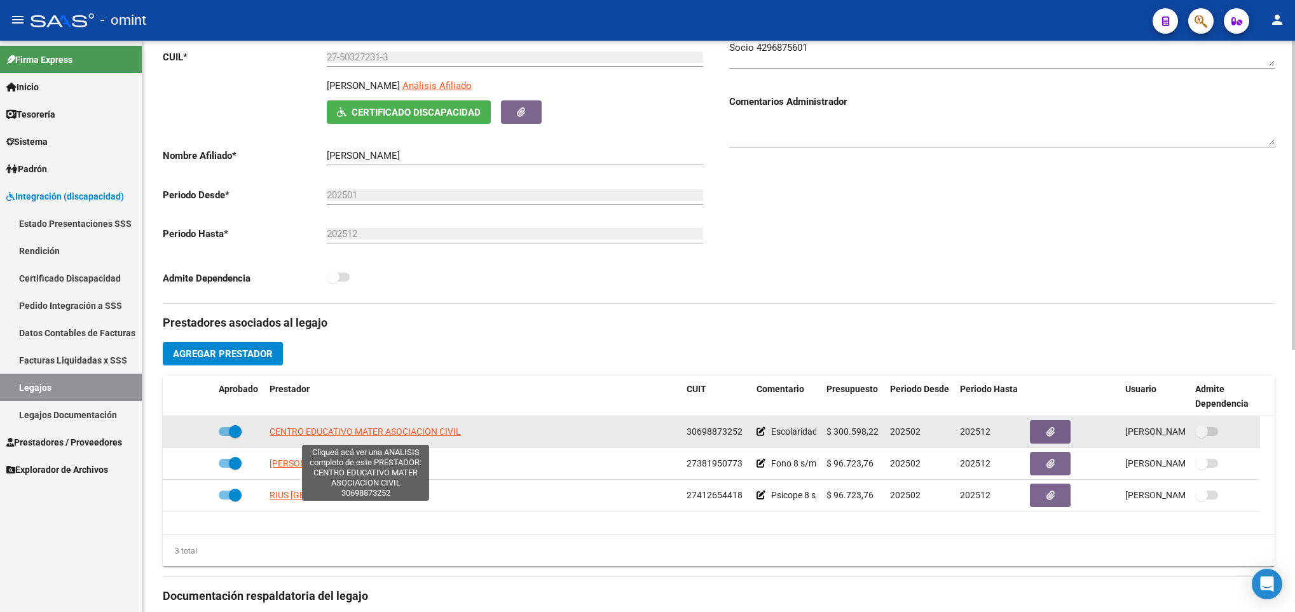
click at [427, 435] on span "CENTRO EDUCATIVO MATER ASOCIACION CIVIL" at bounding box center [364, 431] width 191 height 10
type textarea "30698873252"
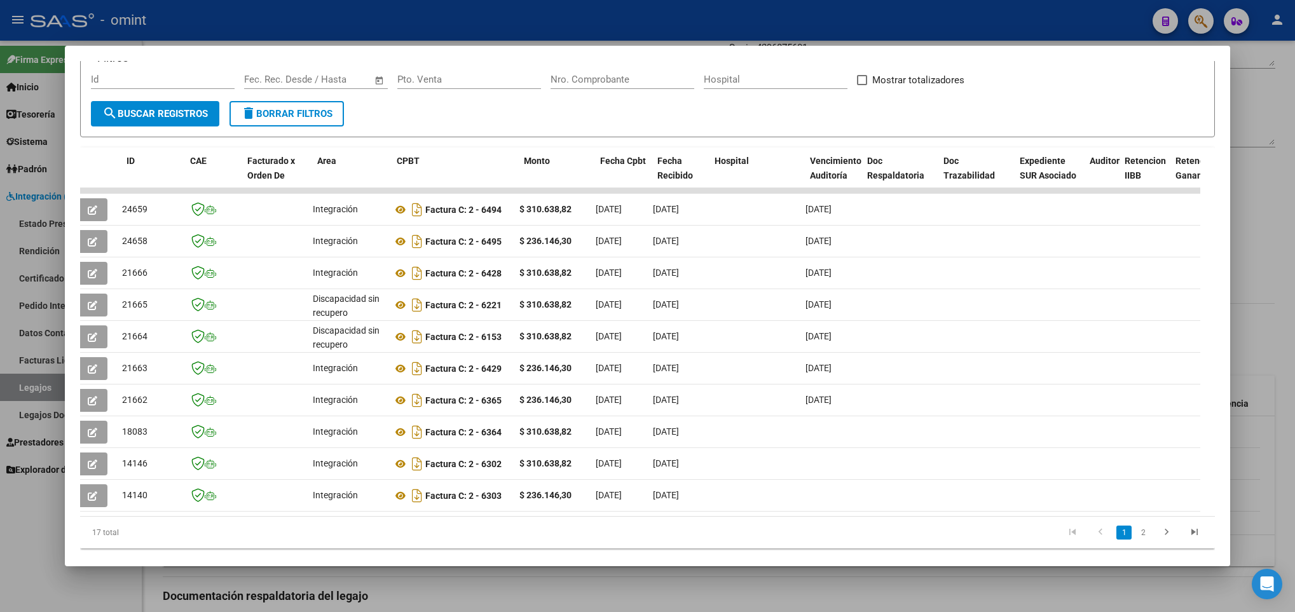
scroll to position [0, 0]
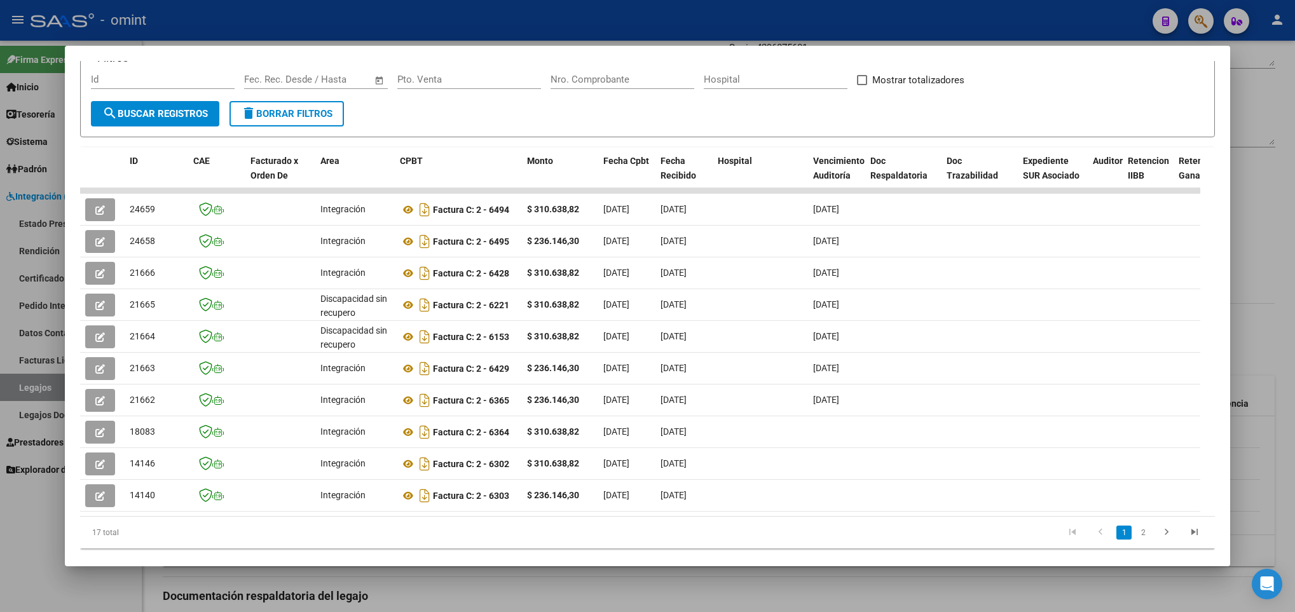
click at [1263, 366] on div at bounding box center [647, 306] width 1295 height 612
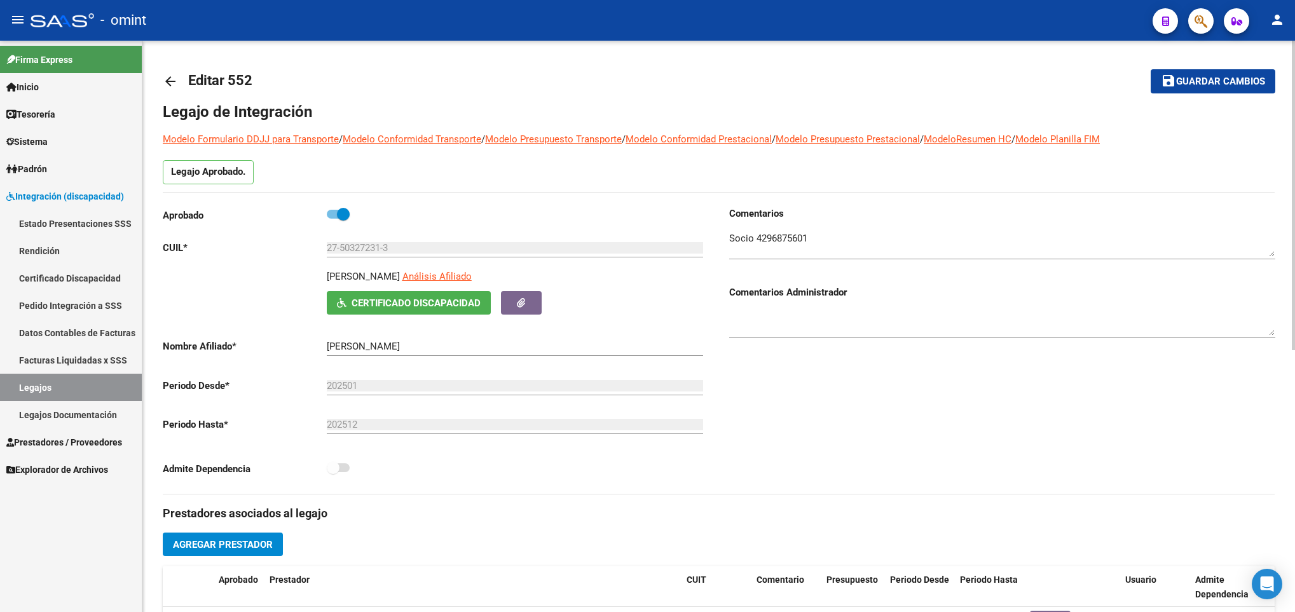
click at [170, 77] on mat-icon "arrow_back" at bounding box center [170, 81] width 15 height 15
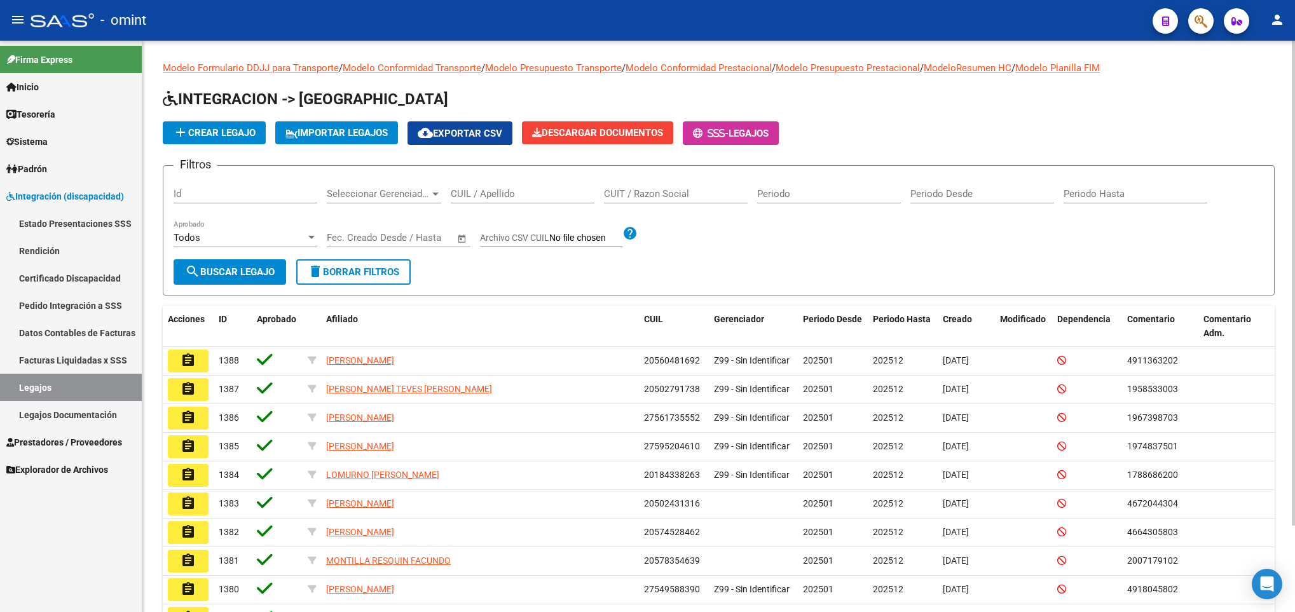
click at [492, 197] on input "CUIL / Apellido" at bounding box center [523, 193] width 144 height 11
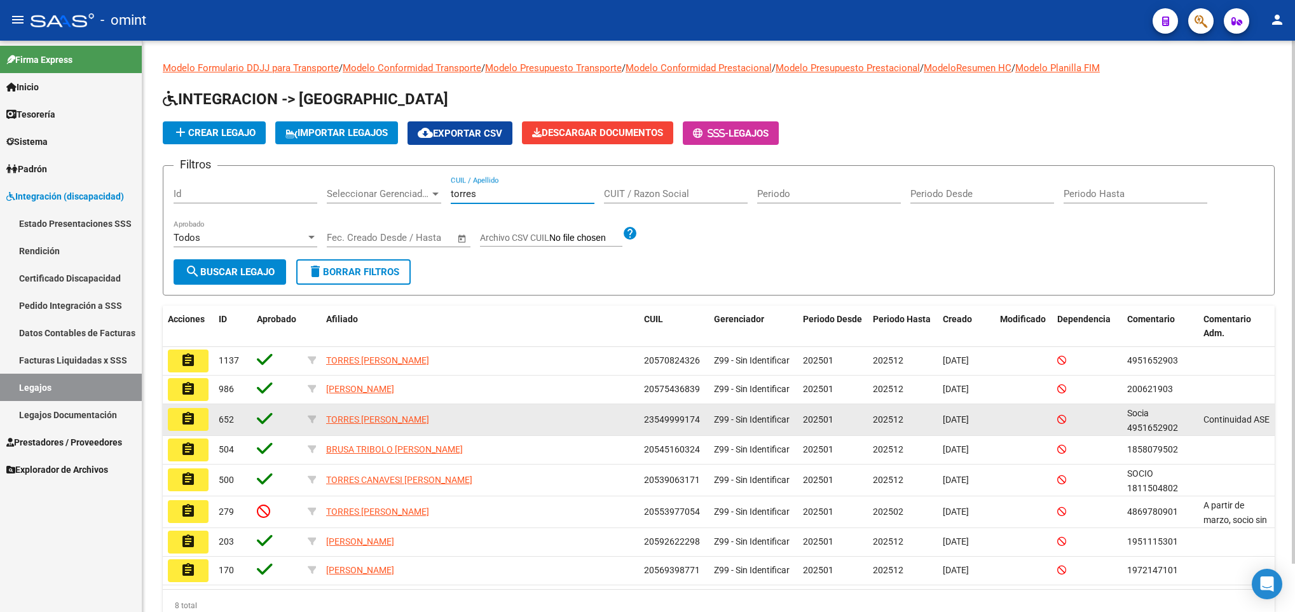
type input "torres"
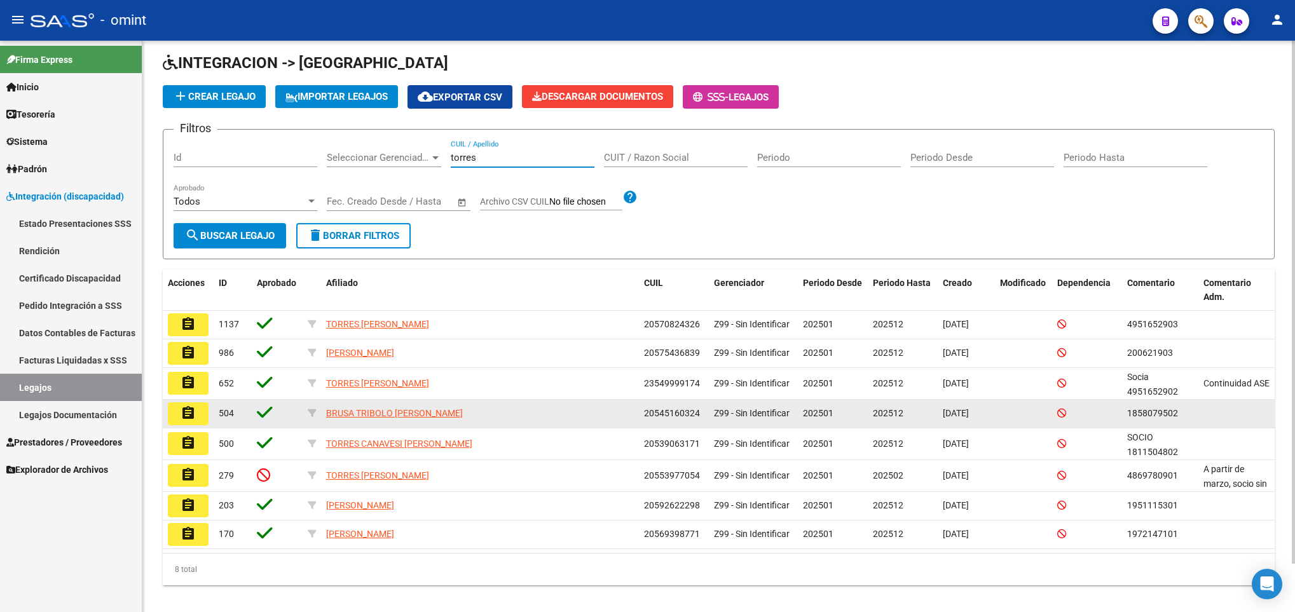
scroll to position [52, 0]
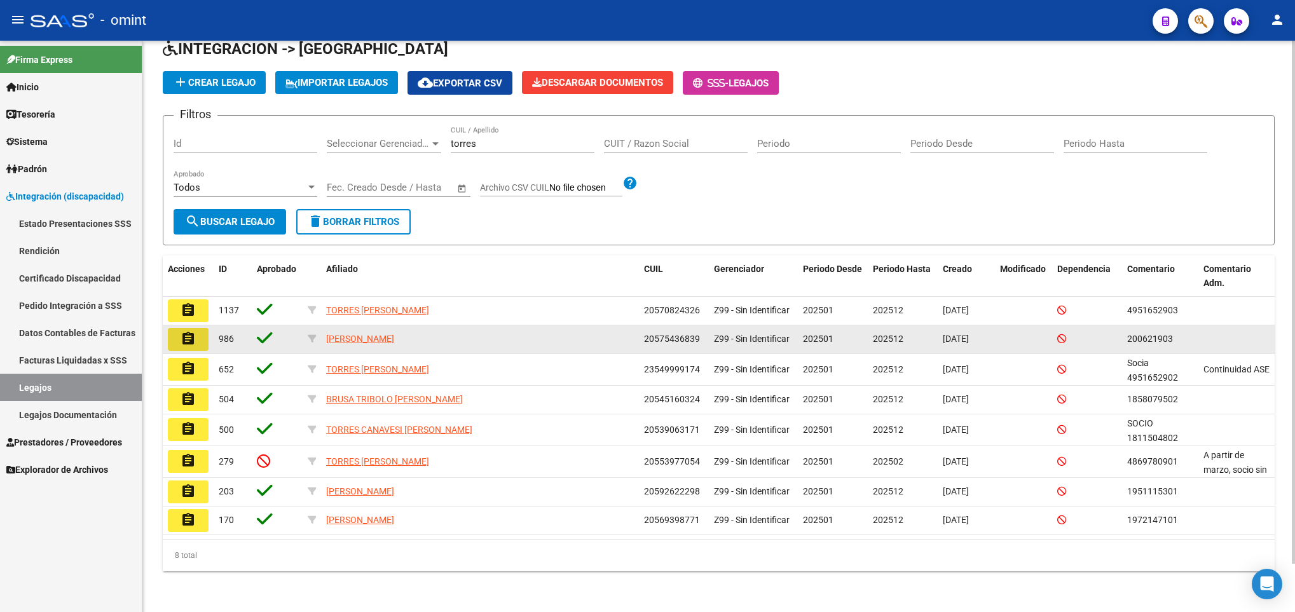
click at [187, 339] on mat-icon "assignment" at bounding box center [188, 338] width 15 height 15
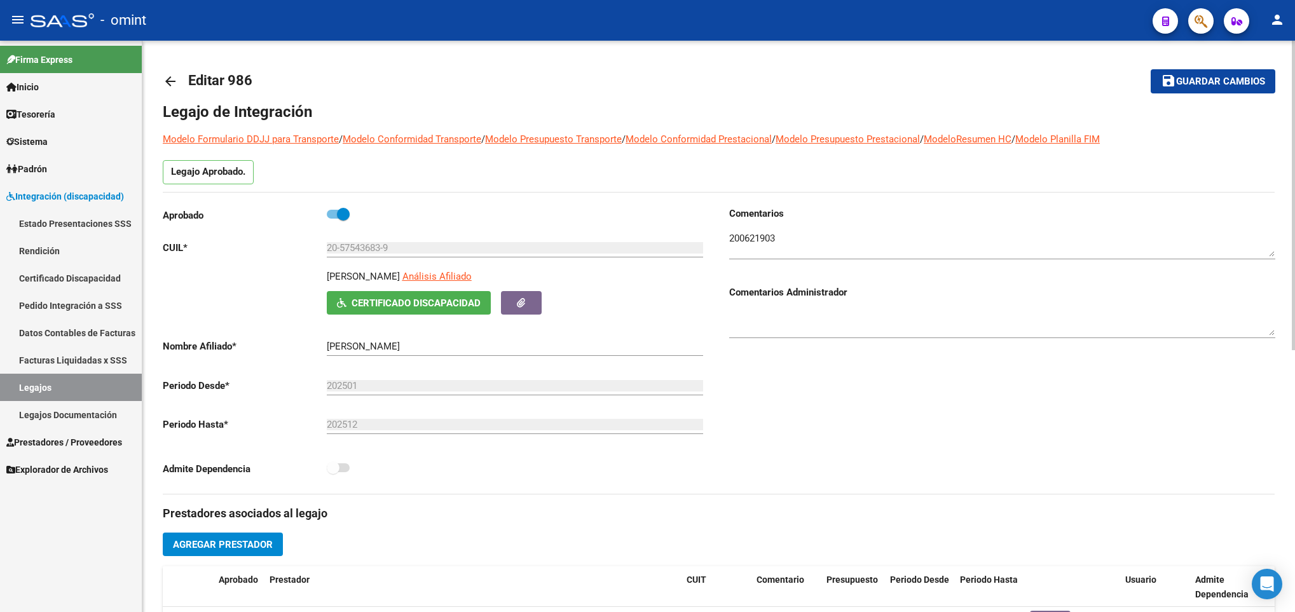
click at [175, 88] on mat-icon "arrow_back" at bounding box center [170, 81] width 15 height 15
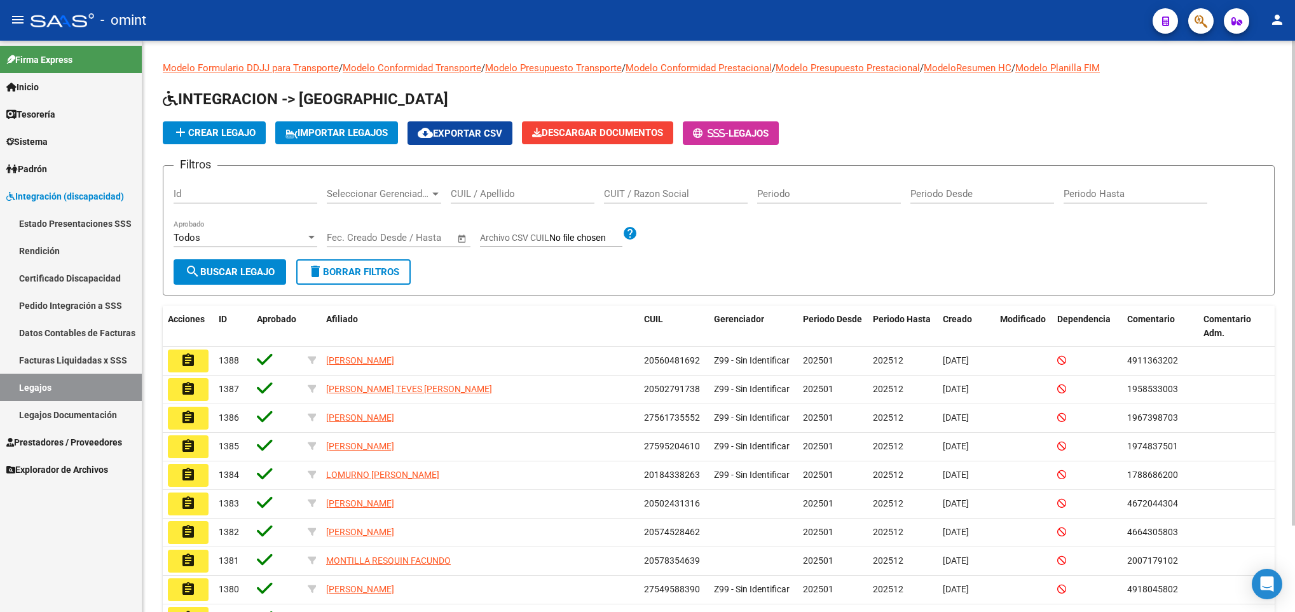
click at [454, 187] on div "CUIL / Apellido" at bounding box center [523, 189] width 144 height 27
paste input "53.080.595"
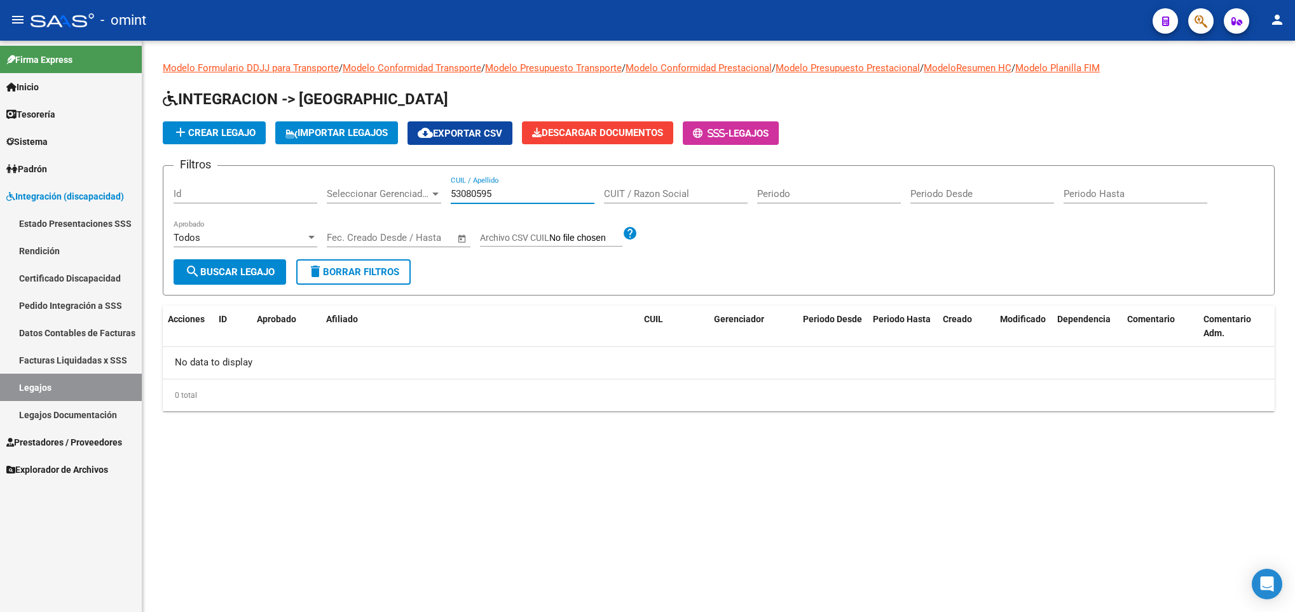
drag, startPoint x: 515, startPoint y: 193, endPoint x: 265, endPoint y: 195, distance: 249.8
click at [265, 195] on div "Filtros Id Seleccionar Gerenciador Seleccionar Gerenciador 53080595 CUIL / Apel…" at bounding box center [719, 217] width 1090 height 83
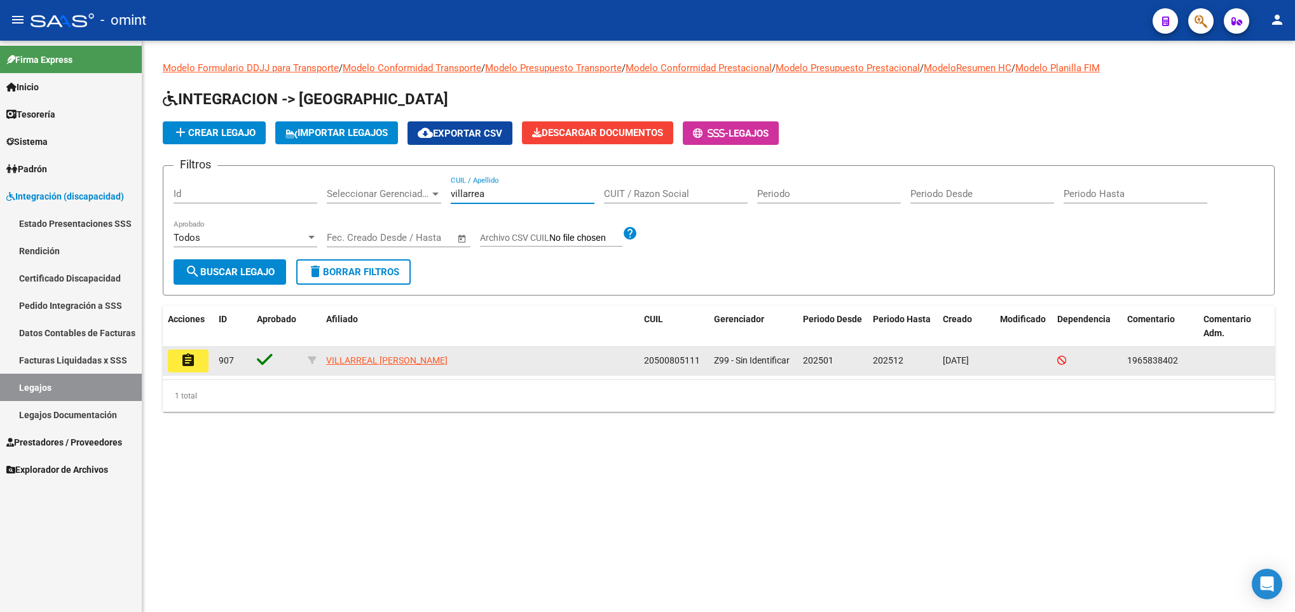
type input "villarrea"
click at [187, 359] on mat-icon "assignment" at bounding box center [188, 360] width 15 height 15
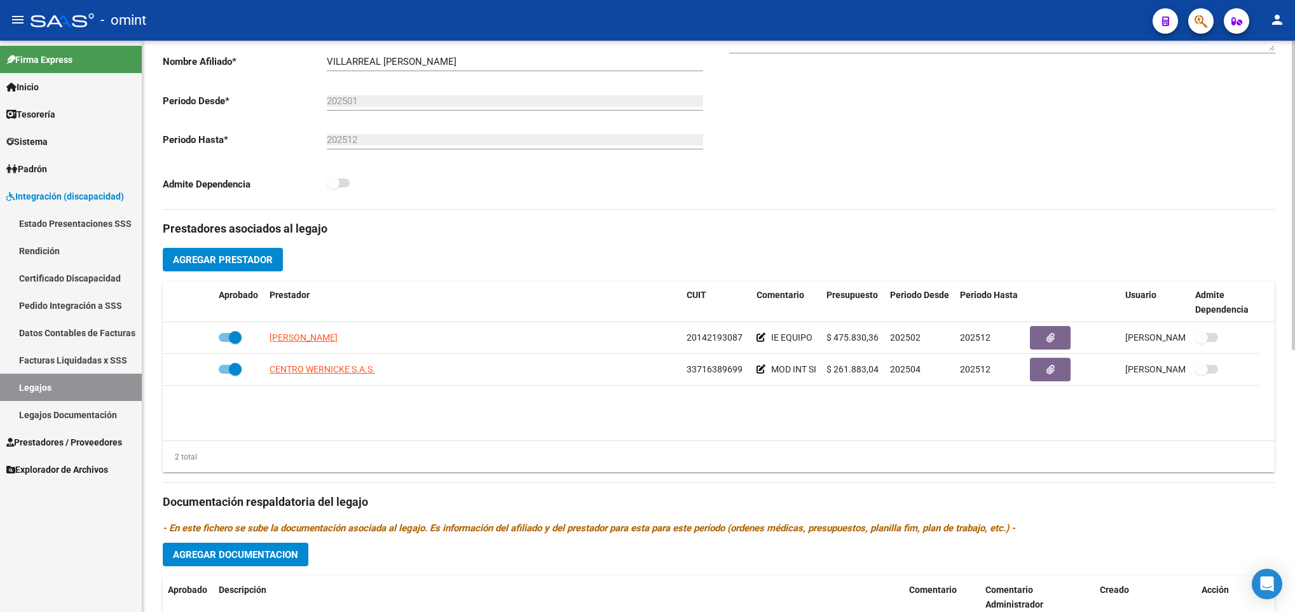
scroll to position [286, 0]
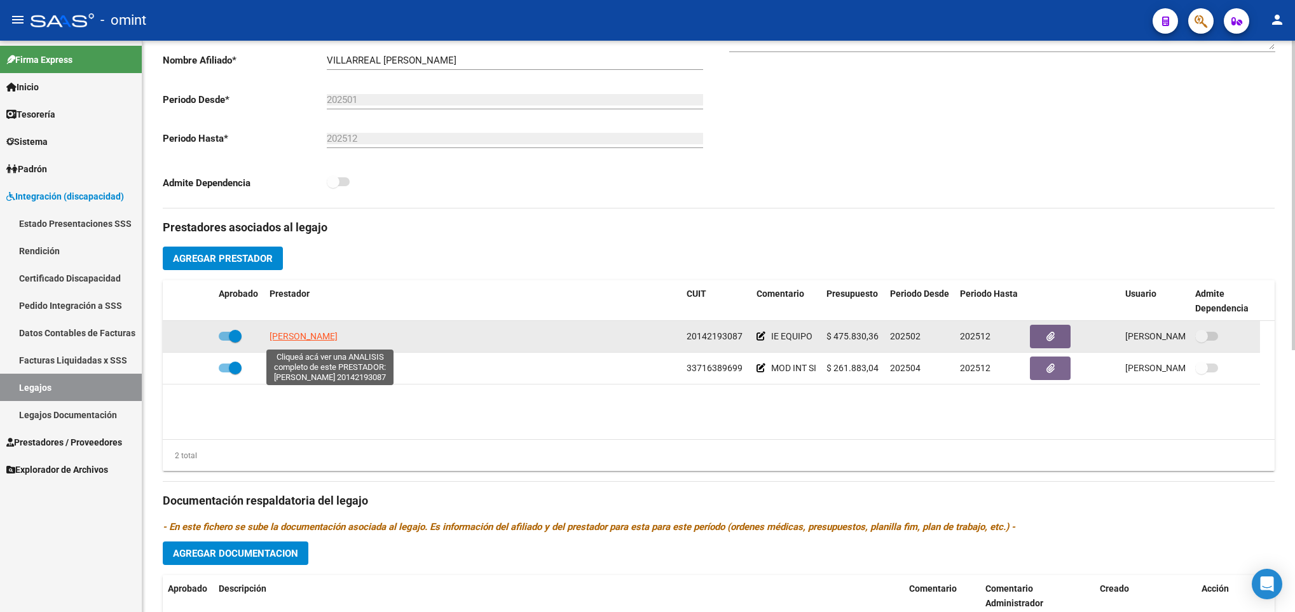
click at [308, 339] on span "JURE RUBIN EDUARDO PABLO" at bounding box center [303, 336] width 68 height 10
type textarea "20142193087"
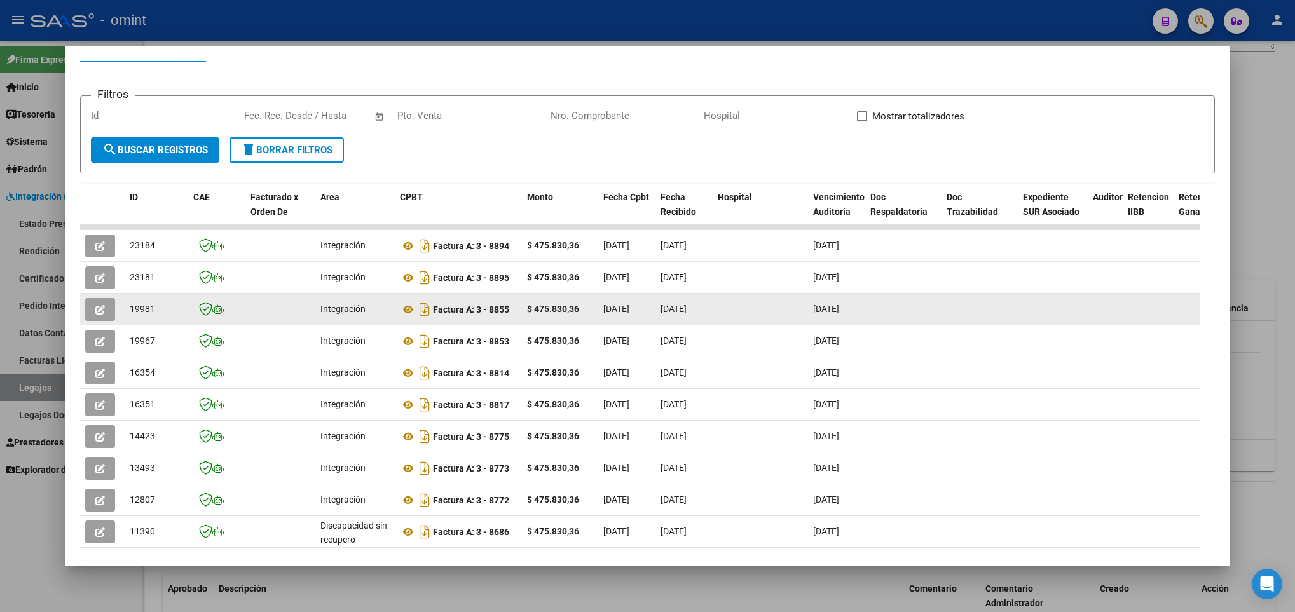
scroll to position [0, 0]
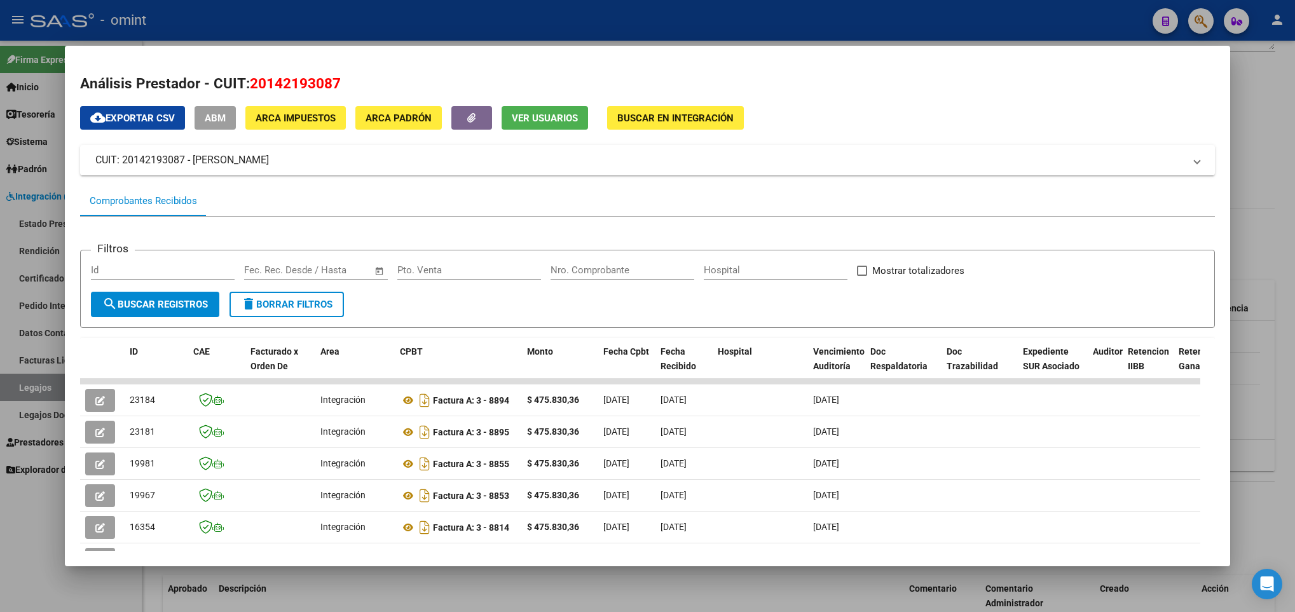
click at [1263, 239] on div at bounding box center [647, 306] width 1295 height 612
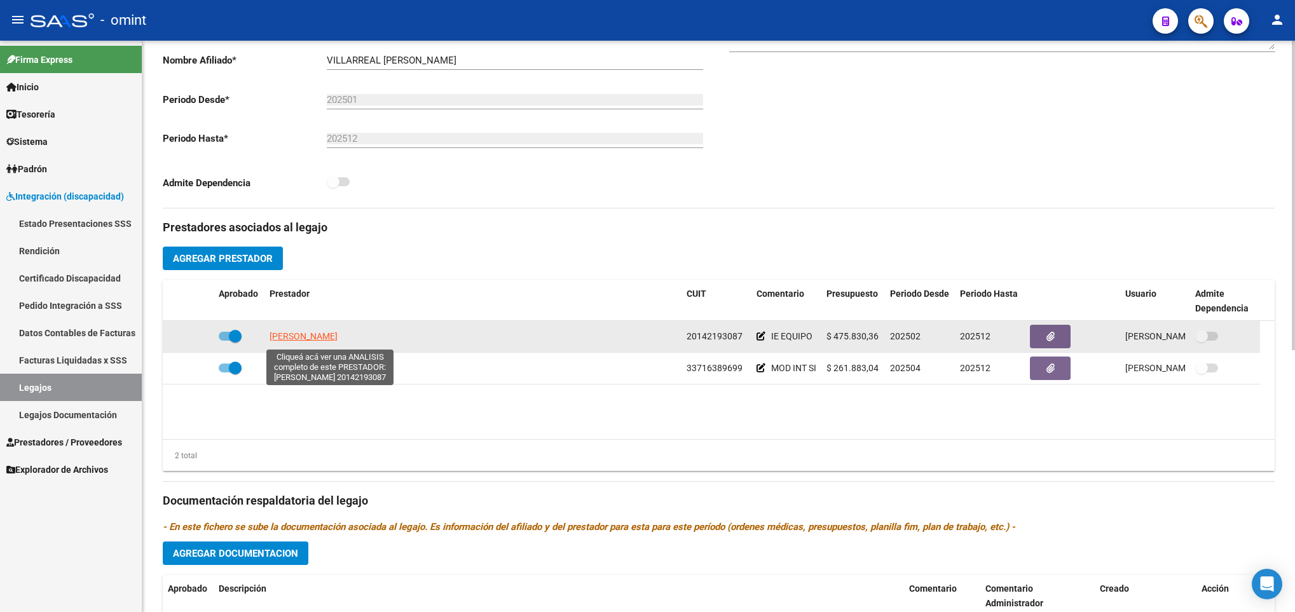
click at [324, 341] on span "JURE RUBIN EDUARDO PABLO" at bounding box center [303, 336] width 68 height 10
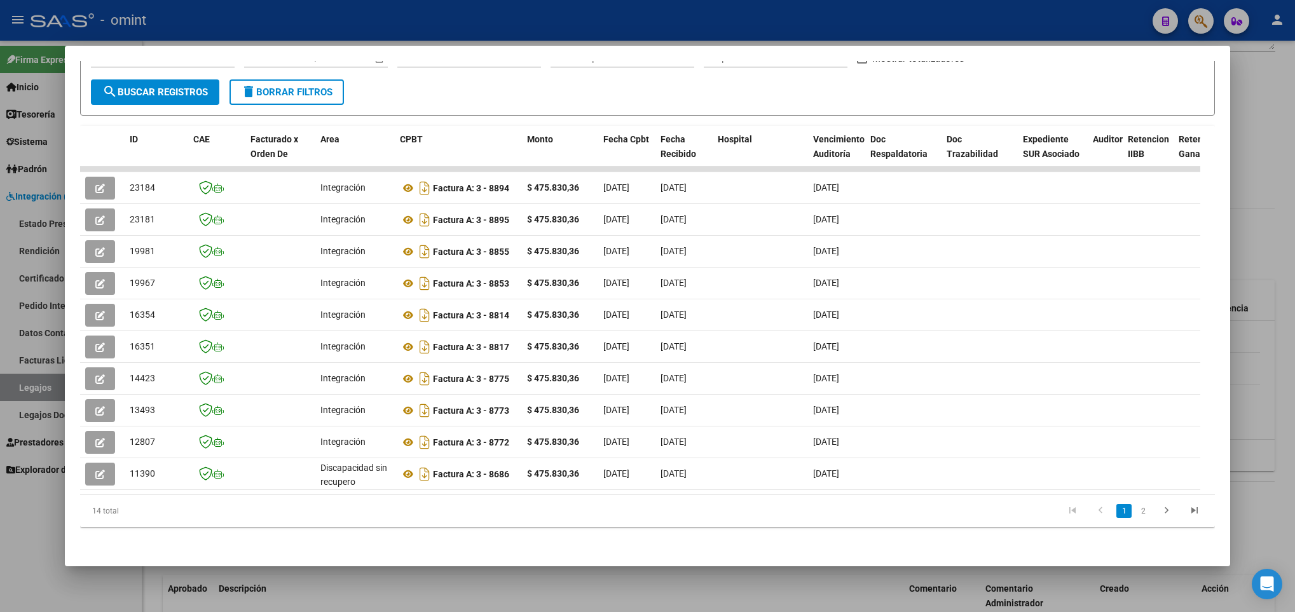
scroll to position [227, 0]
click at [1272, 330] on div at bounding box center [647, 306] width 1295 height 612
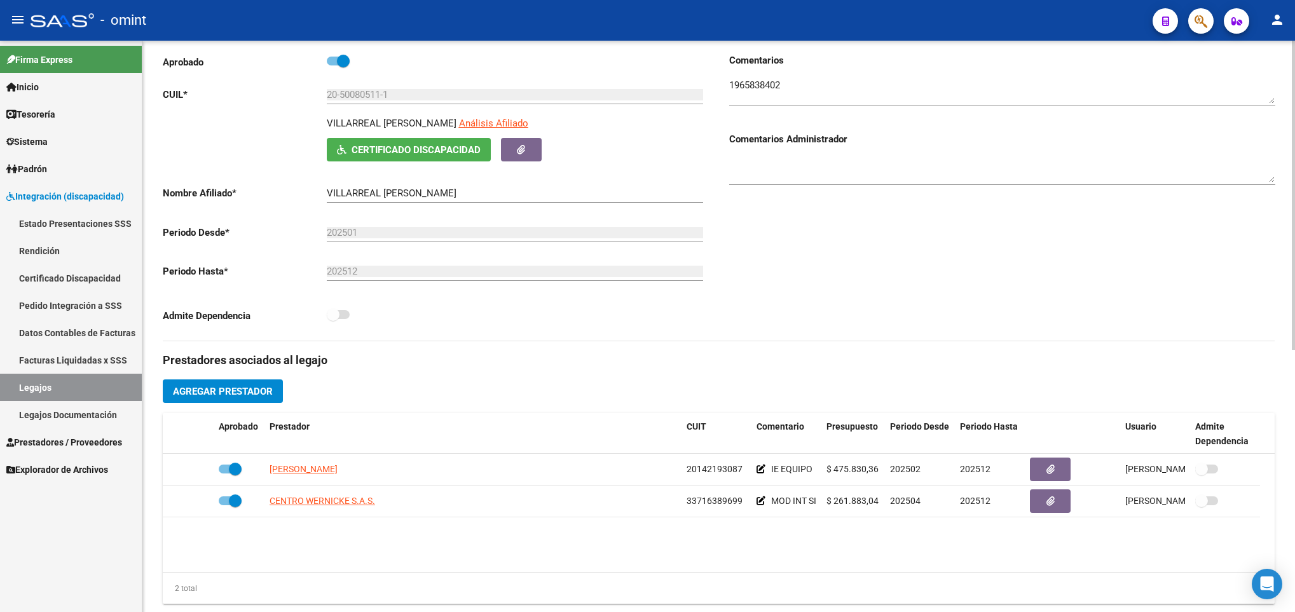
scroll to position [0, 0]
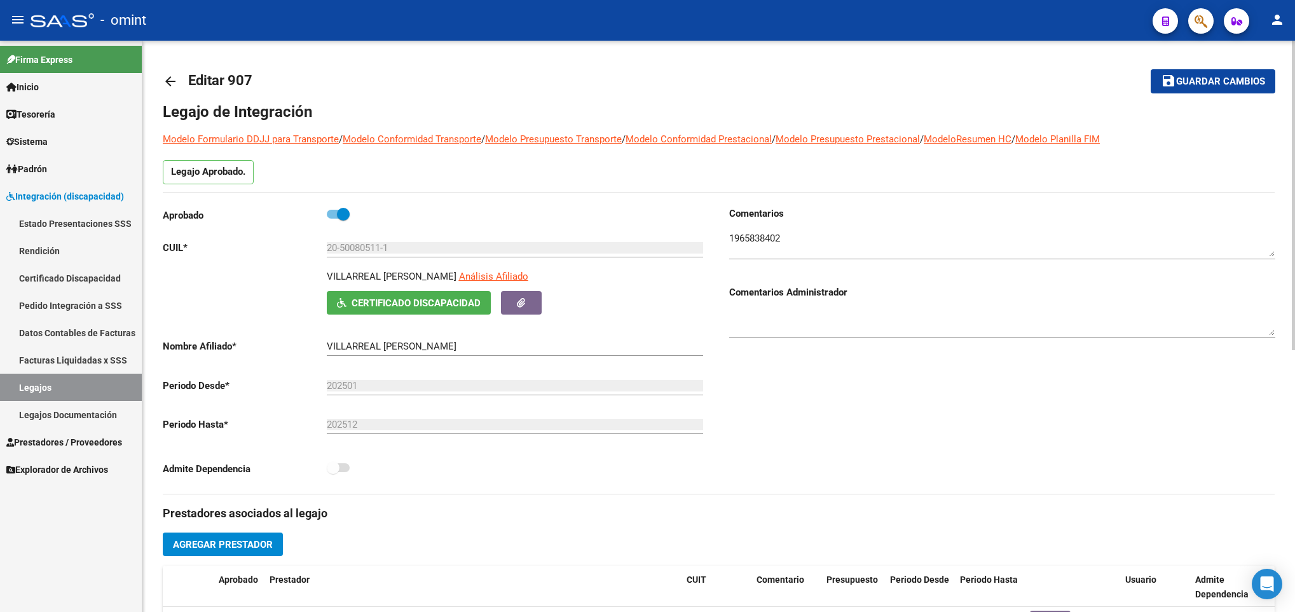
click at [168, 80] on mat-icon "arrow_back" at bounding box center [170, 81] width 15 height 15
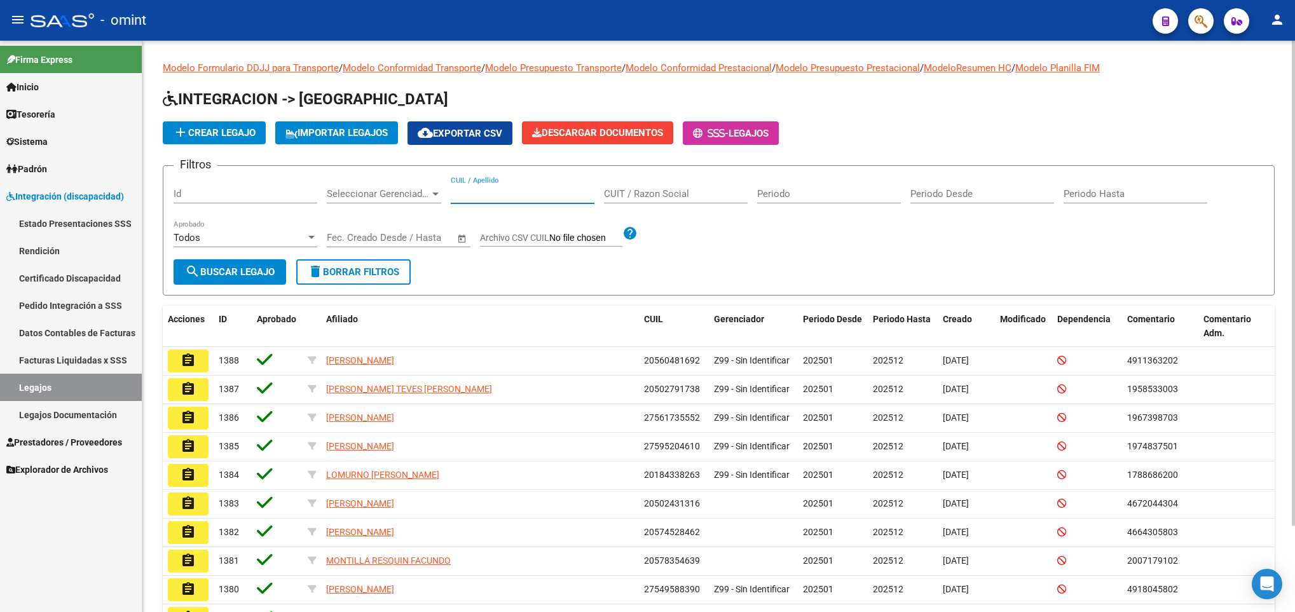
click at [493, 196] on input "CUIL / Apellido" at bounding box center [523, 193] width 144 height 11
paste input "56.106.848"
click at [463, 198] on input "56.106.848" at bounding box center [523, 193] width 144 height 11
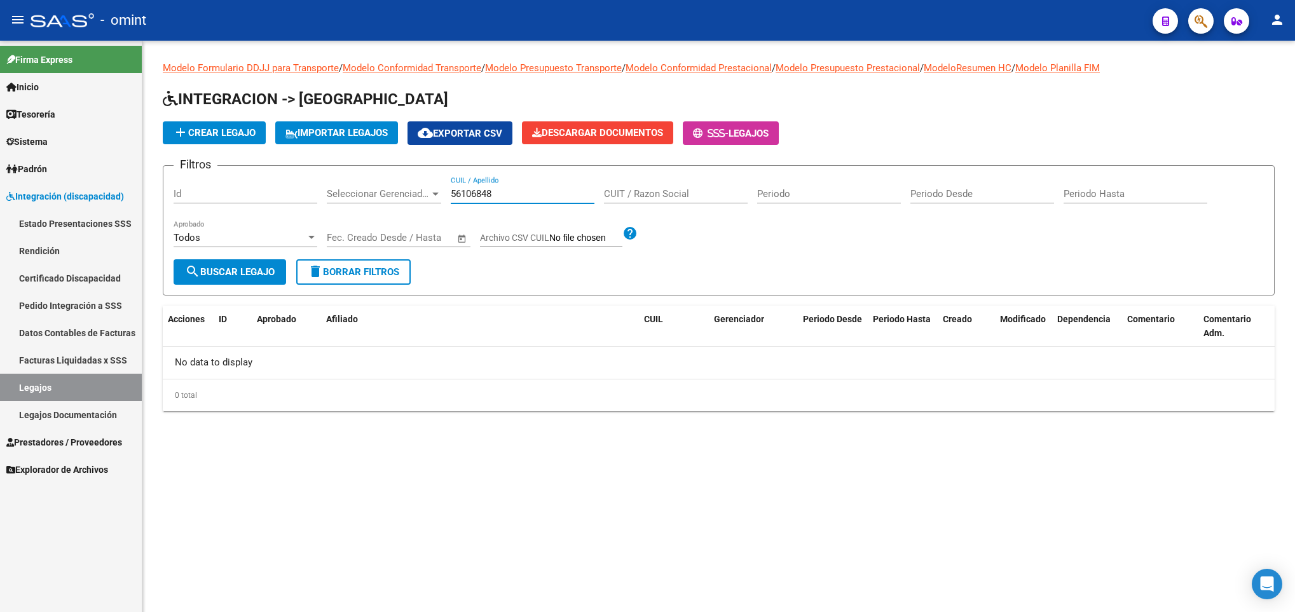
click at [477, 193] on input "56106848" at bounding box center [523, 193] width 144 height 11
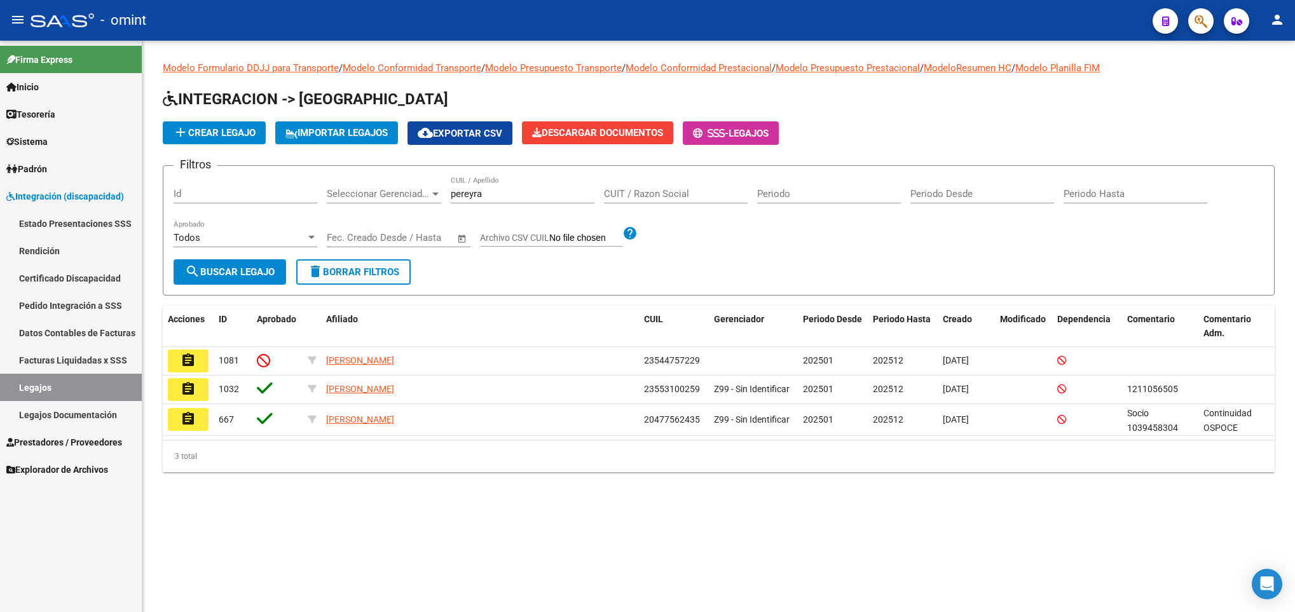
drag, startPoint x: 490, startPoint y: 186, endPoint x: 465, endPoint y: 191, distance: 25.4
click at [465, 191] on div "pereyra CUIL / Apellido" at bounding box center [523, 189] width 144 height 27
drag, startPoint x: 482, startPoint y: 191, endPoint x: 395, endPoint y: 194, distance: 87.8
click at [395, 194] on div "Filtros Id Seleccionar Gerenciador Seleccionar Gerenciador pereyra CUIL / Apell…" at bounding box center [719, 217] width 1090 height 83
paste input "54702489"
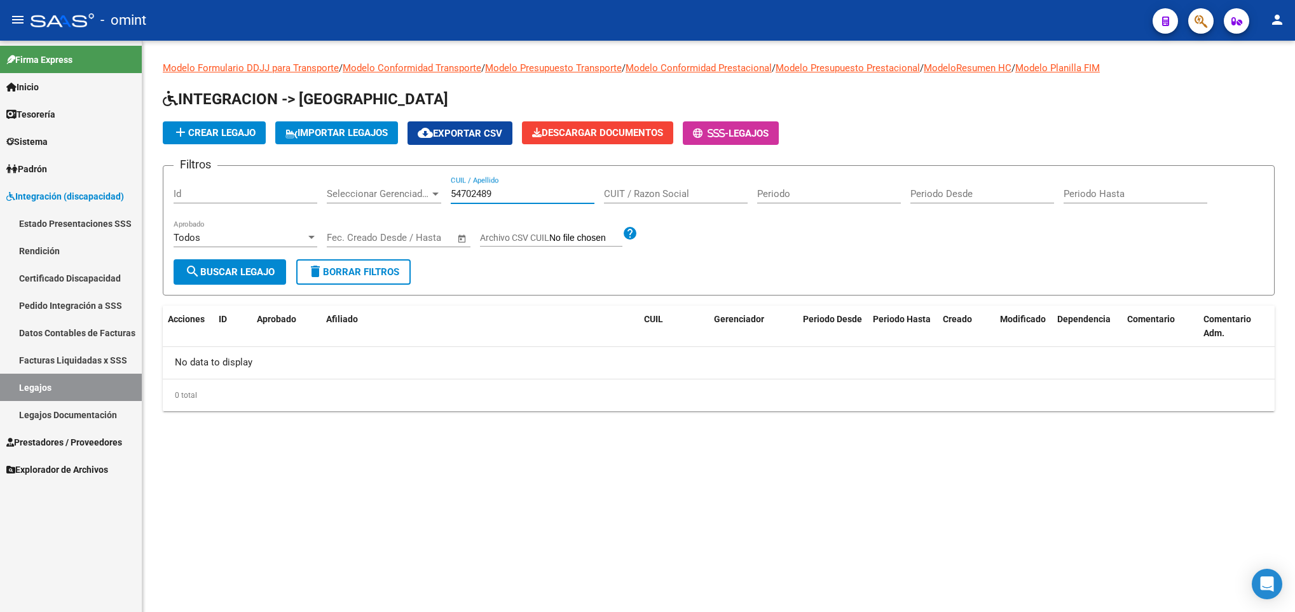
drag, startPoint x: 528, startPoint y: 193, endPoint x: 325, endPoint y: 195, distance: 203.4
click at [325, 195] on div "Filtros Id Seleccionar Gerenciador Seleccionar Gerenciador 54702489 CUIL / Apel…" at bounding box center [719, 217] width 1090 height 83
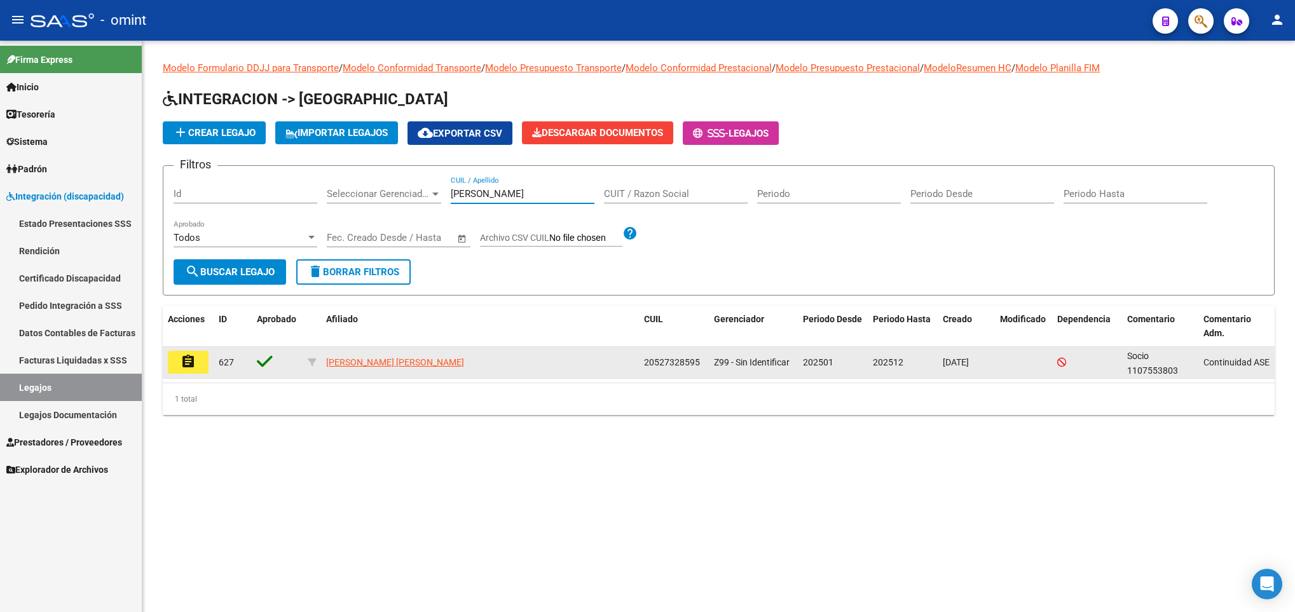
type input "tulian"
click at [174, 359] on button "assignment" at bounding box center [188, 362] width 41 height 23
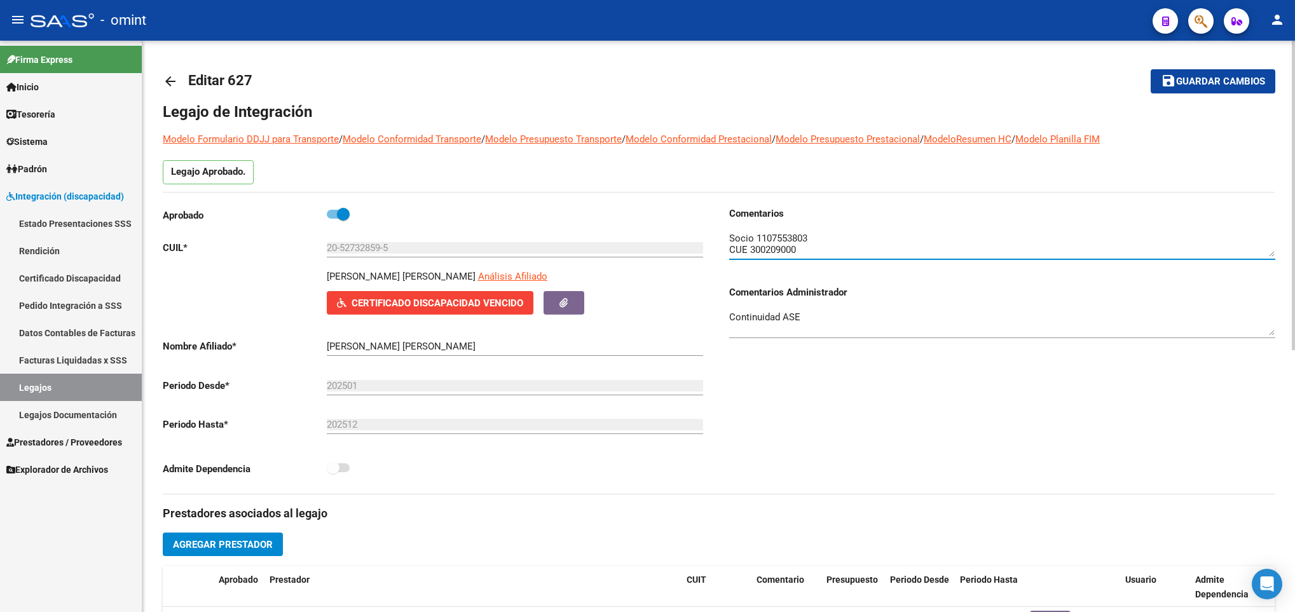
click at [773, 237] on textarea at bounding box center [1002, 243] width 546 height 25
click at [176, 82] on mat-icon "arrow_back" at bounding box center [170, 81] width 15 height 15
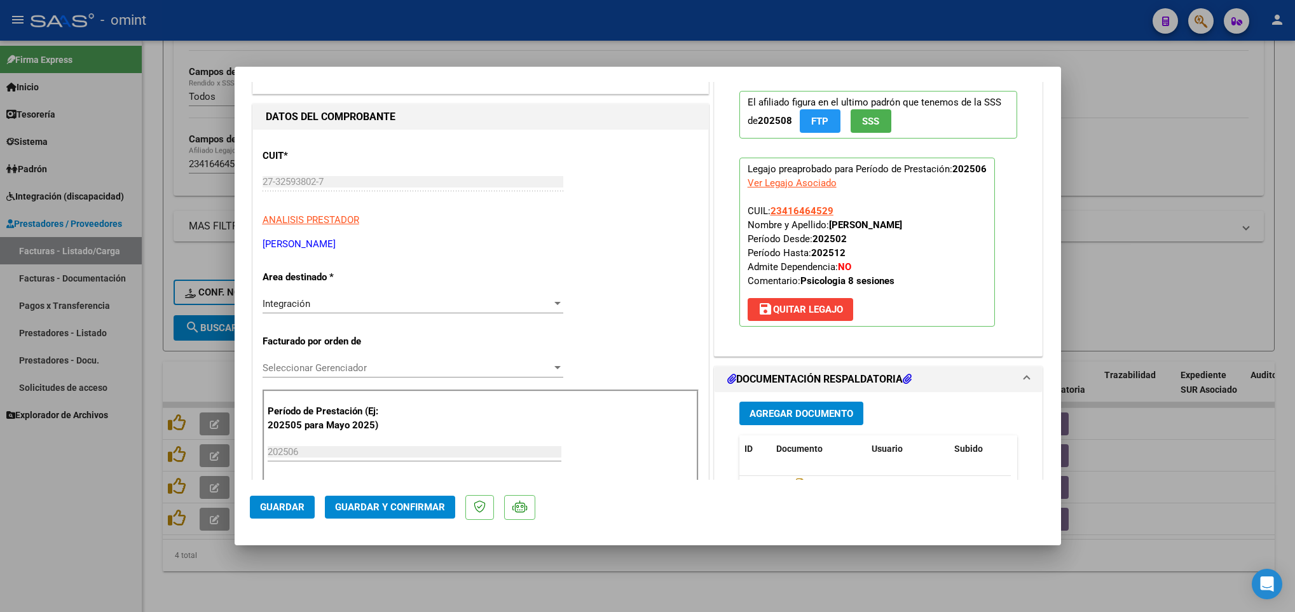
scroll to position [191, 0]
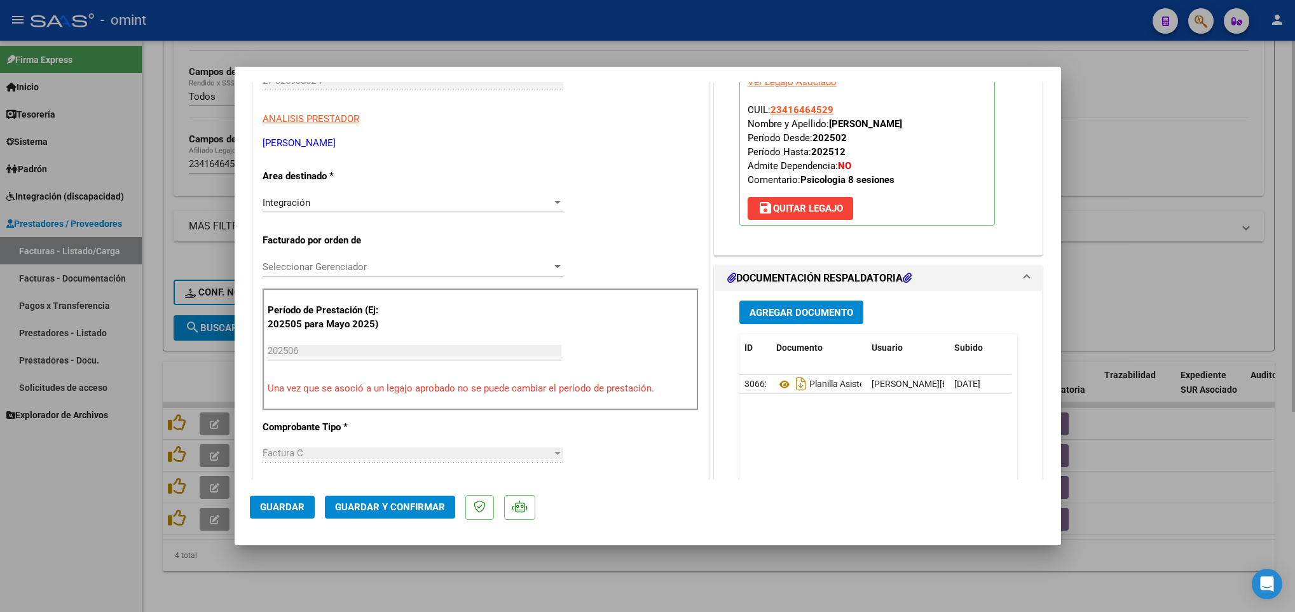
click at [740, 578] on div at bounding box center [647, 306] width 1295 height 612
type input "$ 0,00"
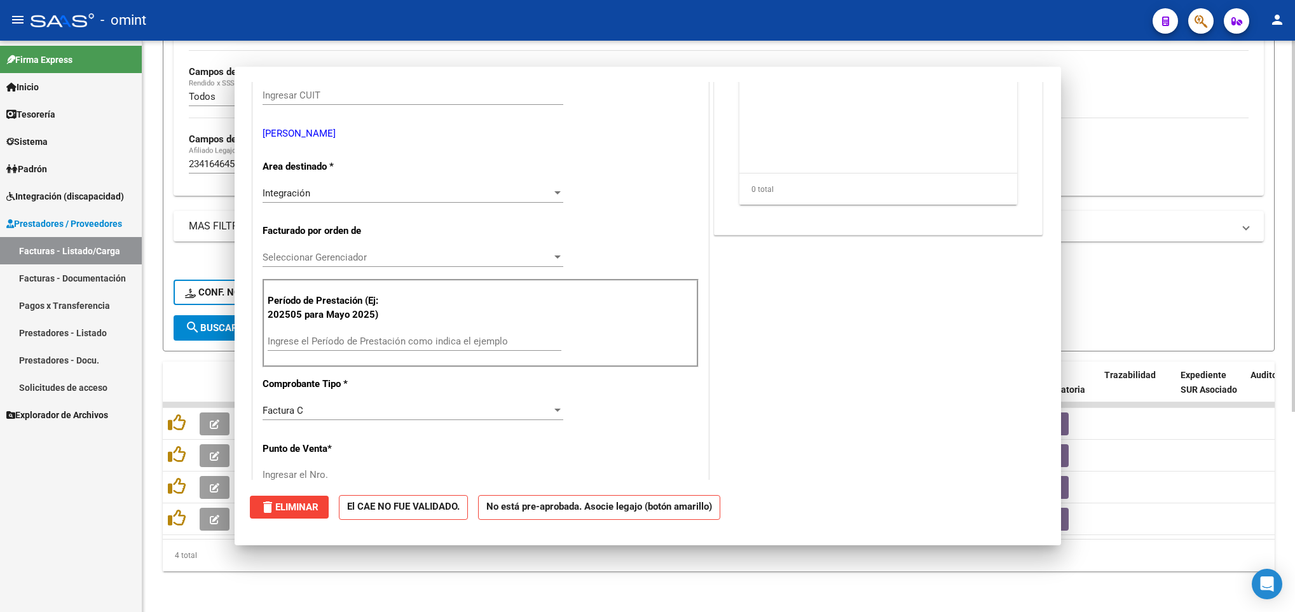
scroll to position [0, 0]
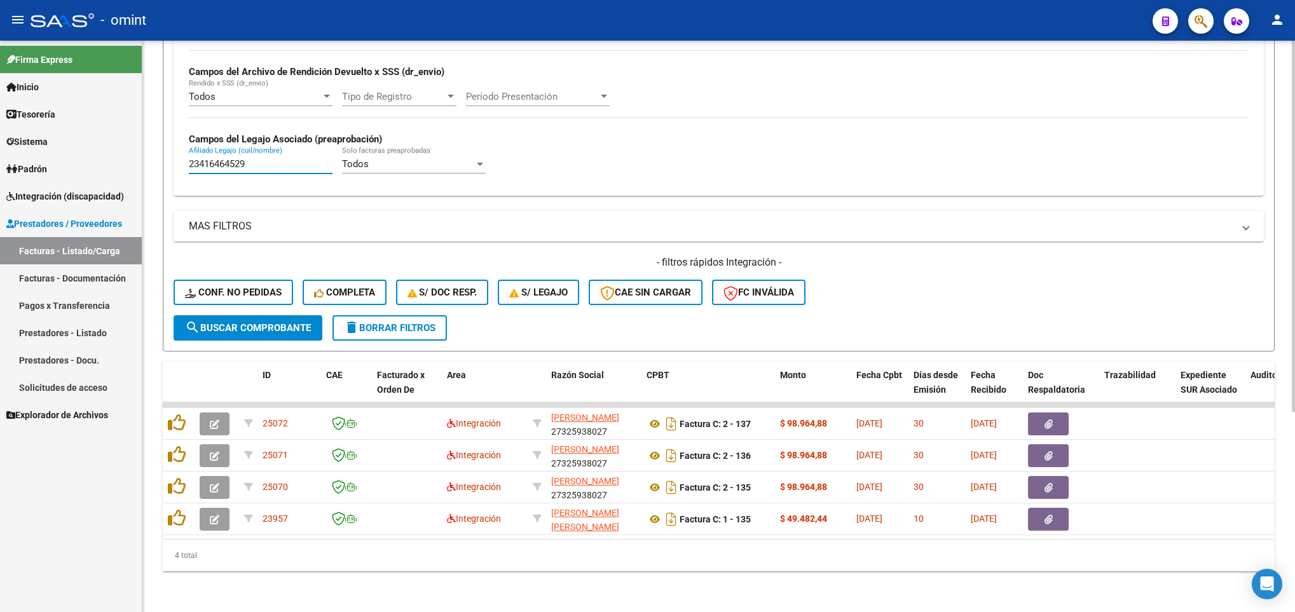
click at [276, 158] on input "23416464529" at bounding box center [261, 163] width 144 height 11
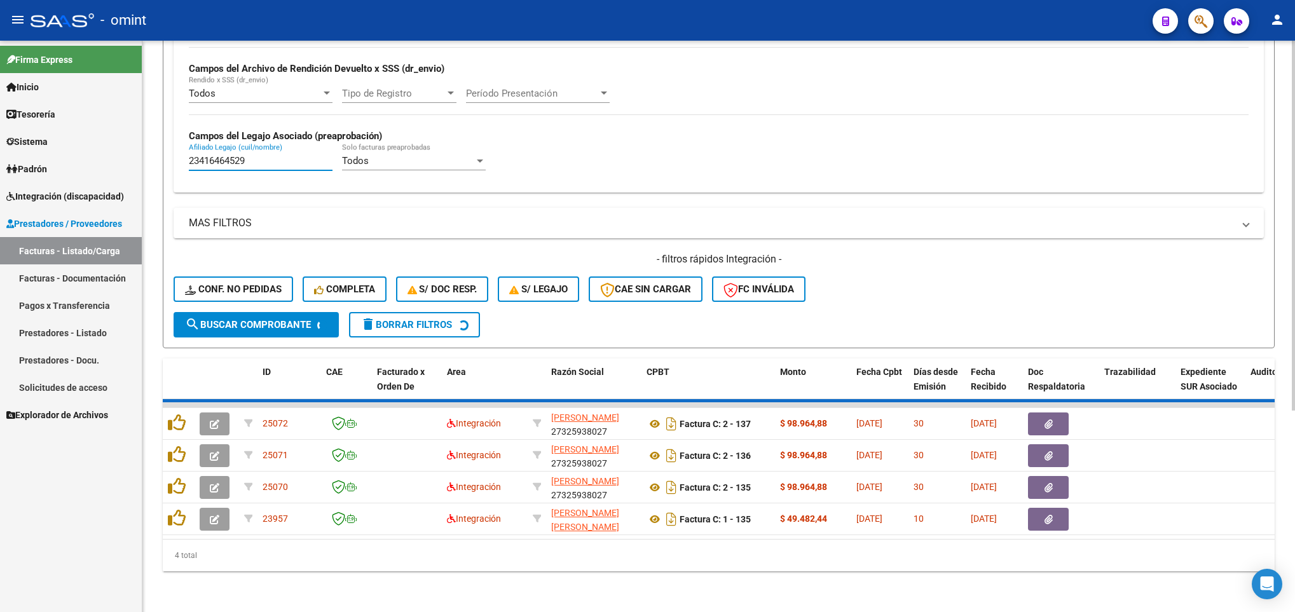
scroll to position [214, 0]
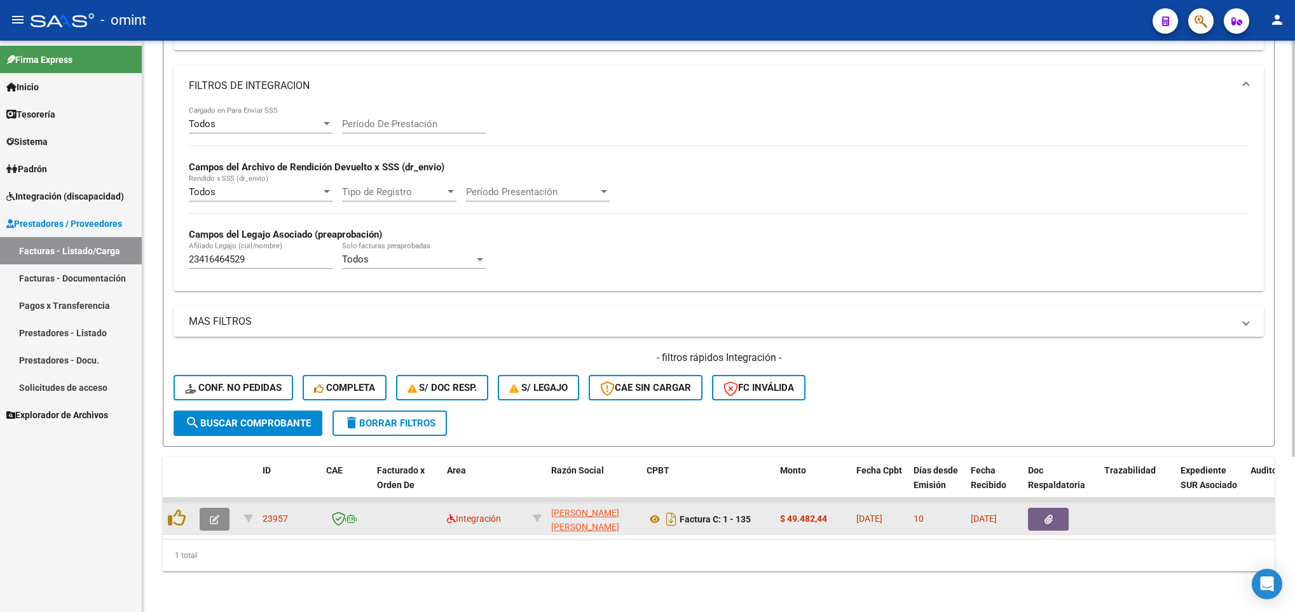
click at [210, 514] on span "button" at bounding box center [215, 519] width 10 height 11
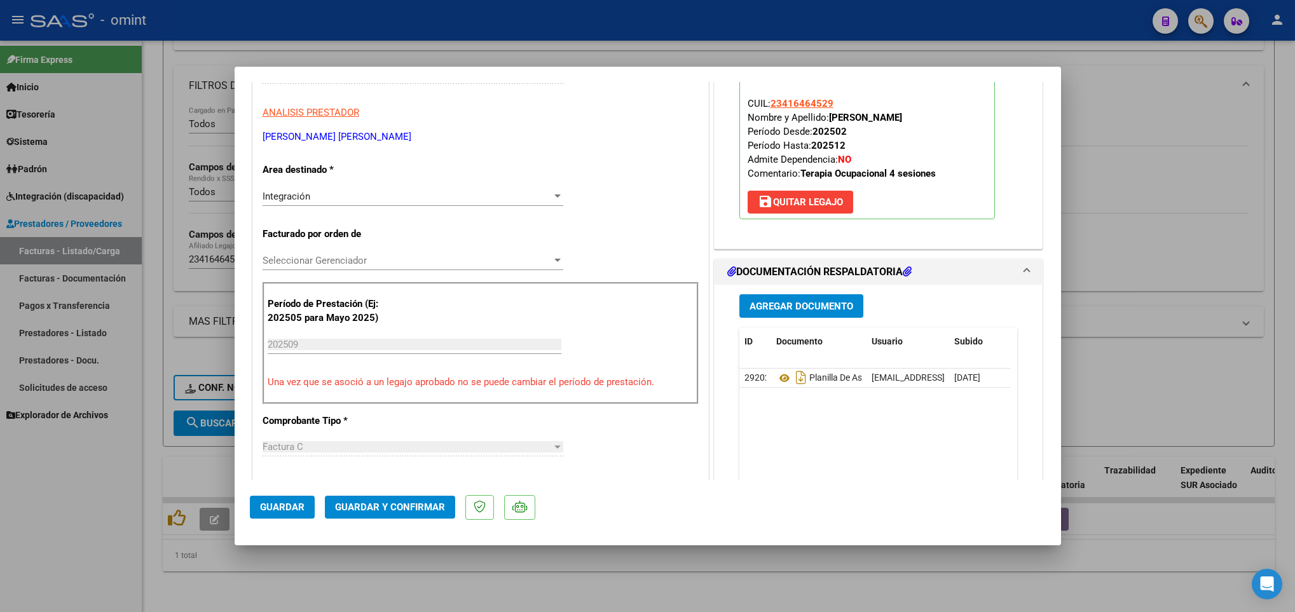
scroll to position [191, 0]
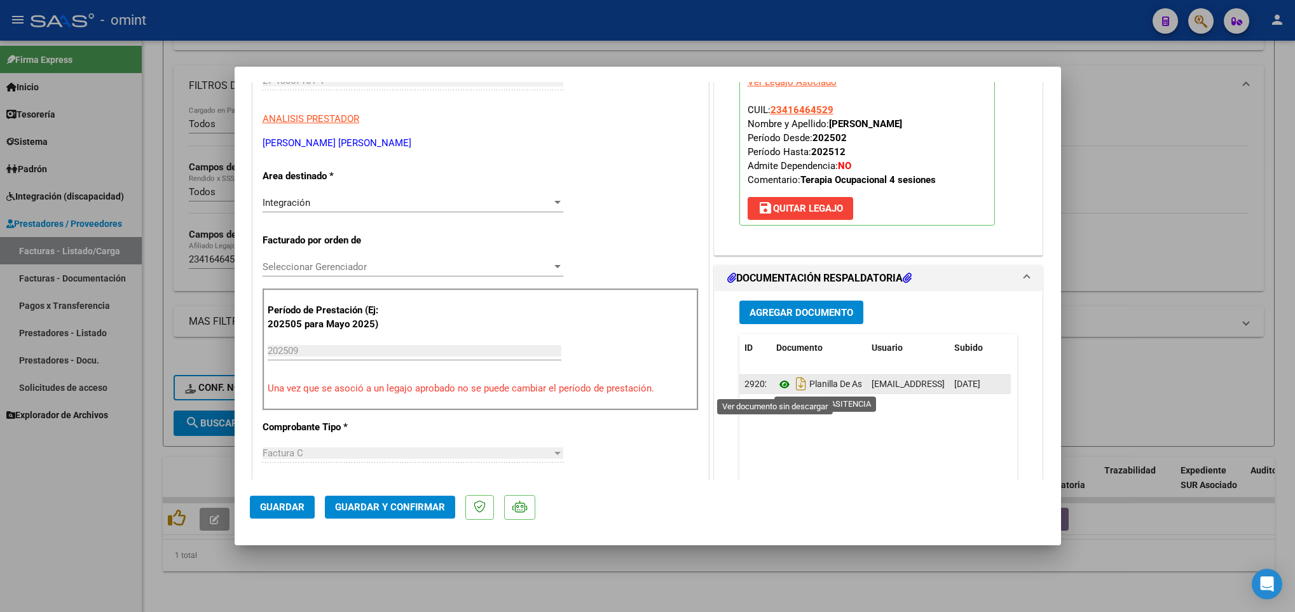
click at [779, 386] on icon at bounding box center [784, 384] width 17 height 15
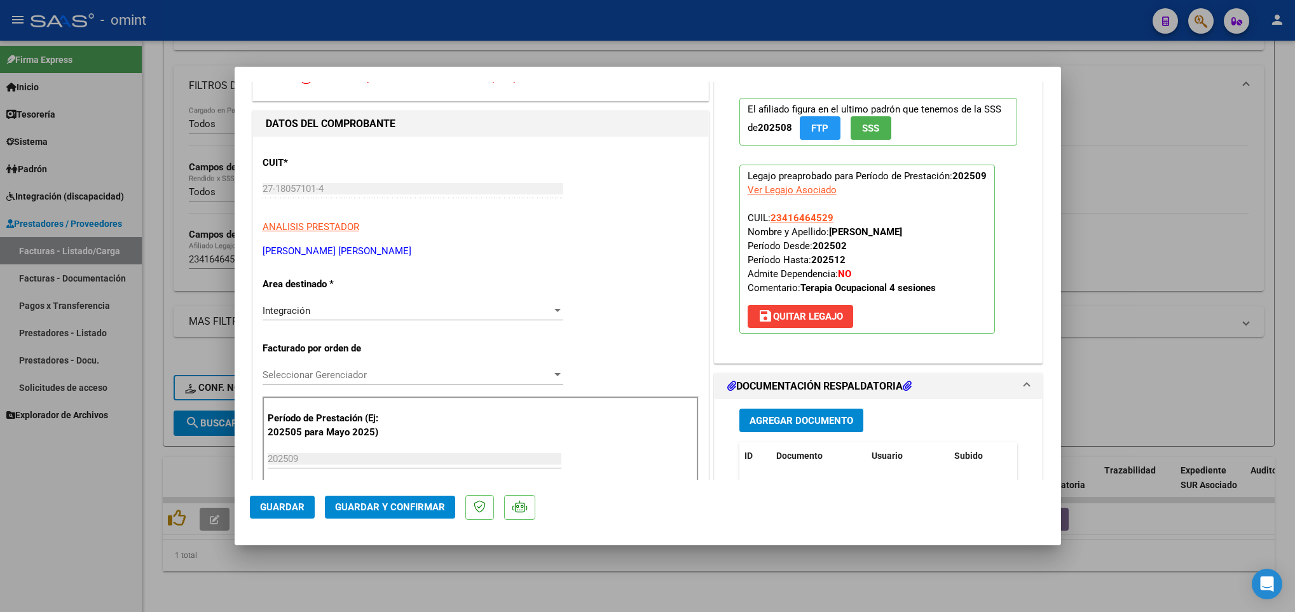
scroll to position [0, 0]
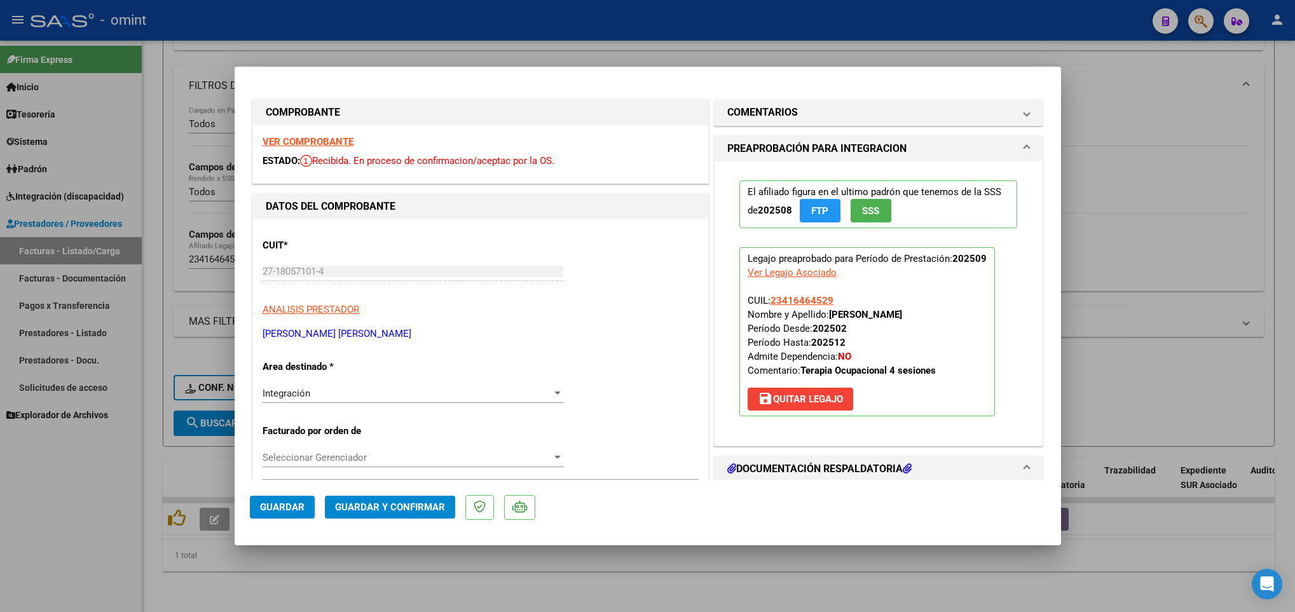
click at [341, 141] on strong "VER COMPROBANTE" at bounding box center [307, 141] width 91 height 11
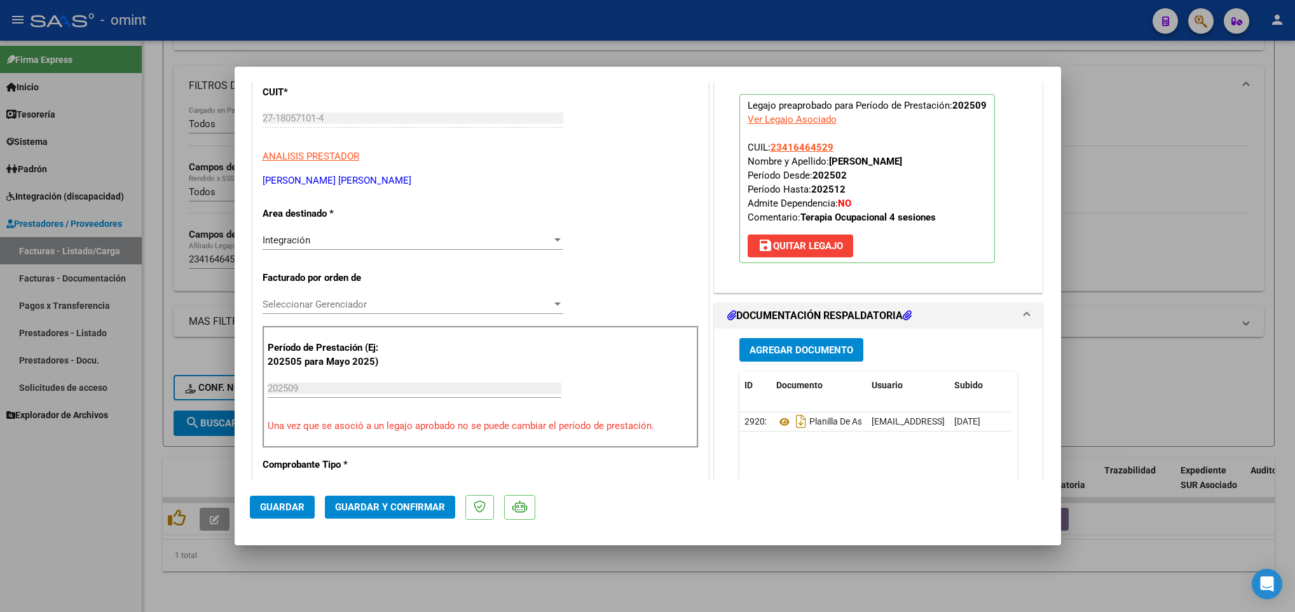
scroll to position [381, 0]
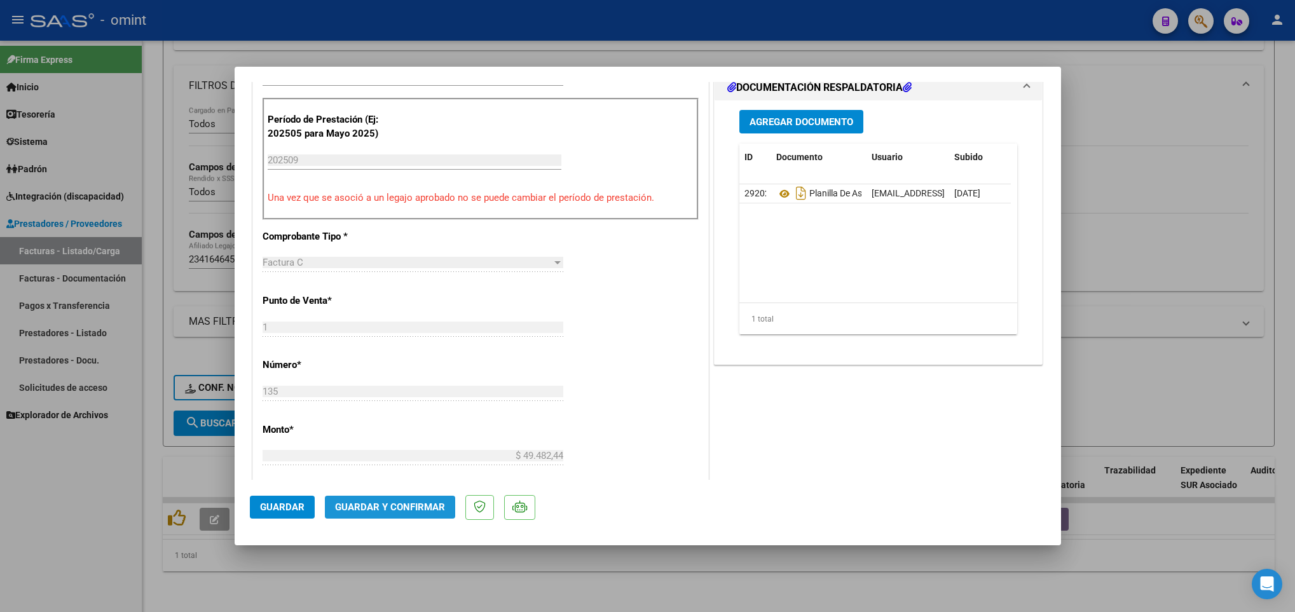
click at [416, 506] on span "Guardar y Confirmar" at bounding box center [390, 506] width 110 height 11
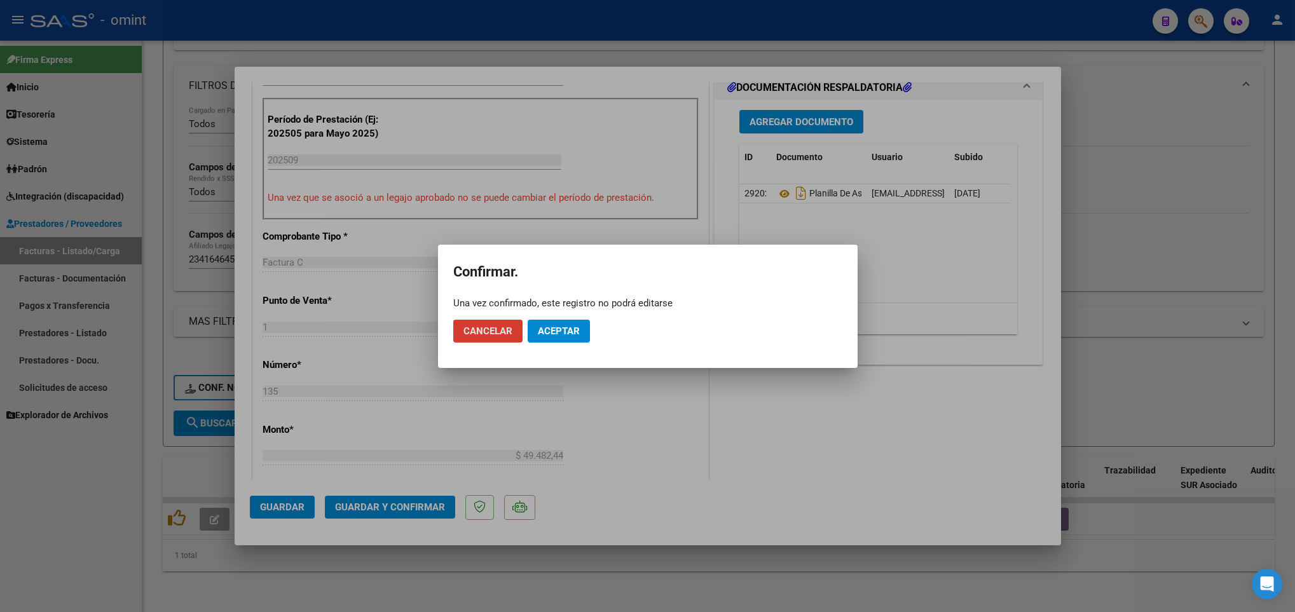
click at [561, 331] on span "Aceptar" at bounding box center [559, 330] width 42 height 11
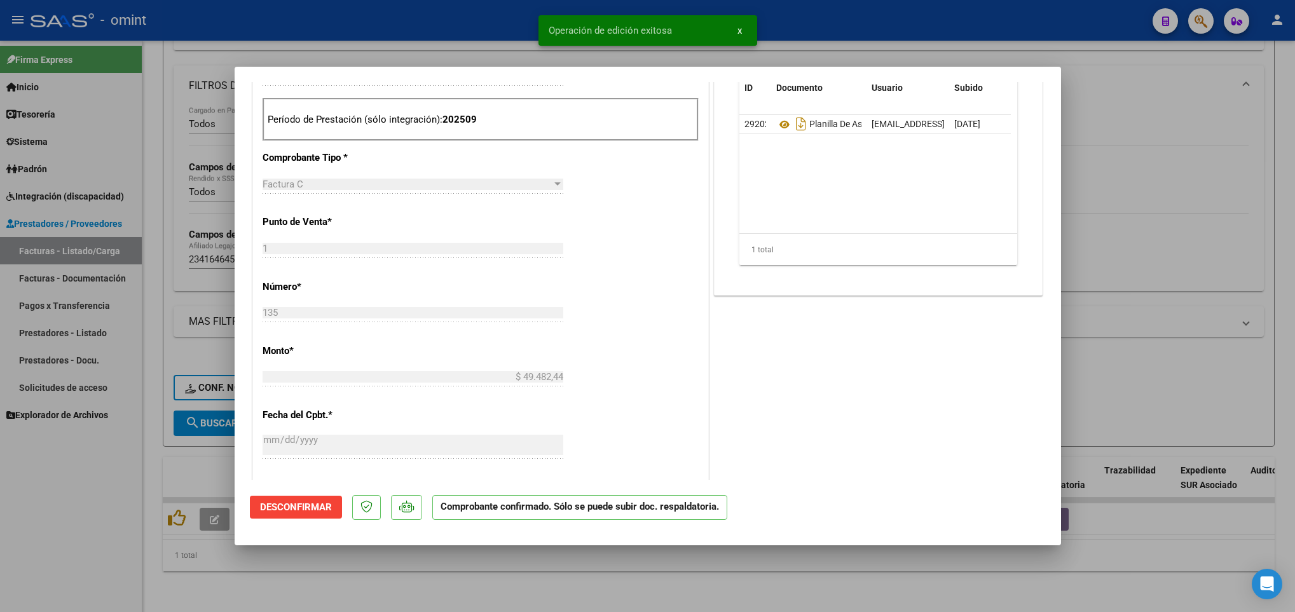
click at [464, 569] on div at bounding box center [647, 306] width 1295 height 612
type input "$ 0,00"
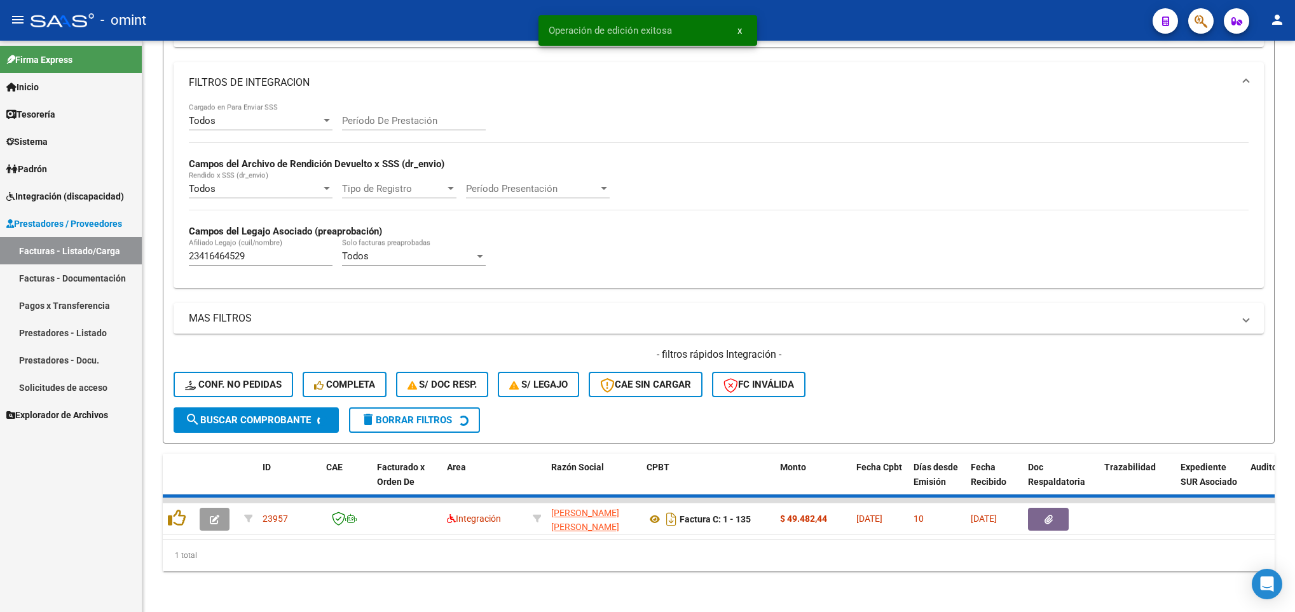
scroll to position [189, 0]
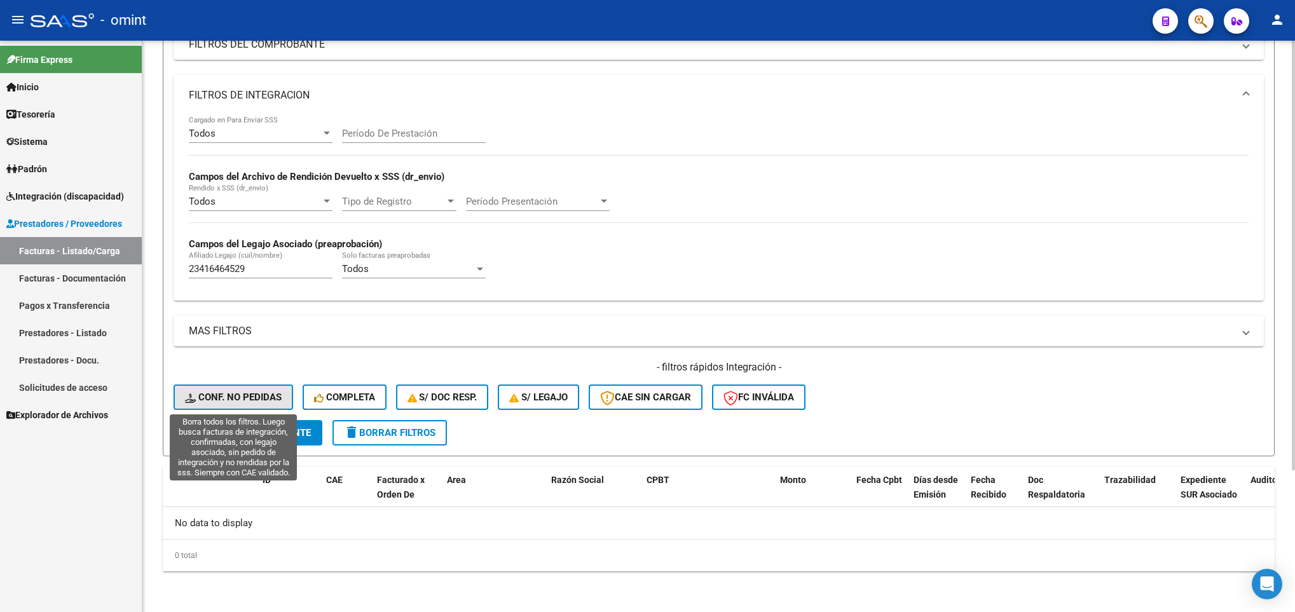
click at [231, 392] on span "Conf. no pedidas" at bounding box center [233, 397] width 97 height 11
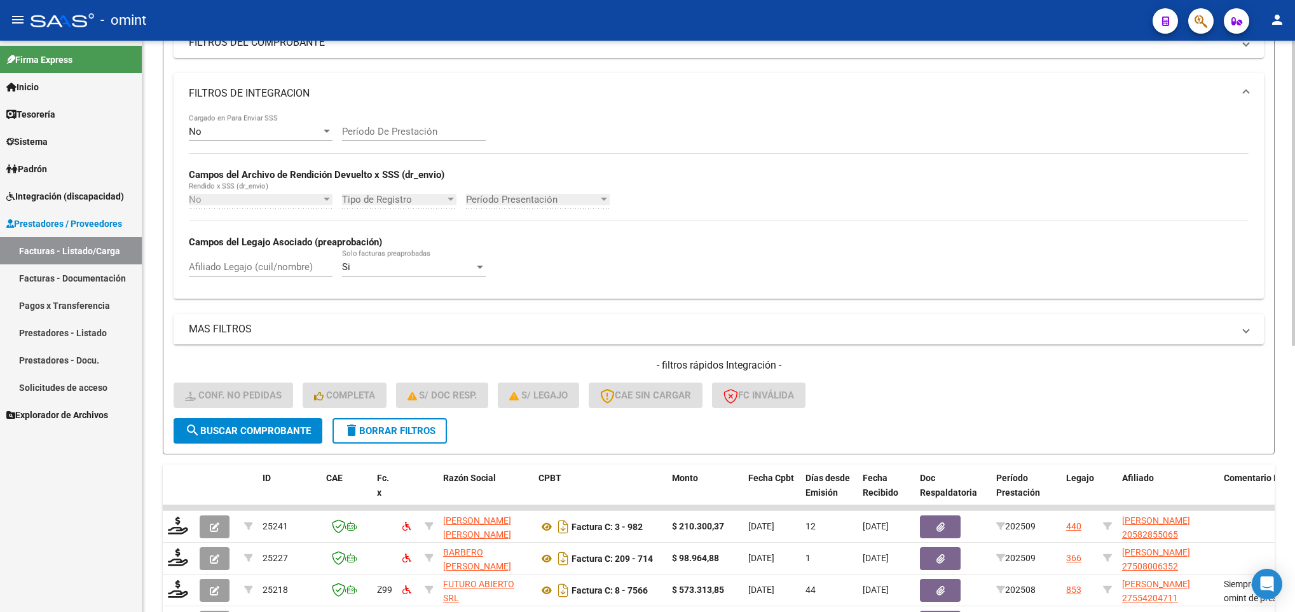
click at [379, 424] on button "delete Borrar Filtros" at bounding box center [389, 430] width 114 height 25
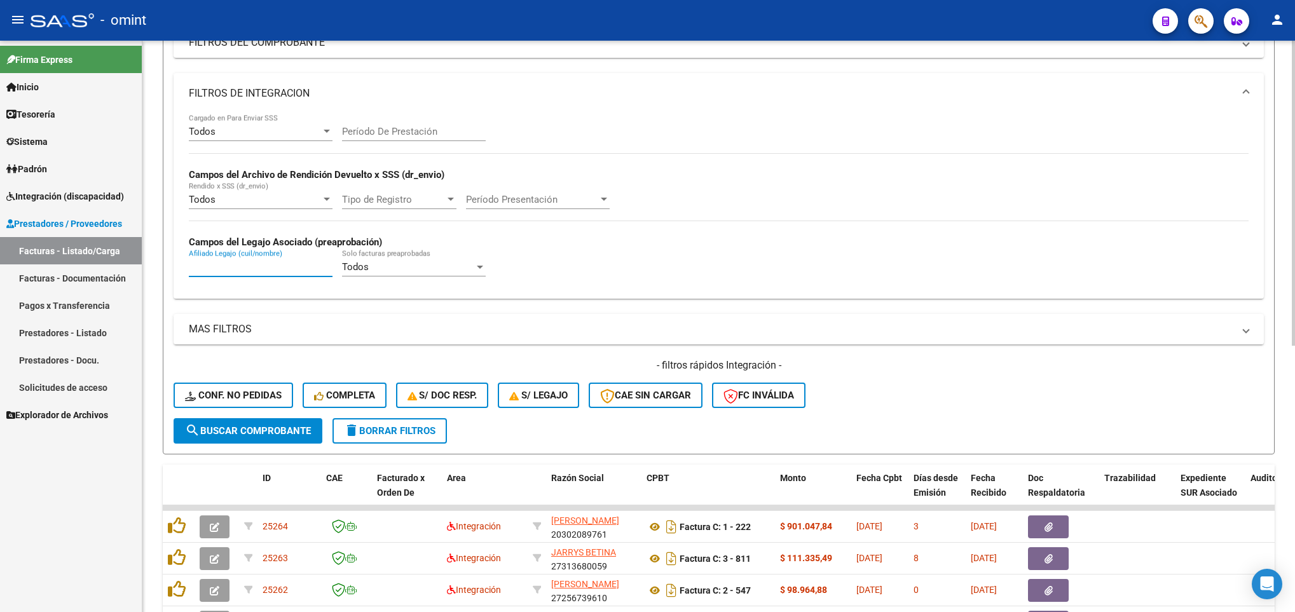
click at [260, 263] on input "Afiliado Legajo (cuil/nombre)" at bounding box center [261, 266] width 144 height 11
paste input "20579466082"
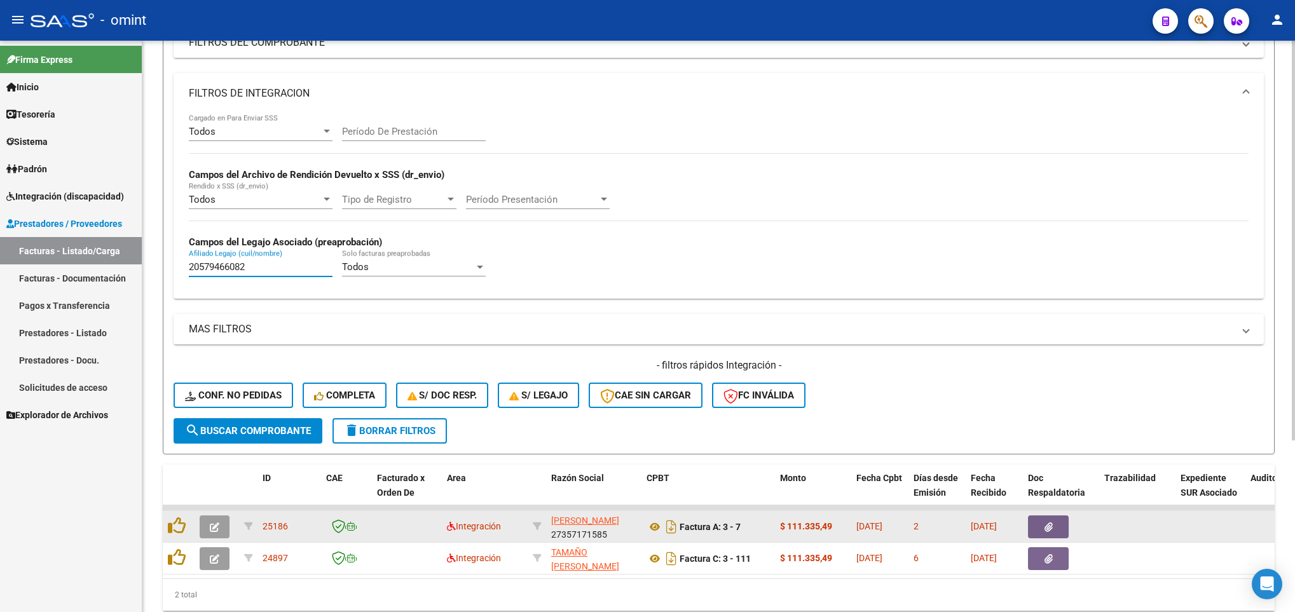
type input "20579466082"
click at [207, 528] on button "button" at bounding box center [215, 526] width 30 height 23
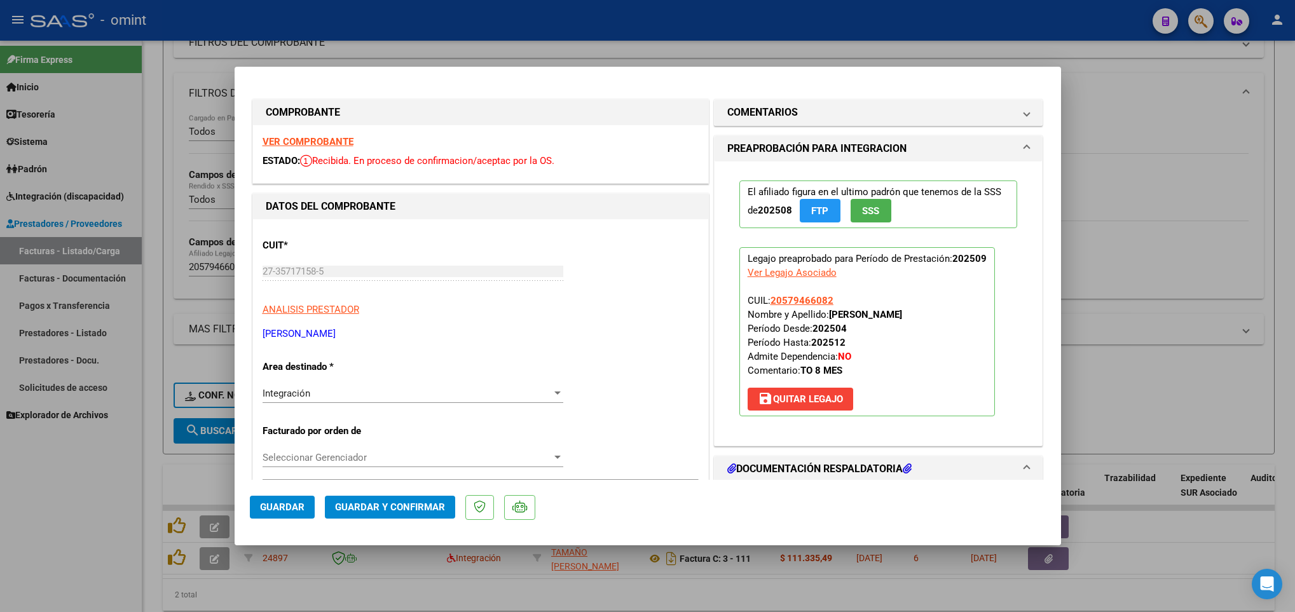
click at [311, 137] on strong "VER COMPROBANTE" at bounding box center [307, 141] width 91 height 11
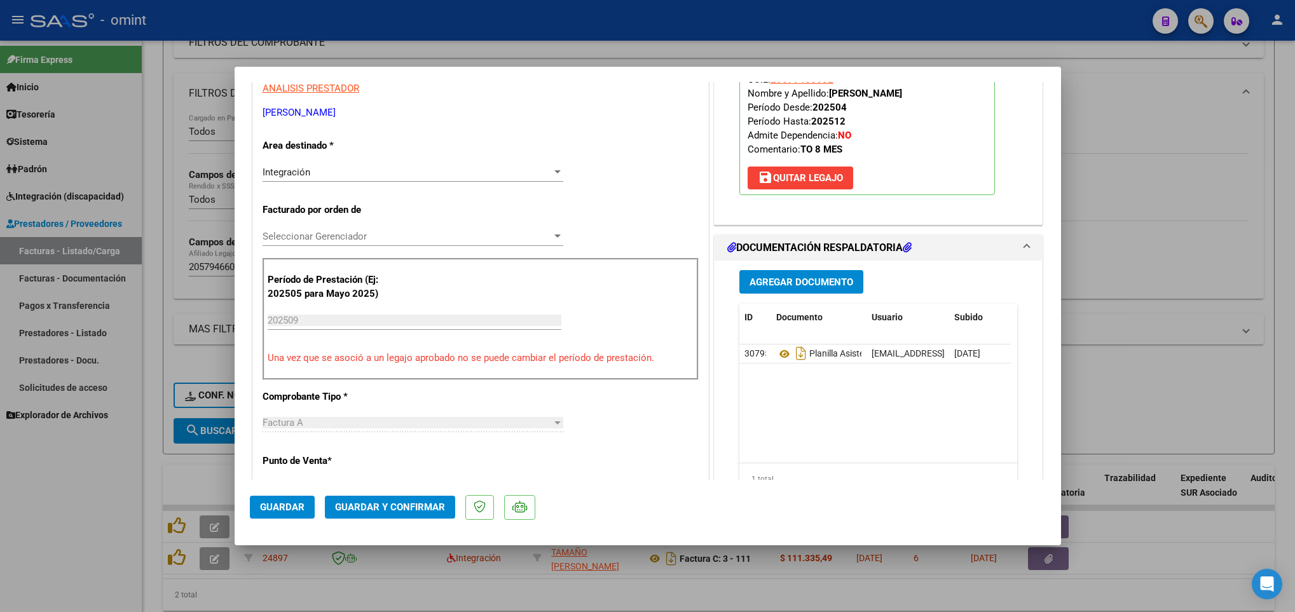
scroll to position [286, 0]
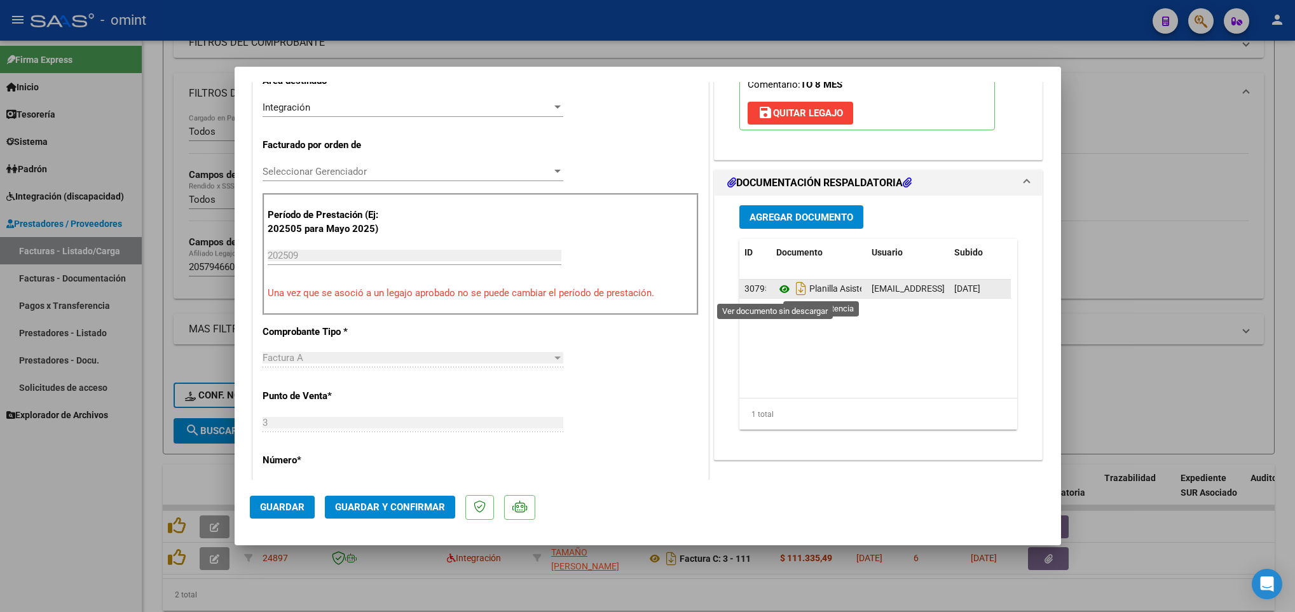
click at [780, 286] on icon at bounding box center [784, 289] width 17 height 15
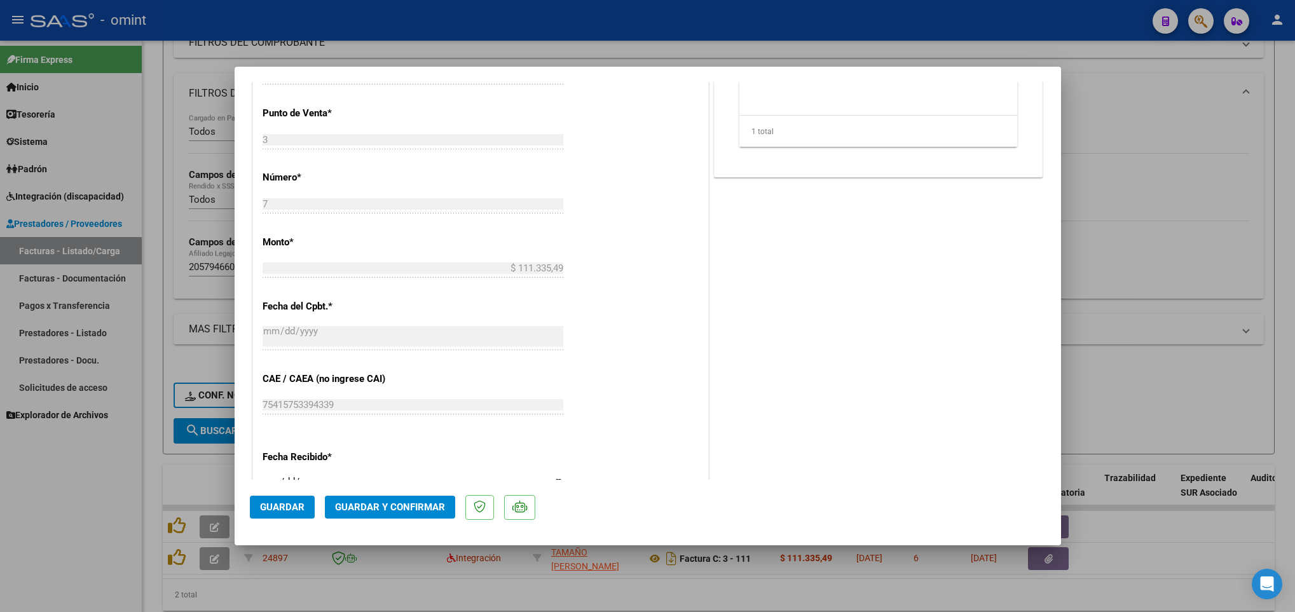
scroll to position [572, 0]
click at [395, 500] on button "Guardar y Confirmar" at bounding box center [390, 507] width 130 height 23
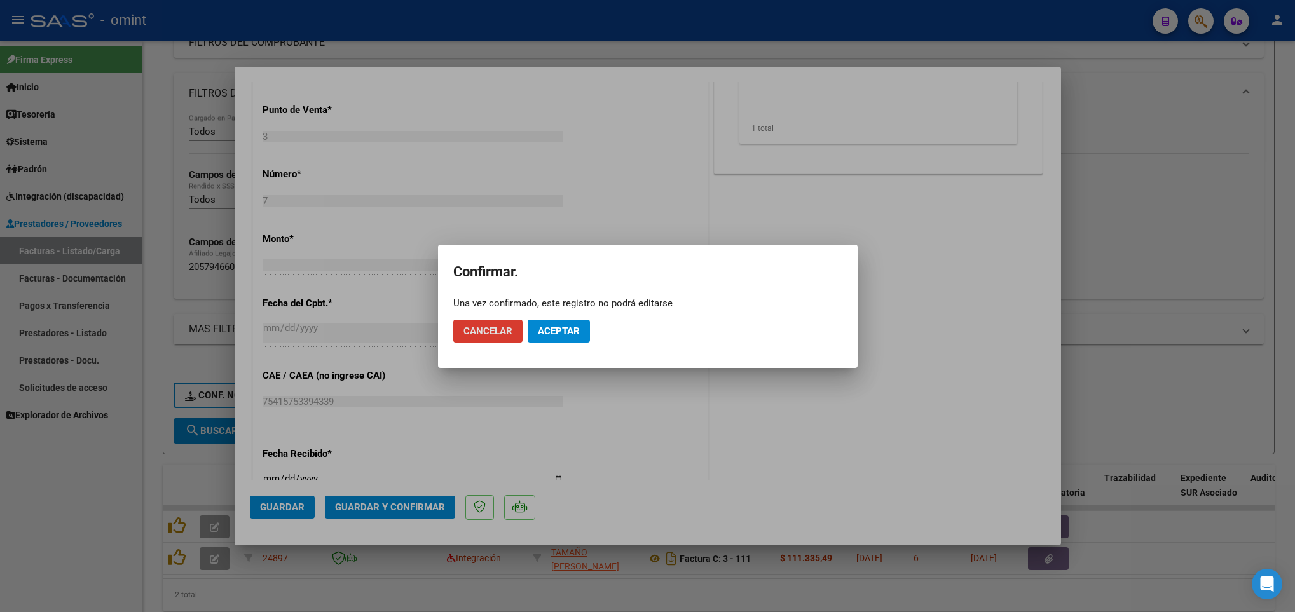
click at [580, 323] on button "Aceptar" at bounding box center [559, 331] width 62 height 23
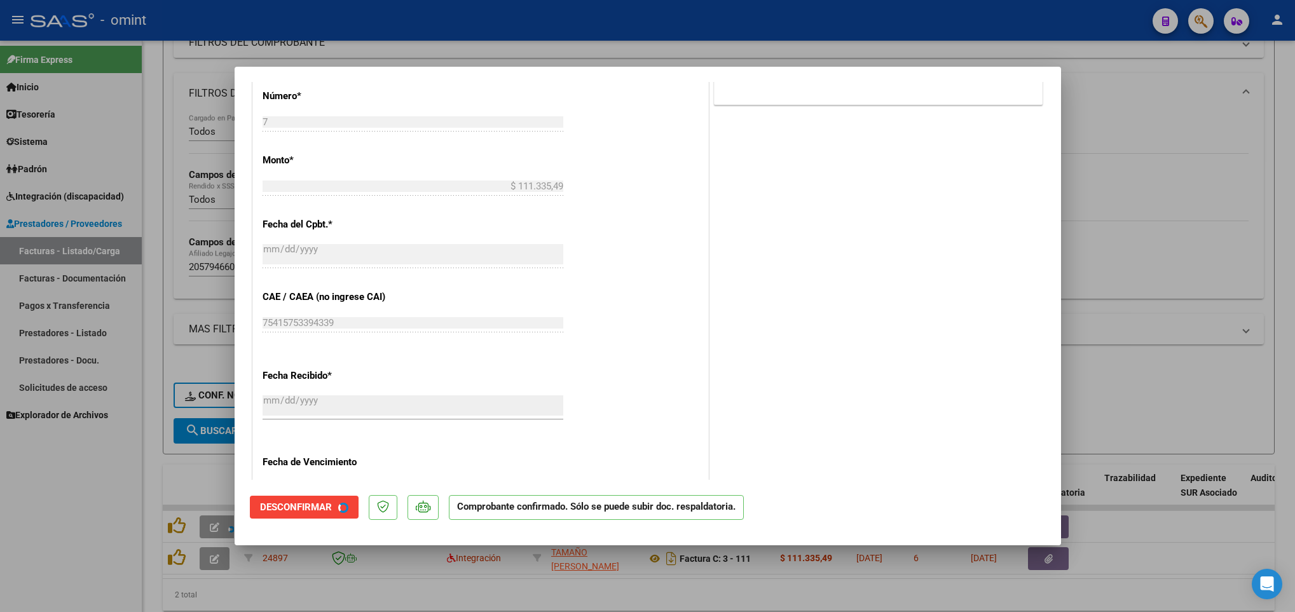
scroll to position [493, 0]
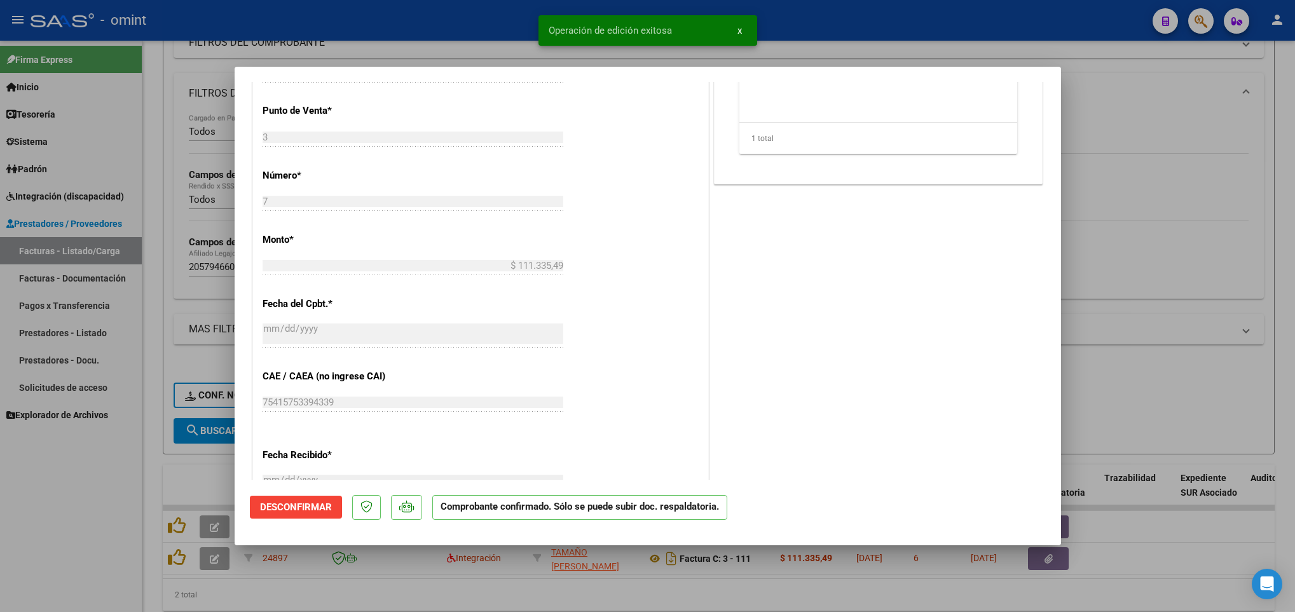
click at [216, 475] on div at bounding box center [647, 306] width 1295 height 612
type input "$ 0,00"
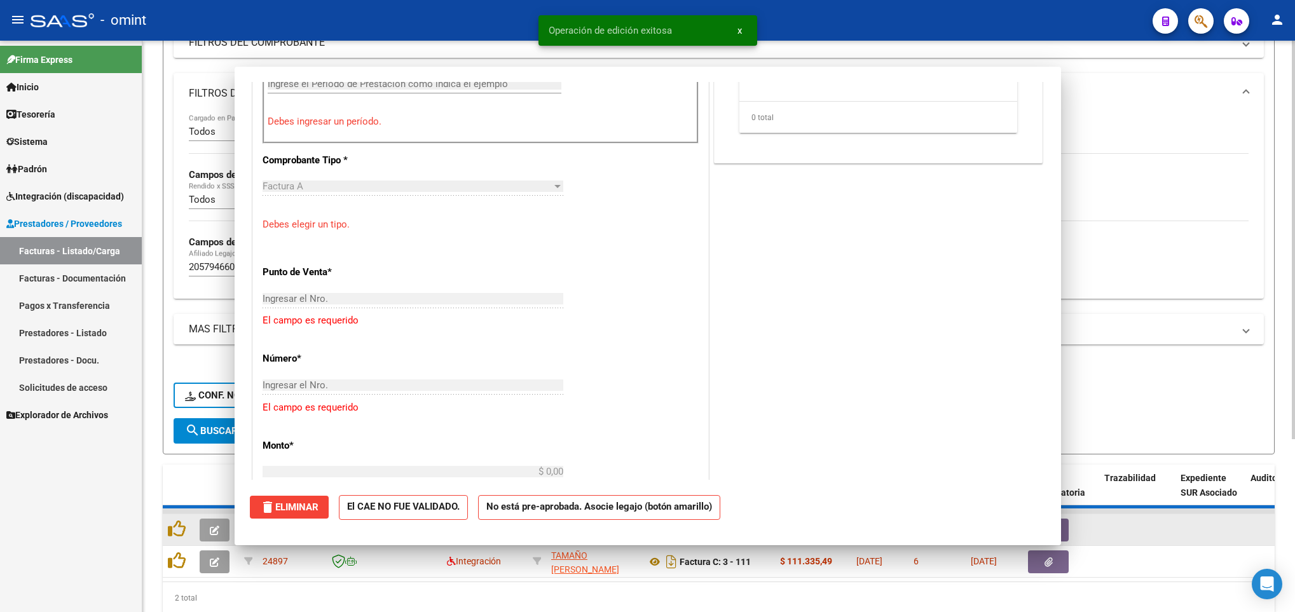
scroll to position [0, 0]
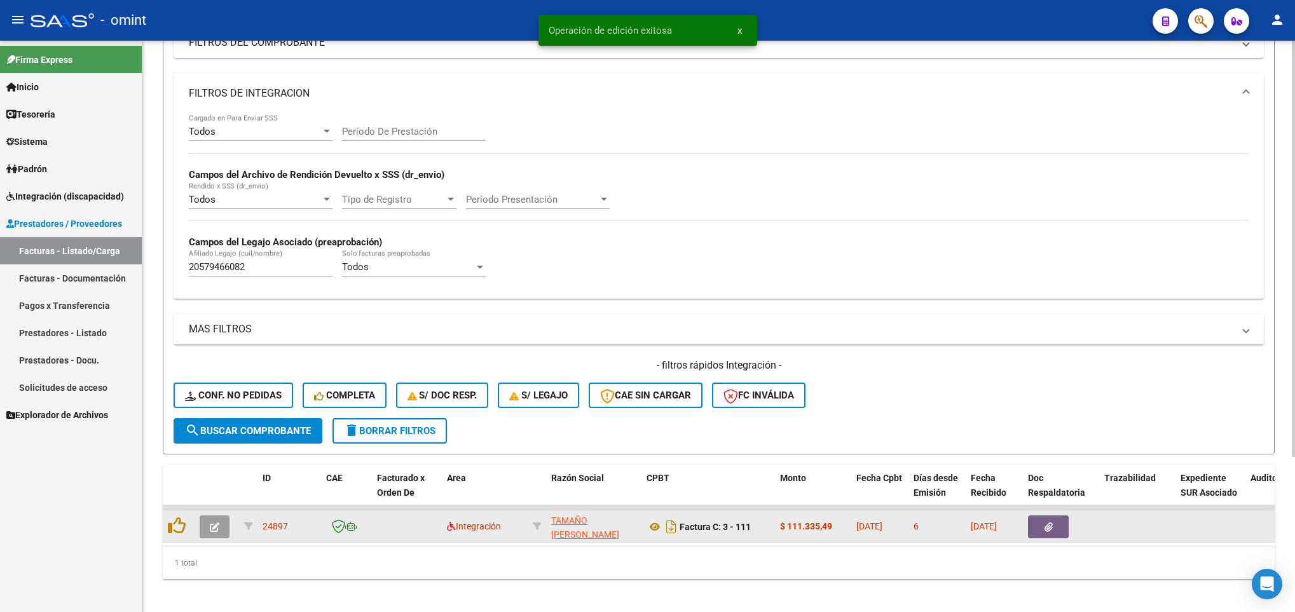
click at [214, 525] on icon "button" at bounding box center [215, 527] width 10 height 10
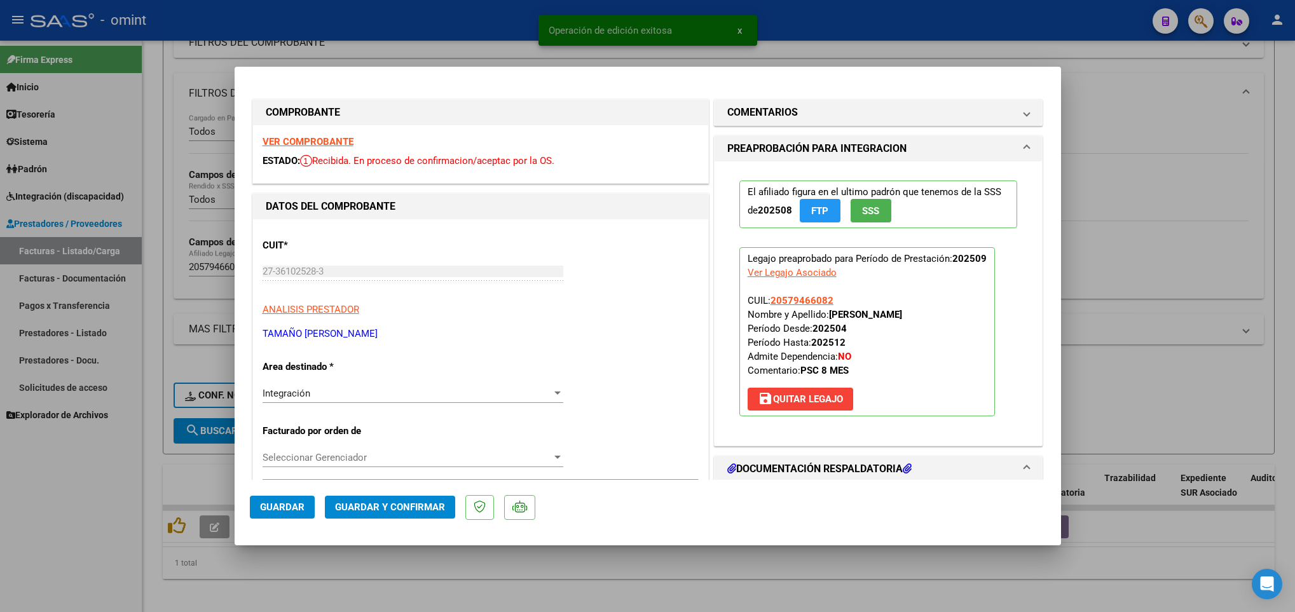
click at [336, 143] on strong "VER COMPROBANTE" at bounding box center [307, 141] width 91 height 11
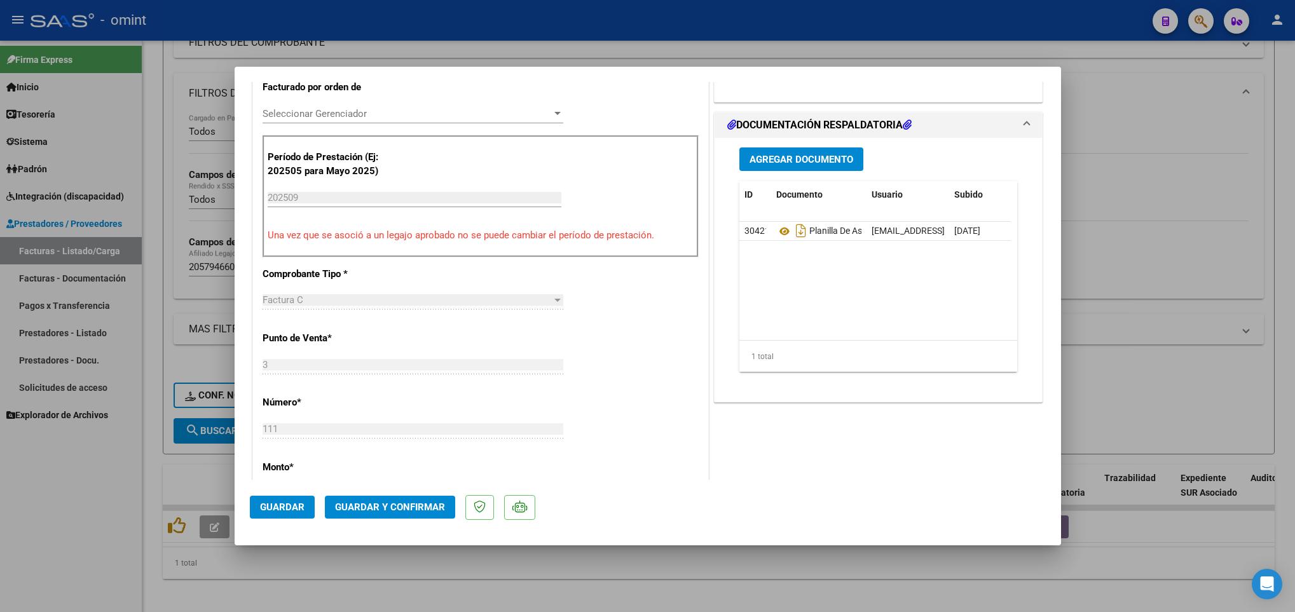
scroll to position [381, 0]
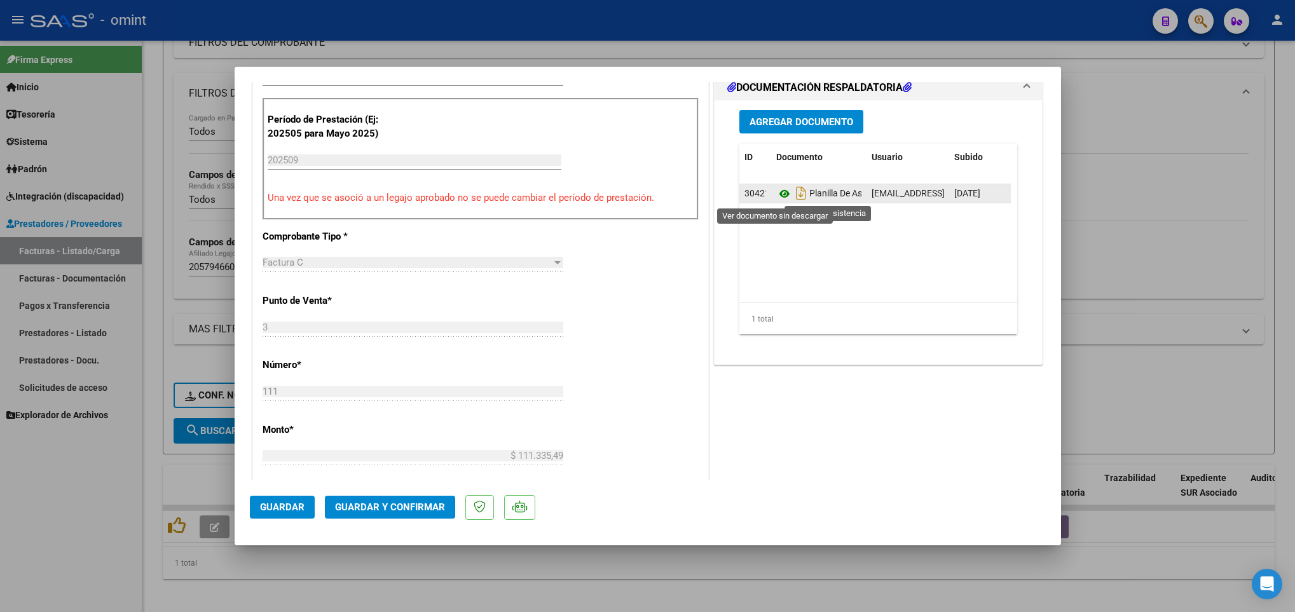
click at [779, 193] on icon at bounding box center [784, 193] width 17 height 15
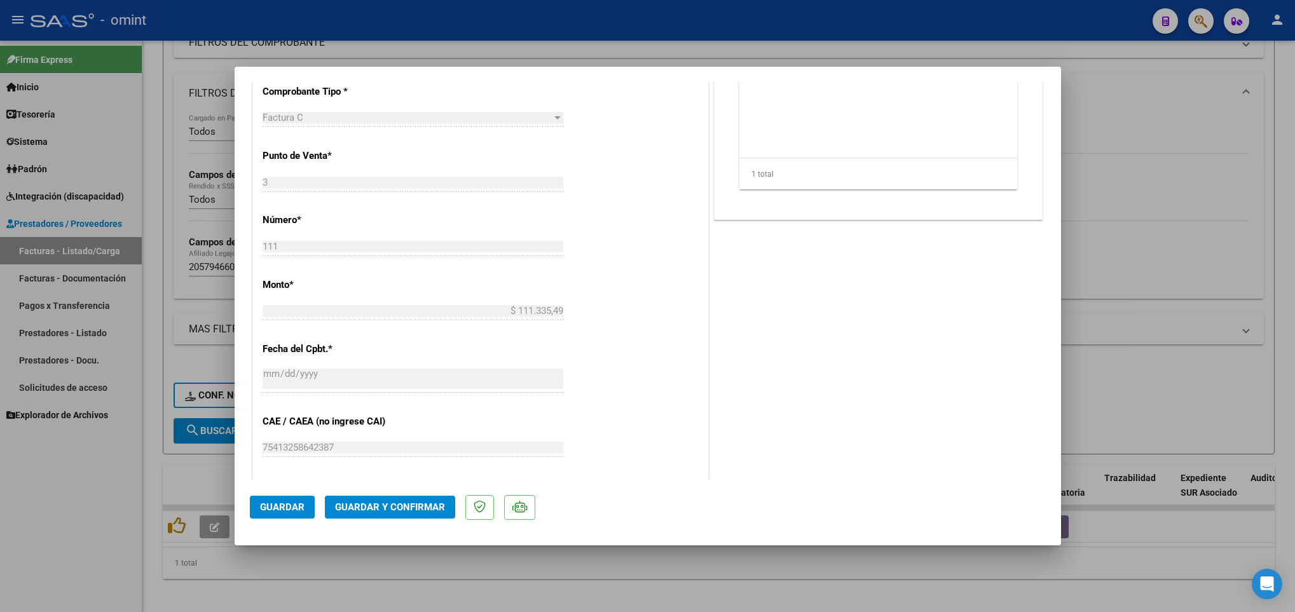
scroll to position [667, 0]
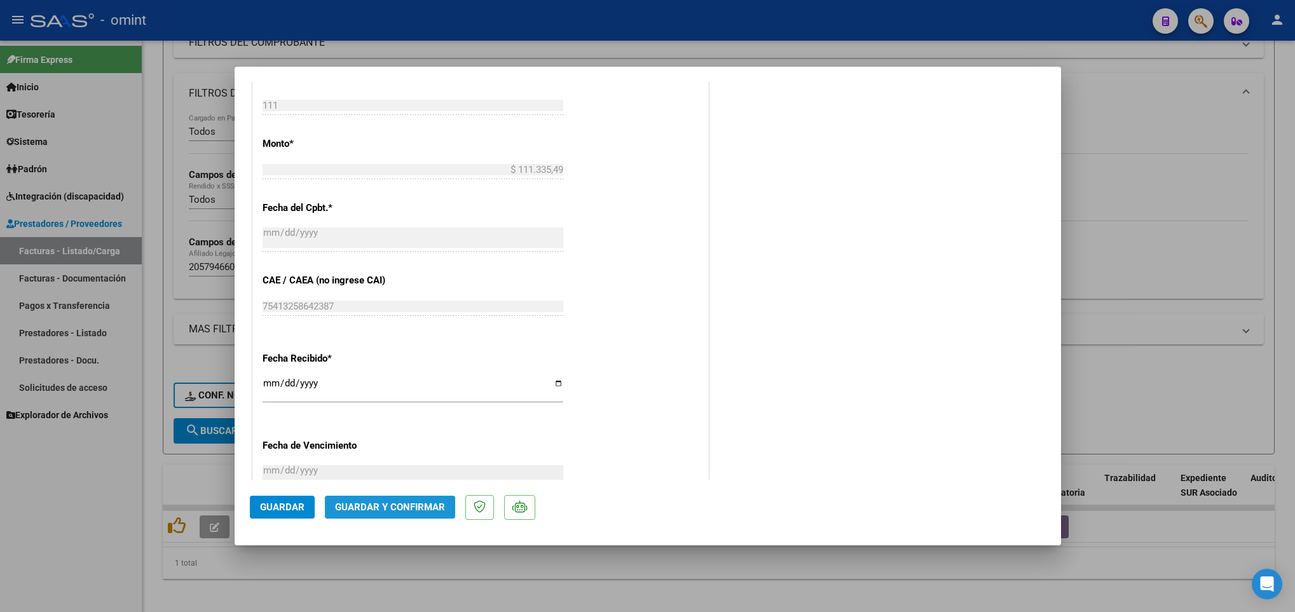
click at [444, 505] on button "Guardar y Confirmar" at bounding box center [390, 507] width 130 height 23
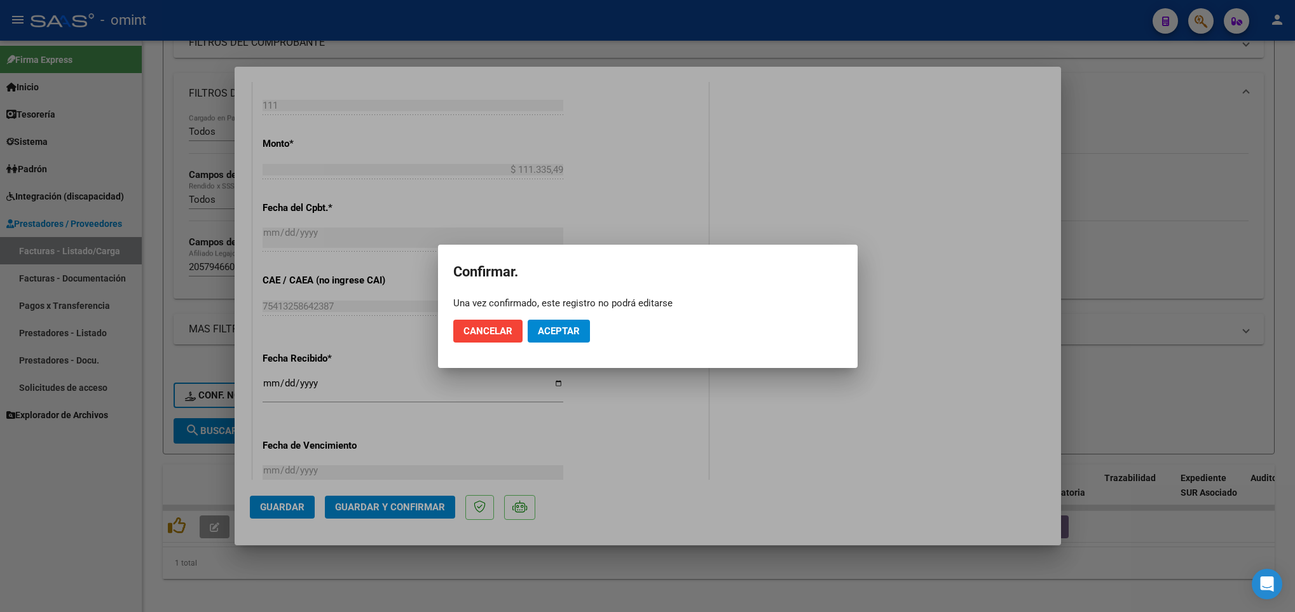
click at [576, 347] on mat-dialog-actions "Cancelar Aceptar" at bounding box center [647, 331] width 389 height 43
click at [573, 331] on span "Aceptar" at bounding box center [559, 330] width 42 height 11
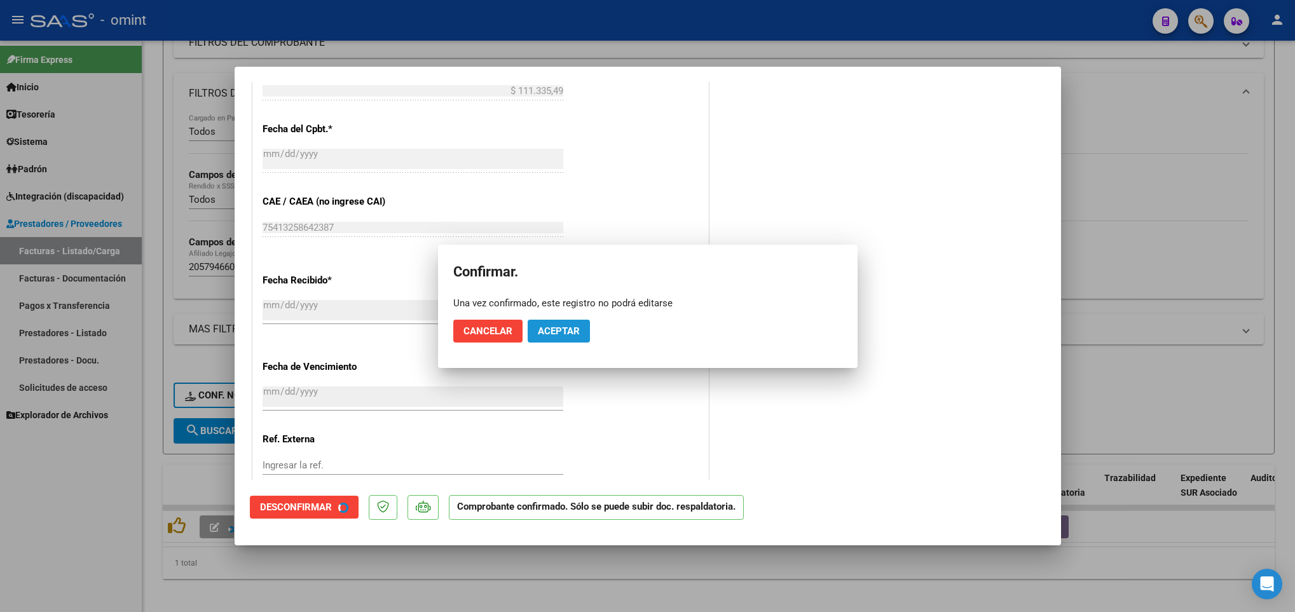
scroll to position [588, 0]
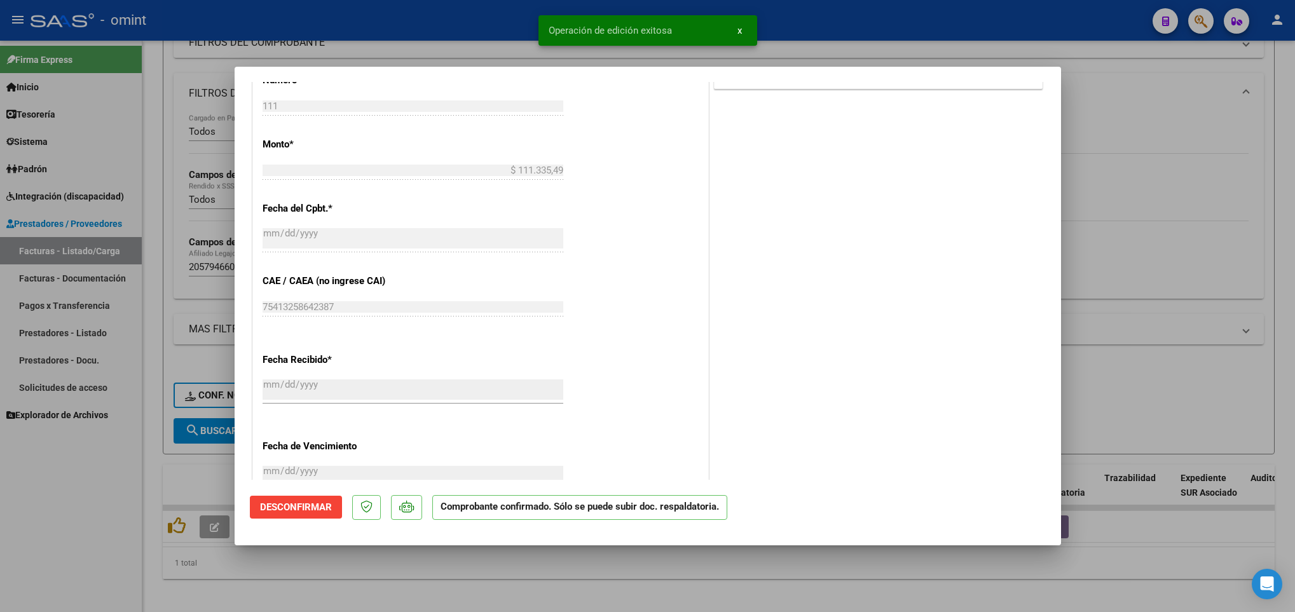
click at [210, 477] on div at bounding box center [647, 306] width 1295 height 612
type input "$ 0,00"
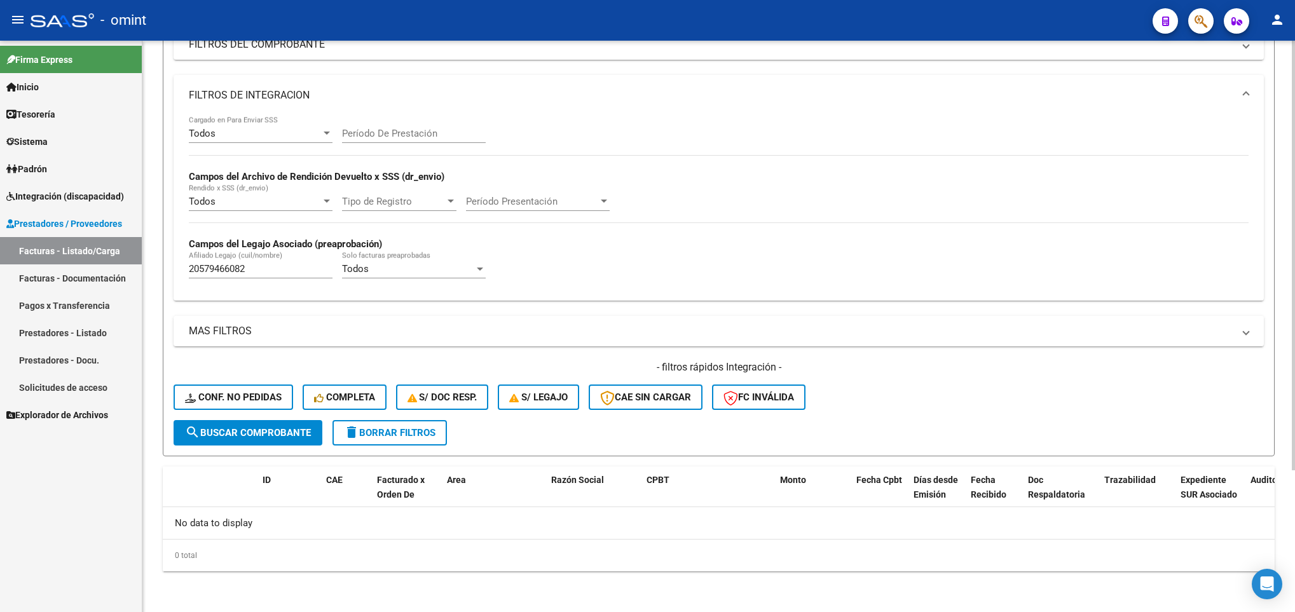
drag, startPoint x: 268, startPoint y: 277, endPoint x: 250, endPoint y: 273, distance: 18.3
click at [250, 273] on div "20579466082 Afiliado Legajo (cuil/nombre)" at bounding box center [261, 264] width 144 height 27
drag, startPoint x: 261, startPoint y: 268, endPoint x: 101, endPoint y: 260, distance: 160.3
click at [92, 267] on mat-sidenav-container "Firma Express Inicio Calendario SSS Instructivos Contacto OS Tesorería Extracto…" at bounding box center [647, 326] width 1295 height 571
paste input "32375364"
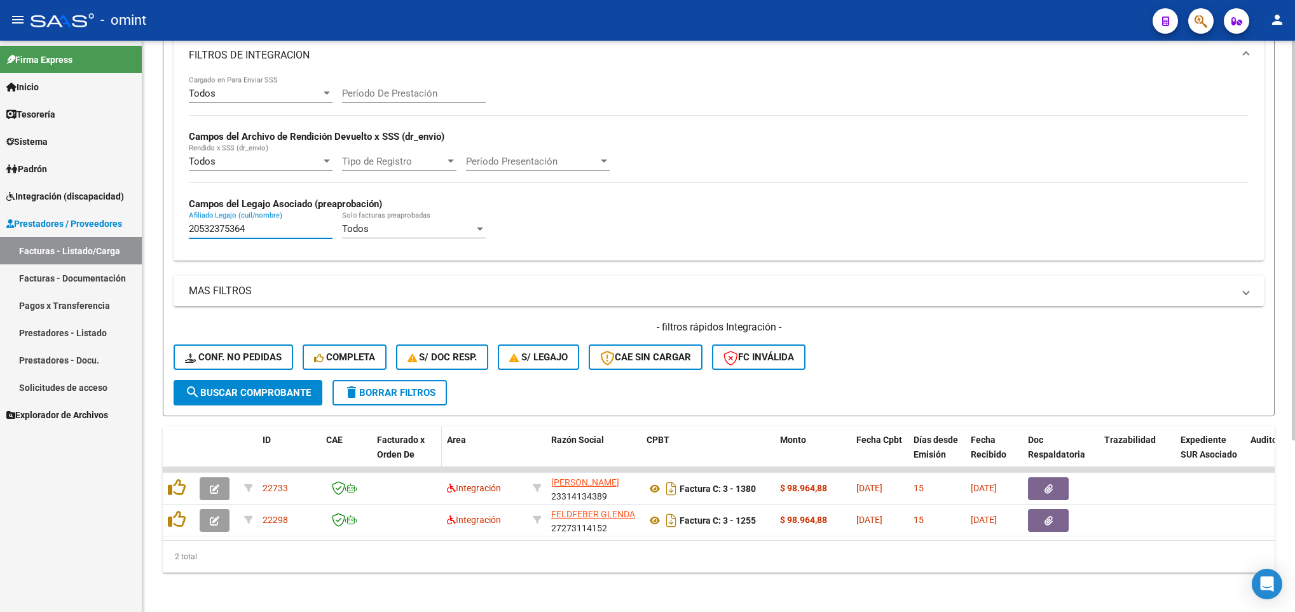
scroll to position [245, 0]
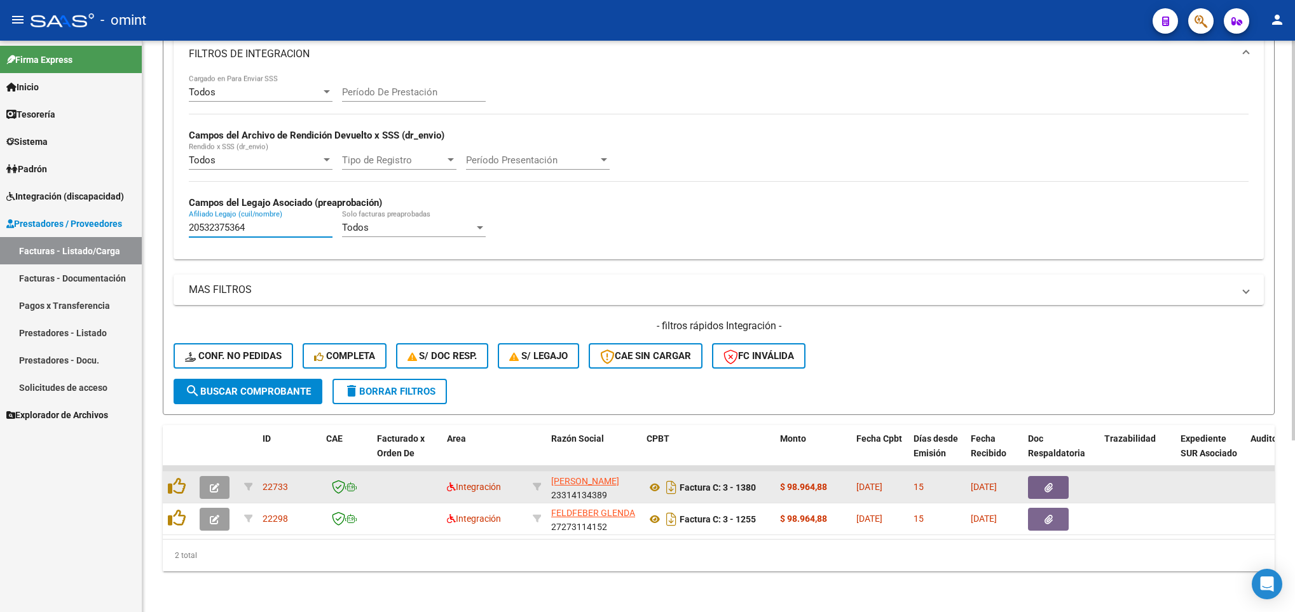
type input "20532375364"
click at [212, 483] on icon "button" at bounding box center [215, 488] width 10 height 10
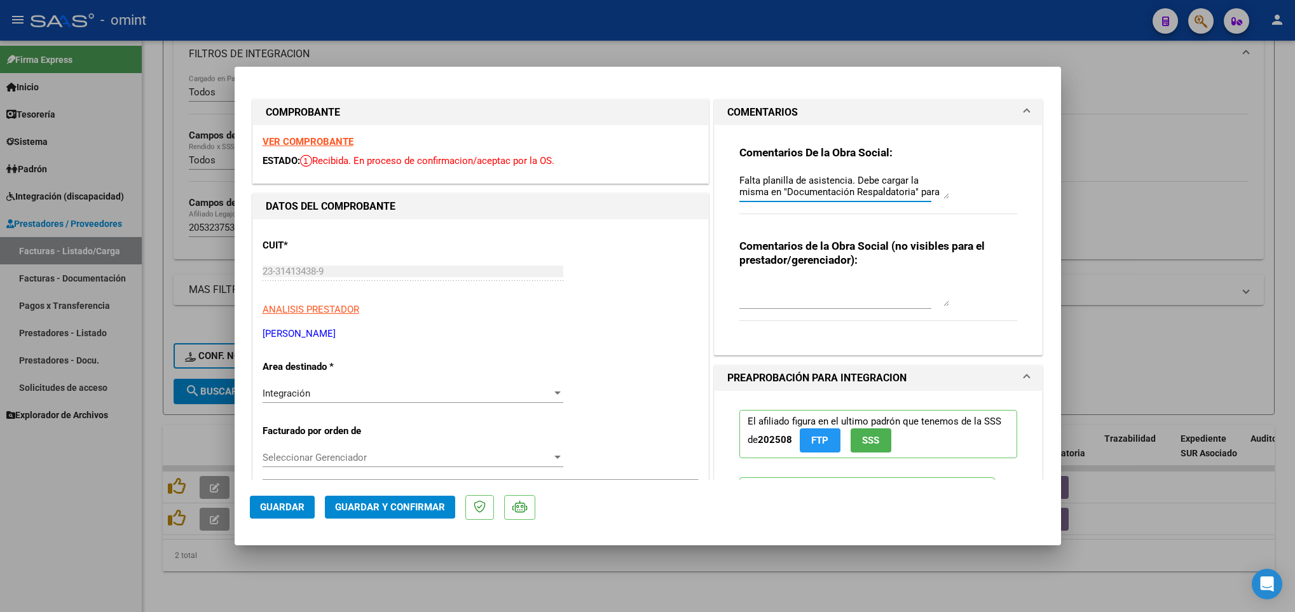
scroll to position [11, 0]
drag, startPoint x: 732, startPoint y: 179, endPoint x: 889, endPoint y: 199, distance: 158.2
click at [889, 199] on div "Falta planilla de asistencia. Debe cargar la misma en "Documentación Respaldato…" at bounding box center [844, 186] width 210 height 31
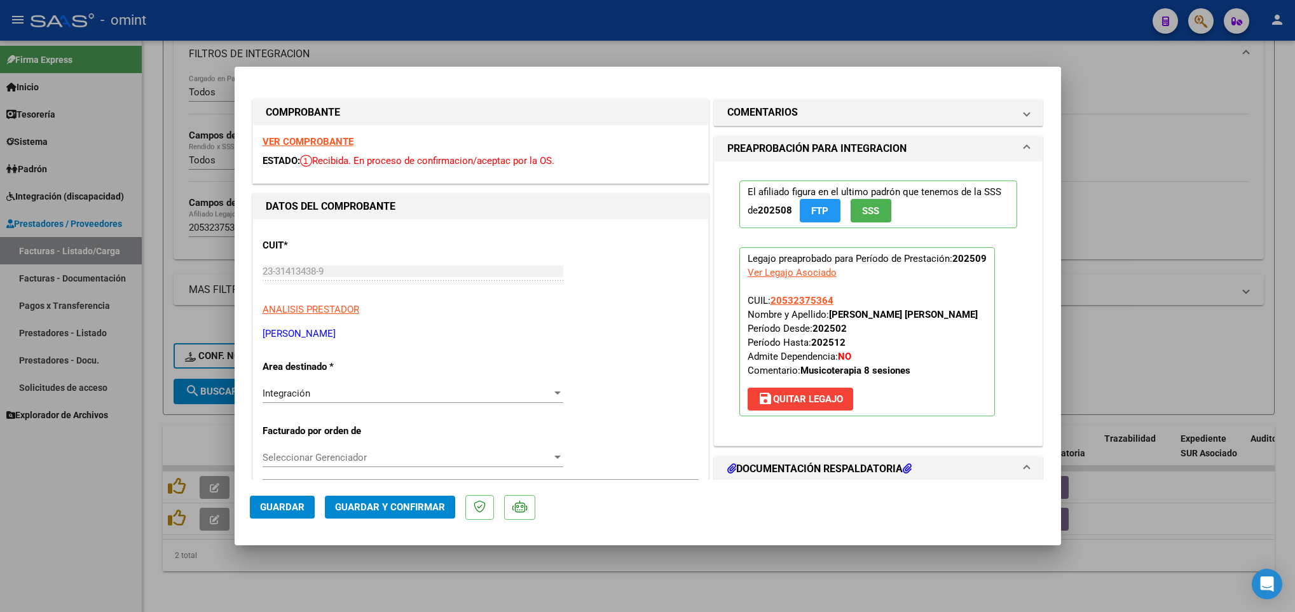
click at [299, 142] on strong "VER COMPROBANTE" at bounding box center [307, 141] width 91 height 11
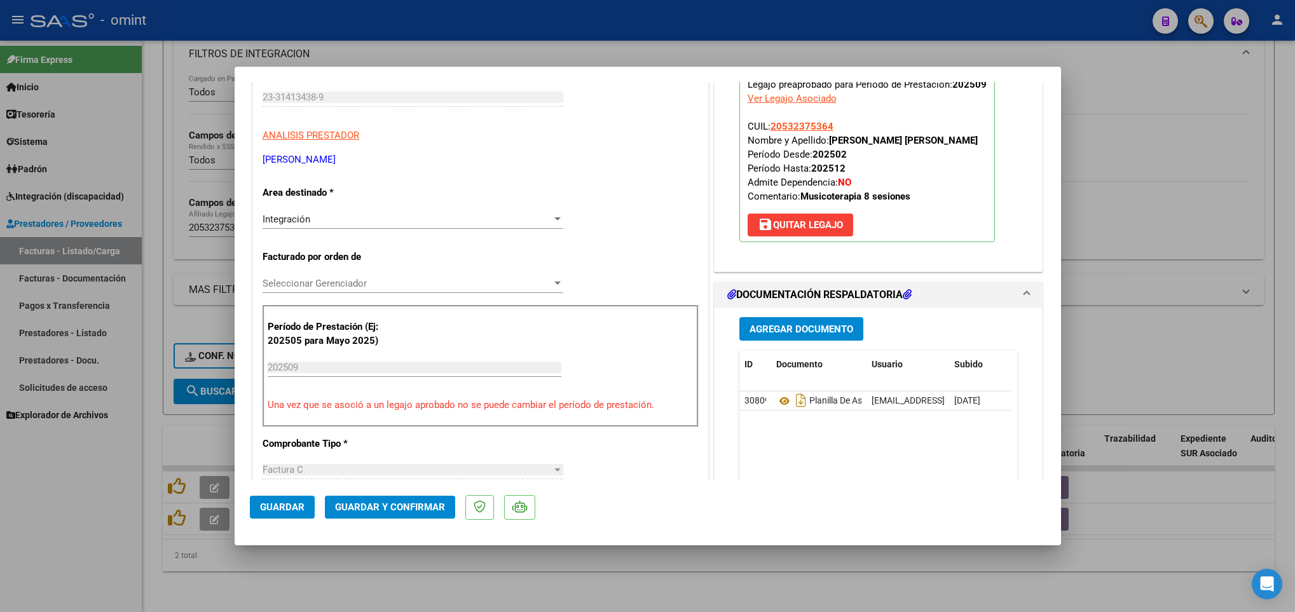
scroll to position [381, 0]
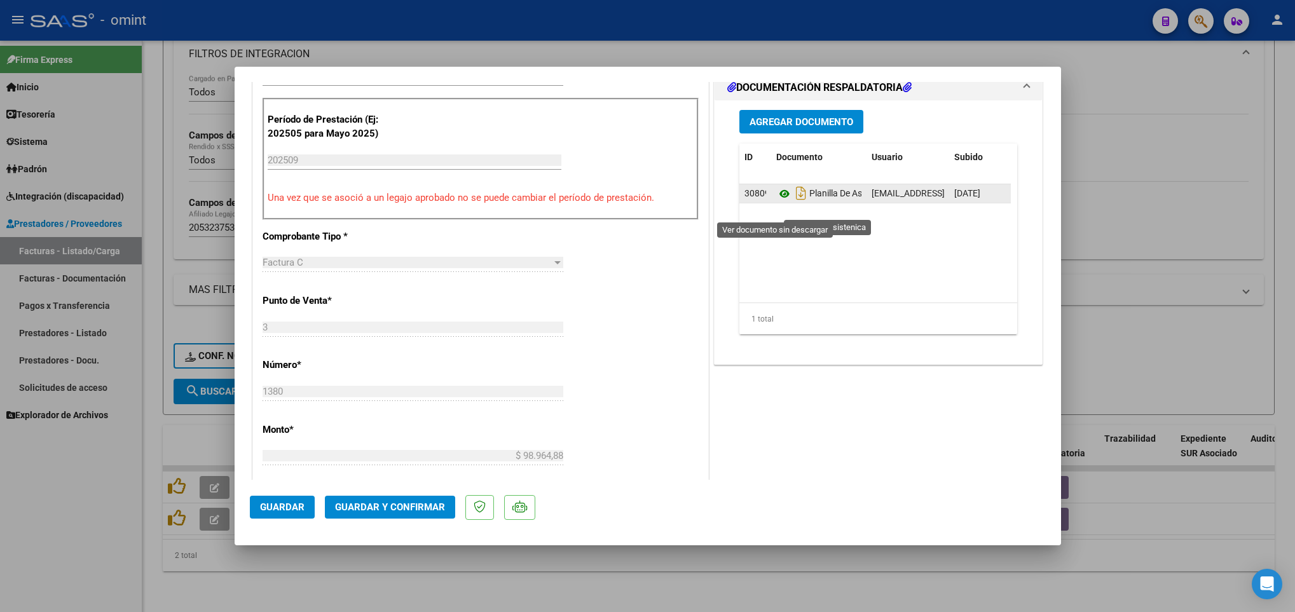
click at [776, 201] on icon at bounding box center [784, 193] width 17 height 15
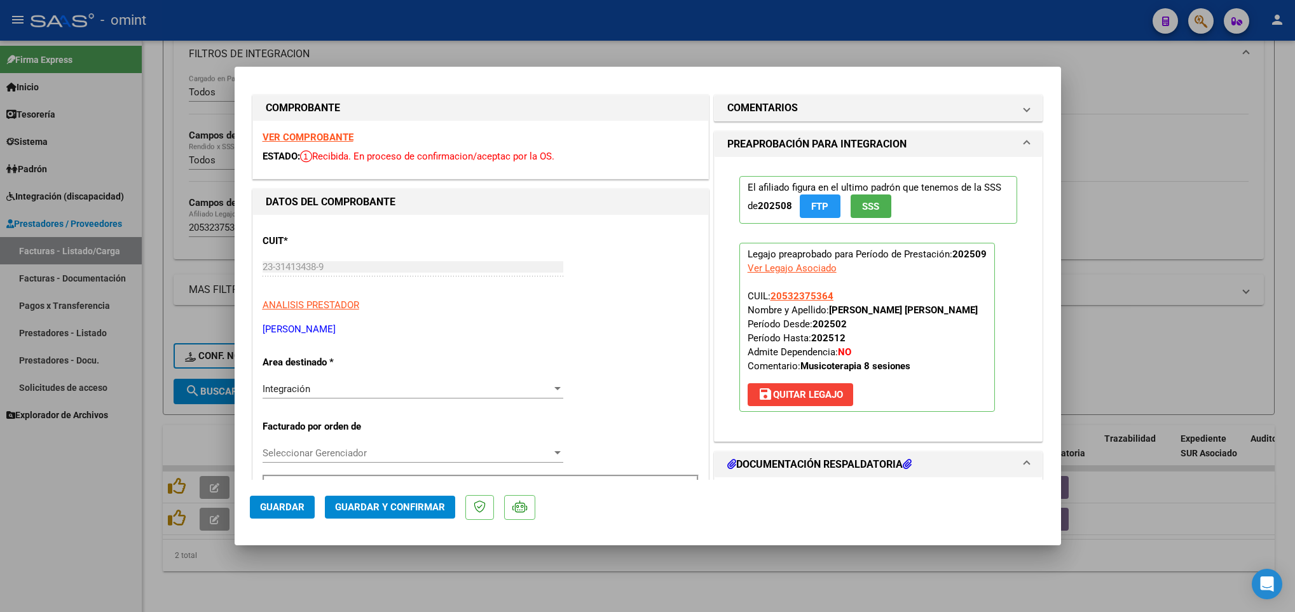
scroll to position [0, 0]
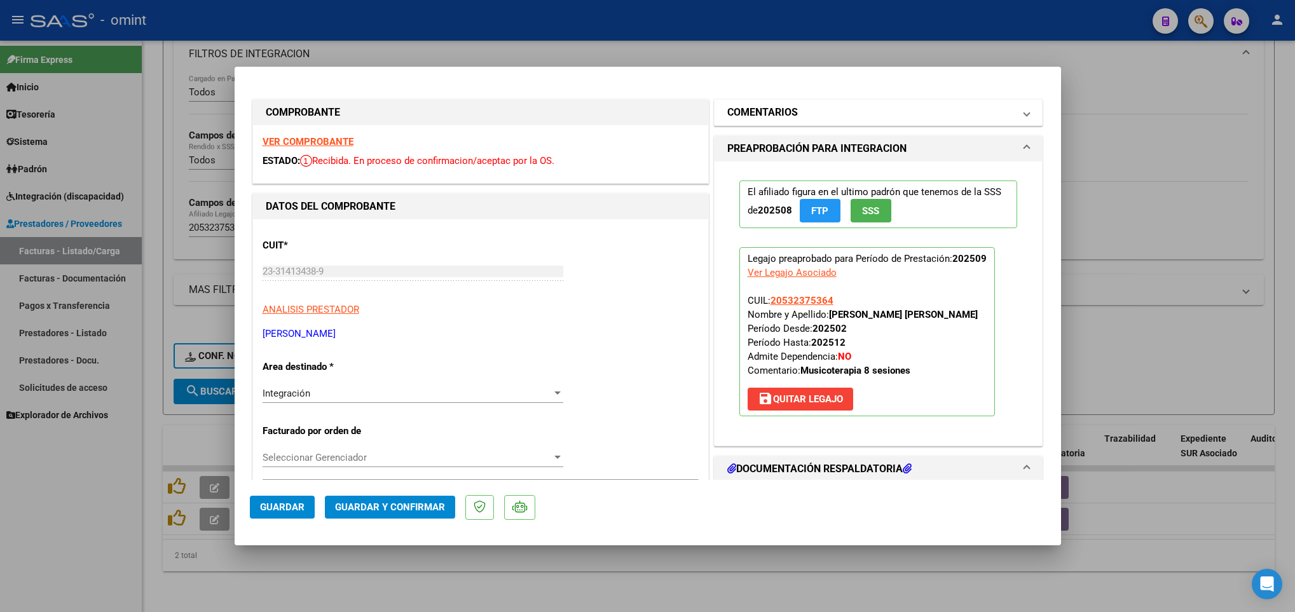
click at [896, 107] on mat-panel-title "COMENTARIOS" at bounding box center [870, 112] width 287 height 15
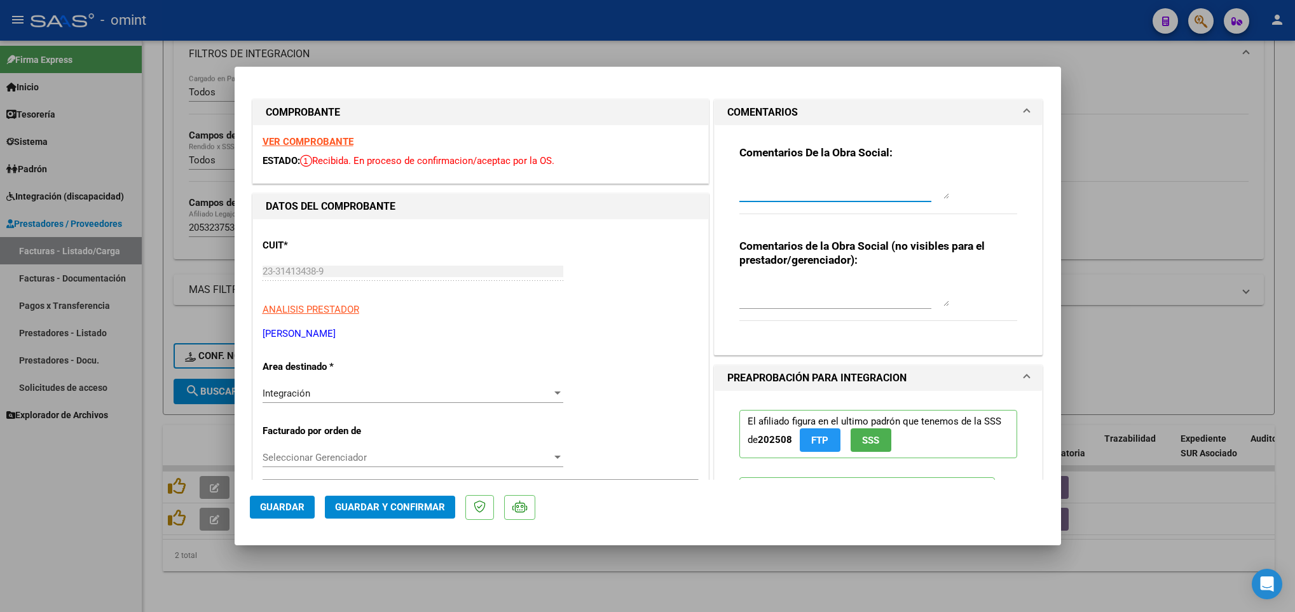
click at [833, 181] on textarea at bounding box center [844, 186] width 210 height 25
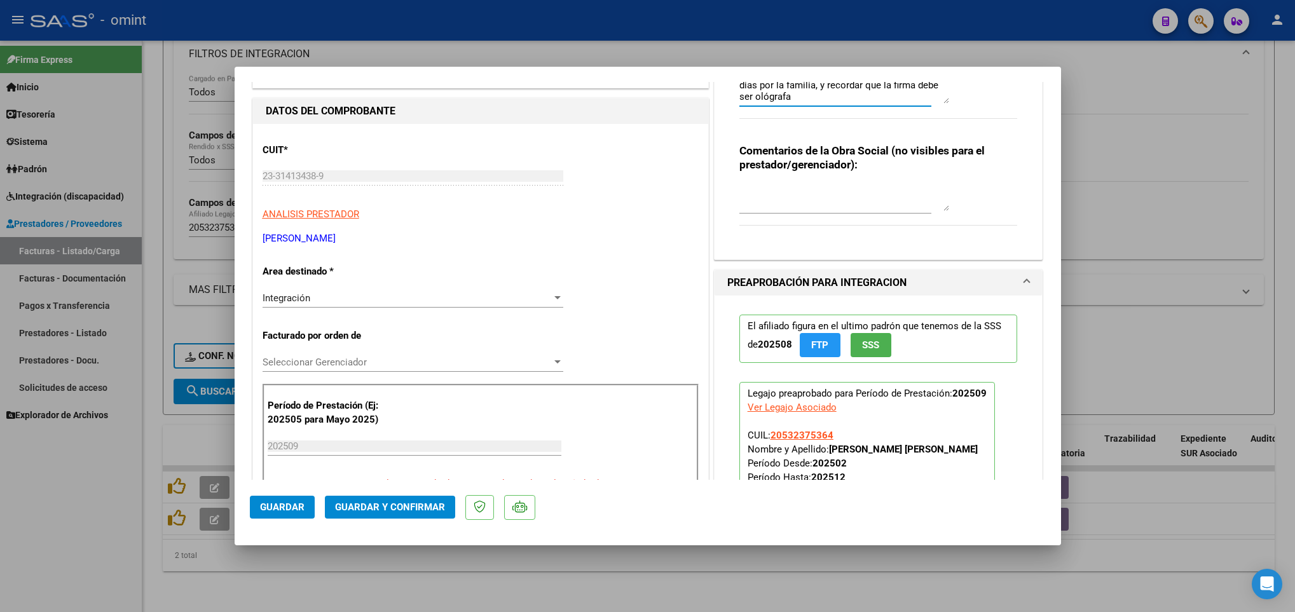
type textarea "La planilla de asistencia debe estar firmado los dias por la familia, y recorda…"
click at [286, 509] on span "Guardar" at bounding box center [282, 506] width 44 height 11
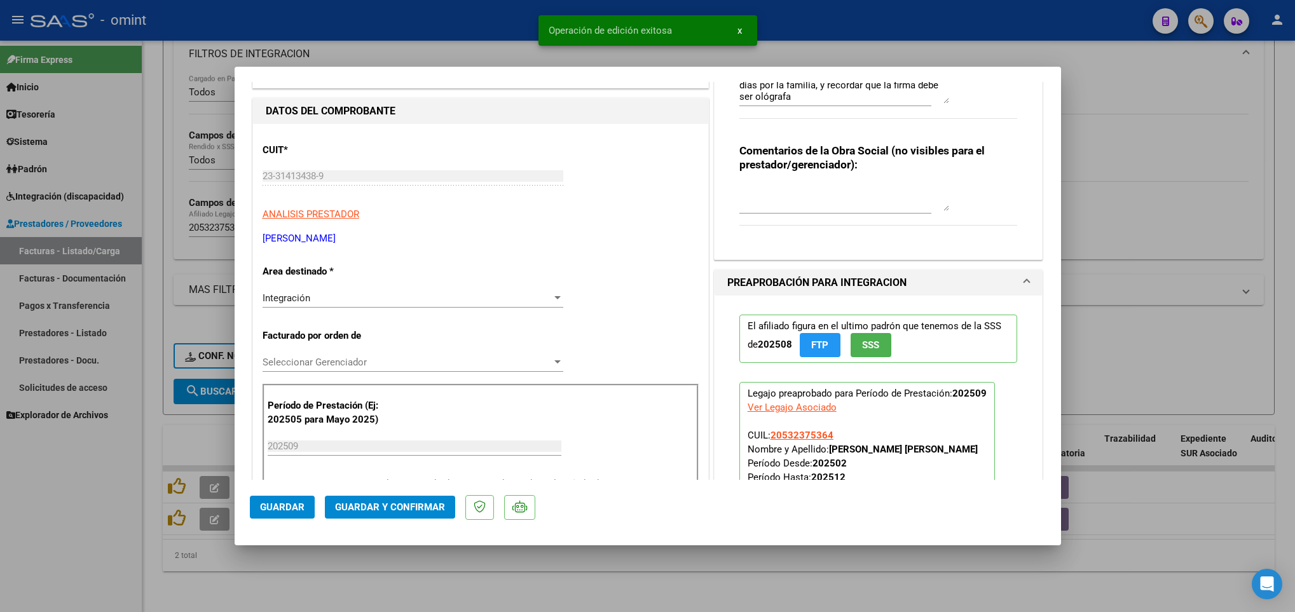
click at [258, 585] on div at bounding box center [647, 306] width 1295 height 612
type input "$ 0,00"
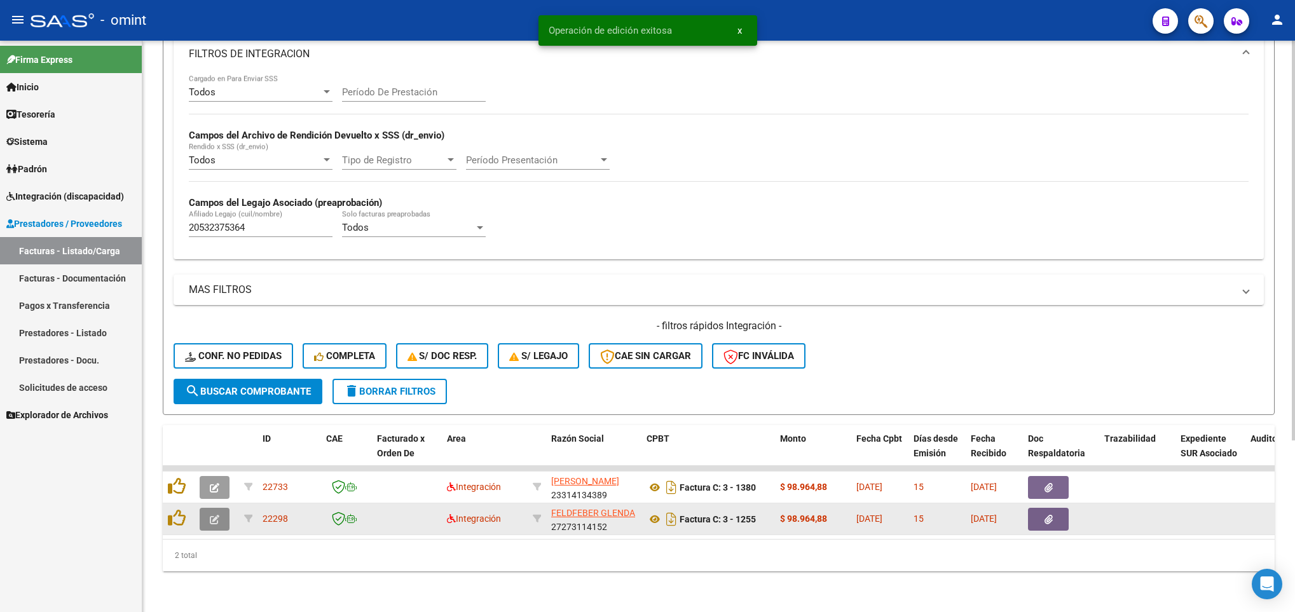
click at [212, 514] on span "button" at bounding box center [215, 519] width 10 height 11
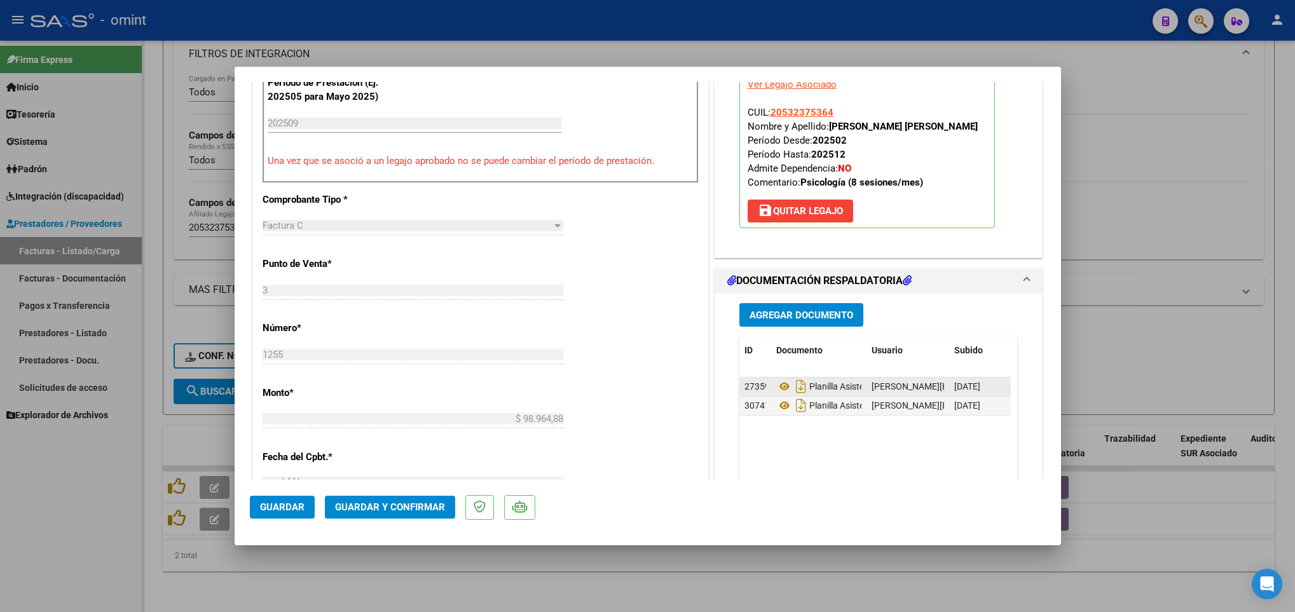
scroll to position [477, 0]
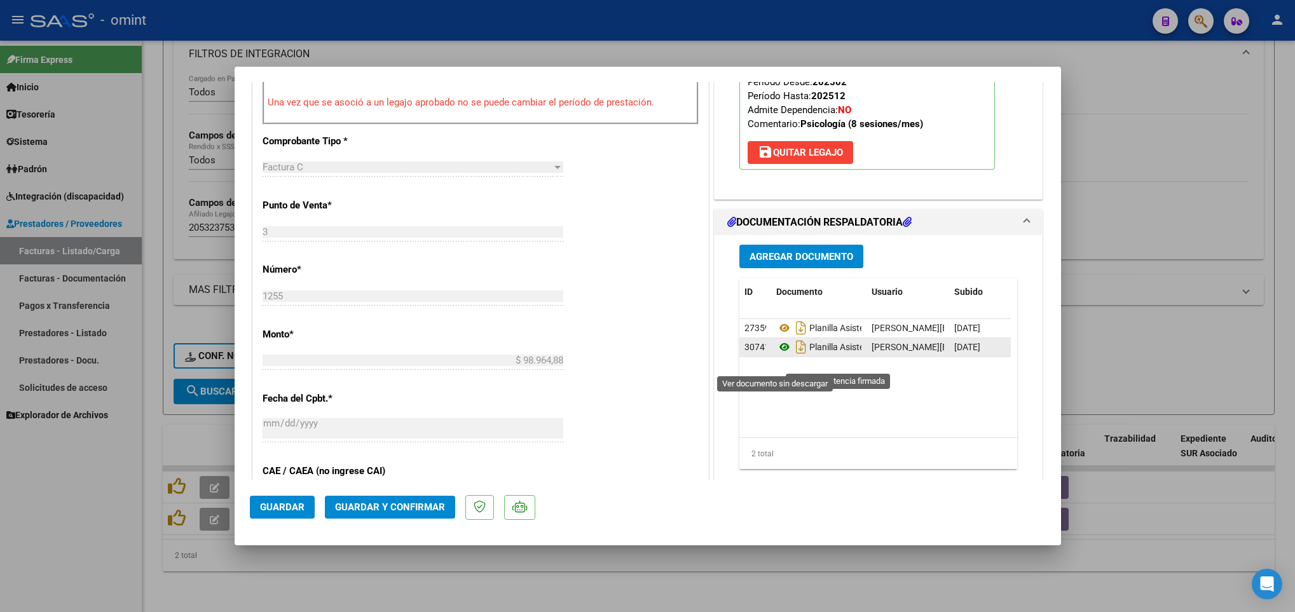
click at [777, 355] on icon at bounding box center [784, 346] width 17 height 15
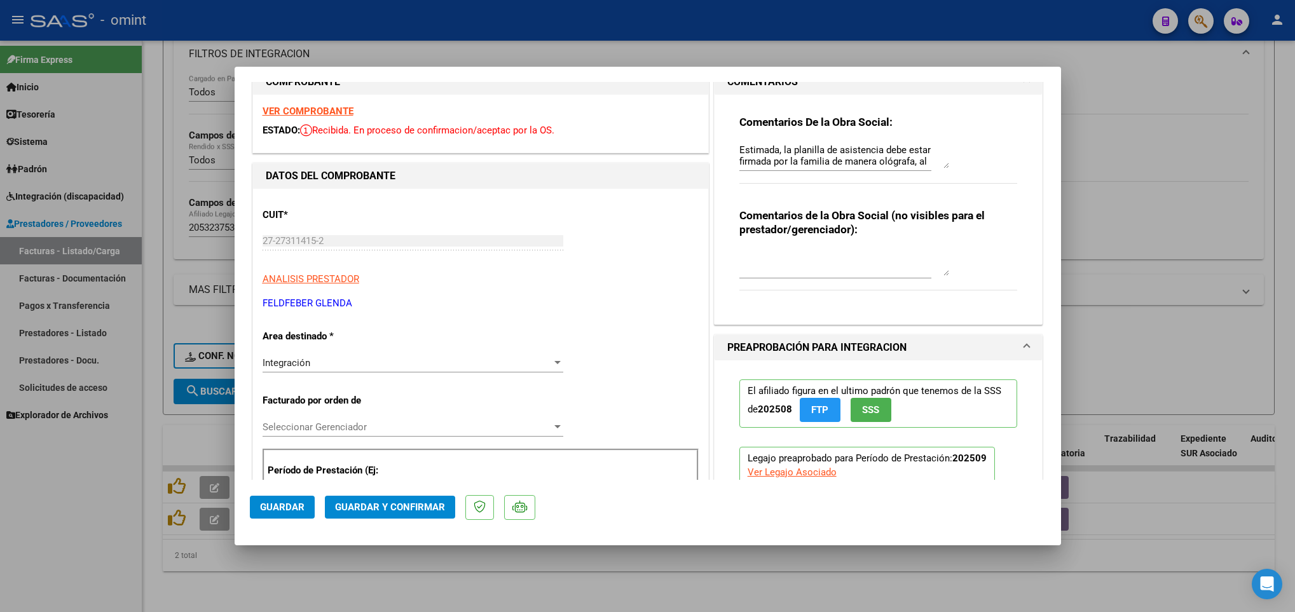
scroll to position [0, 0]
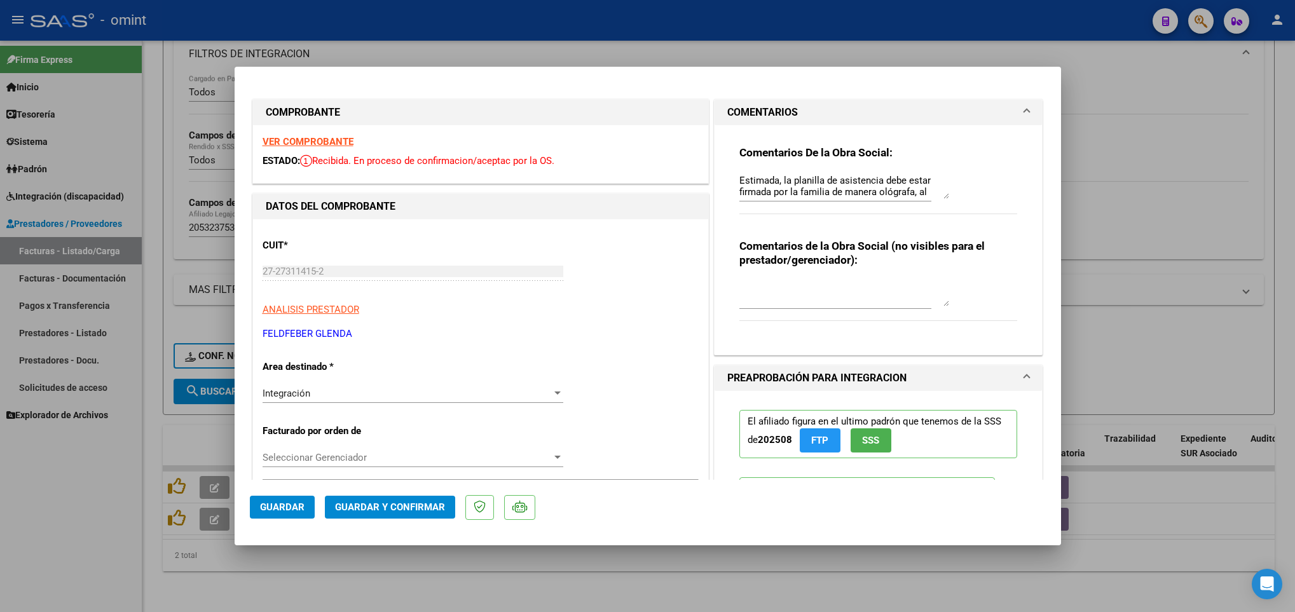
drag, startPoint x: 729, startPoint y: 182, endPoint x: 818, endPoint y: 193, distance: 89.7
click at [818, 193] on div "Comentarios De la Obra Social: Estimada, la planilla de asistencia debe estar f…" at bounding box center [878, 235] width 297 height 220
drag, startPoint x: 731, startPoint y: 176, endPoint x: 916, endPoint y: 195, distance: 185.9
click at [916, 195] on textarea "Estimada, la planilla de asistencia debe estar firmada por la familia de manera…" at bounding box center [844, 186] width 210 height 25
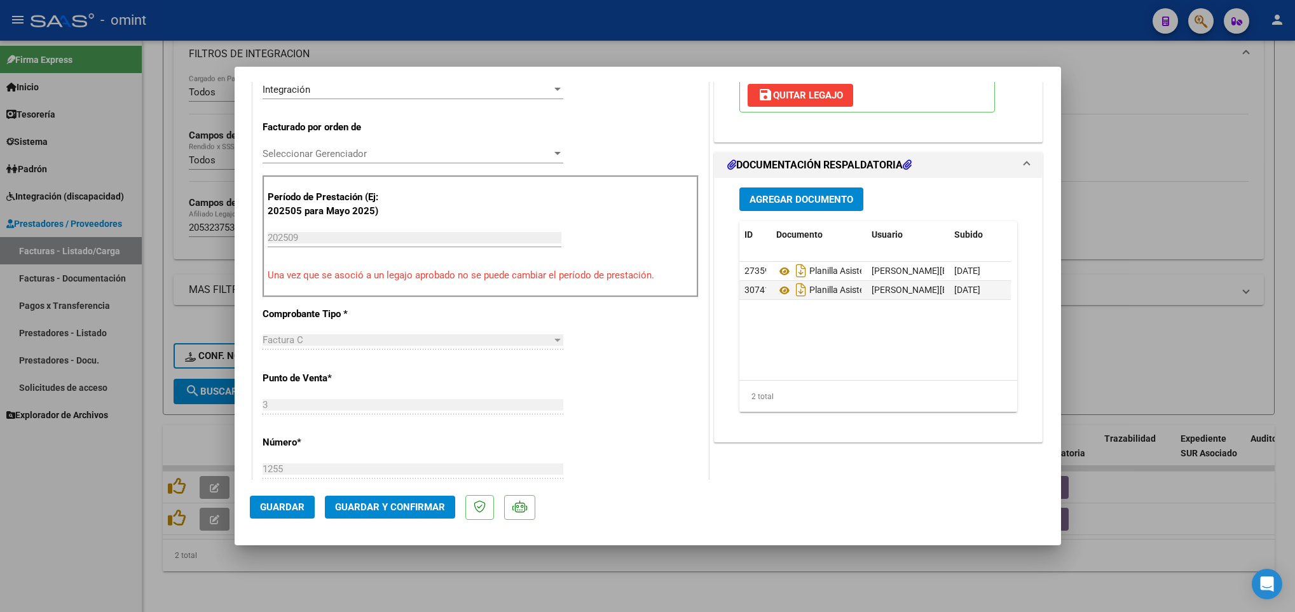
scroll to position [381, 0]
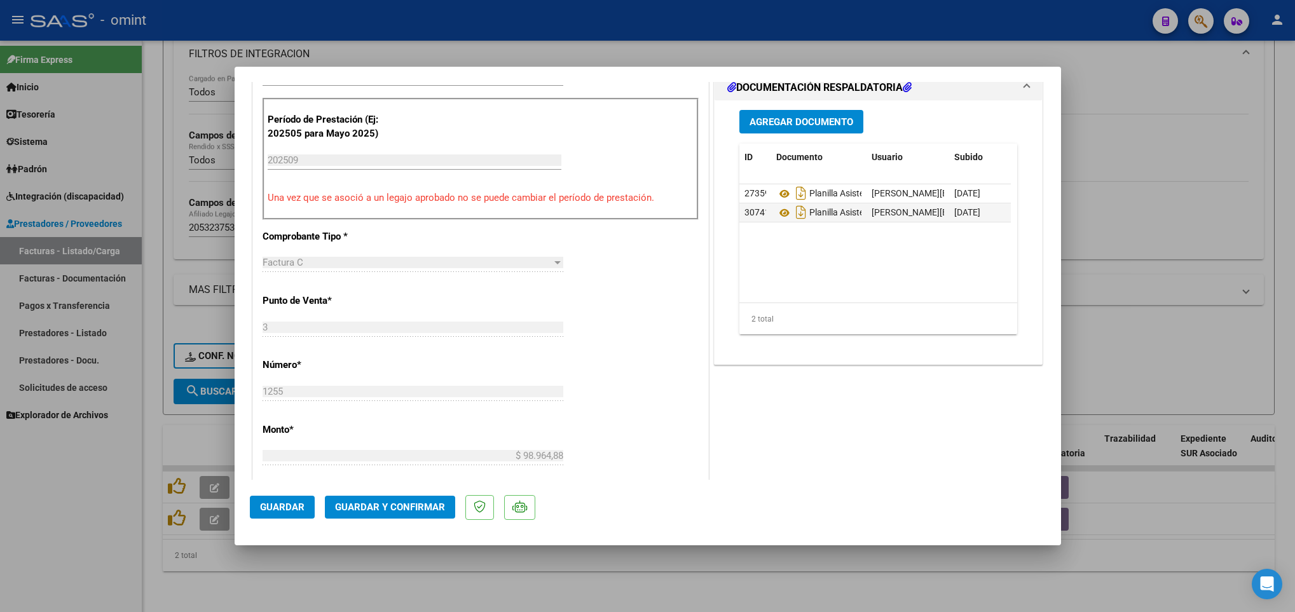
click at [414, 505] on span "Guardar y Confirmar" at bounding box center [390, 506] width 110 height 11
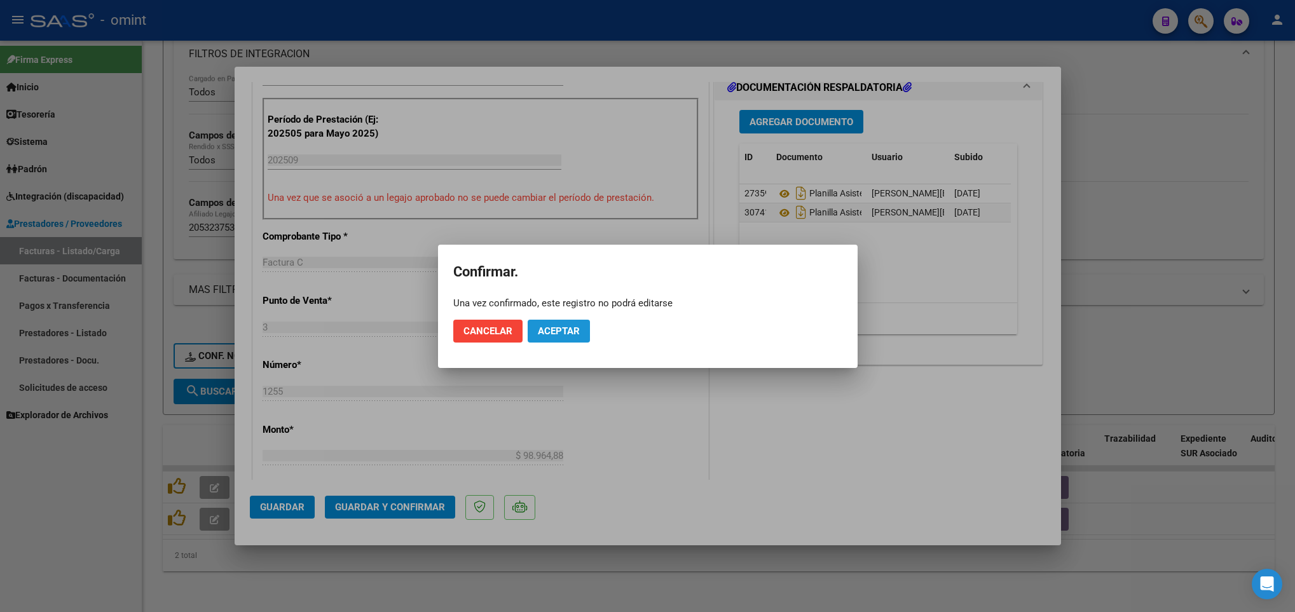
click at [561, 325] on span "Aceptar" at bounding box center [559, 330] width 42 height 11
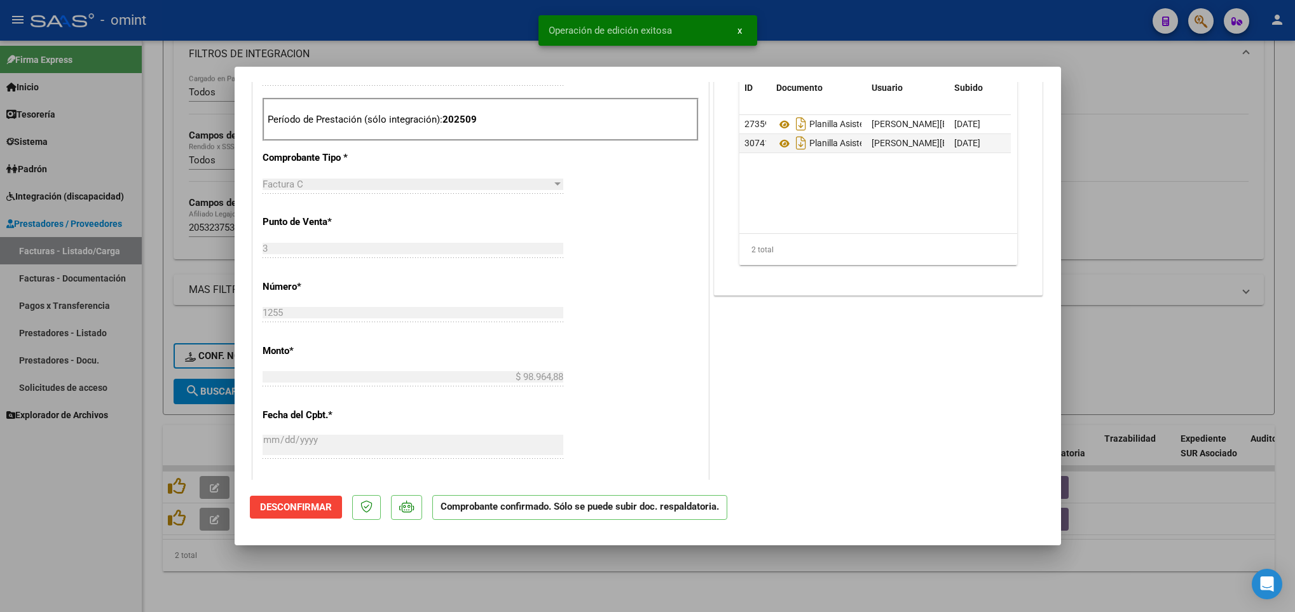
click at [691, 564] on div at bounding box center [647, 306] width 1295 height 612
type input "$ 0,00"
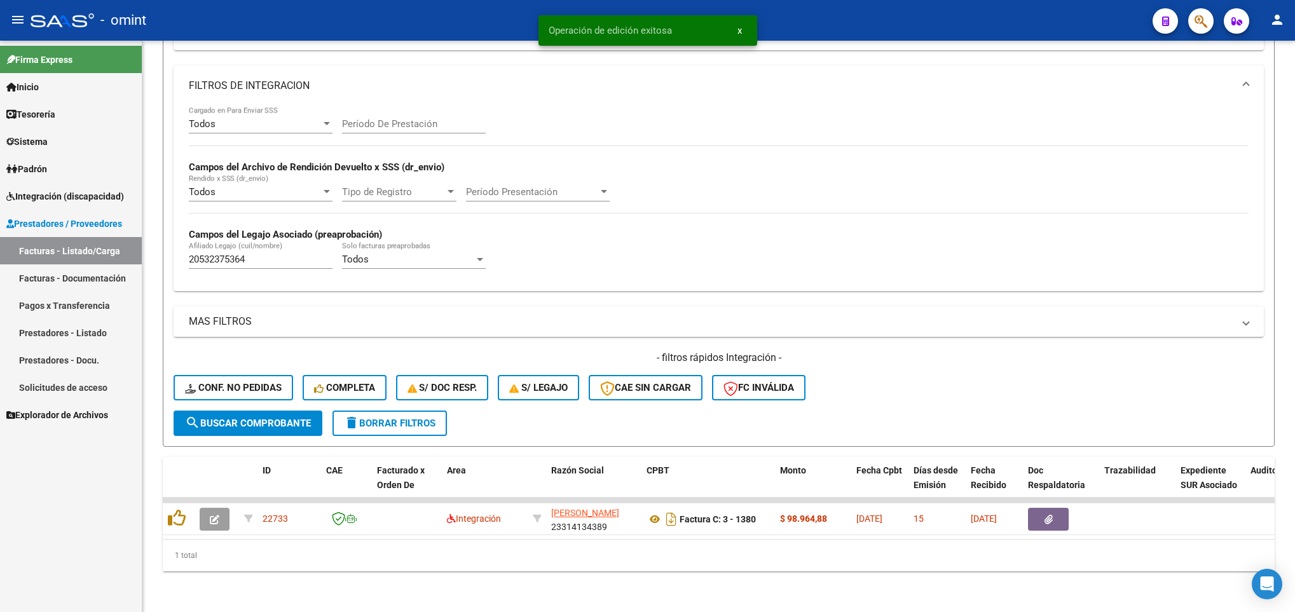
scroll to position [214, 0]
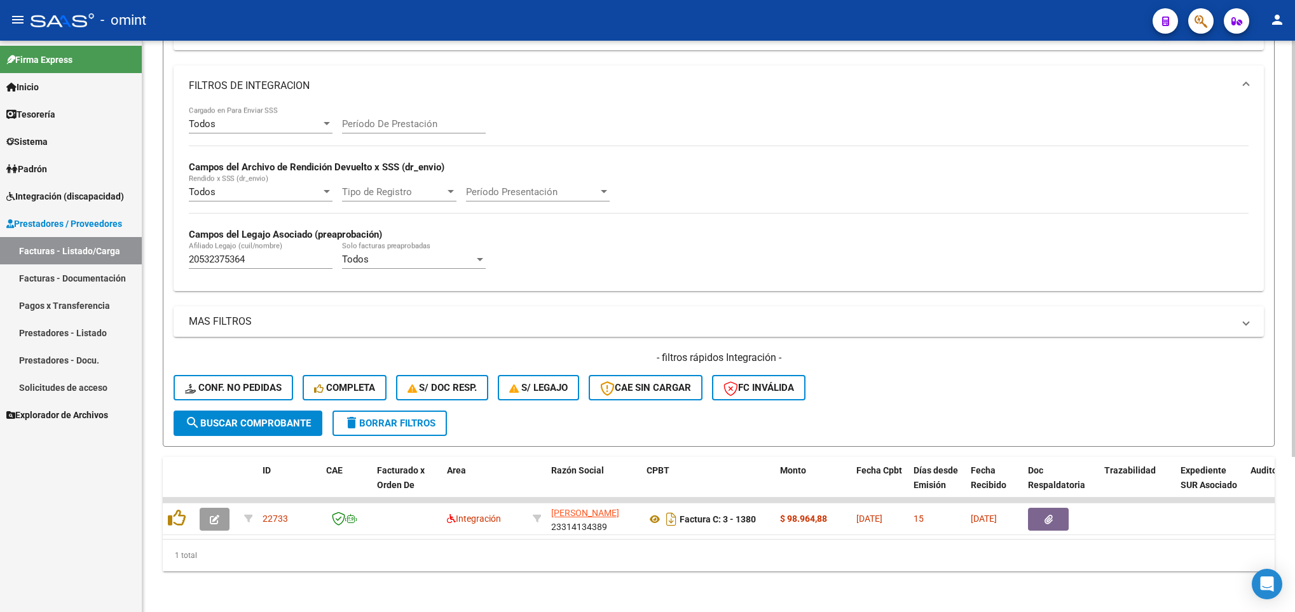
click at [284, 254] on input "20532375364" at bounding box center [261, 259] width 144 height 11
paste input "69330867"
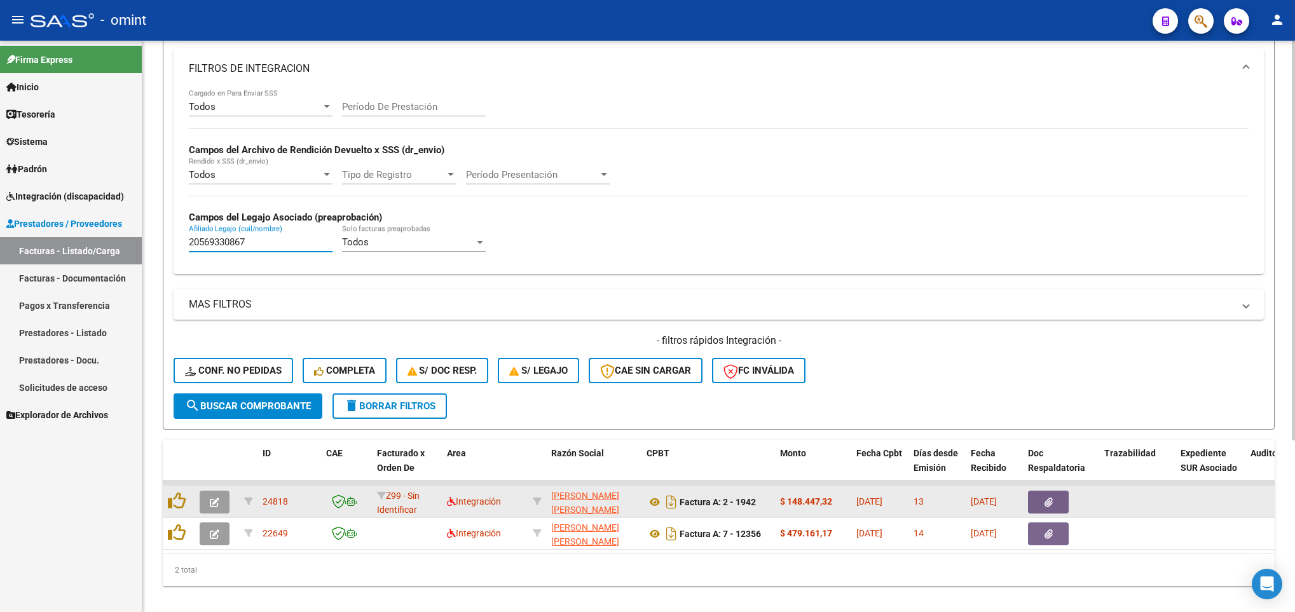
type input "20569330867"
click at [214, 503] on icon "button" at bounding box center [215, 503] width 10 height 10
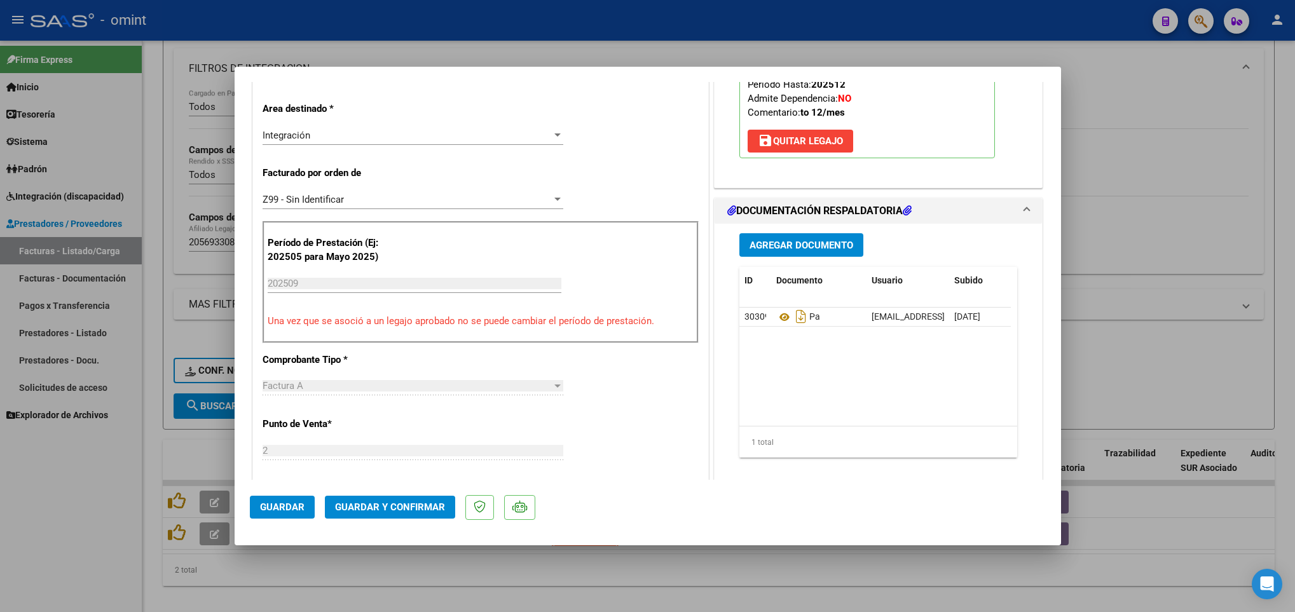
scroll to position [286, 0]
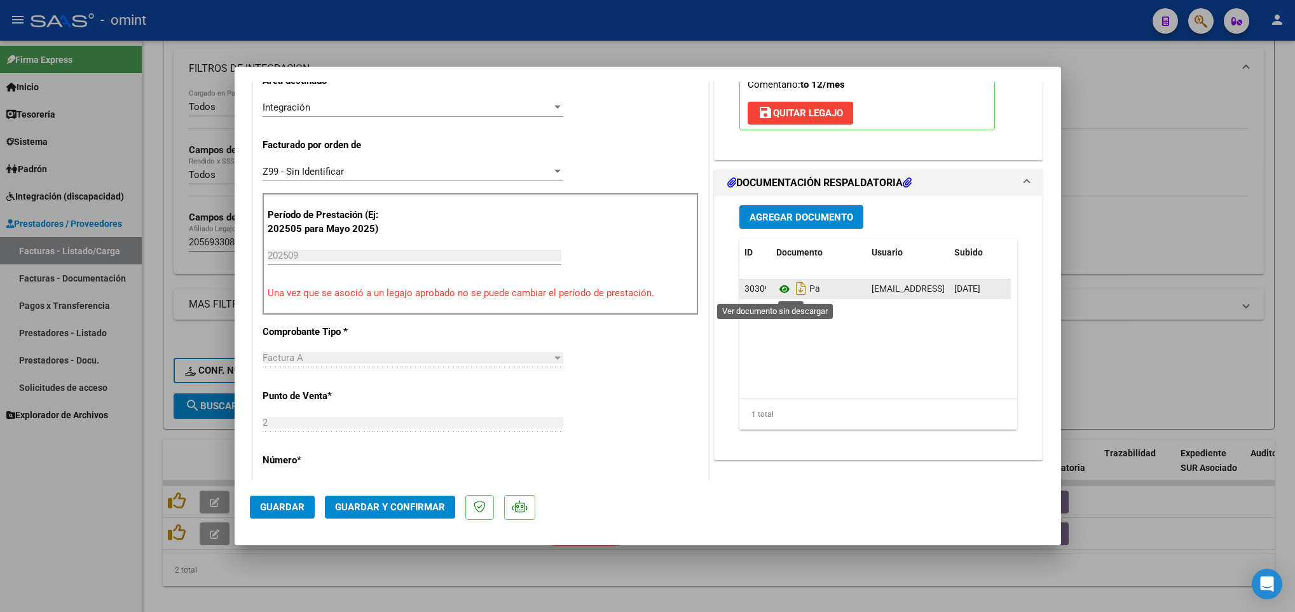
click at [776, 287] on icon at bounding box center [784, 289] width 17 height 15
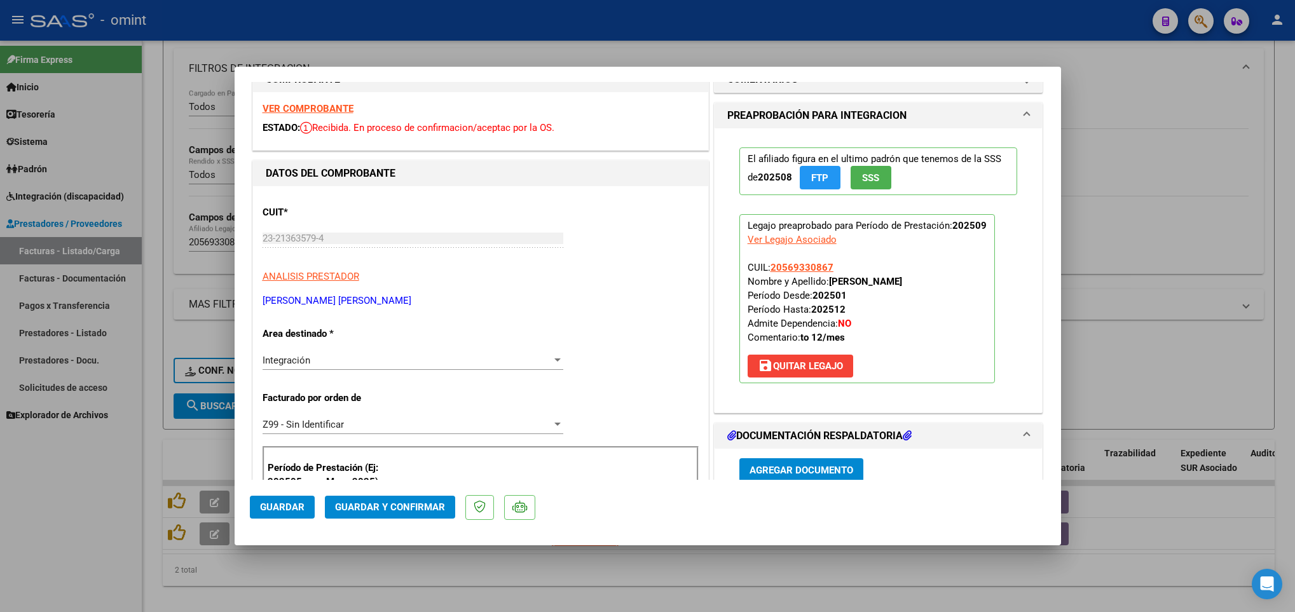
scroll to position [0, 0]
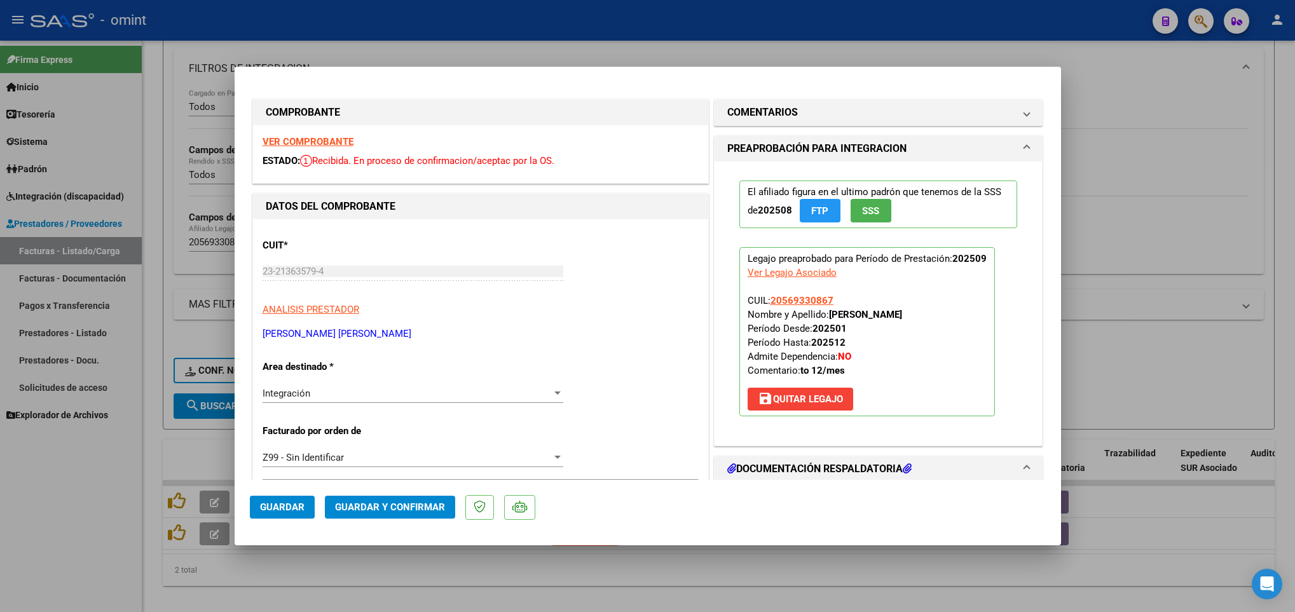
click at [306, 141] on strong "VER COMPROBANTE" at bounding box center [307, 141] width 91 height 11
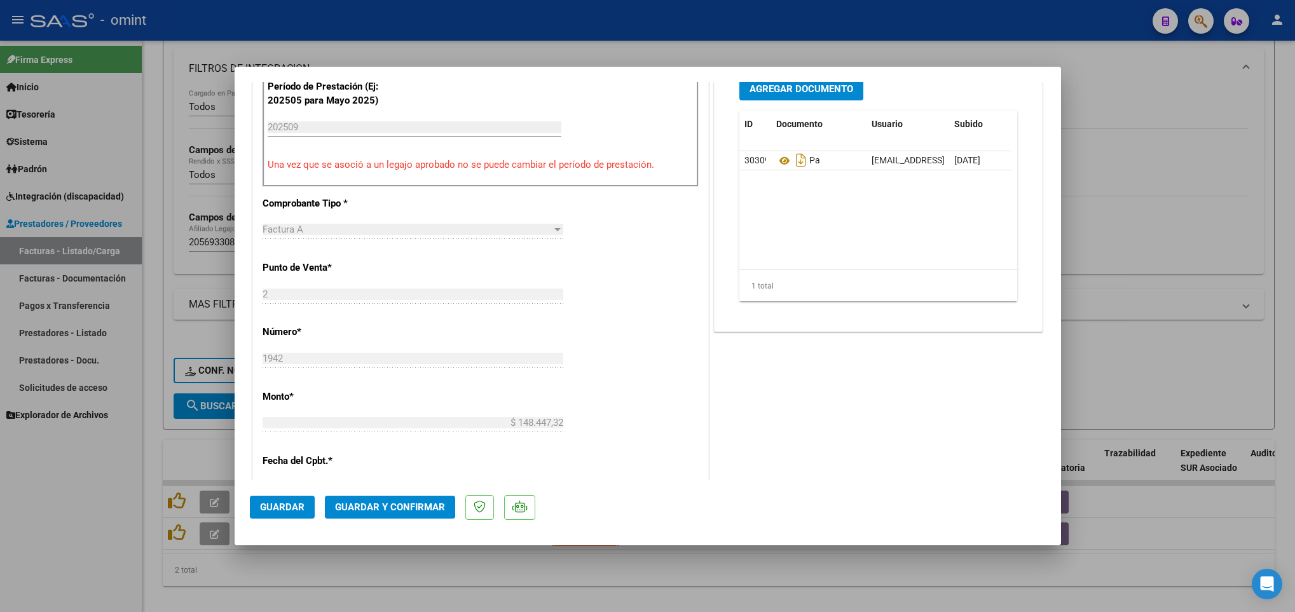
scroll to position [572, 0]
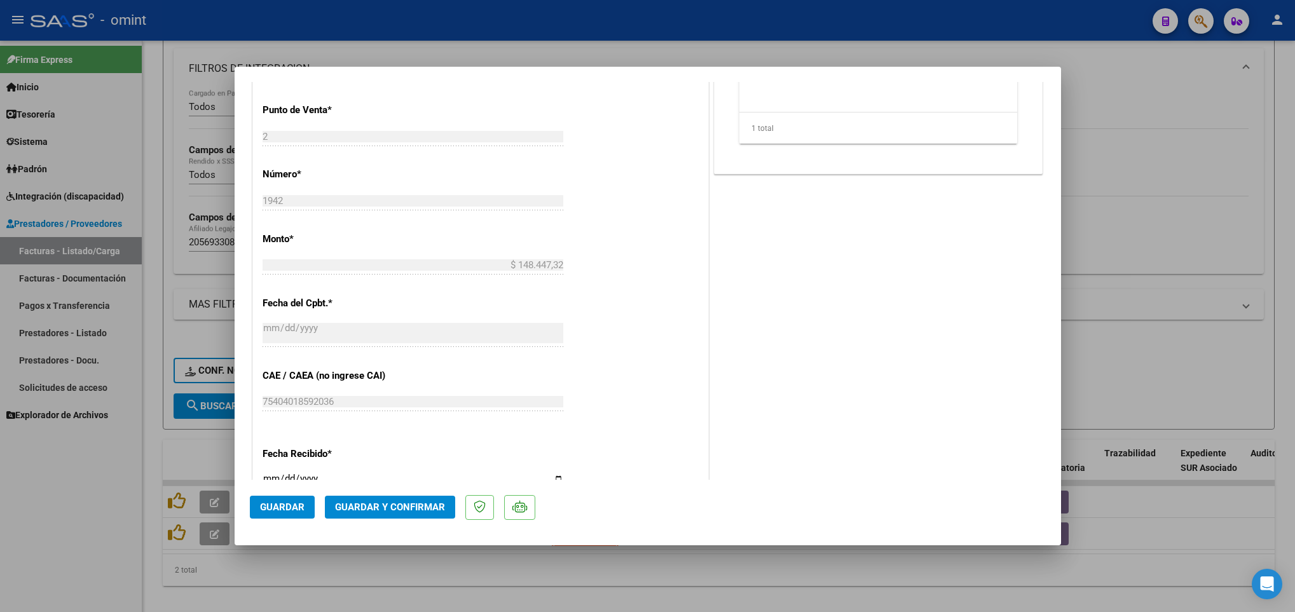
click at [420, 498] on button "Guardar y Confirmar" at bounding box center [390, 507] width 130 height 23
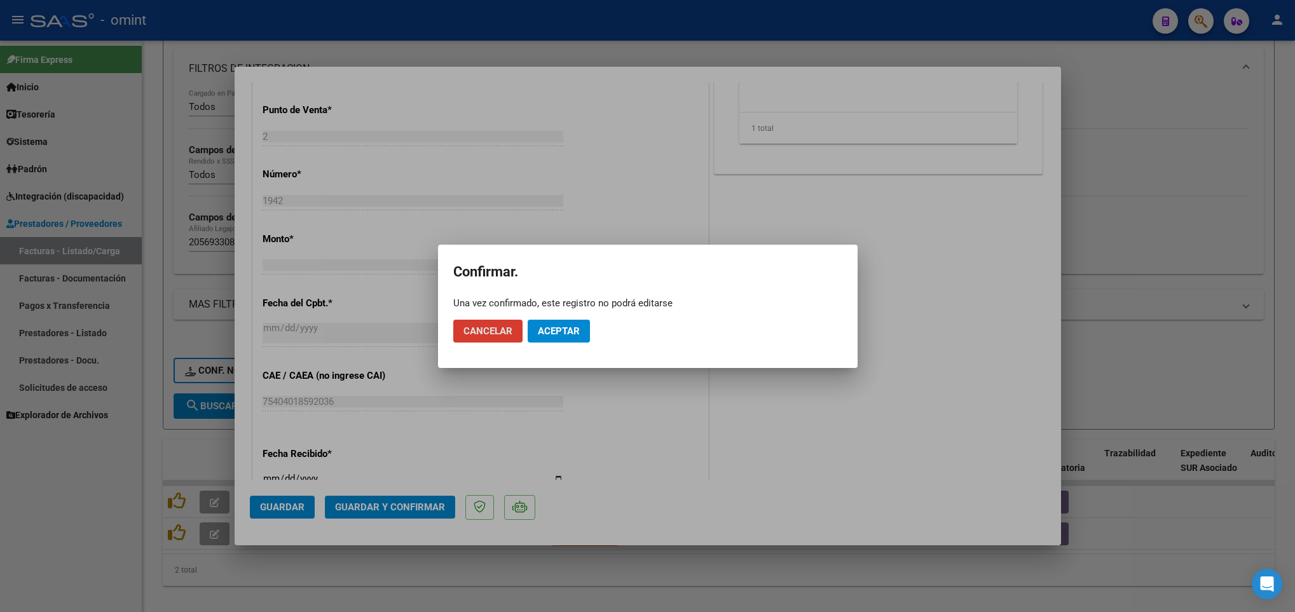
click at [559, 328] on span "Aceptar" at bounding box center [559, 330] width 42 height 11
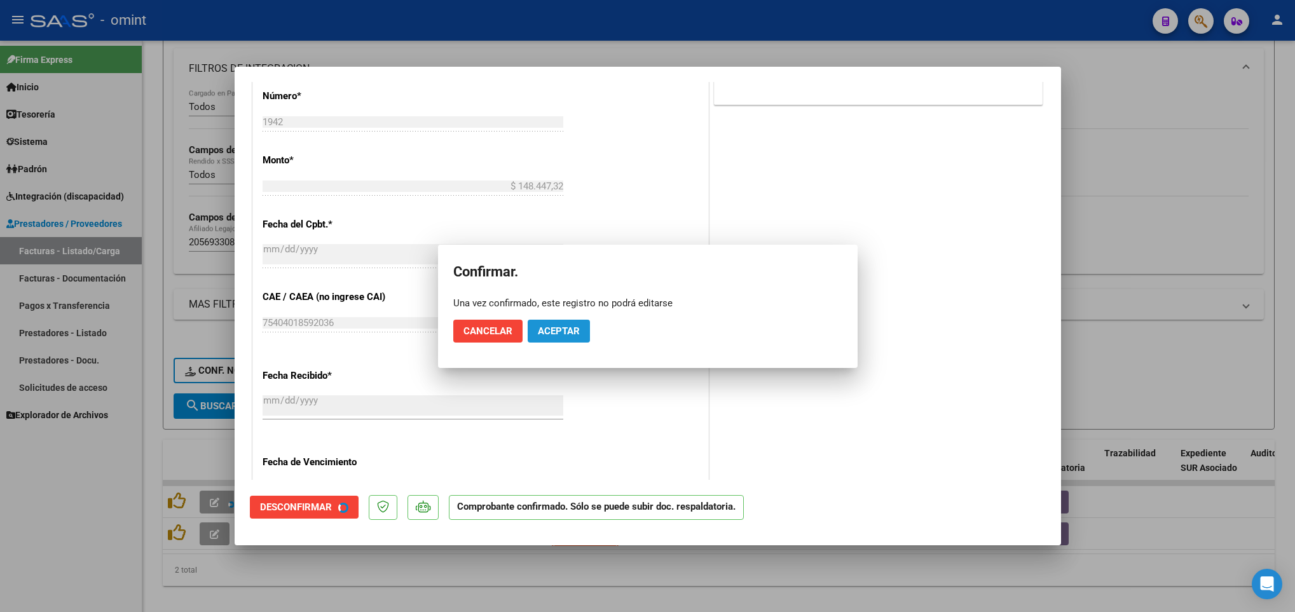
scroll to position [493, 0]
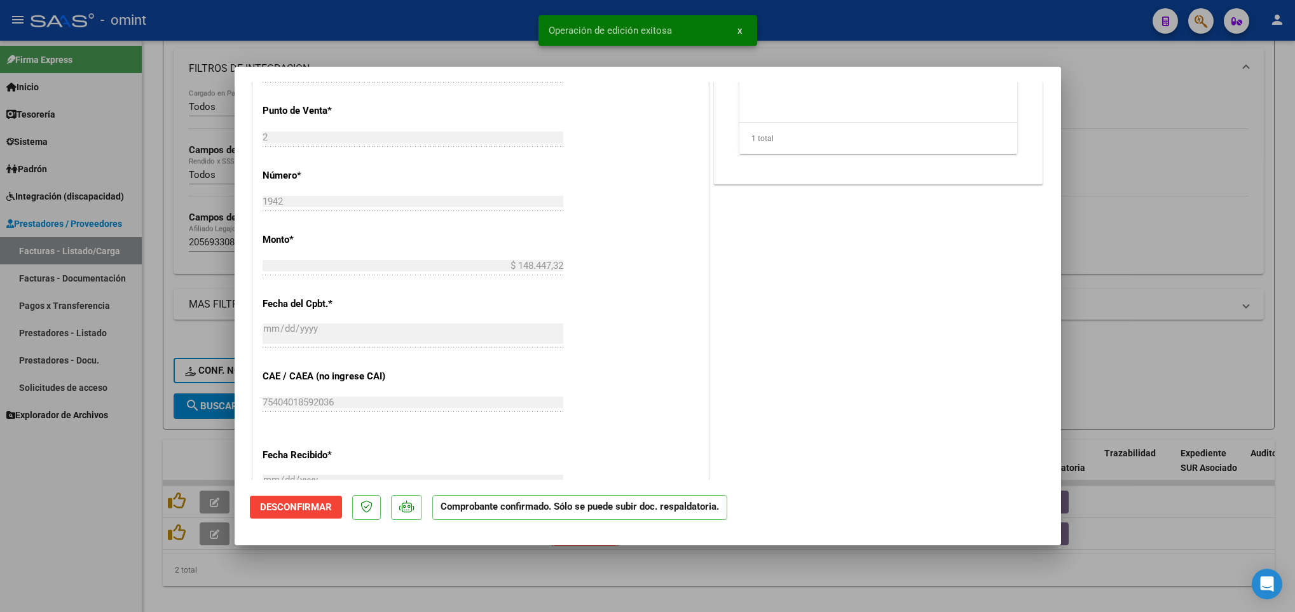
click at [508, 582] on div at bounding box center [647, 306] width 1295 height 612
type input "$ 0,00"
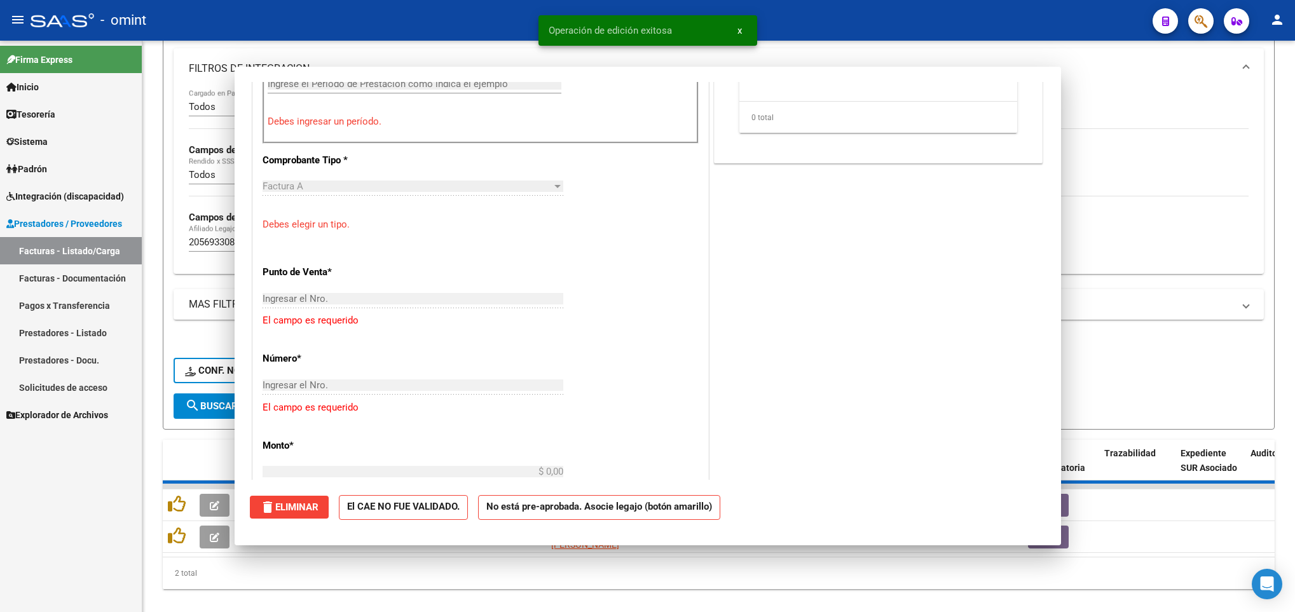
scroll to position [0, 0]
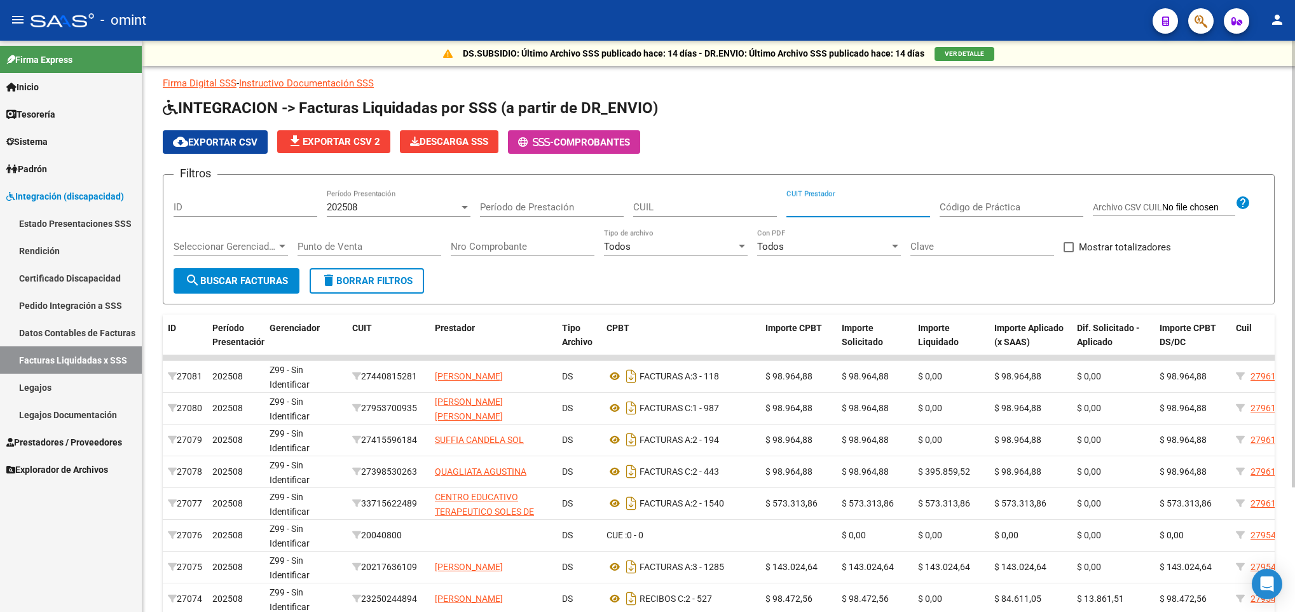
click at [864, 203] on input "CUIT Prestador" at bounding box center [858, 206] width 144 height 11
paste input "20-17787066-9"
type input "20-17787066-9"
click at [437, 206] on div "202508" at bounding box center [393, 206] width 132 height 11
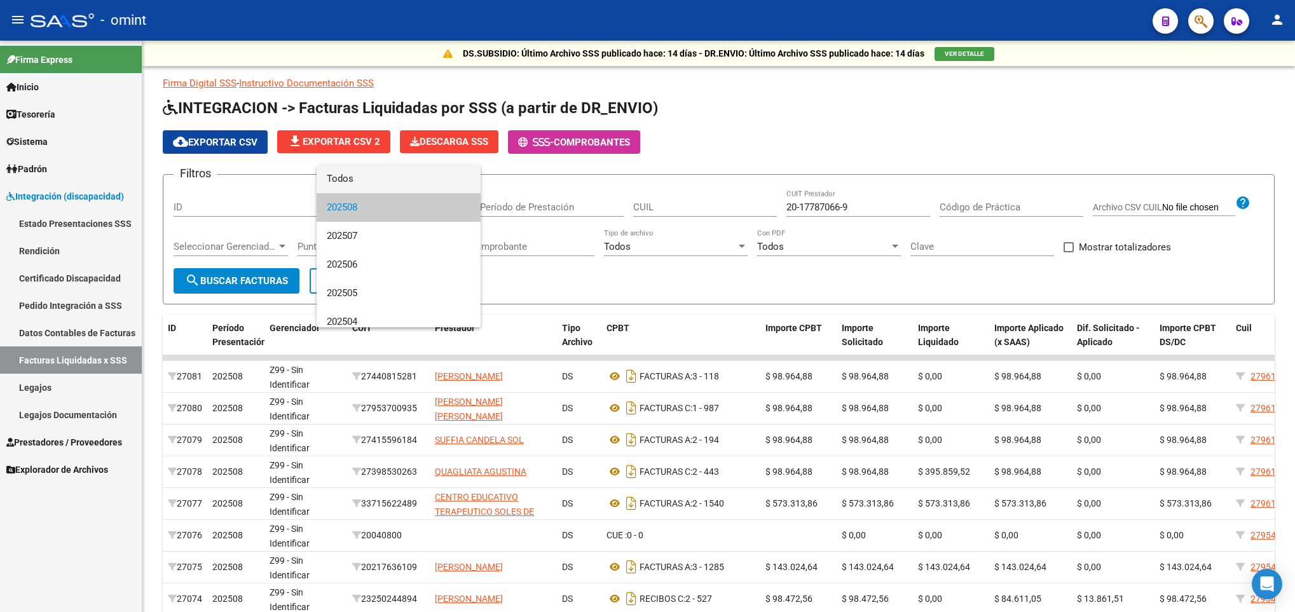
click at [416, 177] on span "Todos" at bounding box center [399, 179] width 144 height 29
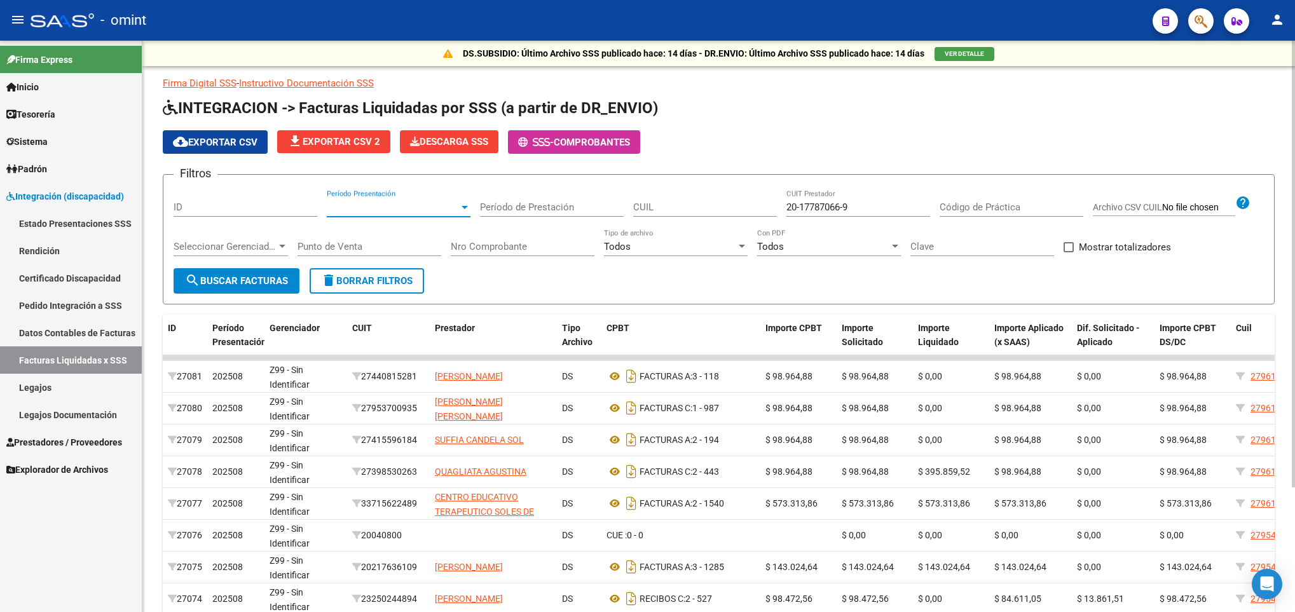
click at [221, 275] on span "search Buscar Facturas" at bounding box center [236, 280] width 103 height 11
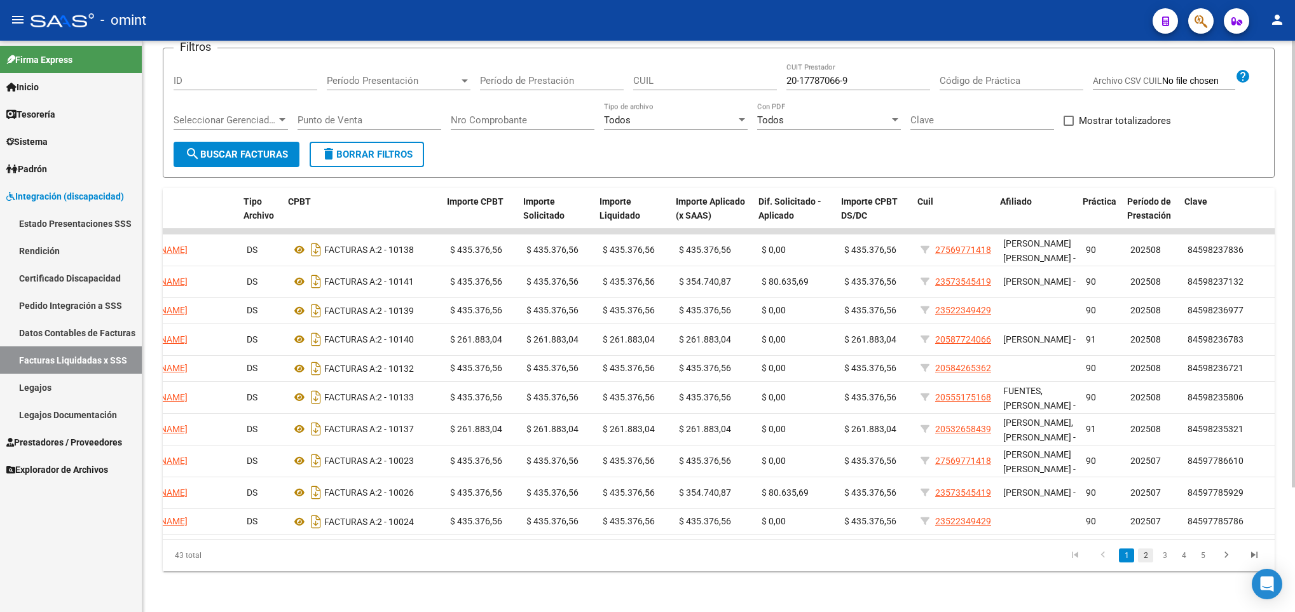
scroll to position [0, 318]
click at [1196, 554] on link "5" at bounding box center [1202, 556] width 15 height 14
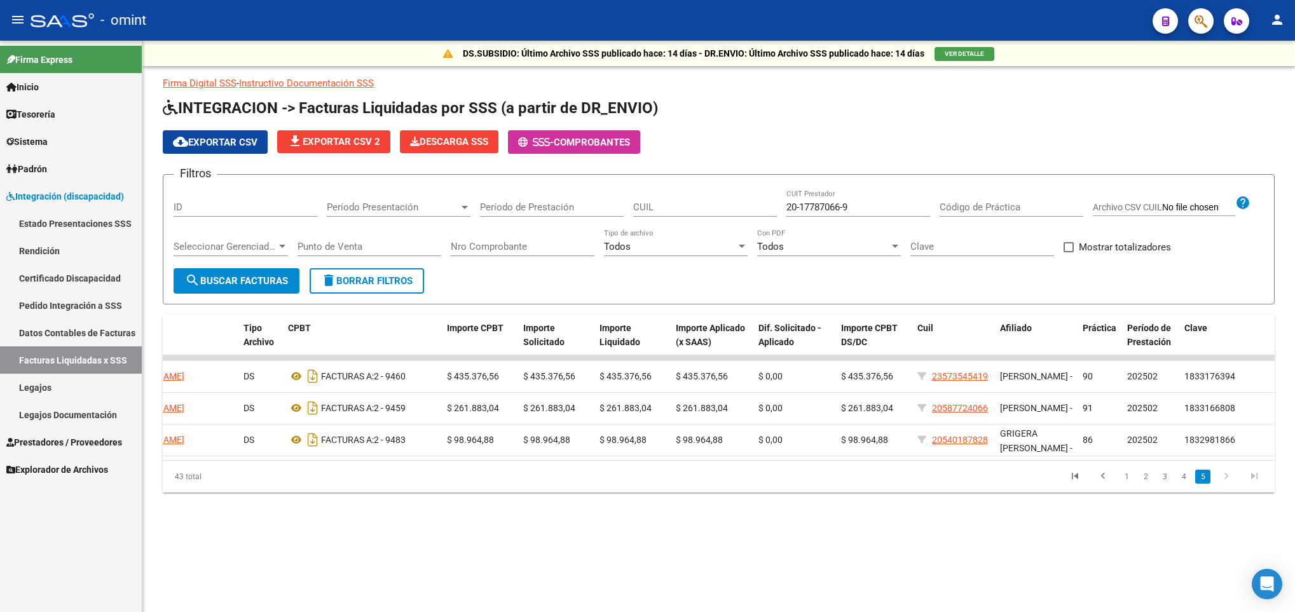
scroll to position [0, 0]
click at [1184, 484] on link "4" at bounding box center [1183, 477] width 15 height 14
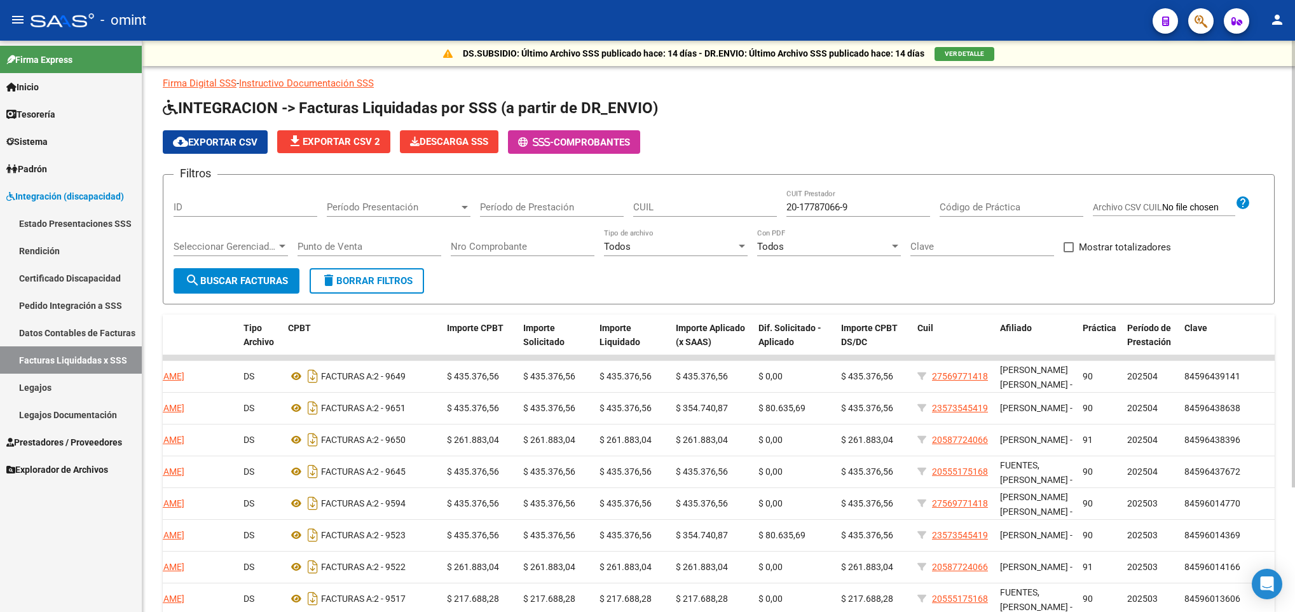
scroll to position [159, 0]
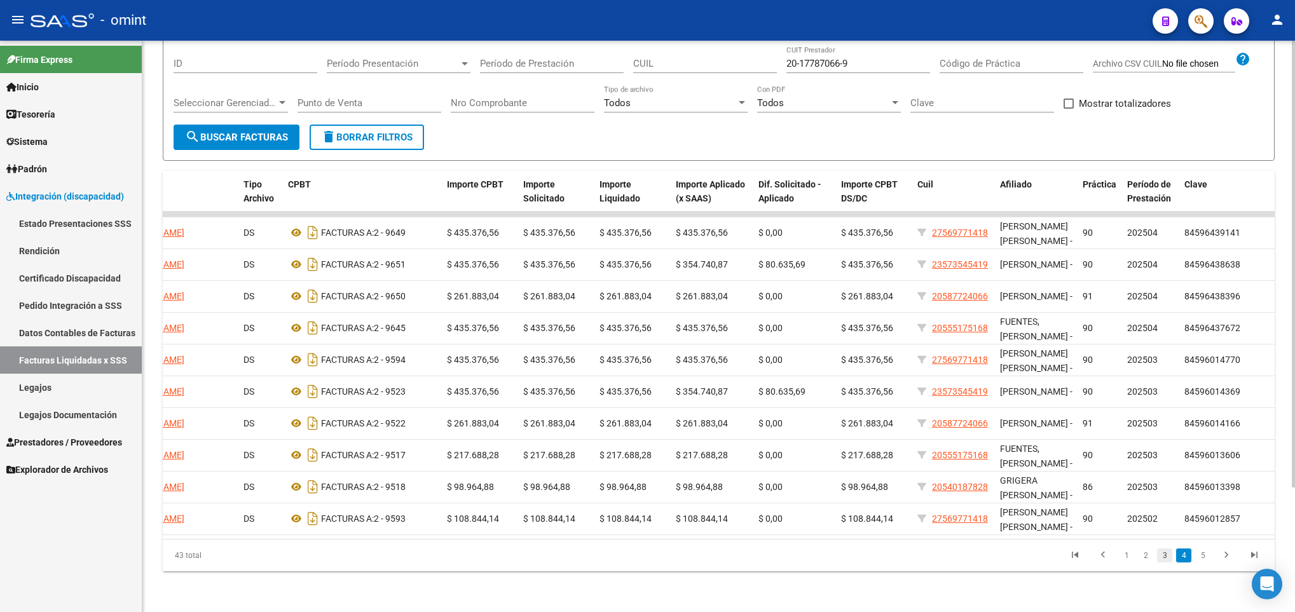
click at [1160, 555] on link "3" at bounding box center [1164, 556] width 15 height 14
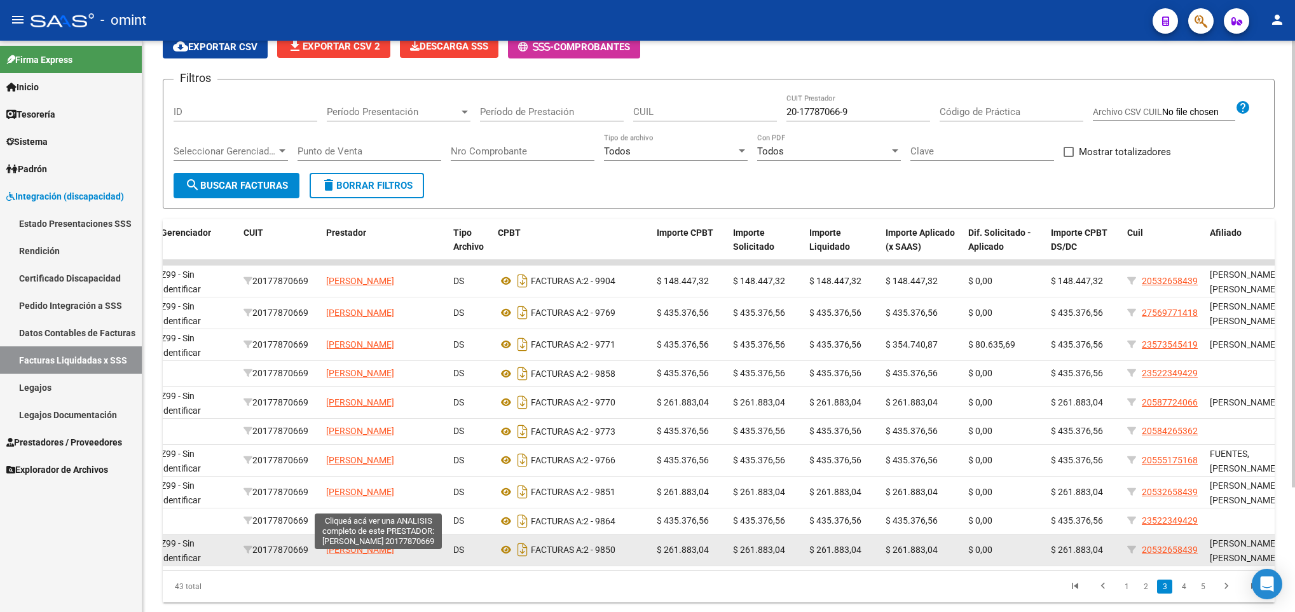
scroll to position [64, 0]
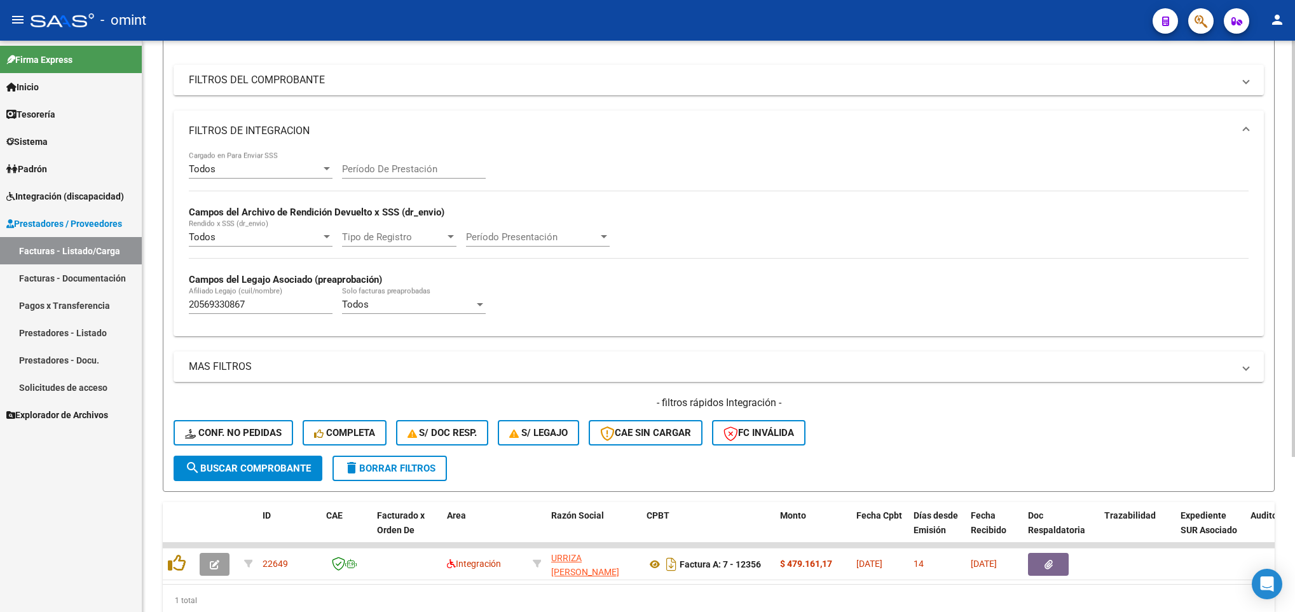
scroll to position [118, 0]
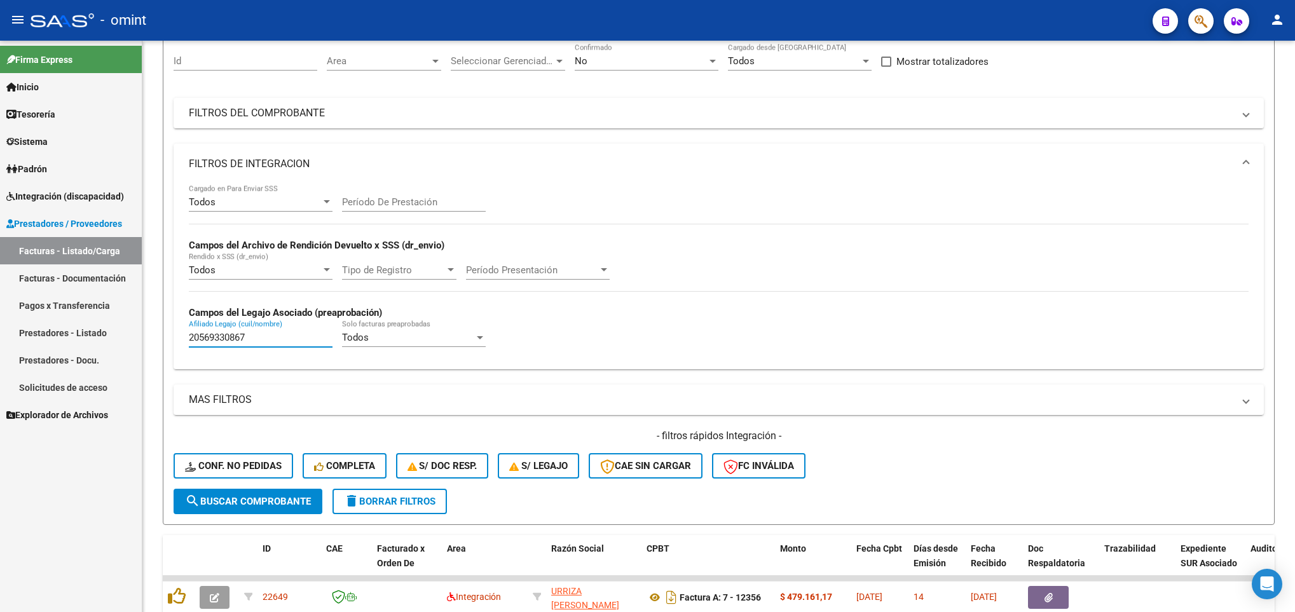
drag, startPoint x: 276, startPoint y: 343, endPoint x: 125, endPoint y: 357, distance: 152.5
click at [125, 357] on mat-sidenav-container "Firma Express Inicio Calendario SSS Instructivos Contacto OS Tesorería Extracto…" at bounding box center [647, 326] width 1295 height 571
drag, startPoint x: 698, startPoint y: 116, endPoint x: 754, endPoint y: 132, distance: 58.0
click at [698, 116] on mat-panel-title "FILTROS DEL COMPROBANTE" at bounding box center [711, 113] width 1044 height 14
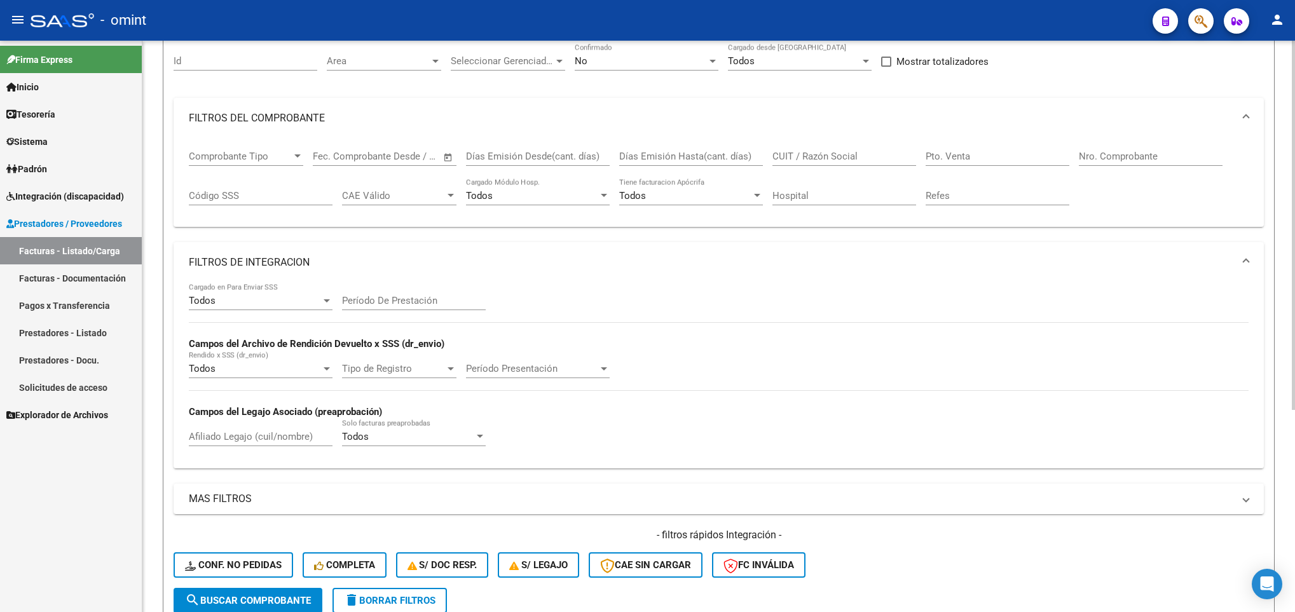
click at [862, 153] on input "CUIT / Razón Social" at bounding box center [844, 156] width 144 height 11
paste input "27273114152"
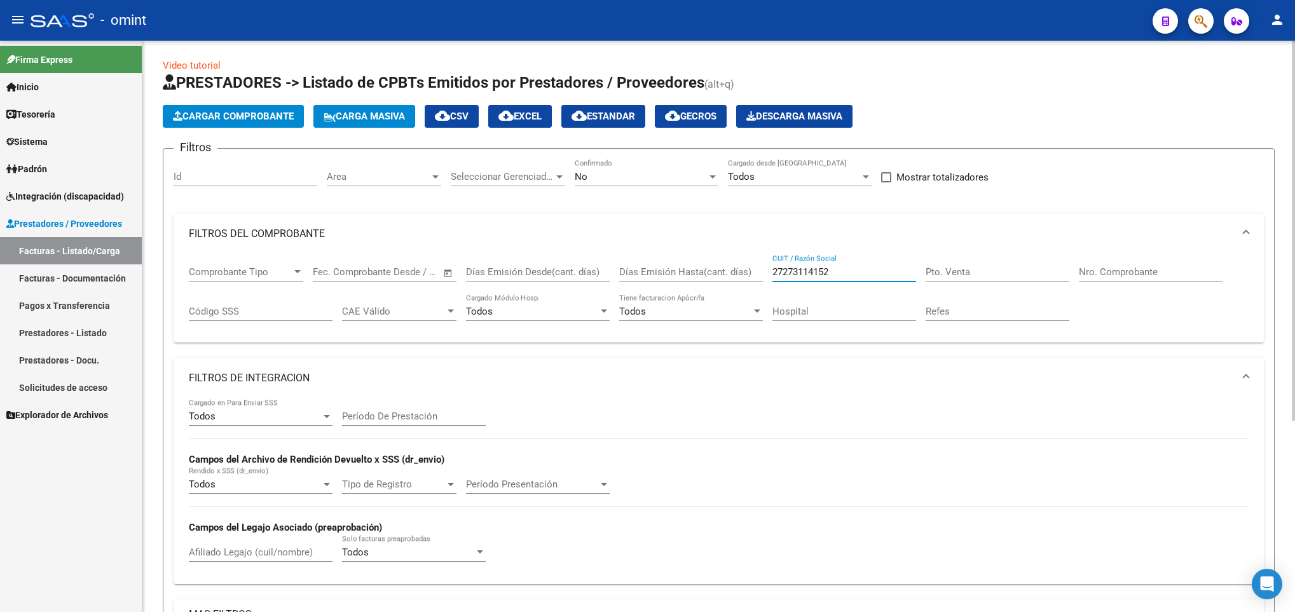
scroll to position [0, 0]
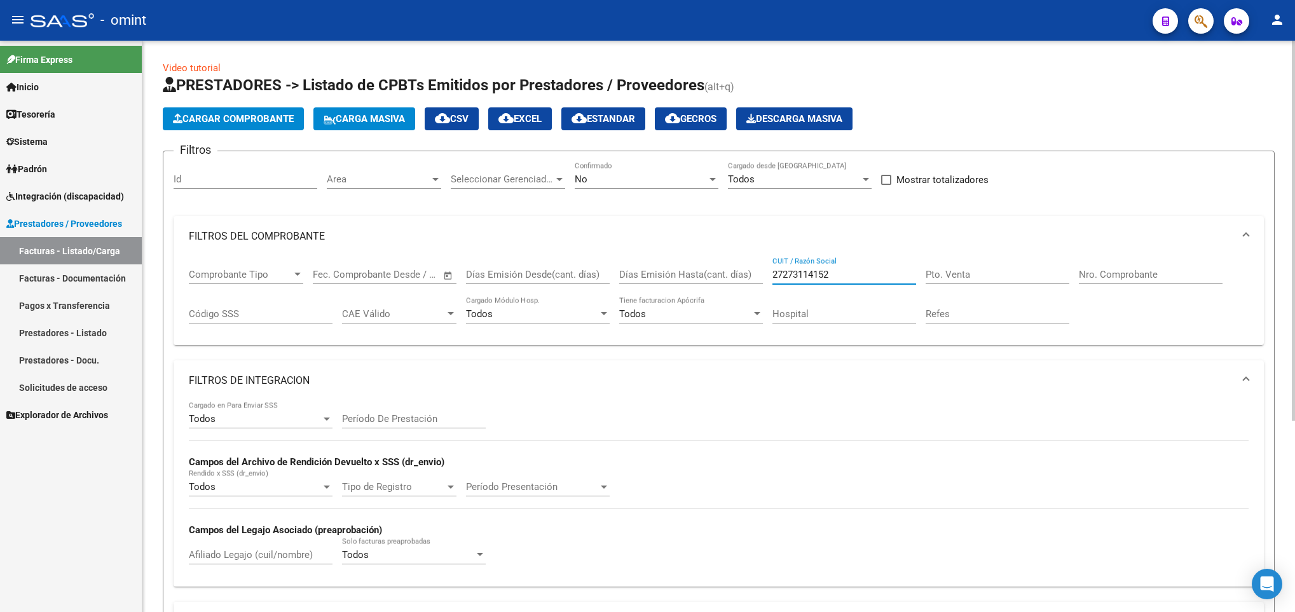
type input "27273114152"
click at [636, 178] on div "No" at bounding box center [641, 179] width 132 height 11
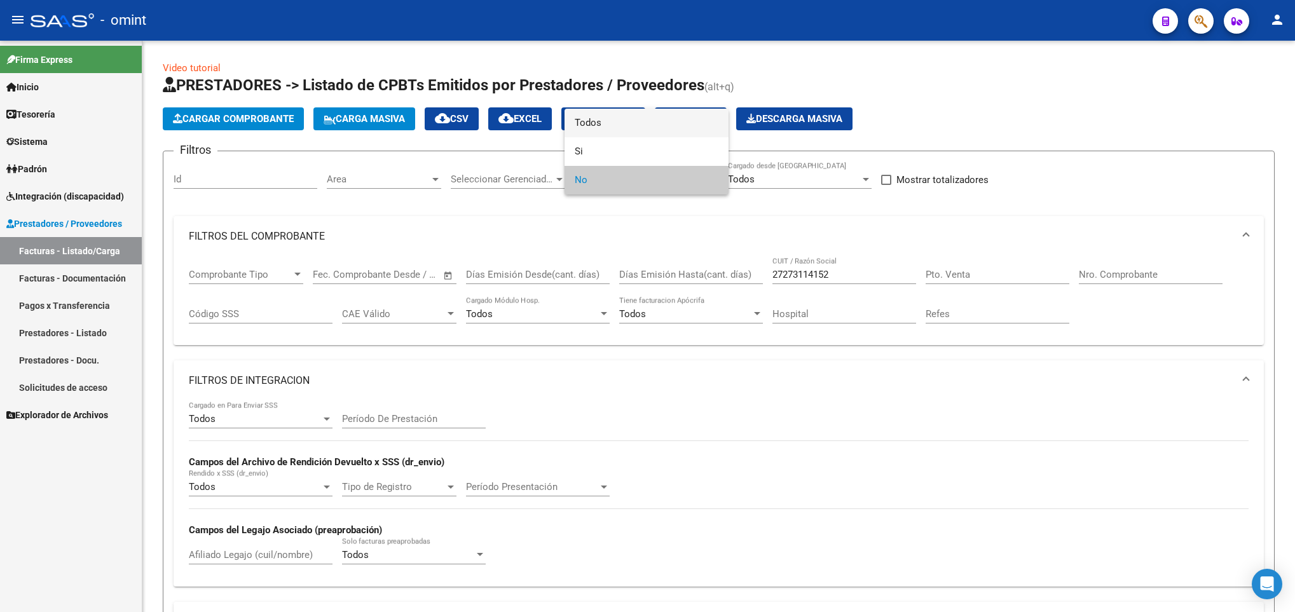
click at [626, 126] on span "Todos" at bounding box center [647, 123] width 144 height 29
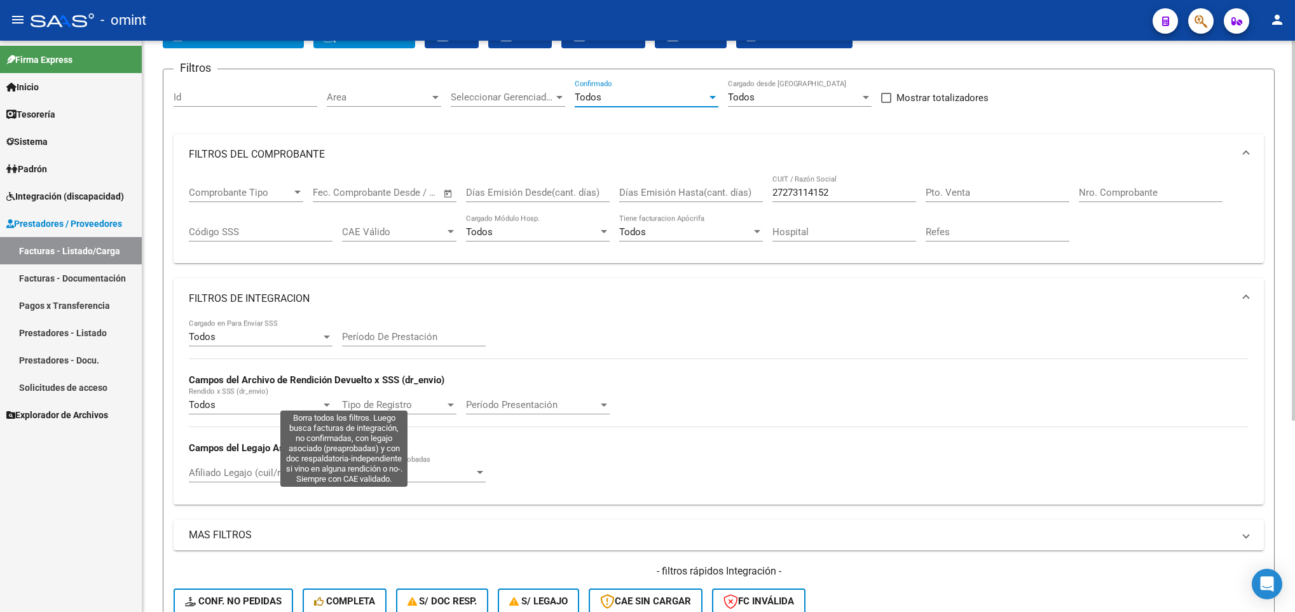
scroll to position [191, 0]
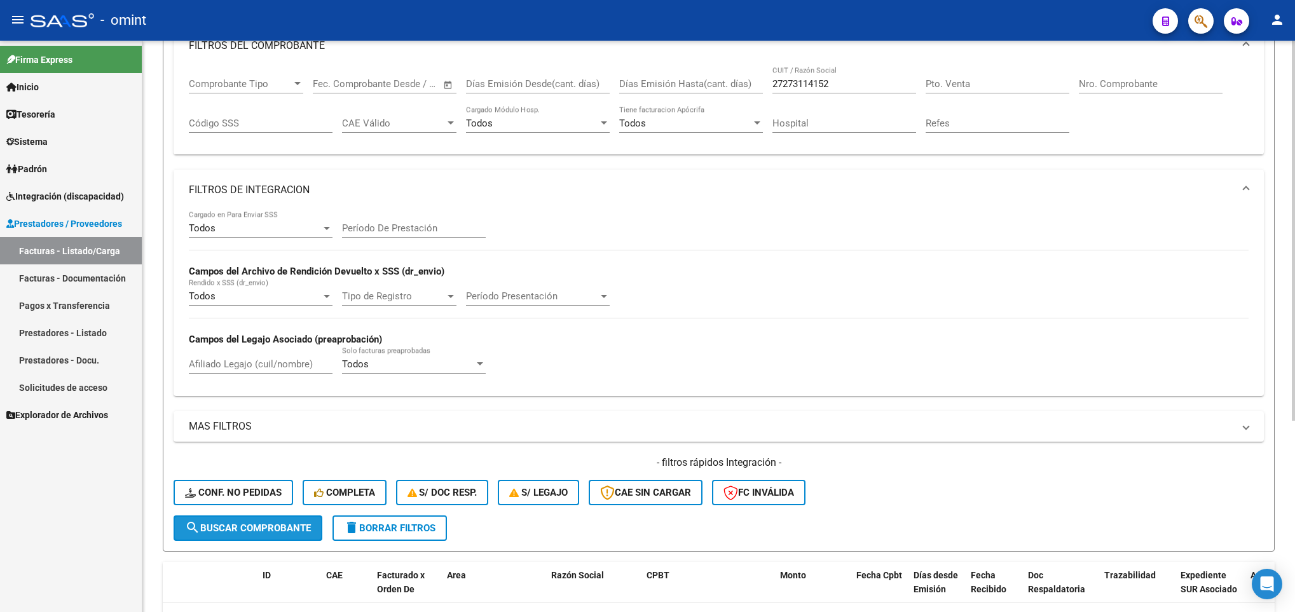
click at [283, 524] on span "search Buscar Comprobante" at bounding box center [248, 527] width 126 height 11
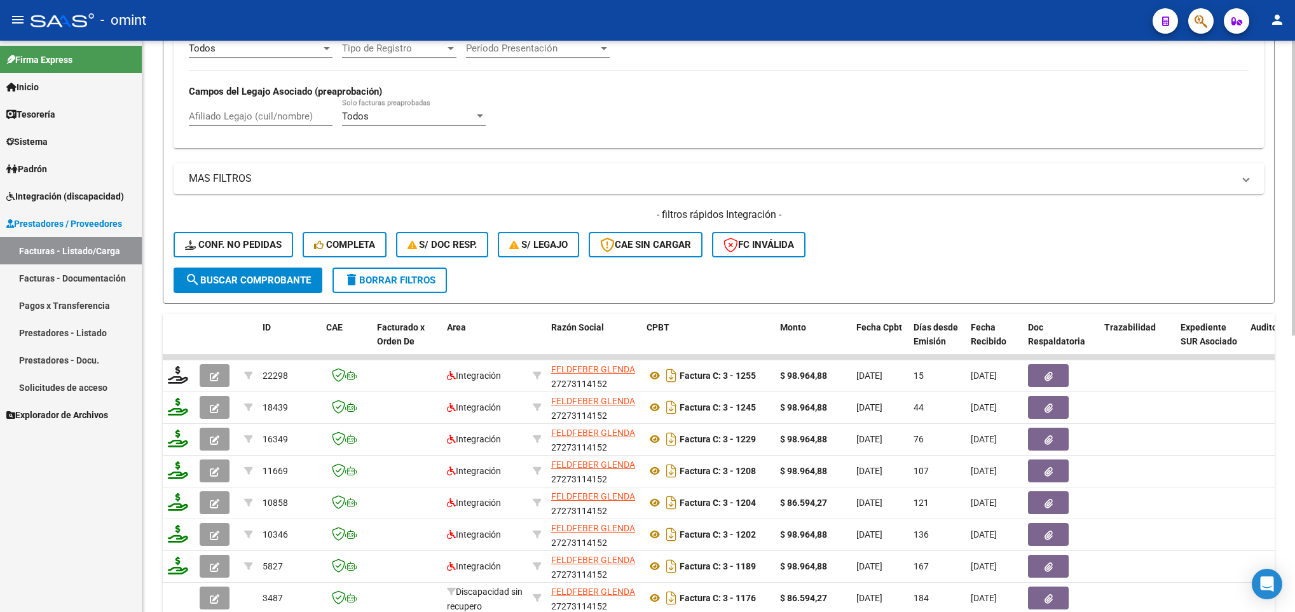
scroll to position [535, 0]
